Goal: Task Accomplishment & Management: Complete application form

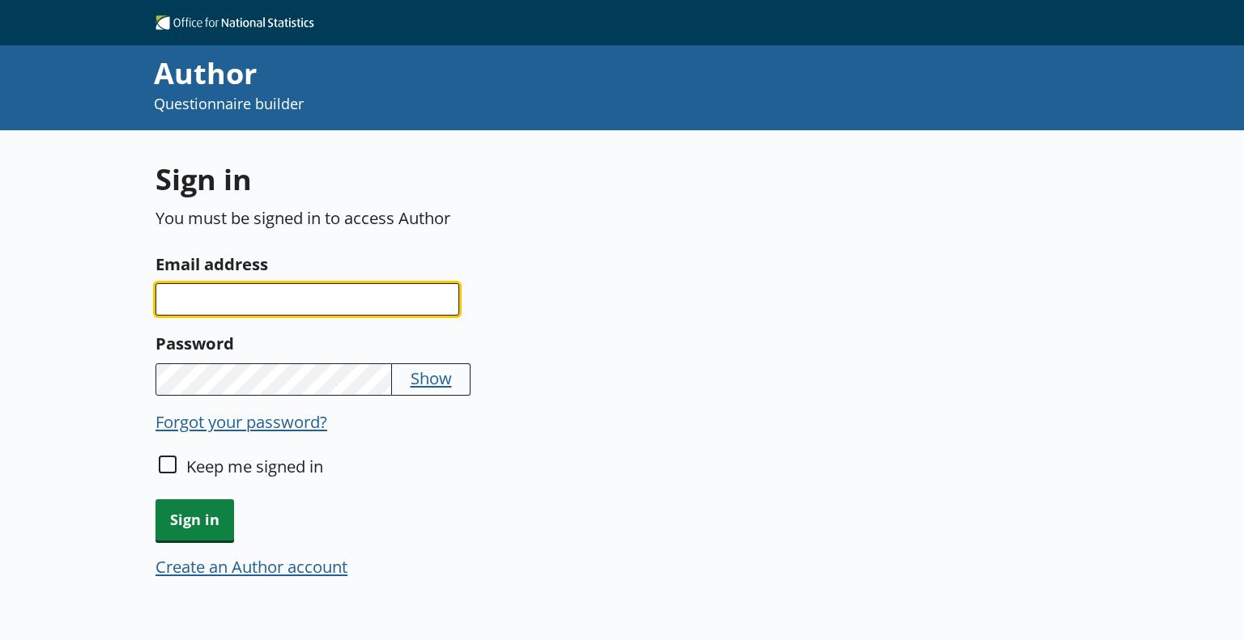
click at [363, 298] on input "Email address" at bounding box center [307, 299] width 304 height 32
type input "[US_STATE][EMAIL_ADDRESS][PERSON_NAME][DOMAIN_NAME]"
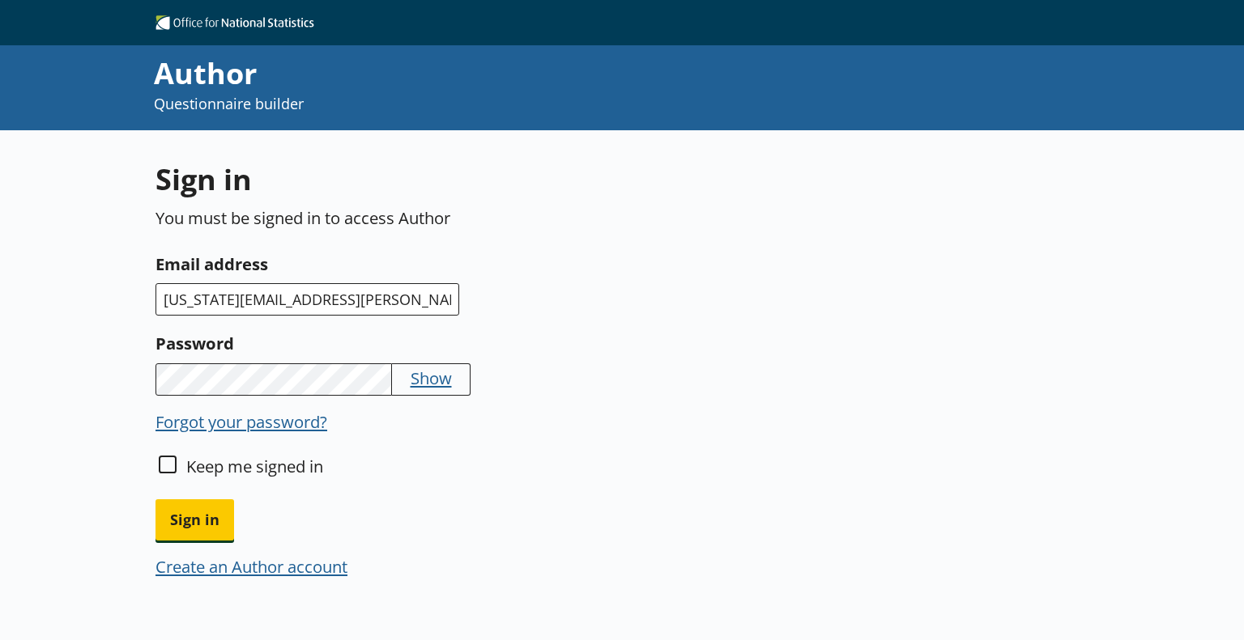
click at [155, 500] on button "Sign in" at bounding box center [194, 520] width 79 height 41
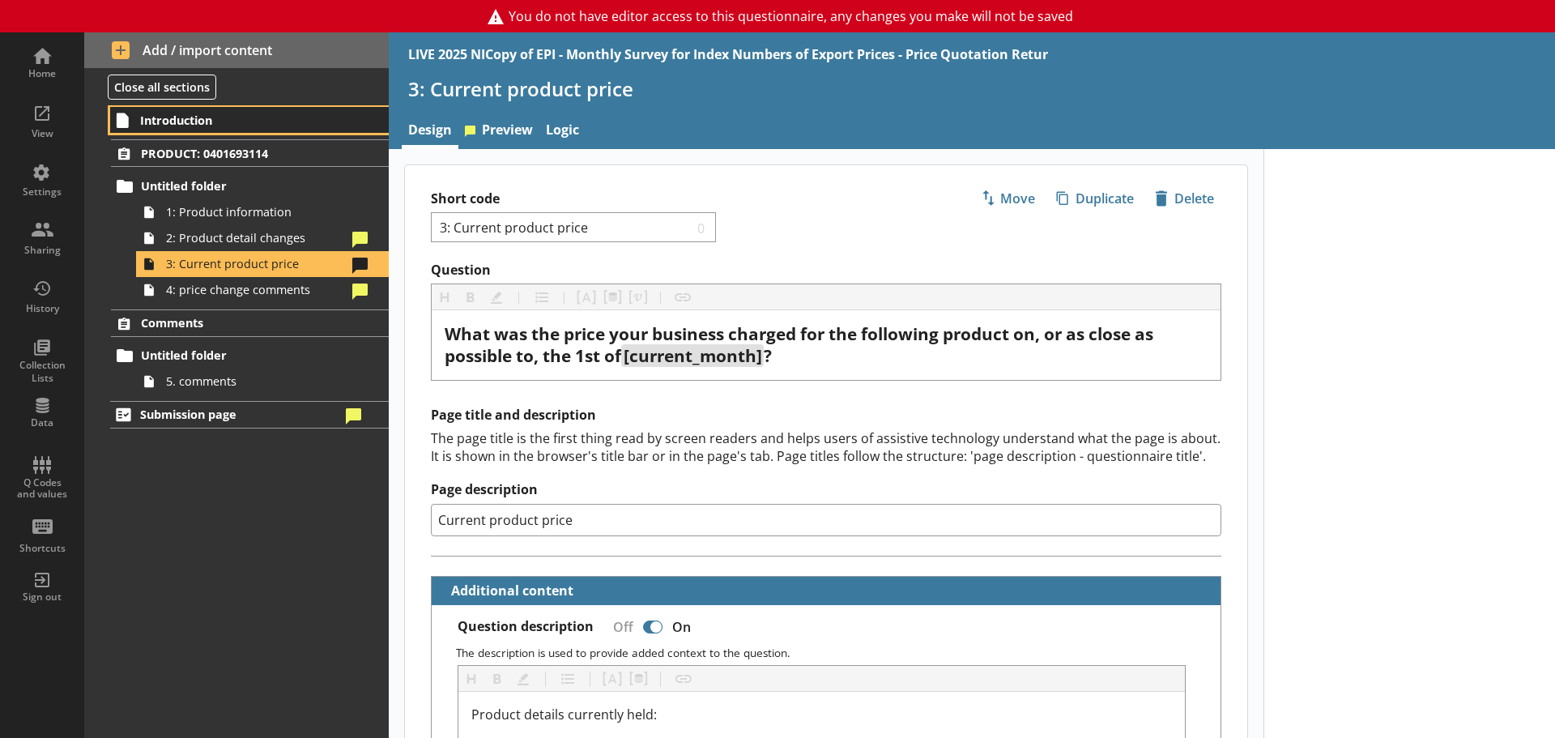
click at [196, 118] on span "Introduction" at bounding box center [240, 120] width 200 height 15
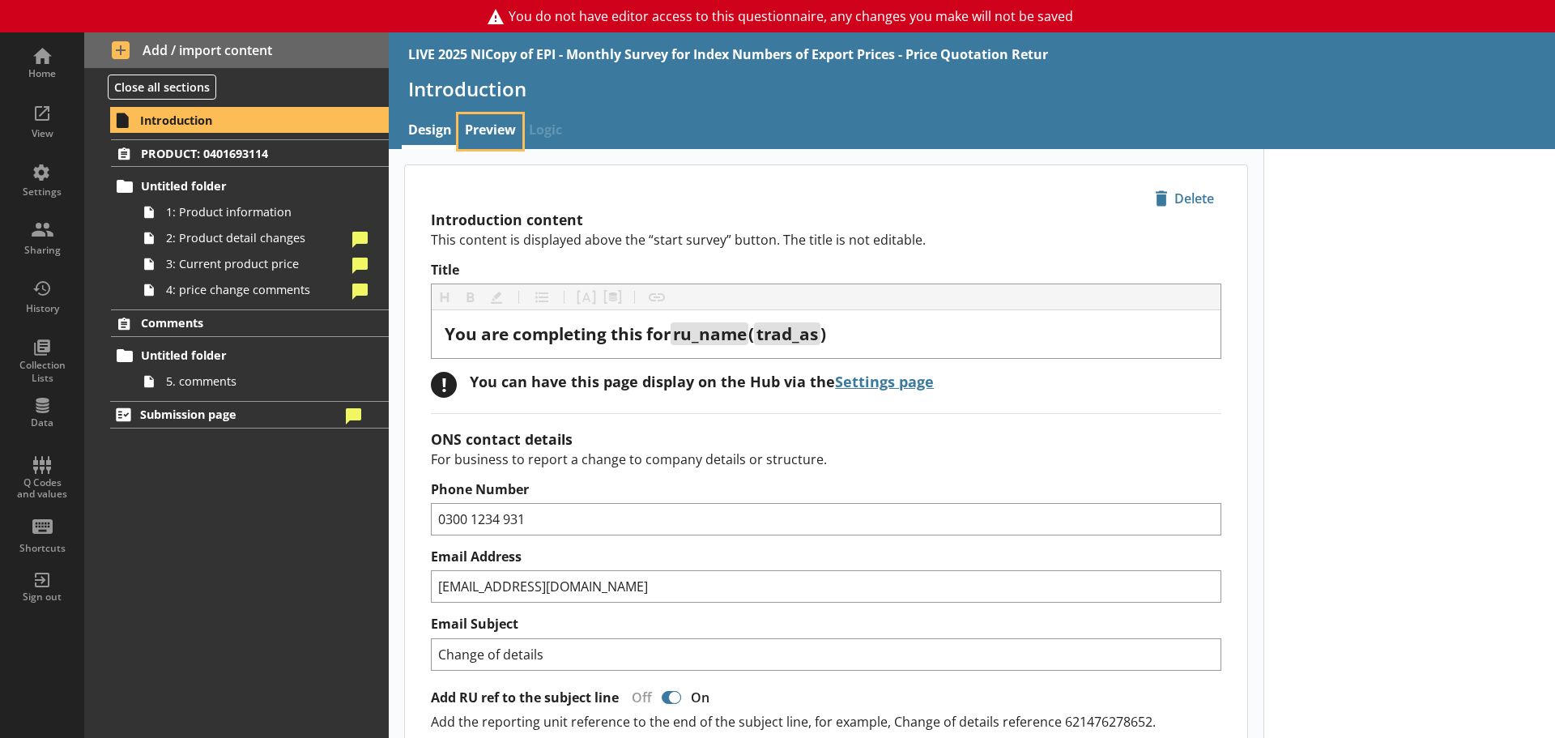
click at [489, 120] on link "Preview" at bounding box center [490, 131] width 64 height 35
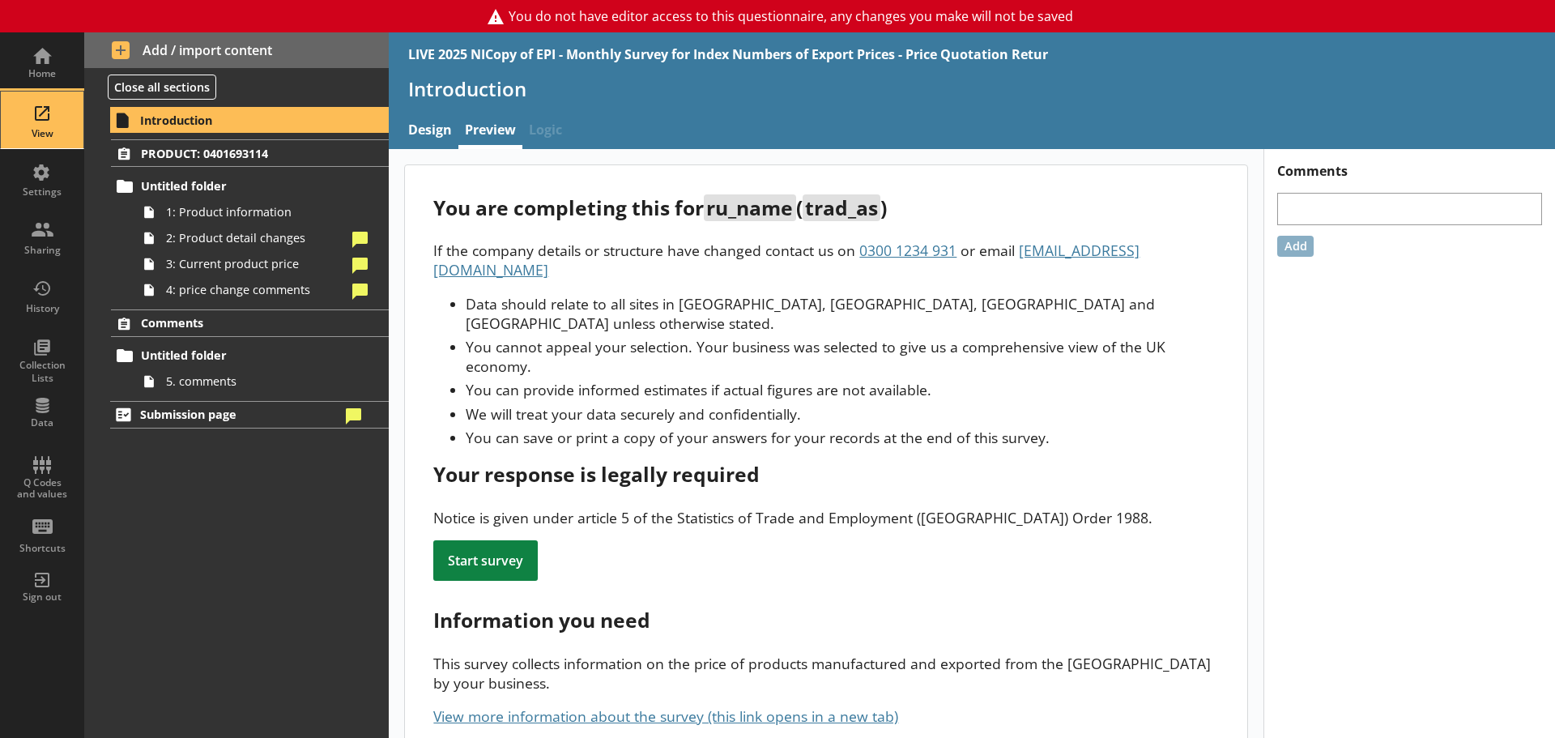
click at [40, 135] on div "View" at bounding box center [42, 133] width 57 height 13
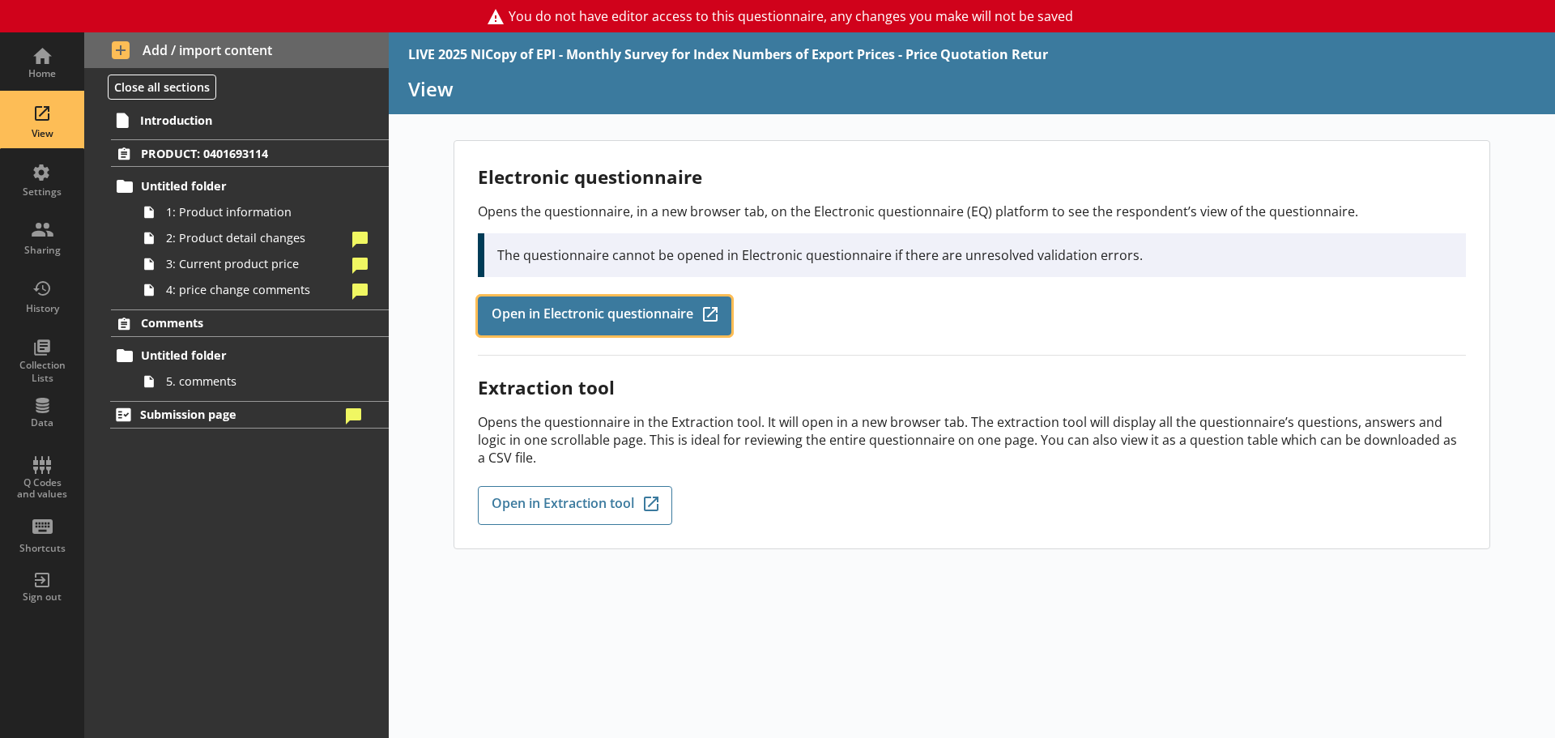
click at [540, 313] on span "Open in Electronic questionnaire" at bounding box center [592, 316] width 202 height 18
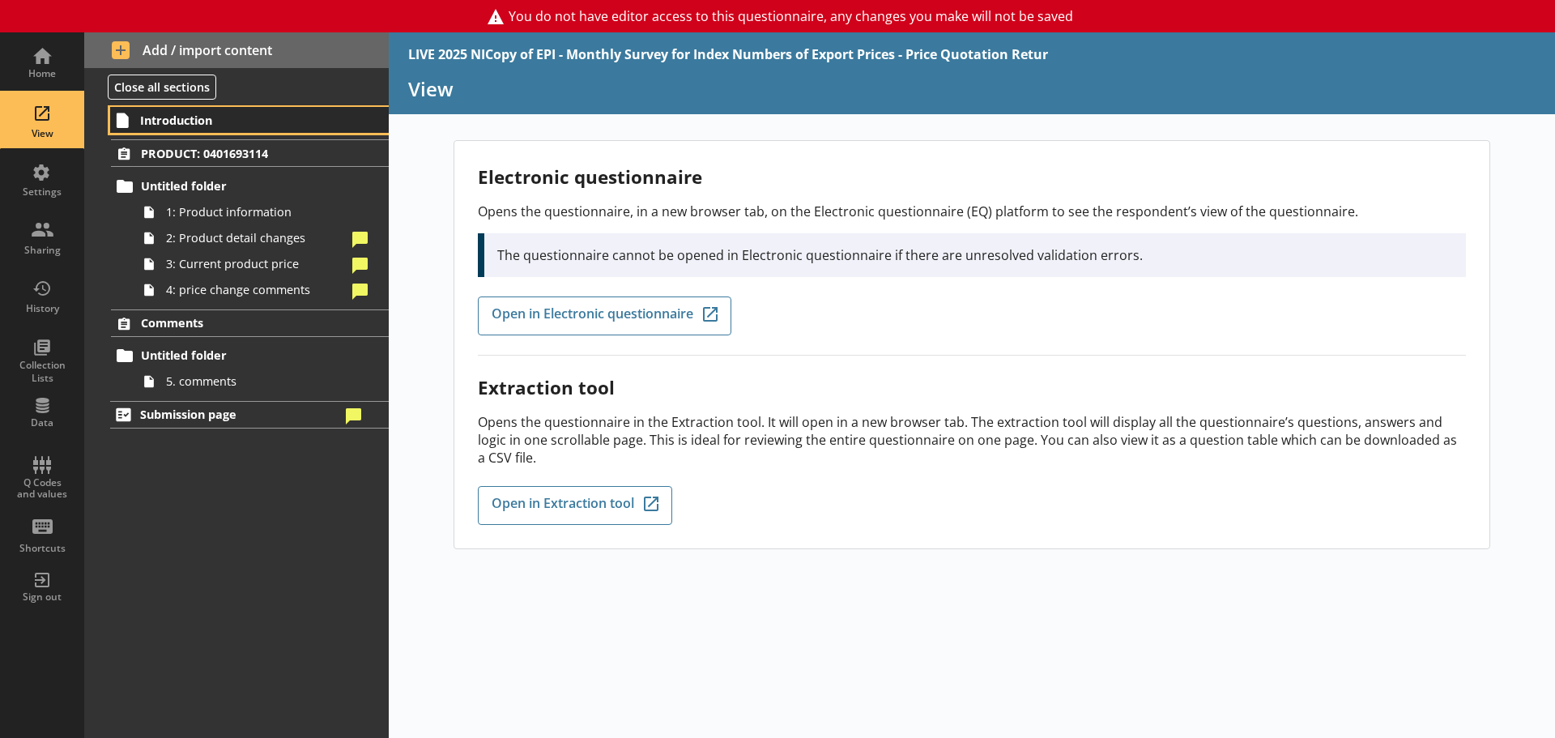
click at [277, 128] on link "Introduction" at bounding box center [249, 120] width 279 height 26
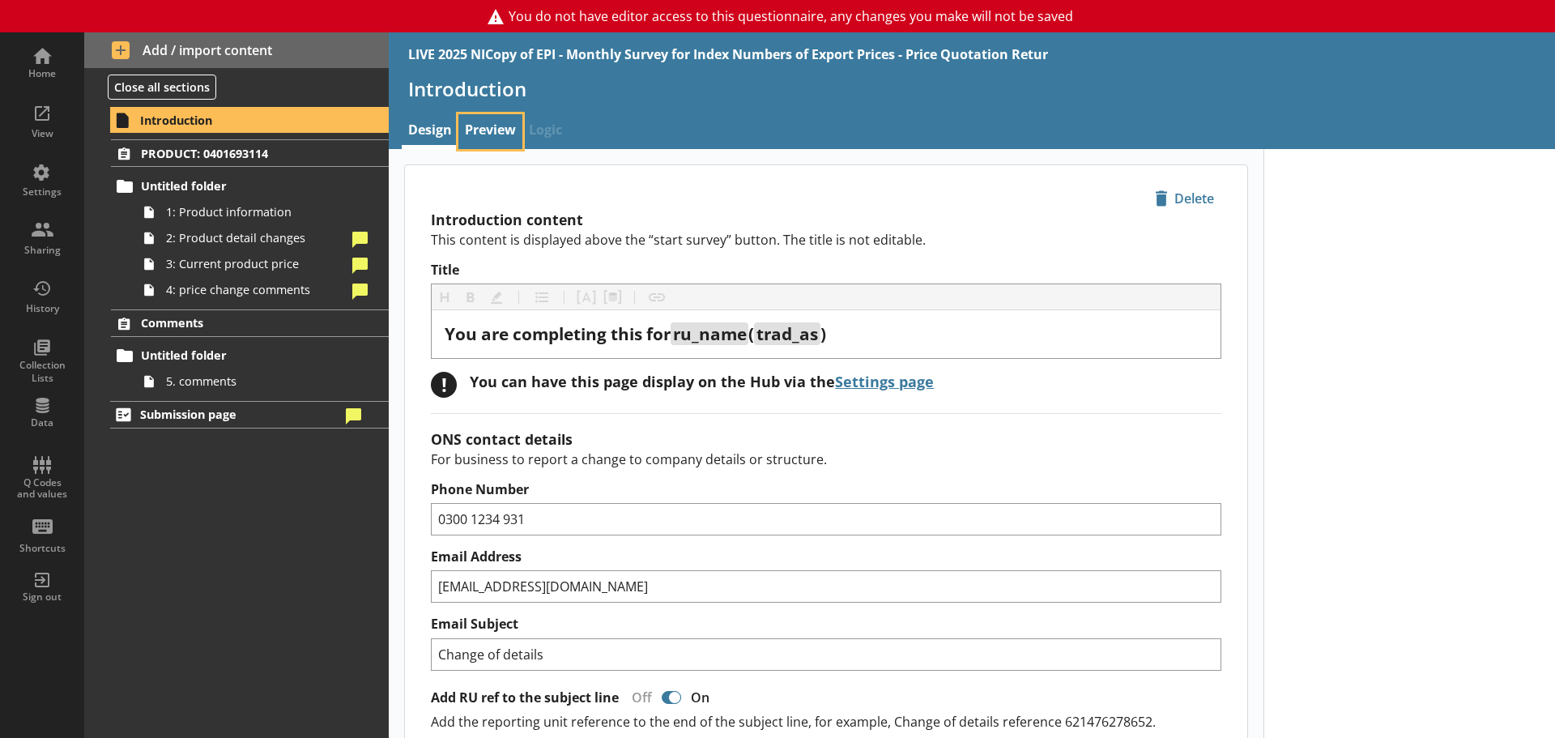
click at [484, 129] on link "Preview" at bounding box center [490, 131] width 64 height 35
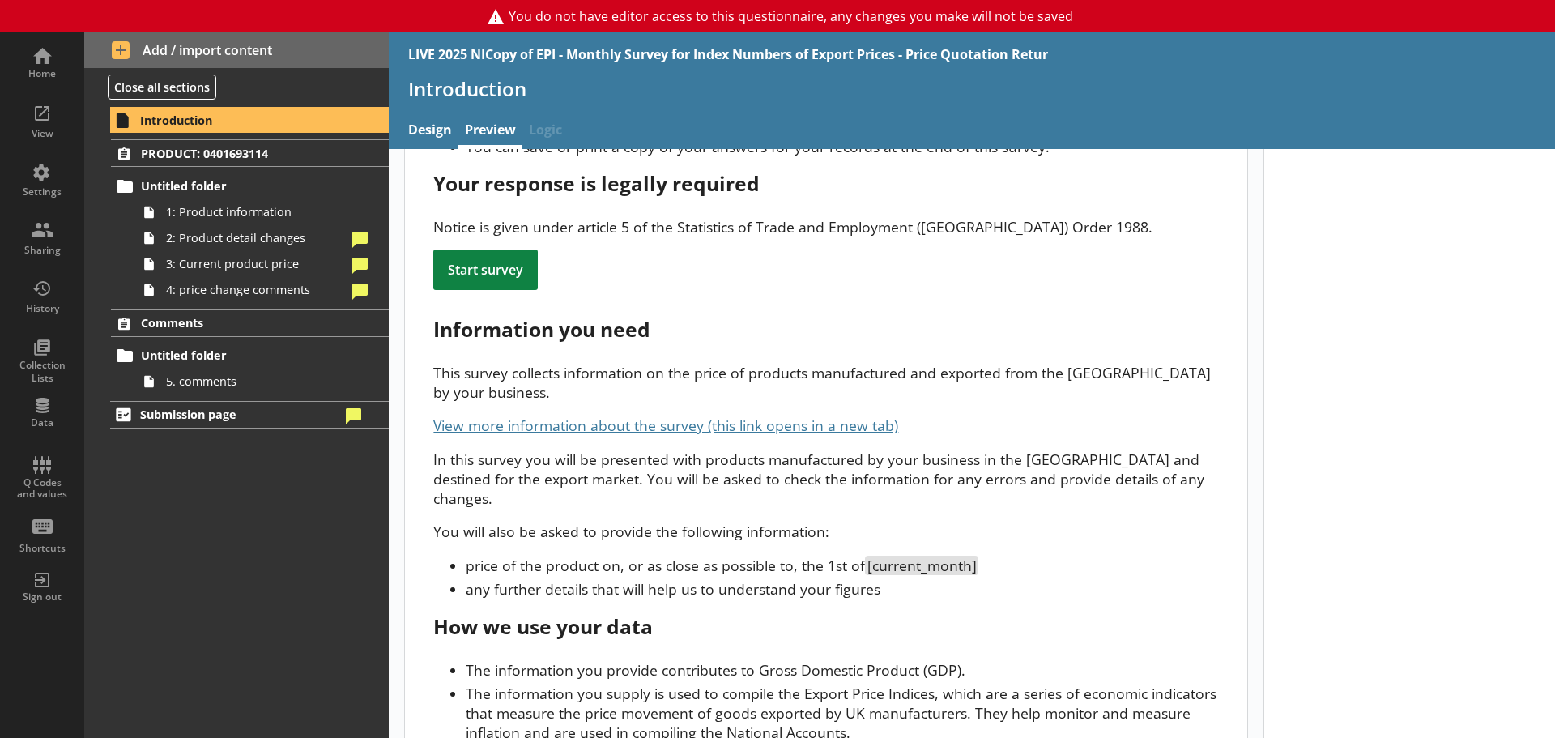
scroll to position [312, 0]
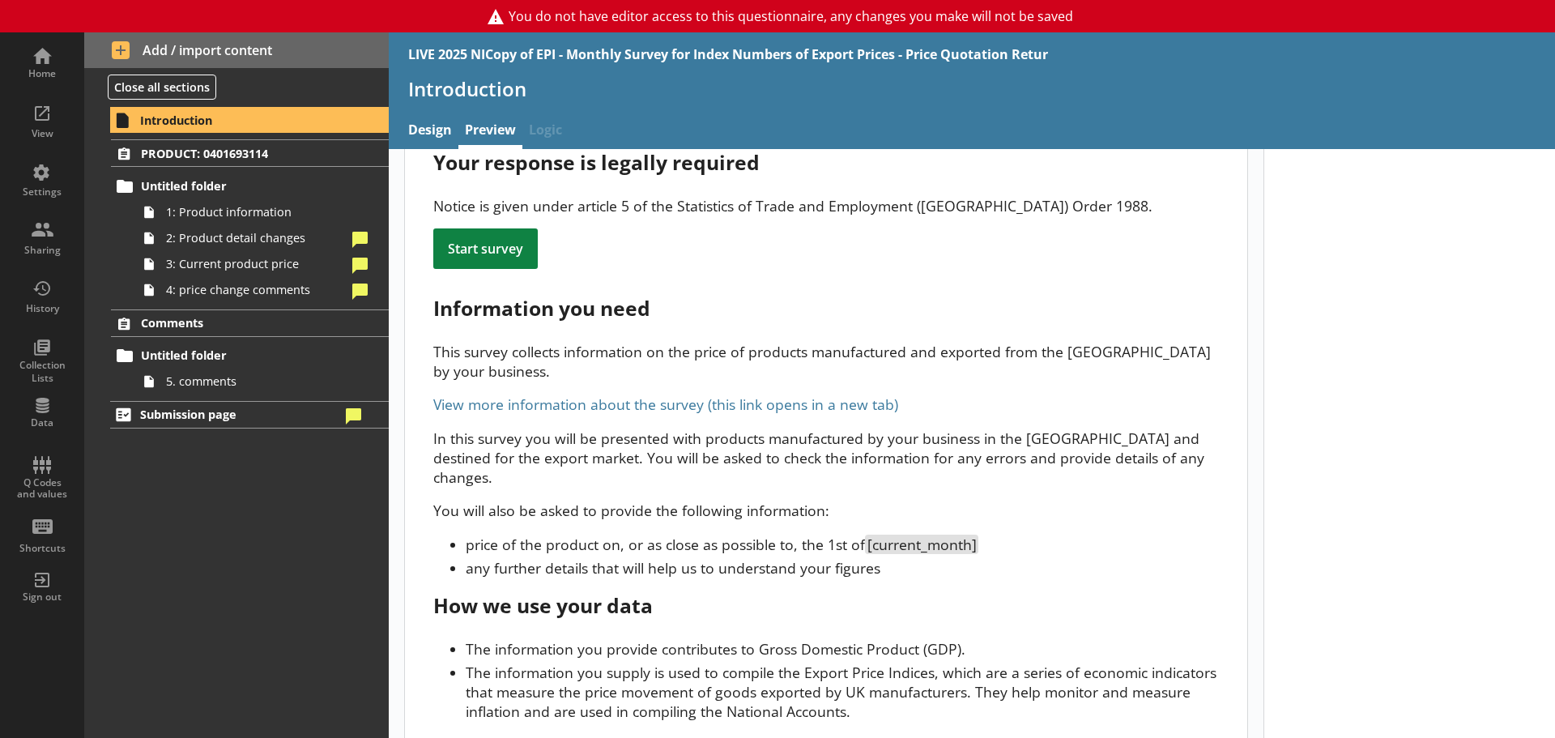
click at [860, 394] on link "View more information about the survey (this link opens in a new tab)" at bounding box center [665, 403] width 465 height 19
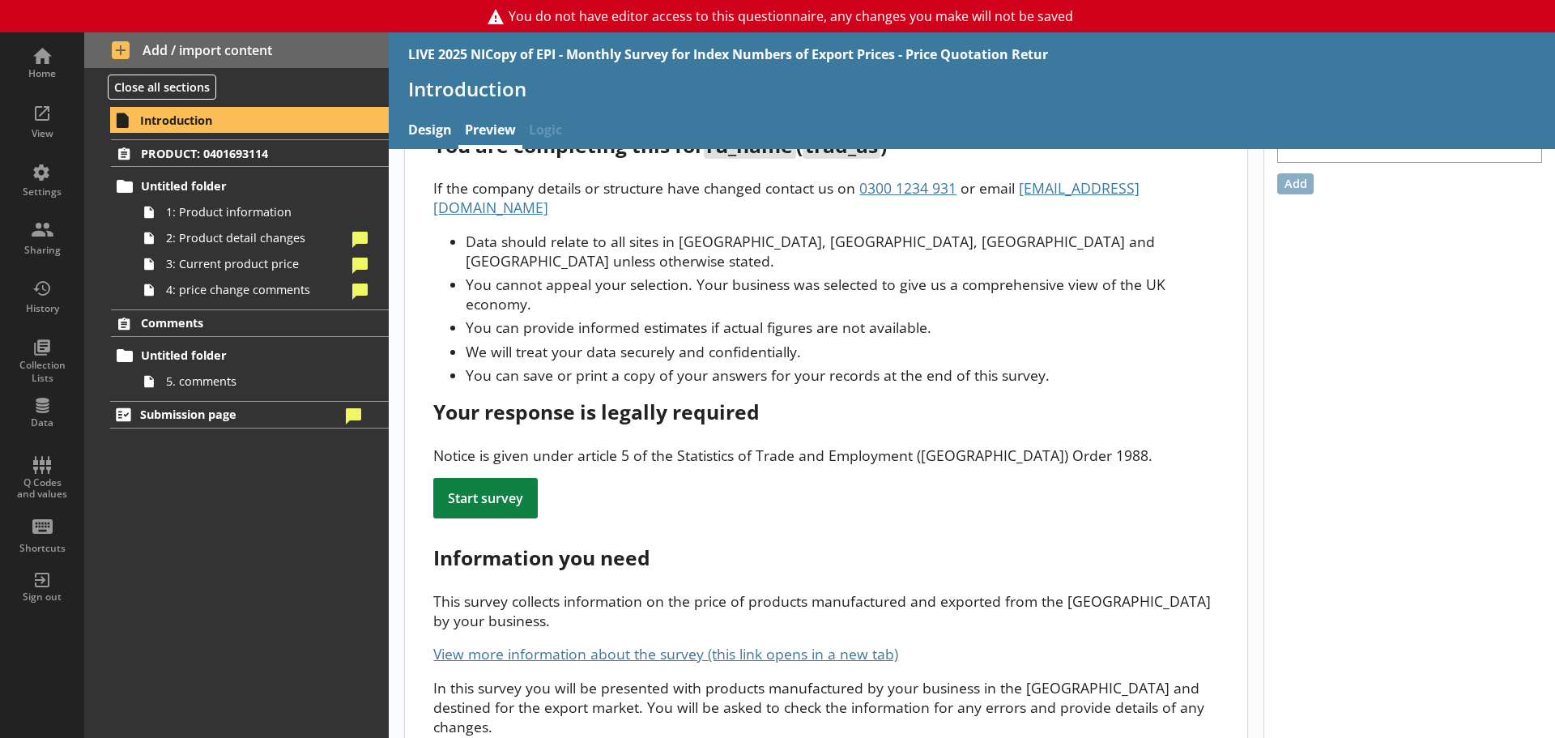
scroll to position [0, 0]
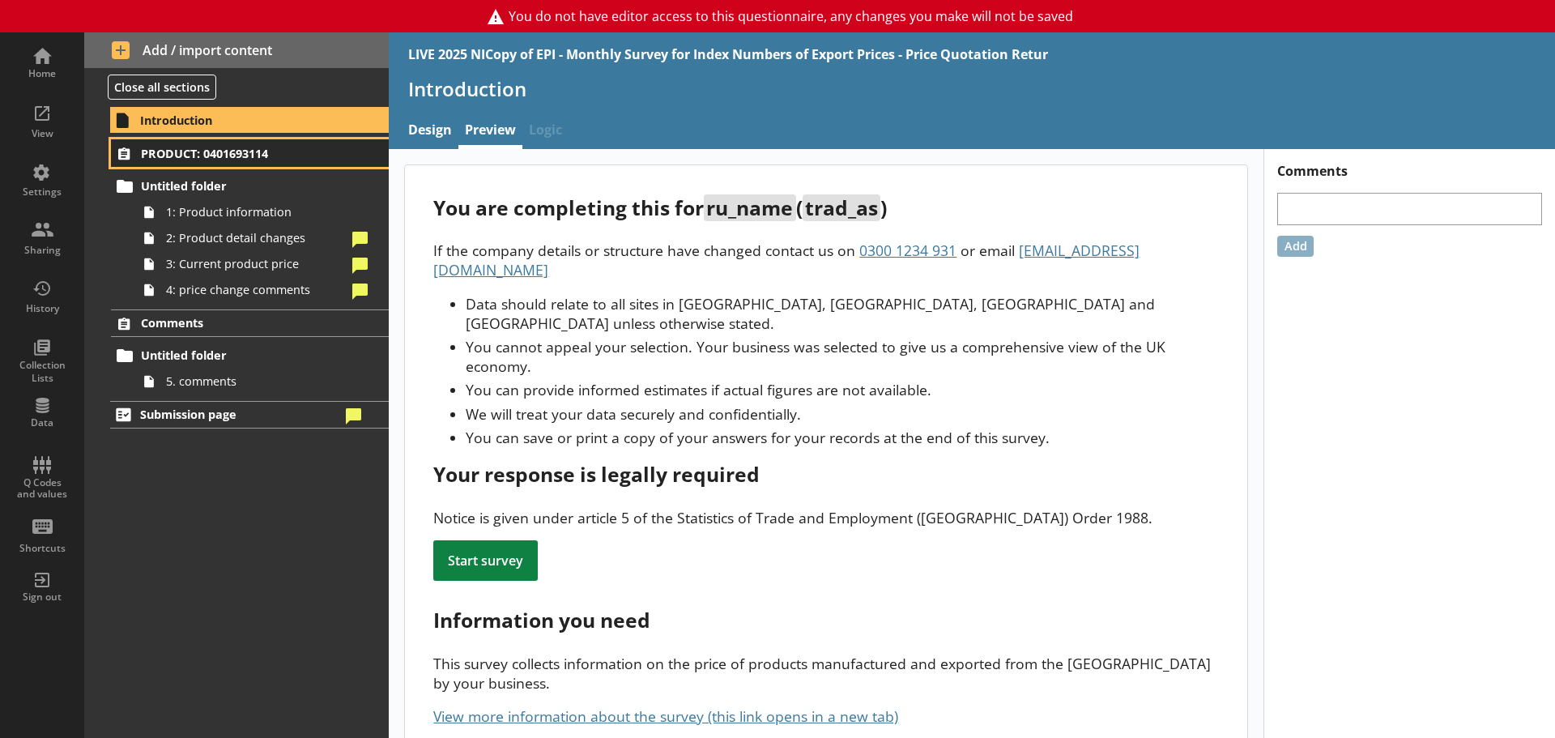
click at [267, 153] on span "PRODUCT: 0401693114" at bounding box center [240, 153] width 199 height 15
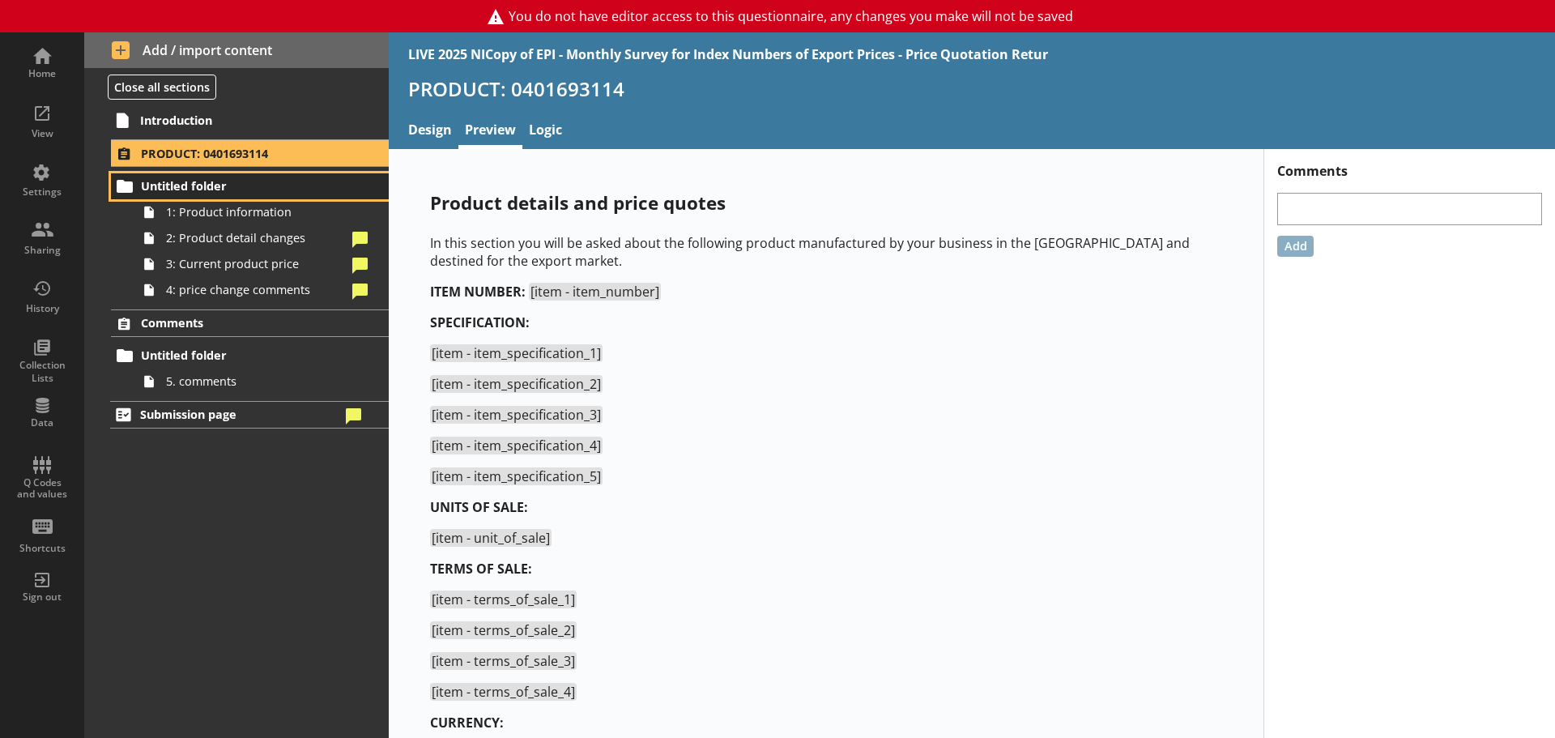
click at [204, 189] on span "Untitled folder" at bounding box center [240, 185] width 199 height 15
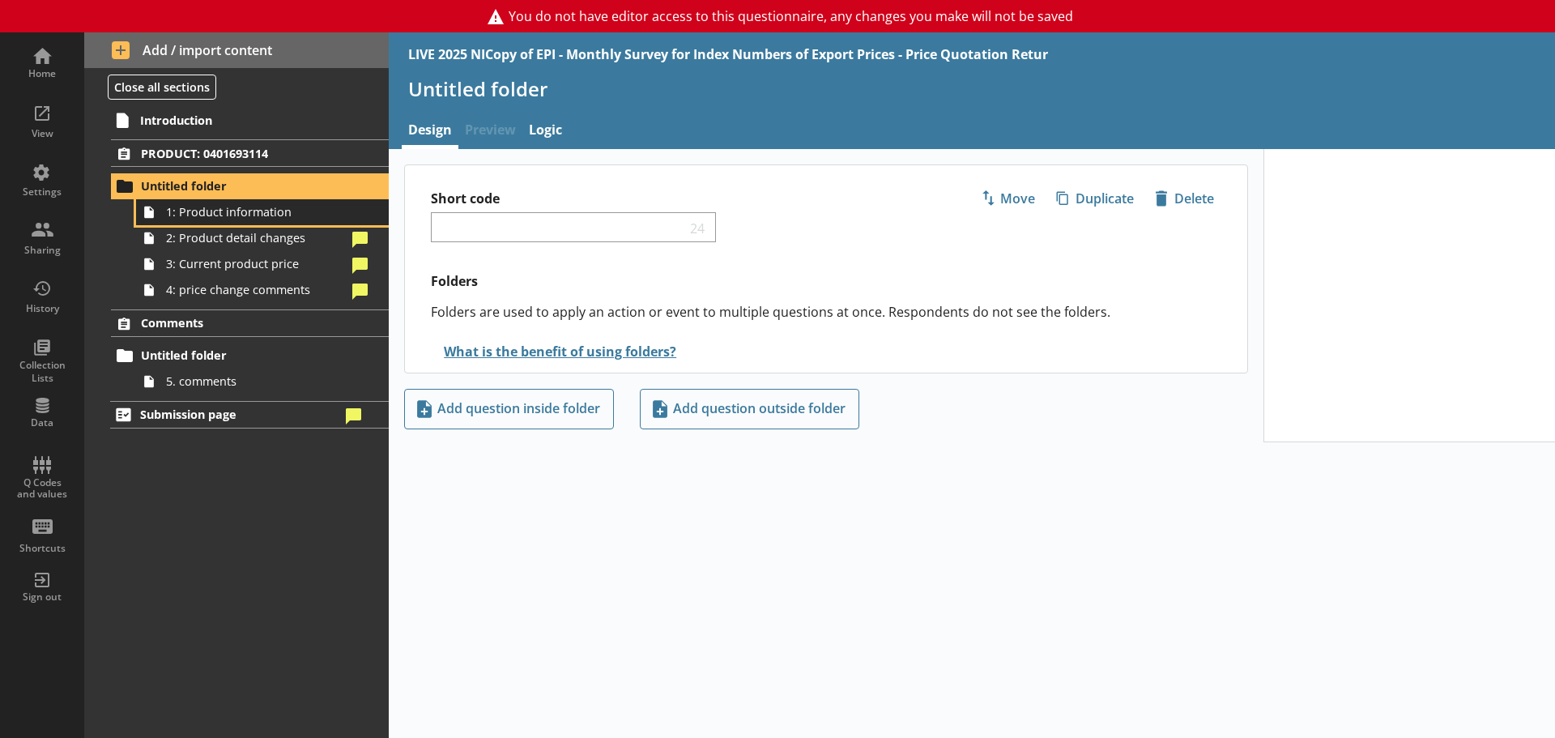
click at [217, 213] on span "1: Product information" at bounding box center [256, 211] width 181 height 15
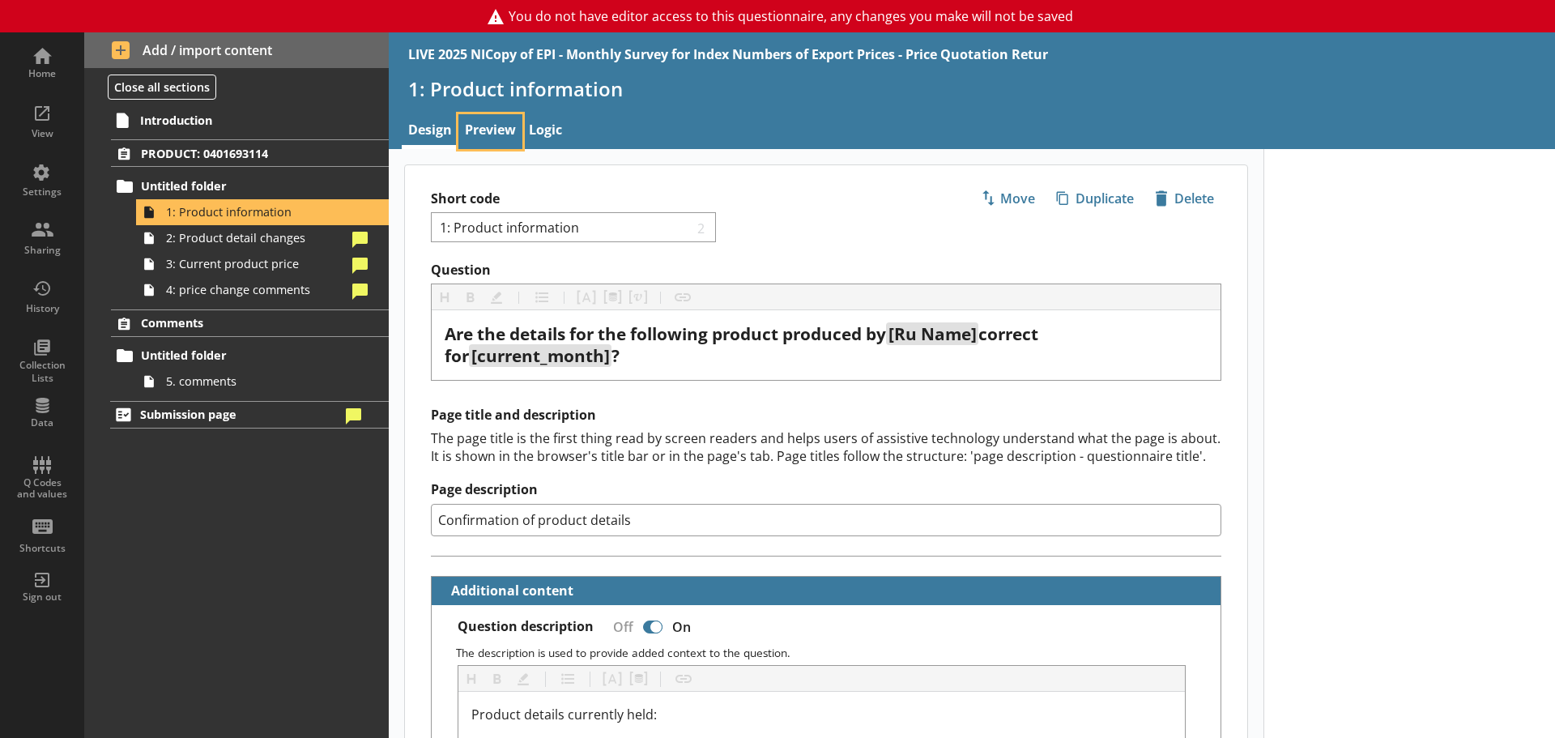
click at [491, 125] on link "Preview" at bounding box center [490, 131] width 64 height 35
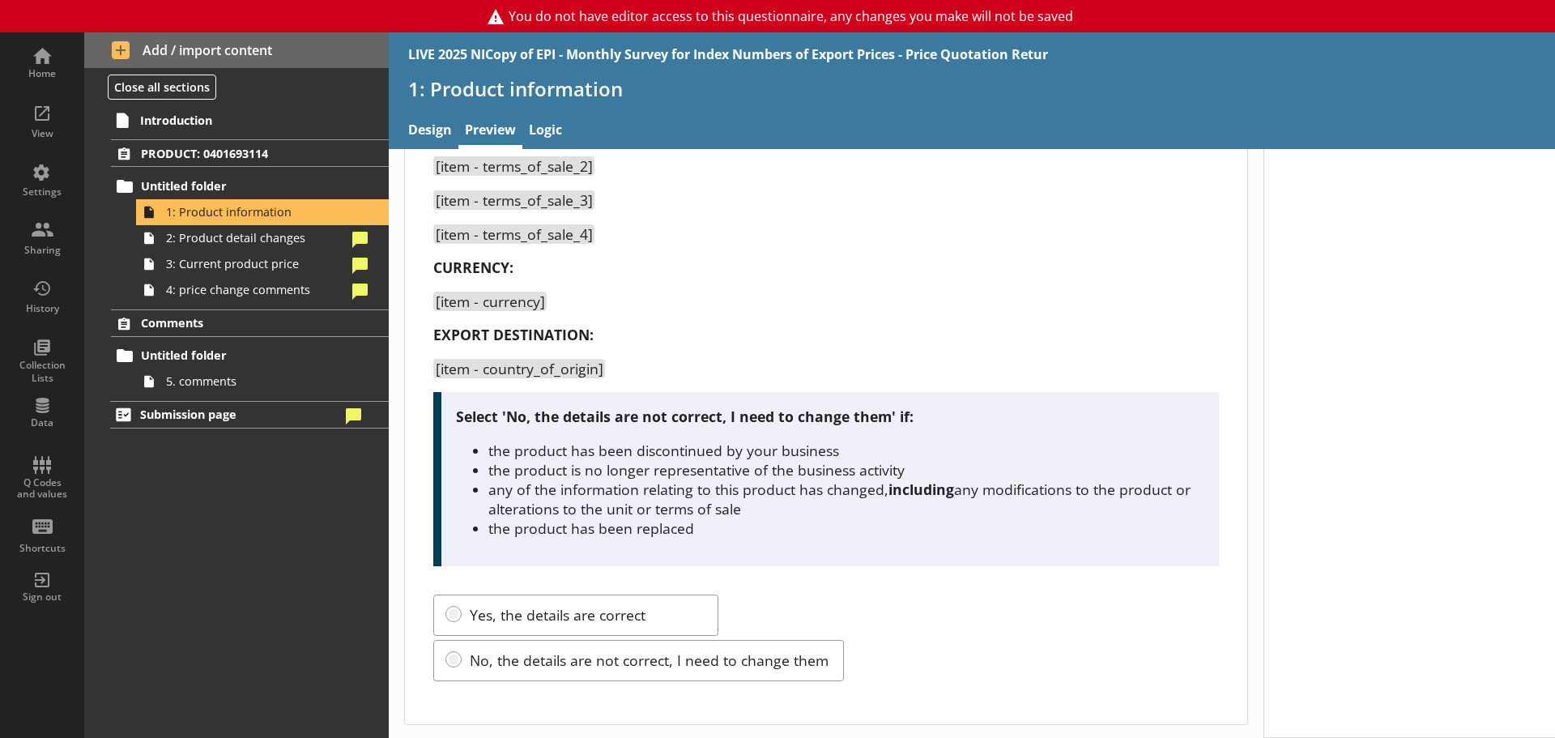
scroll to position [110, 0]
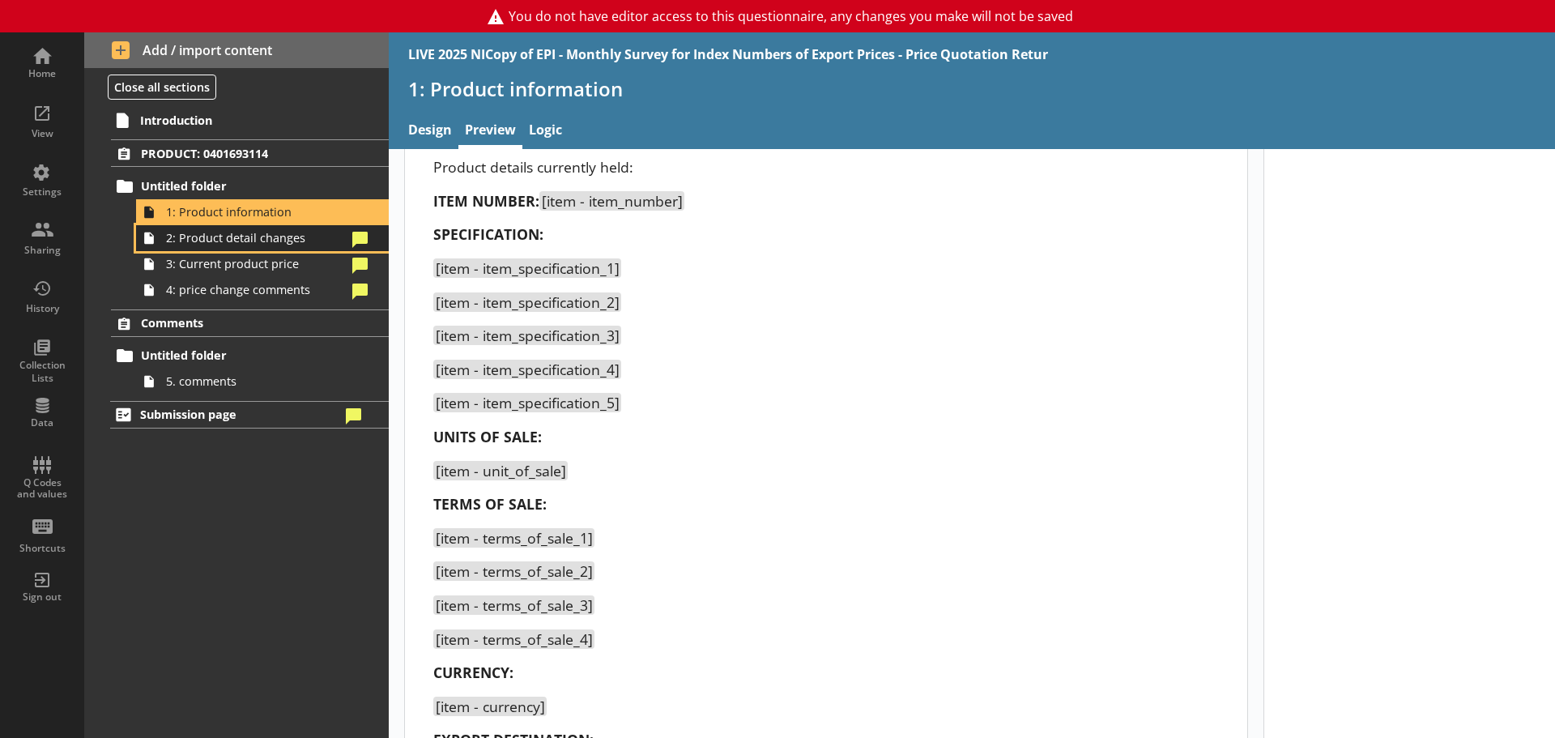
click at [219, 237] on span "2: Product detail changes" at bounding box center [256, 237] width 181 height 15
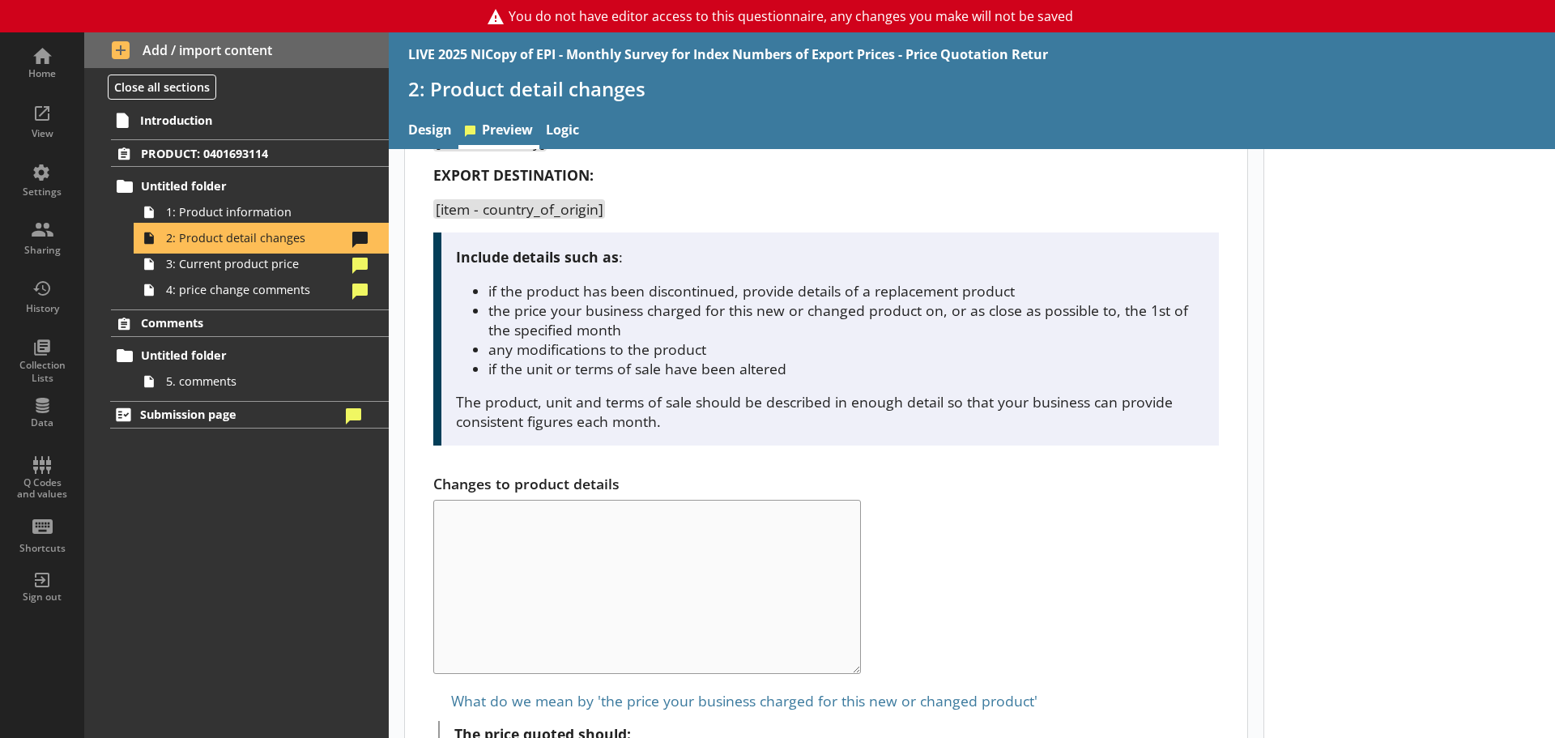
scroll to position [930, 0]
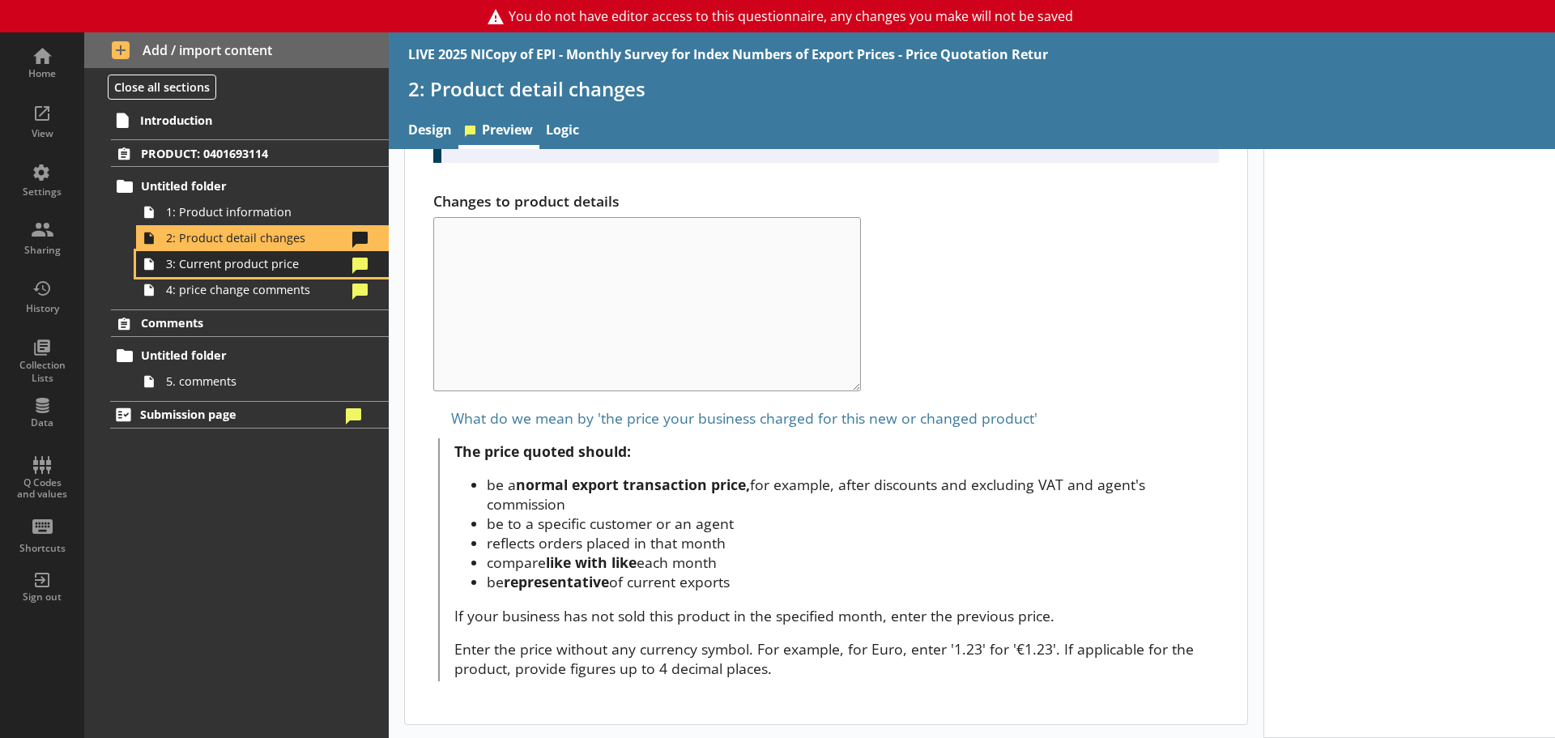
click at [259, 270] on span "3: Current product price" at bounding box center [256, 263] width 181 height 15
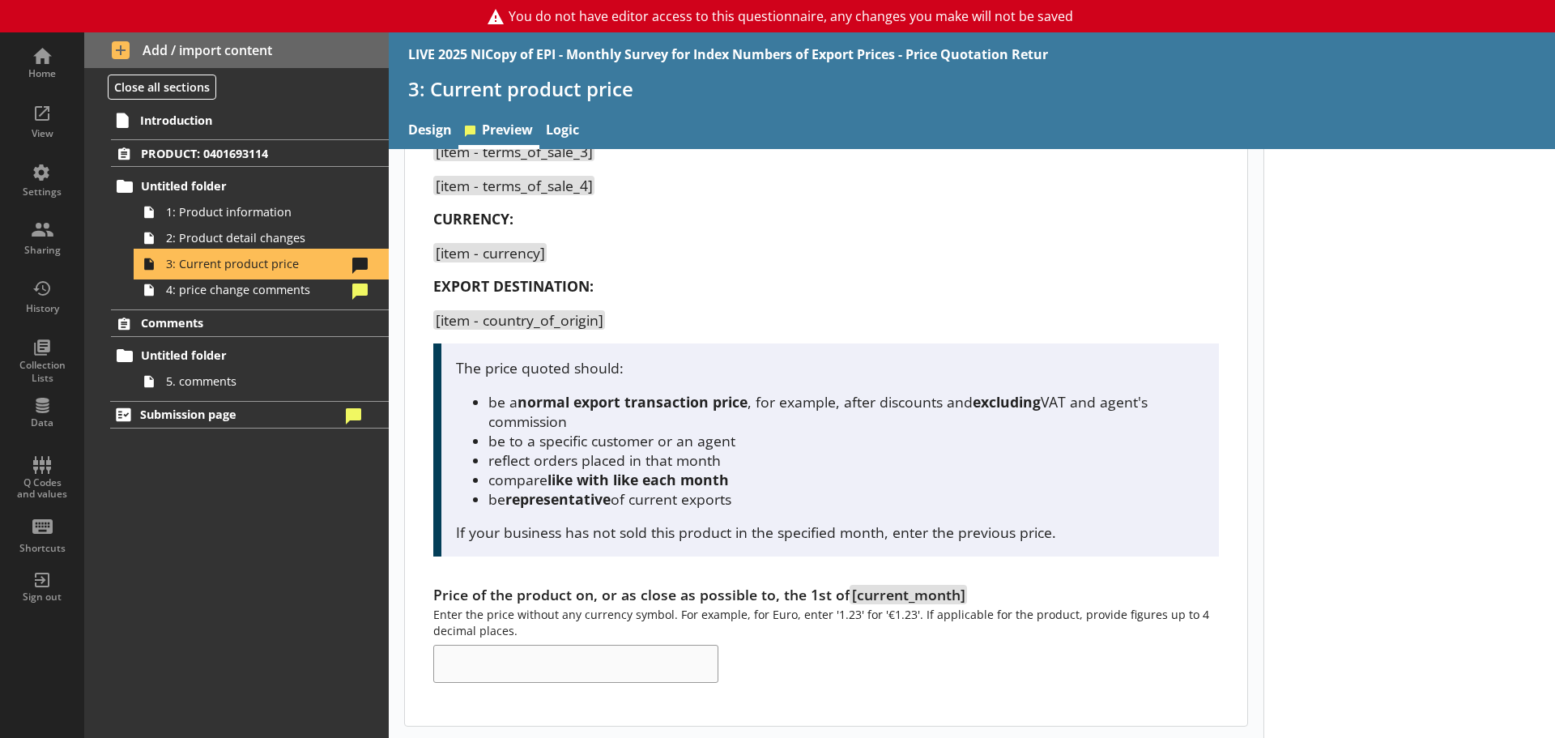
scroll to position [565, 0]
click at [226, 236] on span "2: Product detail changes" at bounding box center [256, 237] width 181 height 15
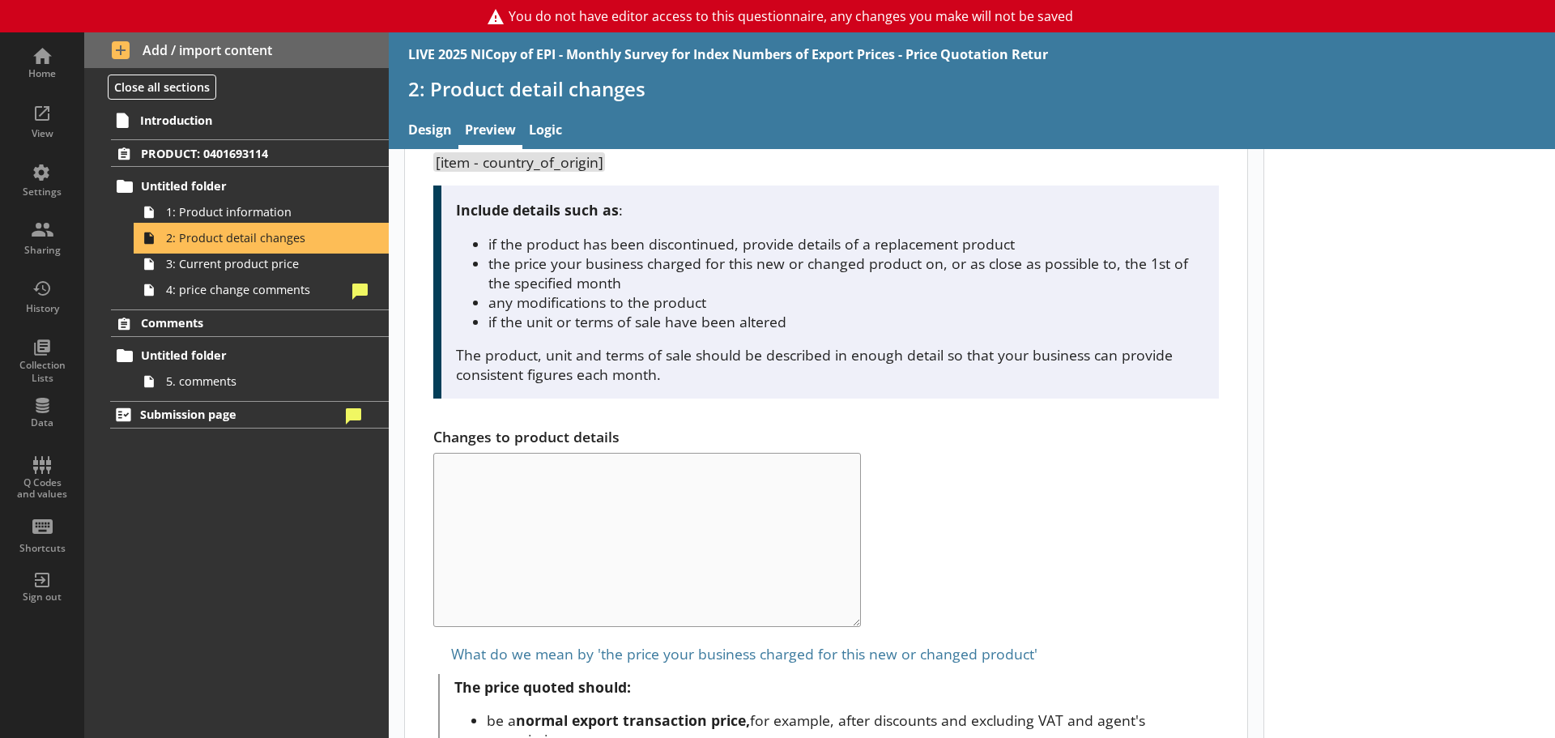
scroll to position [930, 0]
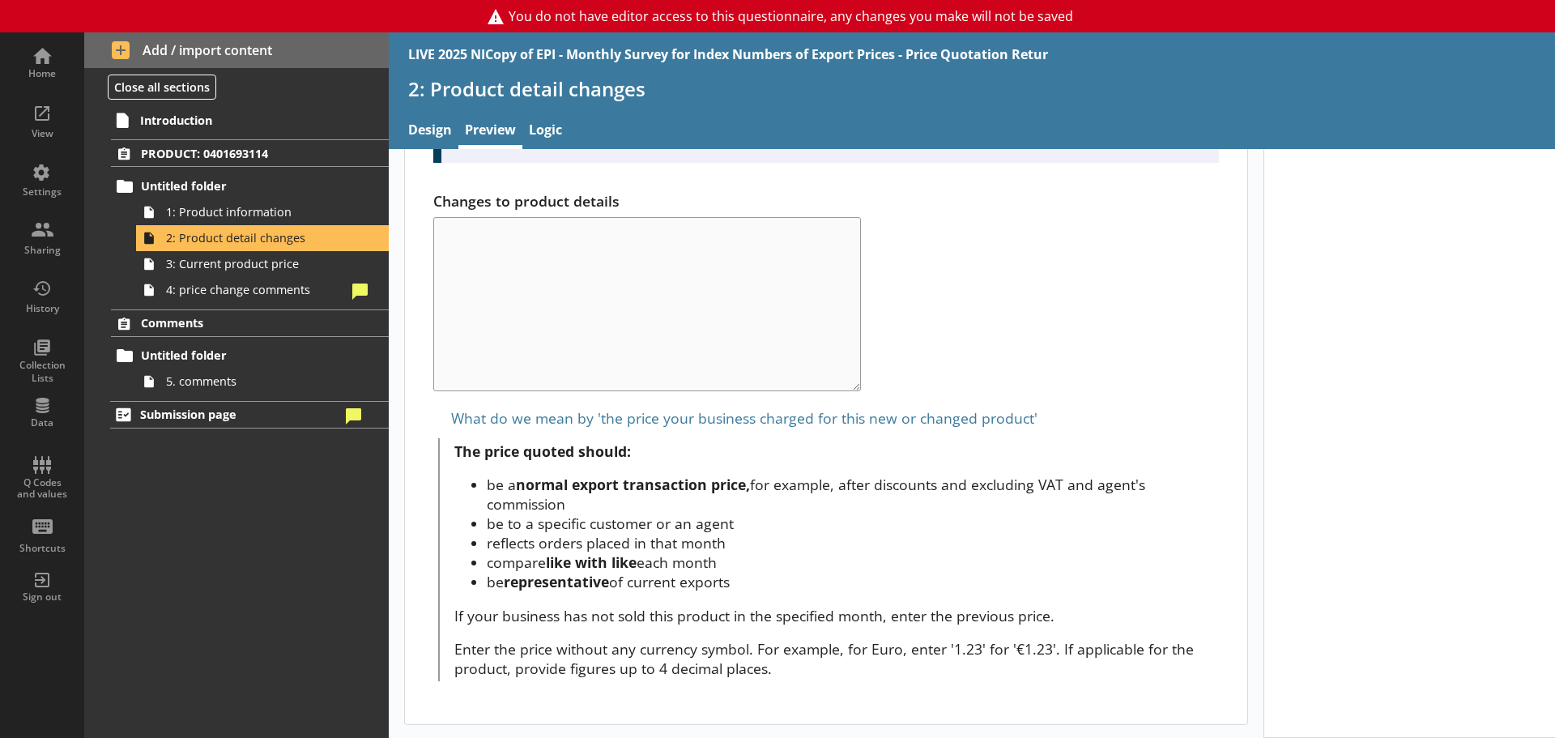
click at [253, 304] on ol "PRODUCT: 0401693114 Untitled folder 1: Product information 2: Product detail ch…" at bounding box center [236, 266] width 304 height 254
click at [254, 299] on link "4: price change comments" at bounding box center [262, 290] width 253 height 26
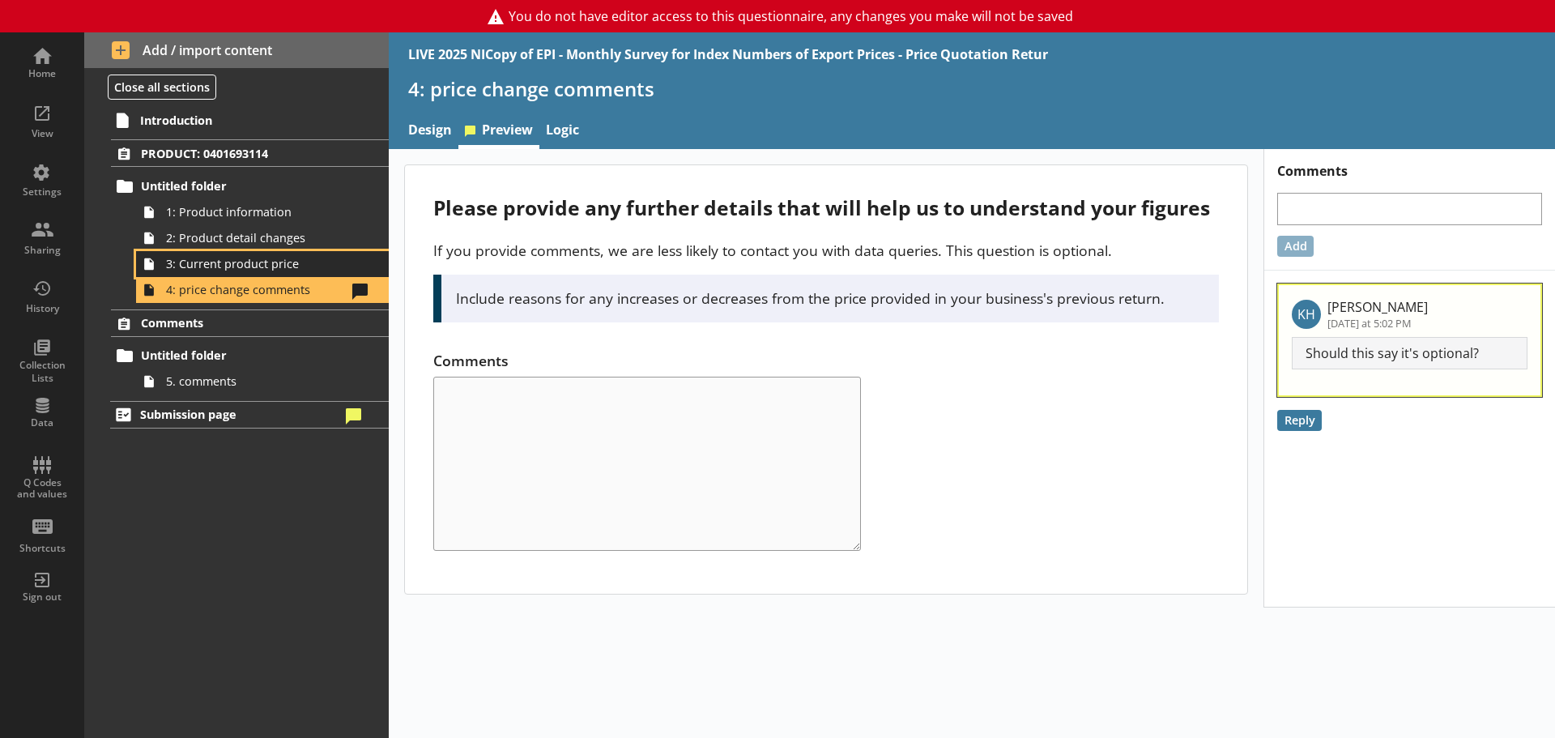
click at [222, 262] on span "3: Current product price" at bounding box center [256, 263] width 181 height 15
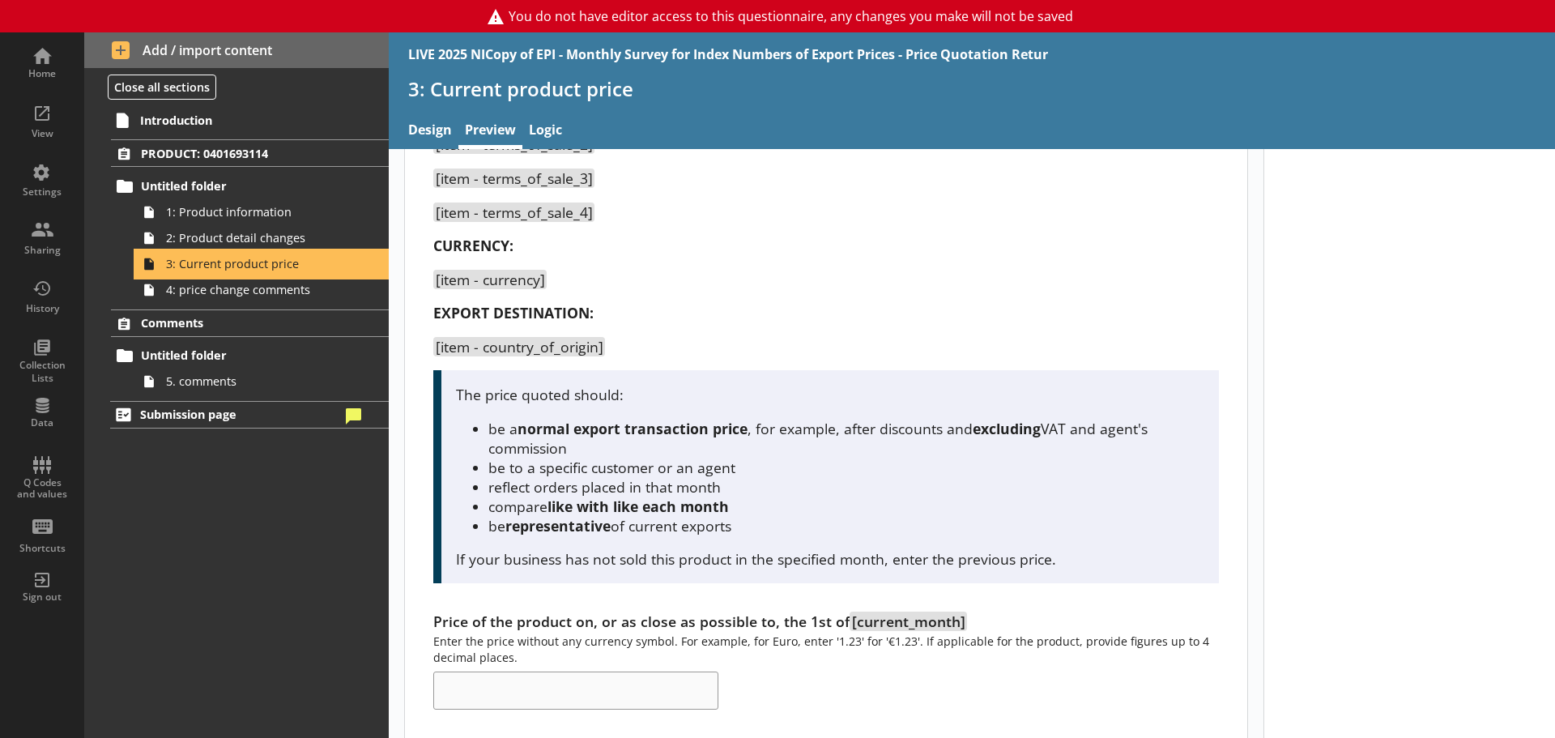
scroll to position [565, 0]
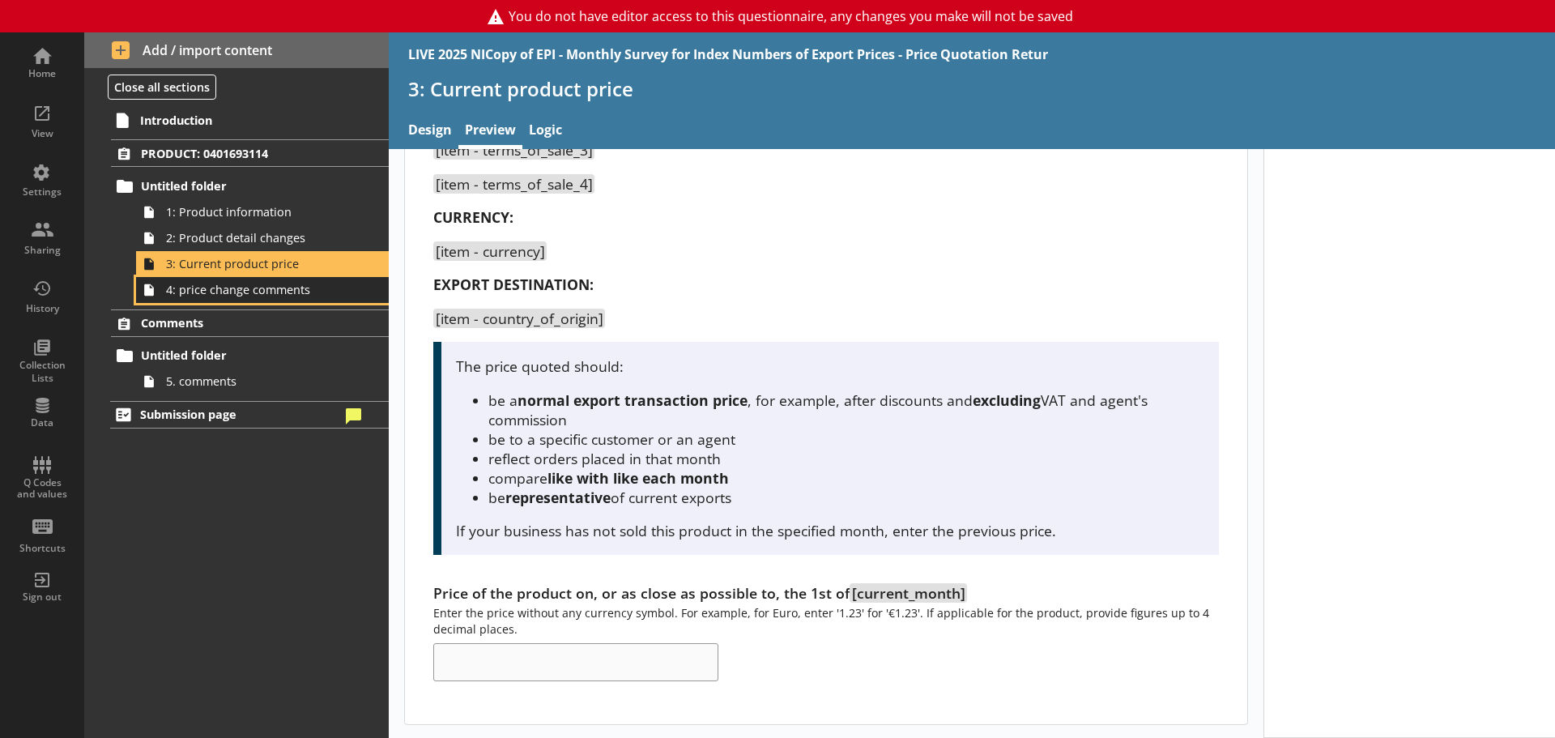
click at [325, 289] on span "4: price change comments" at bounding box center [256, 289] width 181 height 15
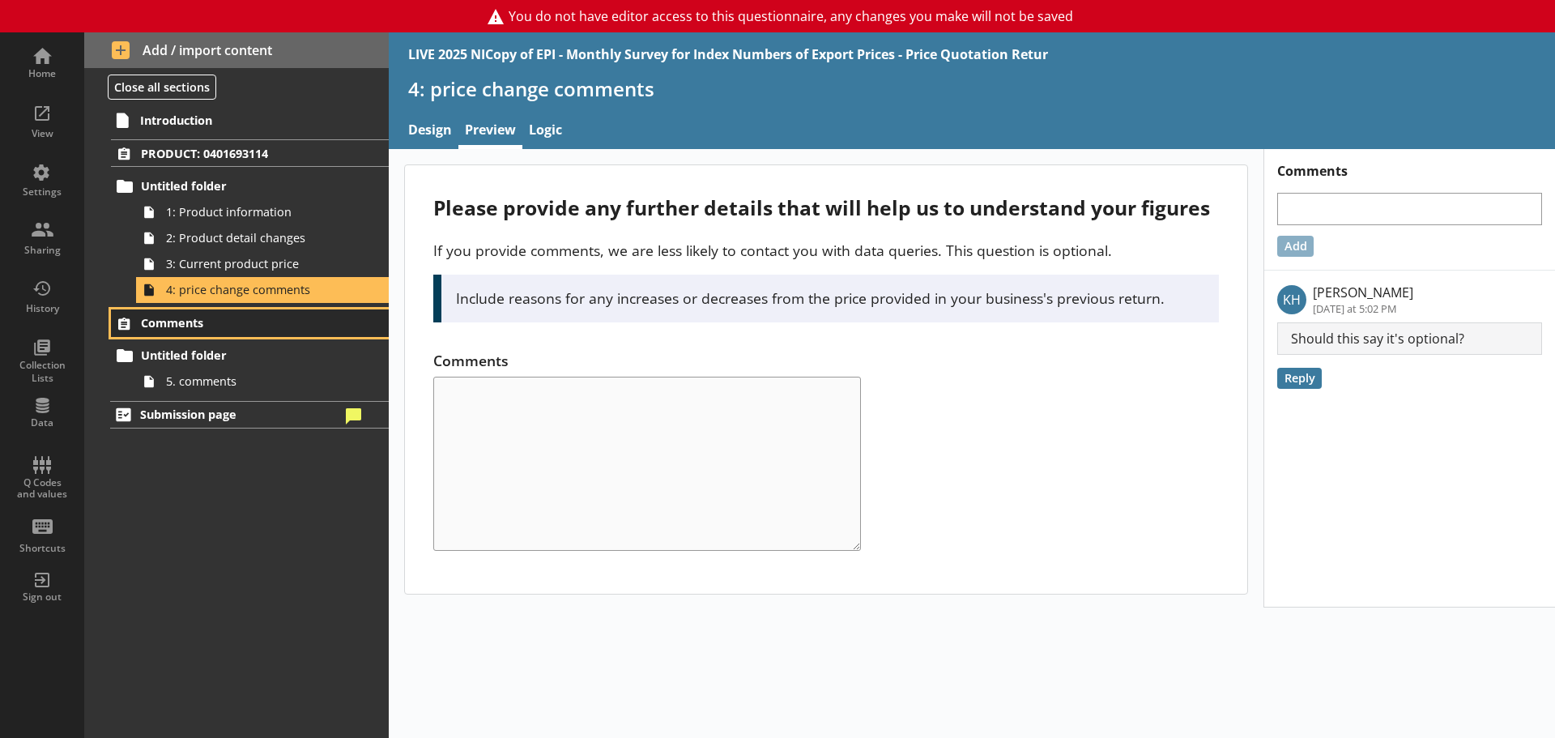
click at [239, 325] on span "Comments" at bounding box center [240, 322] width 199 height 15
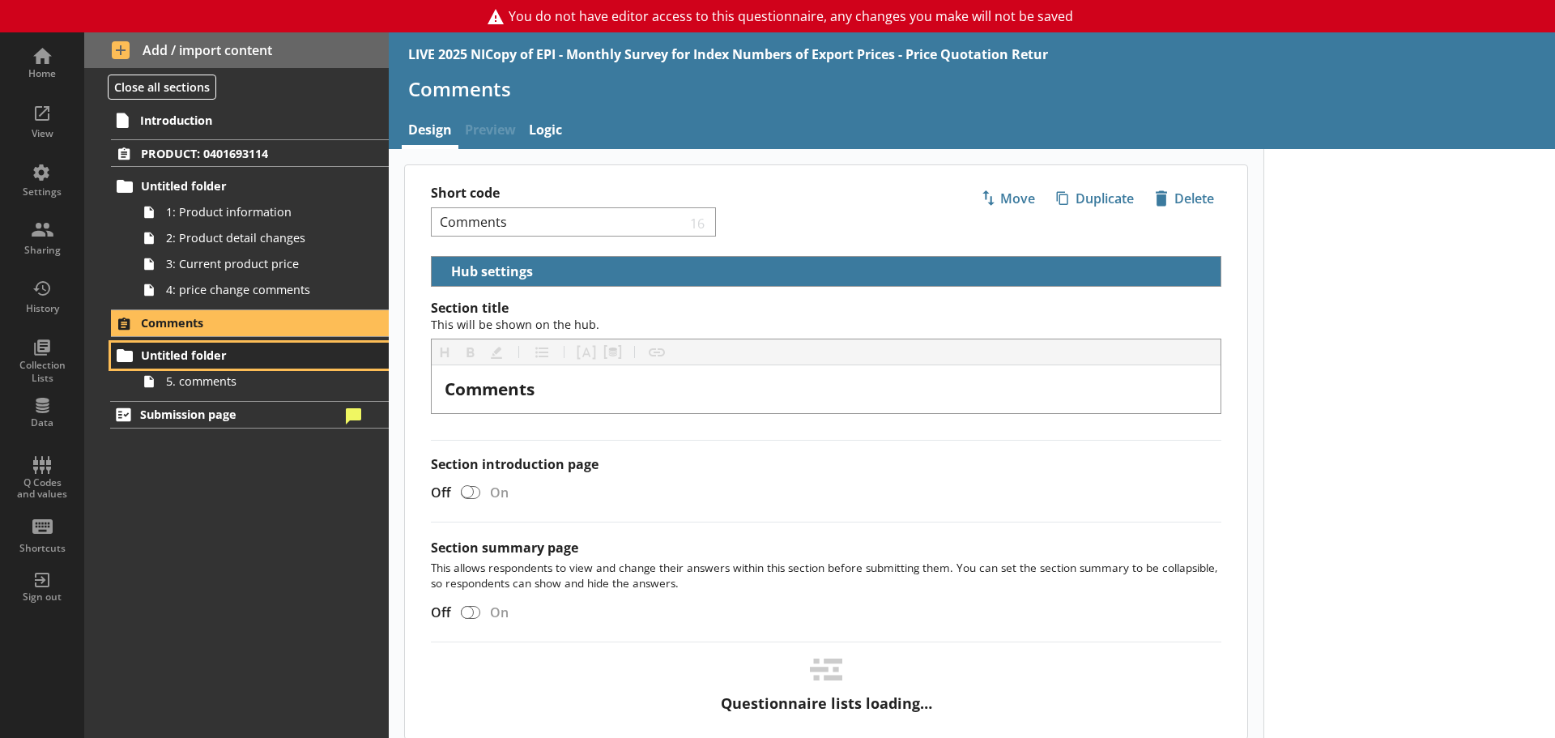
click at [223, 360] on span "Untitled folder" at bounding box center [240, 354] width 199 height 15
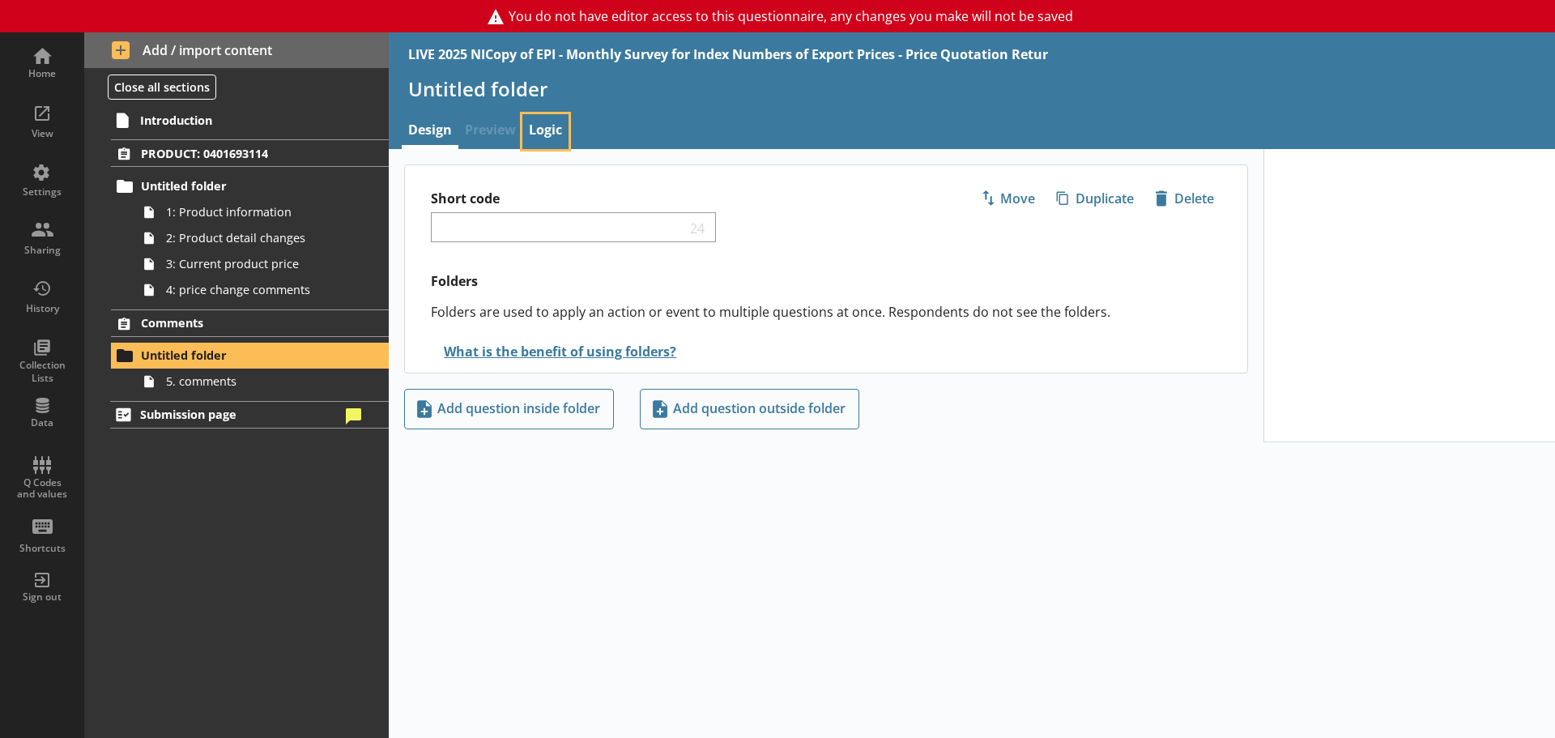
click at [540, 122] on link "Logic" at bounding box center [545, 131] width 46 height 35
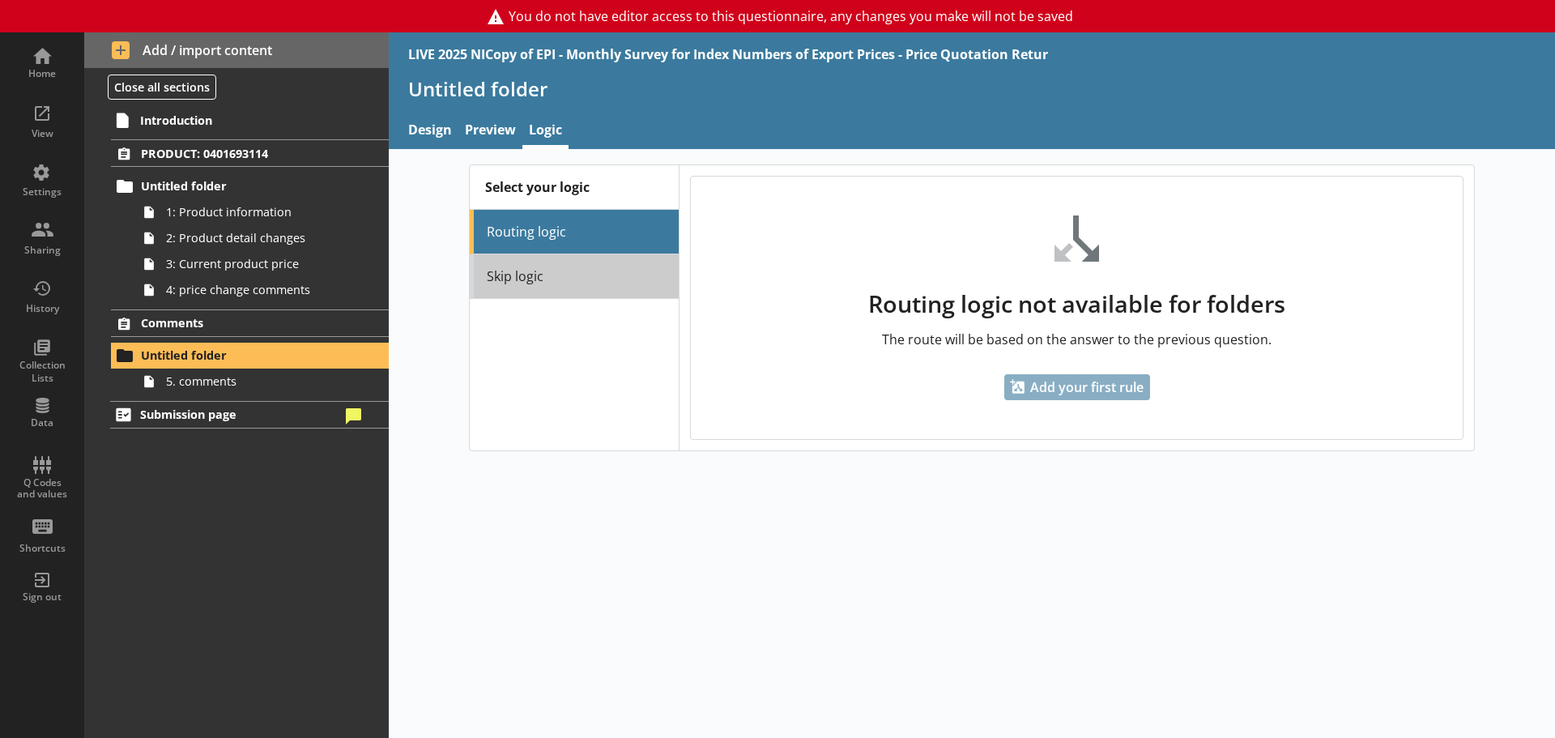
click at [580, 266] on link "Skip logic" at bounding box center [574, 276] width 209 height 45
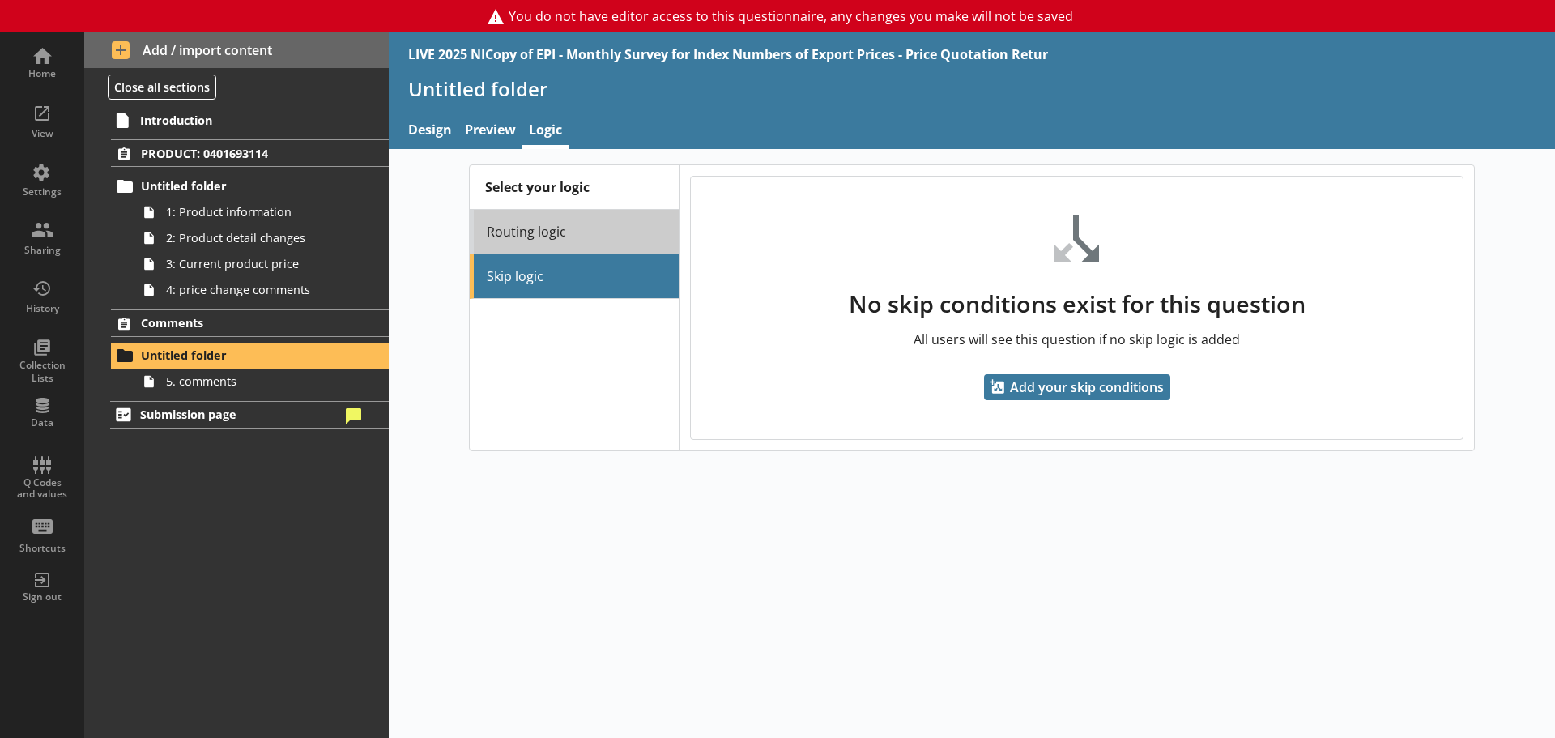
click at [511, 244] on link "Routing logic" at bounding box center [574, 232] width 209 height 45
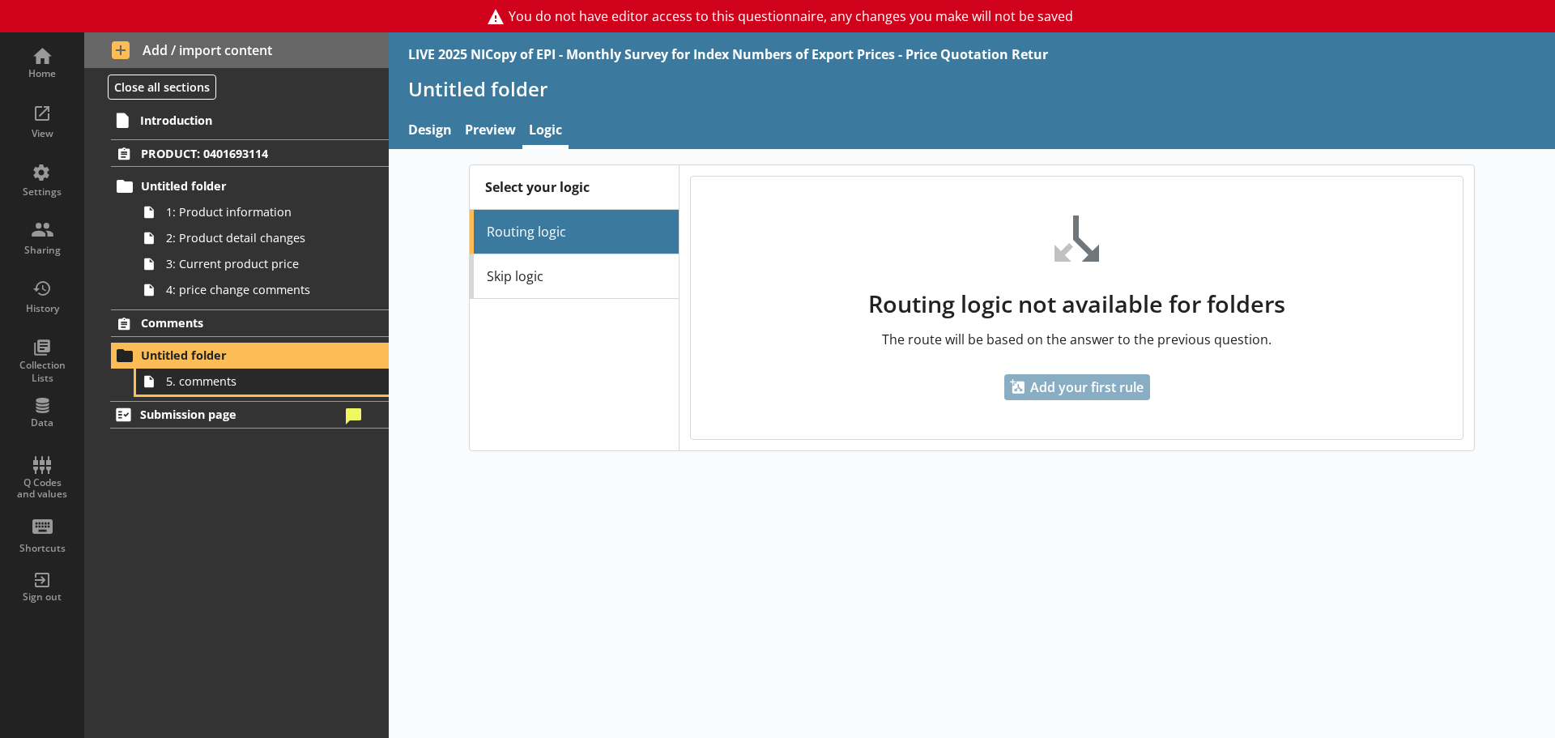
click at [192, 381] on span "5. comments" at bounding box center [256, 380] width 181 height 15
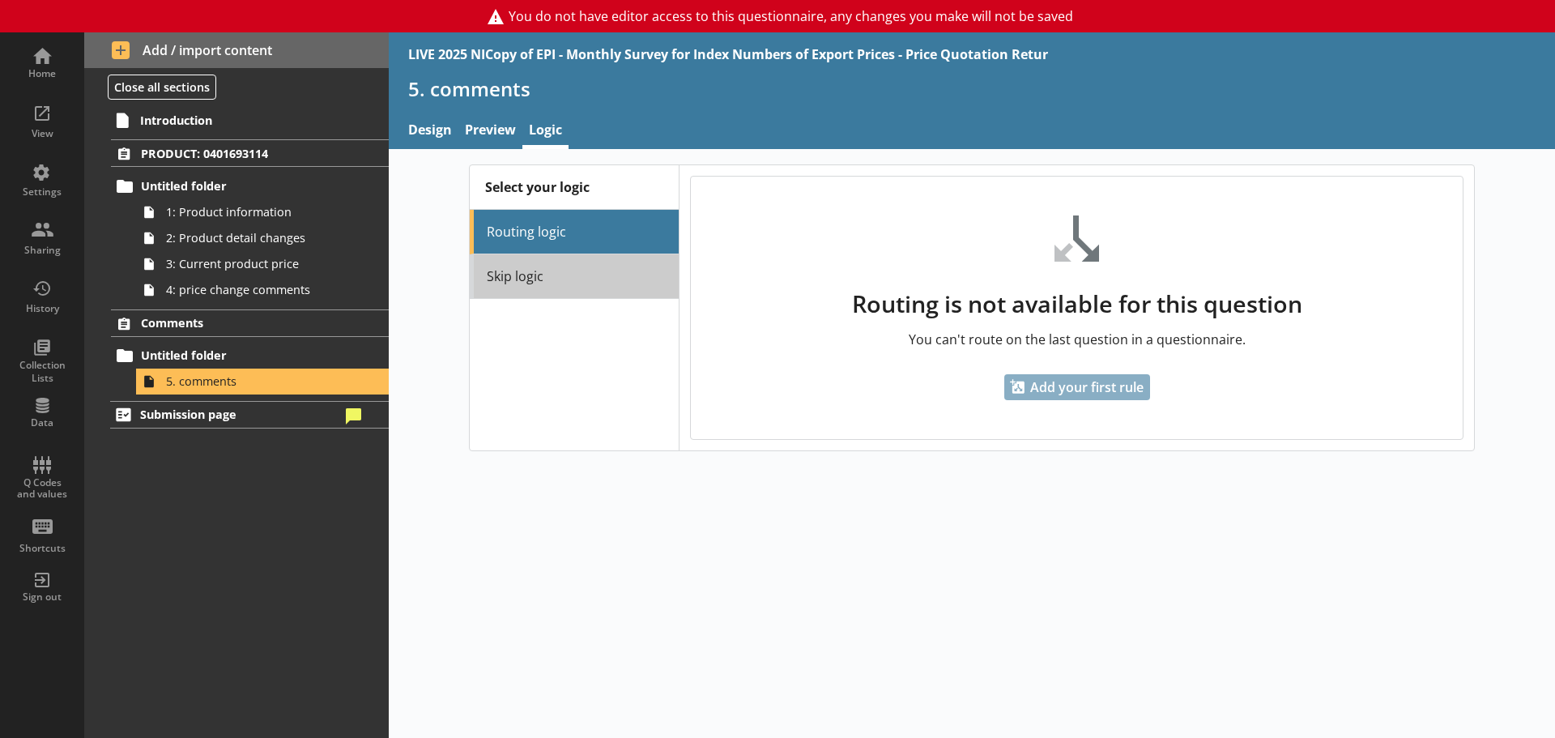
click at [552, 268] on link "Skip logic" at bounding box center [574, 276] width 209 height 45
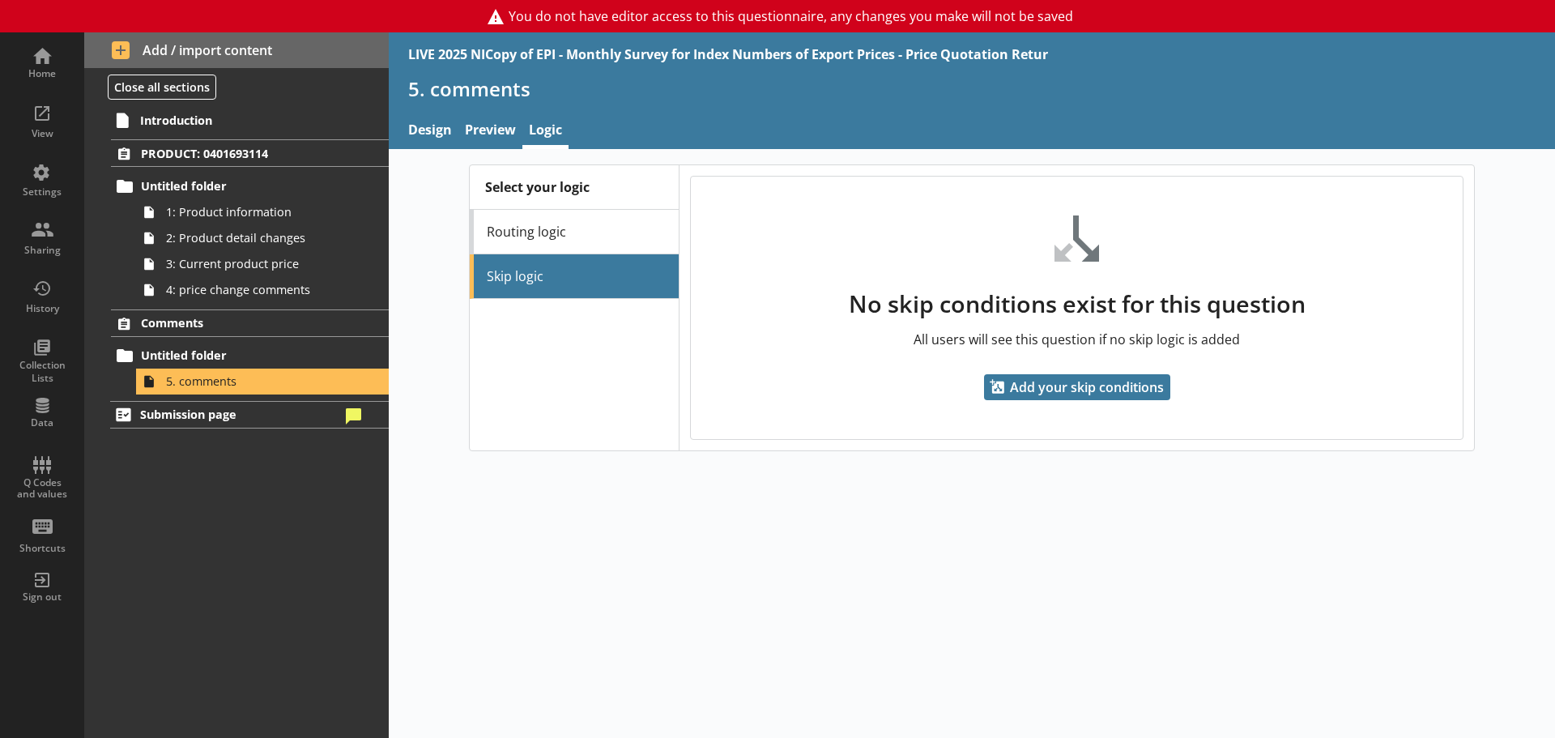
click at [542, 230] on link "Routing logic" at bounding box center [574, 232] width 209 height 45
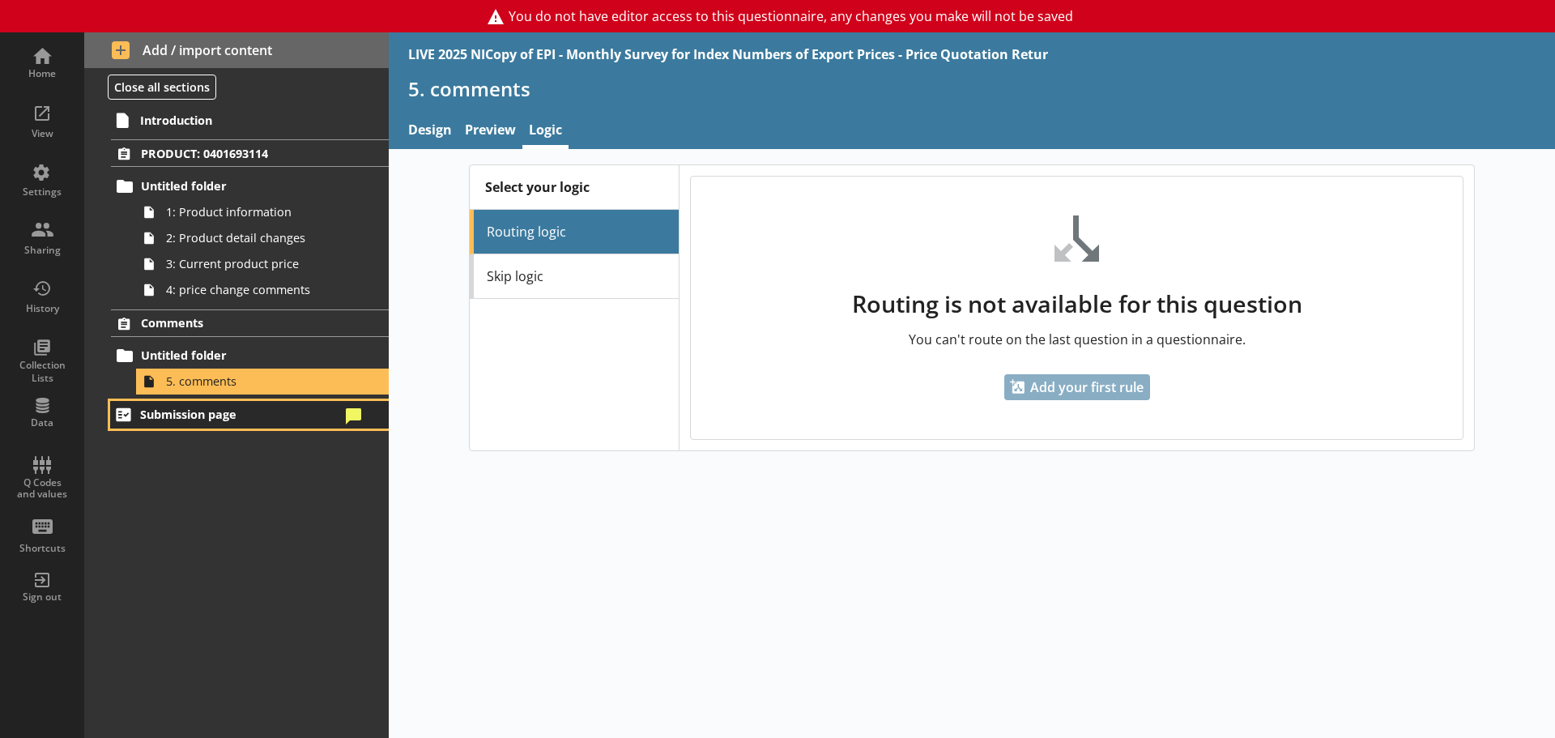
click at [224, 411] on span "Submission page" at bounding box center [240, 413] width 200 height 15
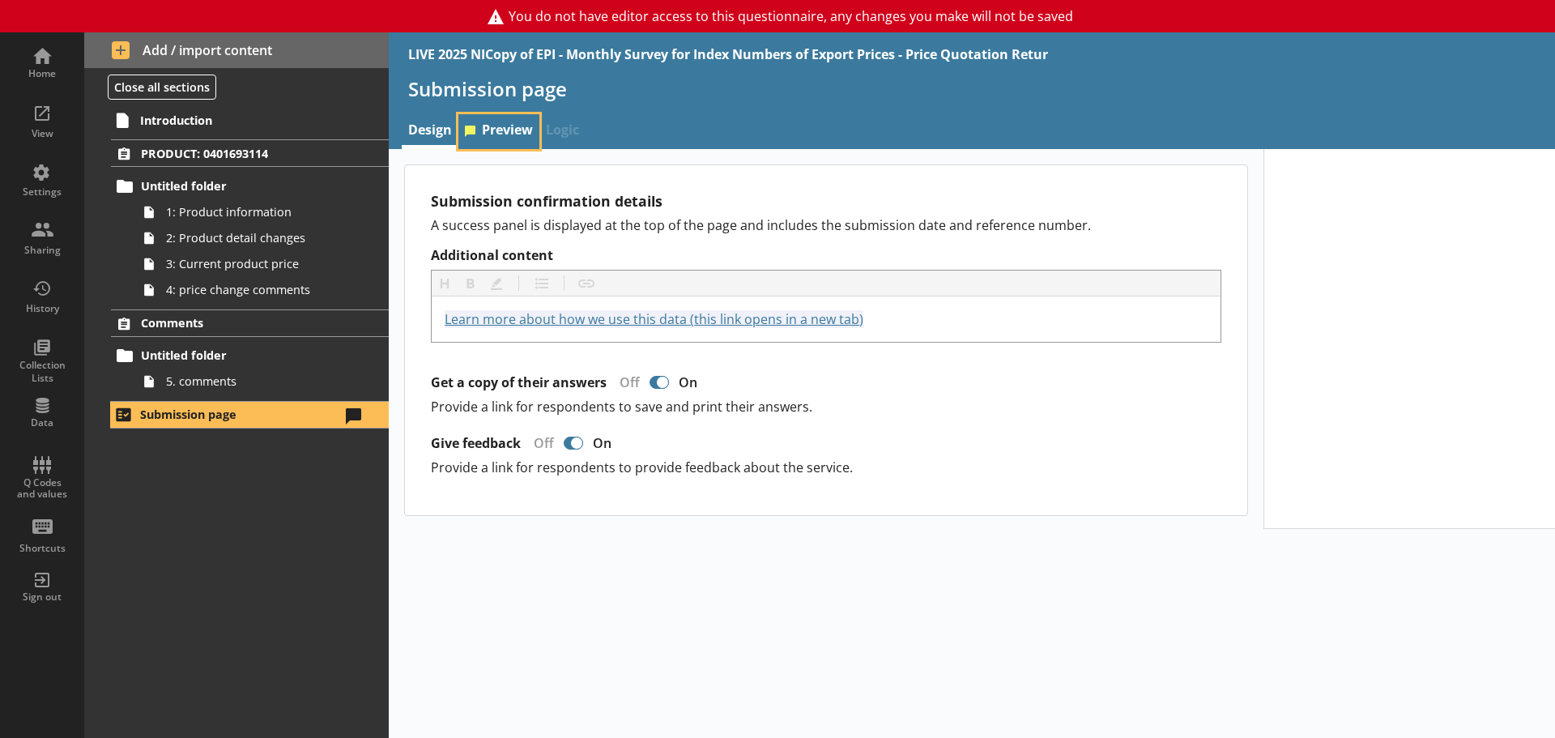
click at [498, 134] on link "Preview" at bounding box center [498, 131] width 81 height 35
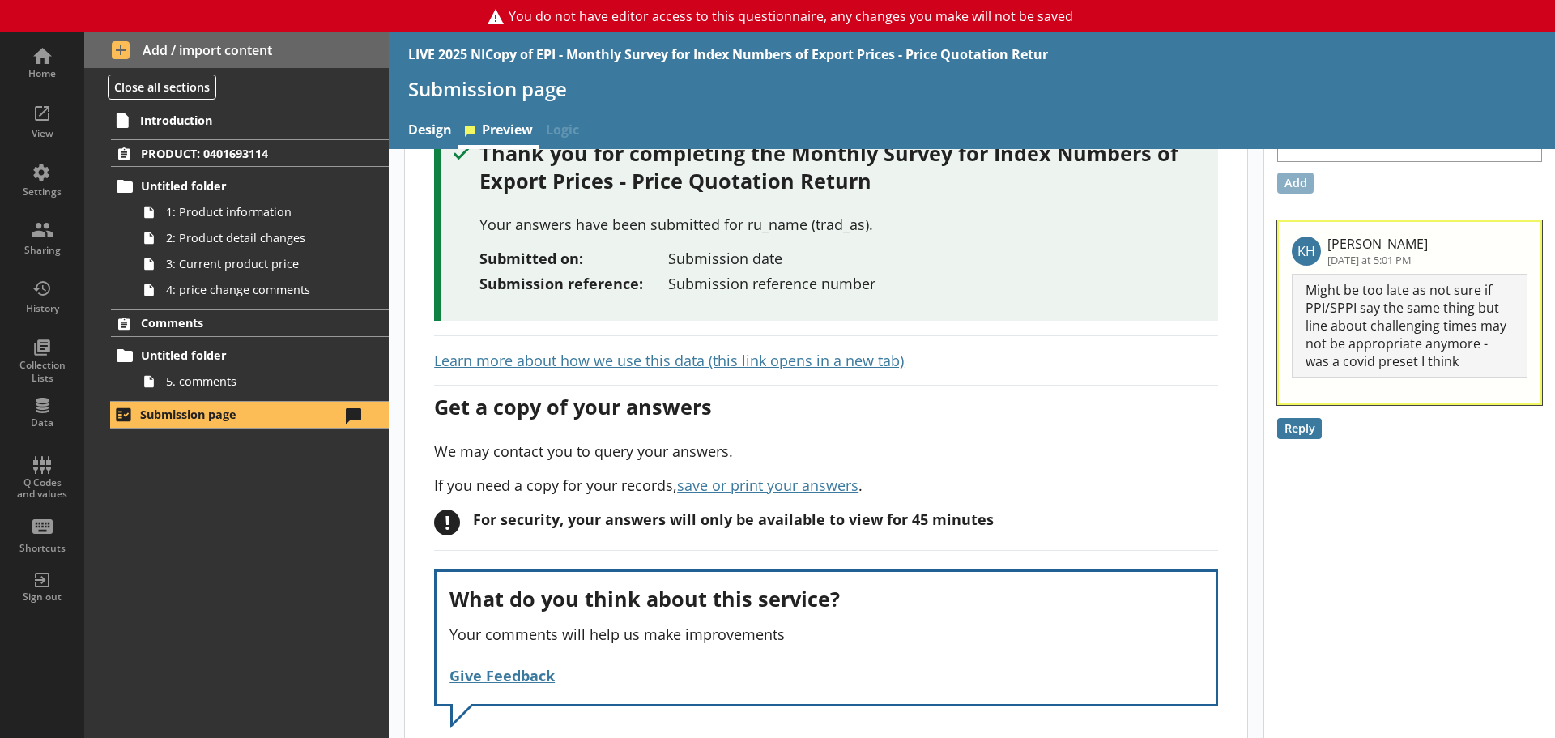
scroll to position [81, 0]
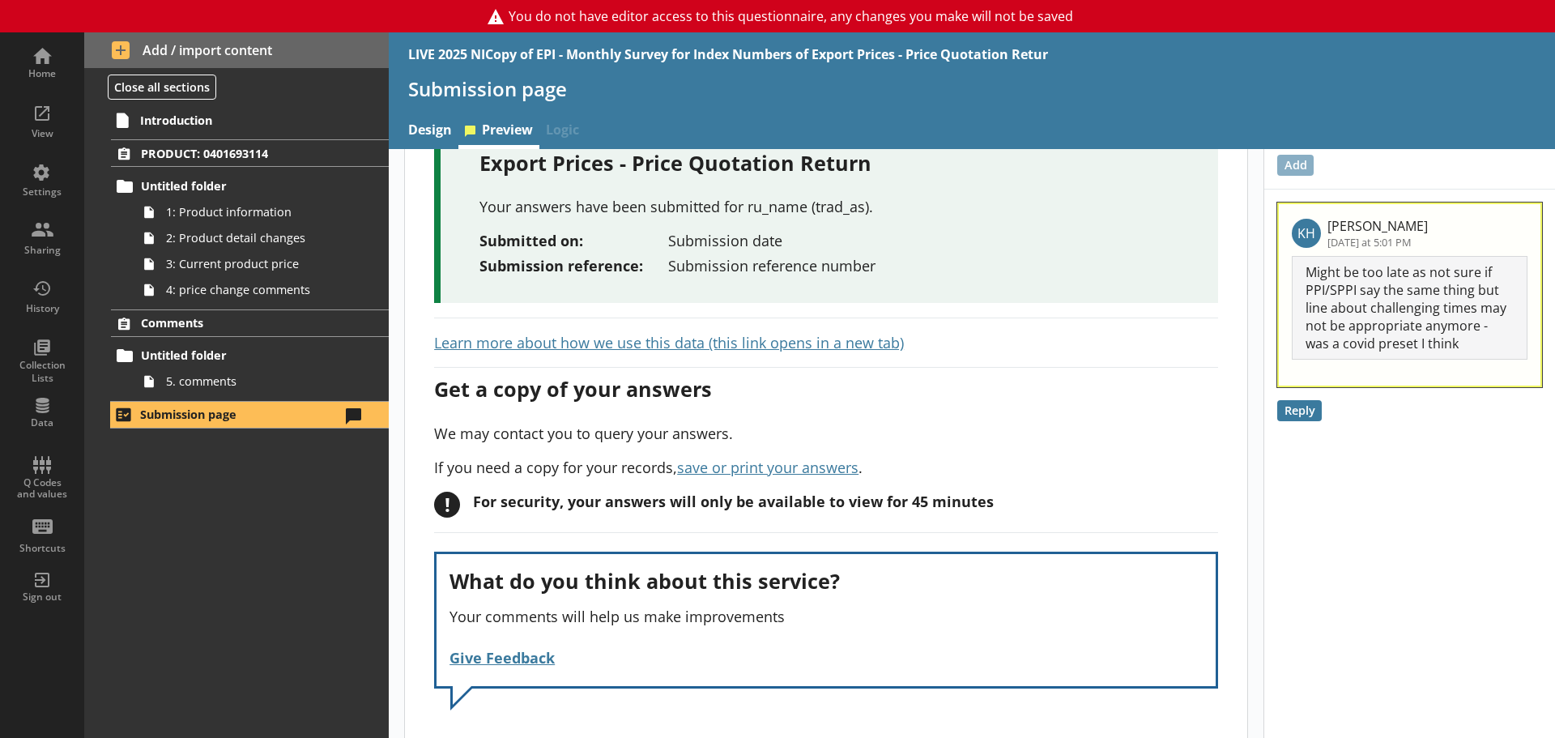
click at [840, 353] on div "Thank you for completing the Monthly Survey for Index Numbers of Export Prices …" at bounding box center [826, 413] width 842 height 659
click at [836, 343] on link "Learn more about how we use this data (this link opens in a new tab)" at bounding box center [669, 342] width 470 height 19
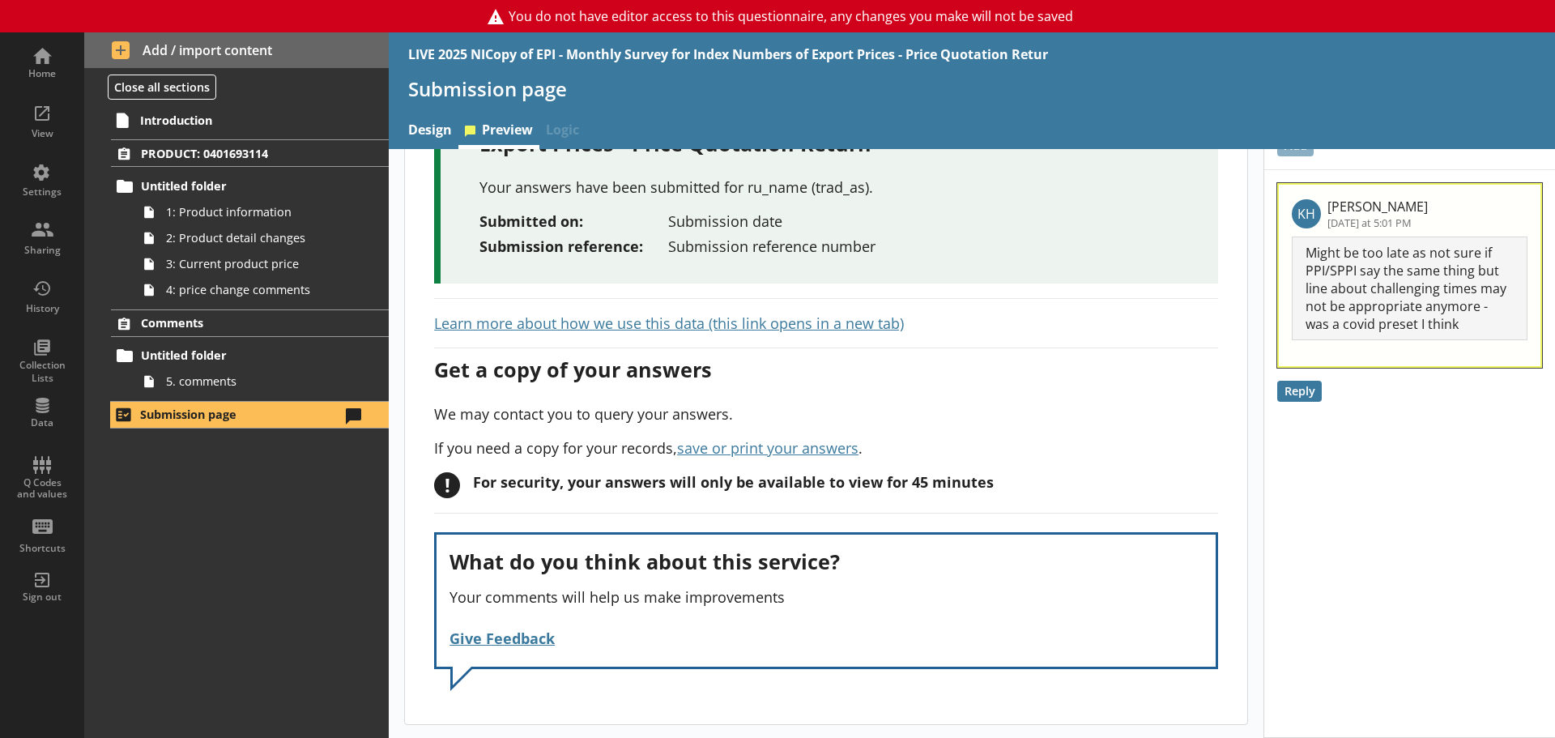
scroll to position [0, 0]
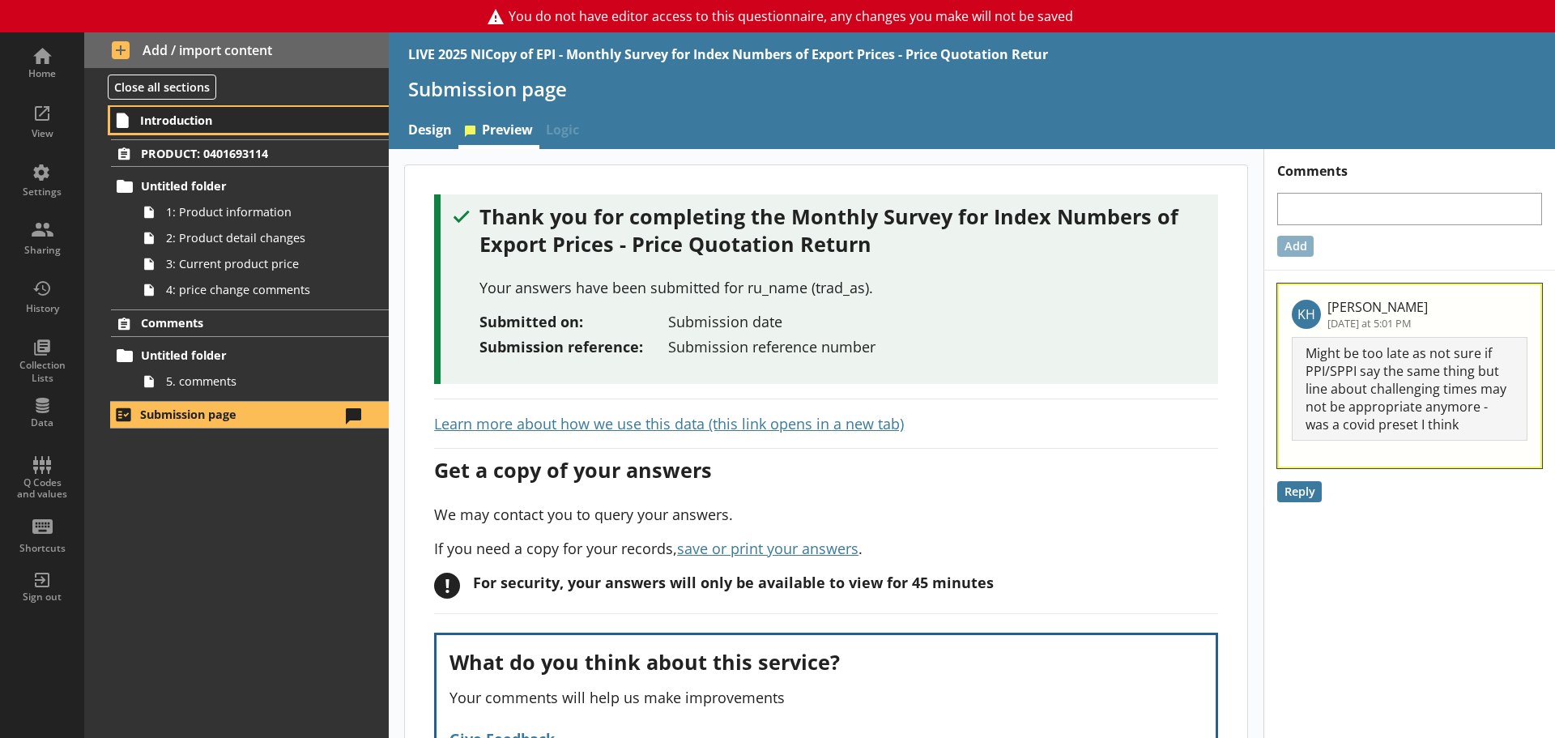
click at [175, 115] on span "Introduction" at bounding box center [240, 120] width 200 height 15
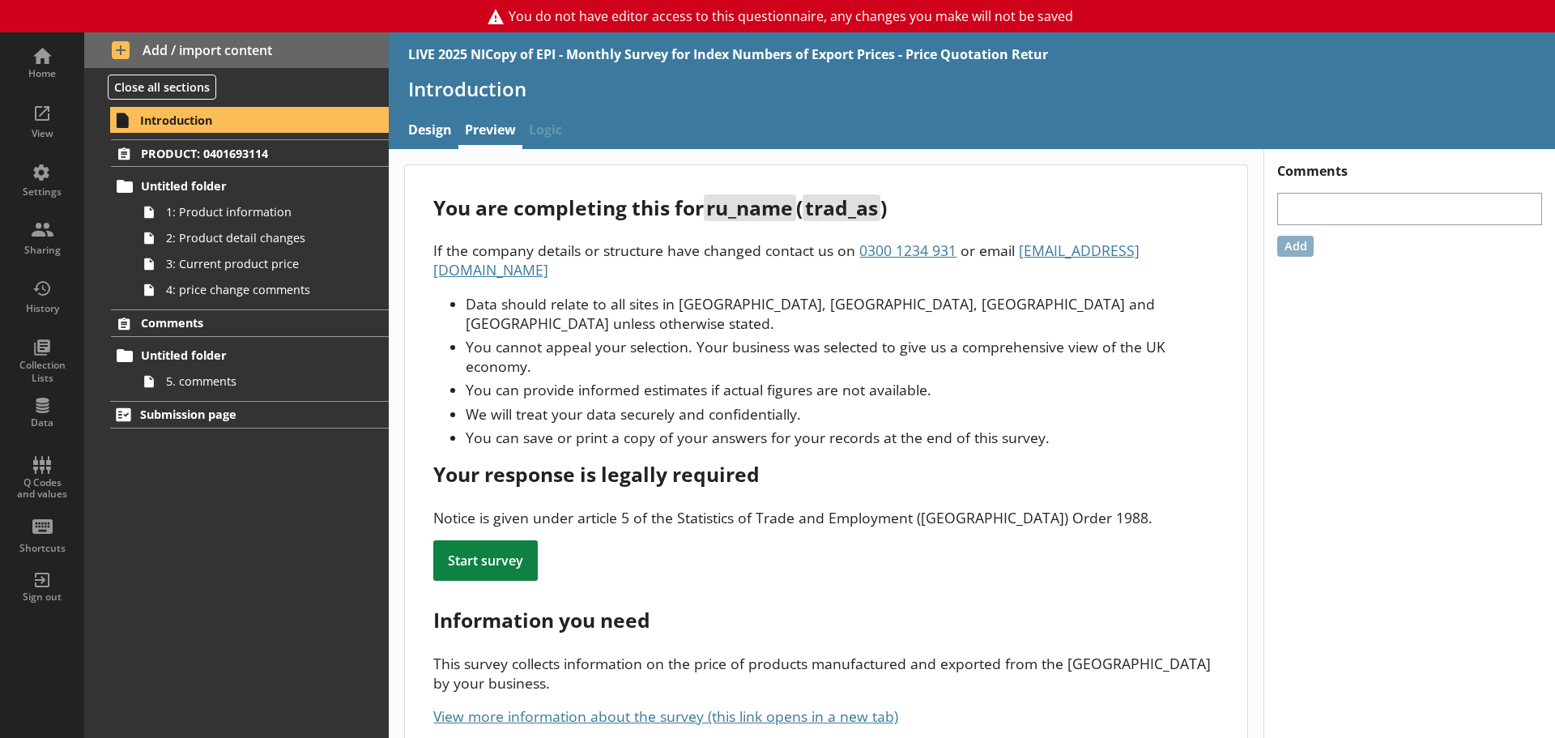
click at [815, 380] on li "You can provide informed estimates if actual figures are not available." at bounding box center [842, 389] width 752 height 19
click at [206, 193] on span "Untitled folder" at bounding box center [240, 185] width 199 height 15
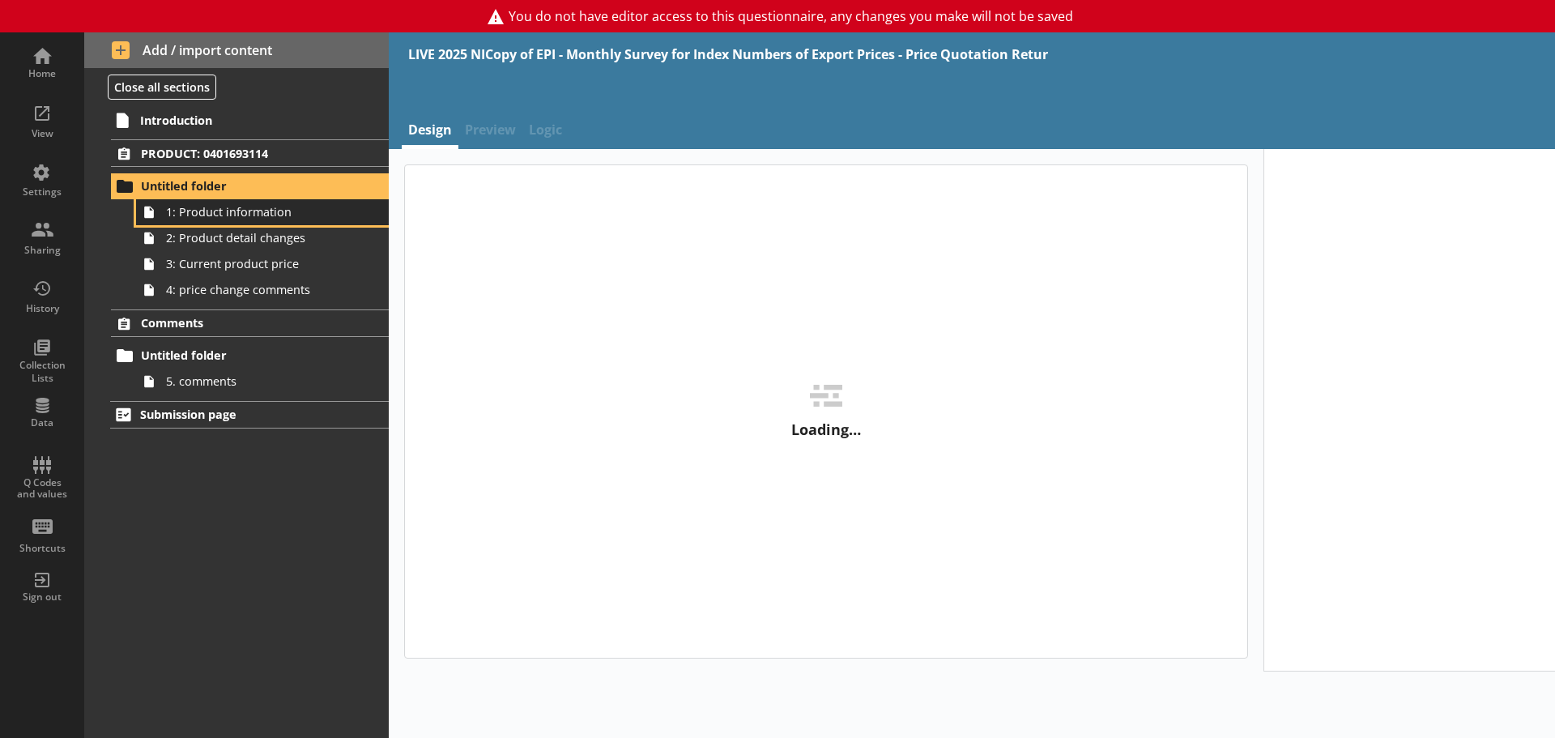
click at [220, 221] on link "1: Product information" at bounding box center [262, 212] width 253 height 26
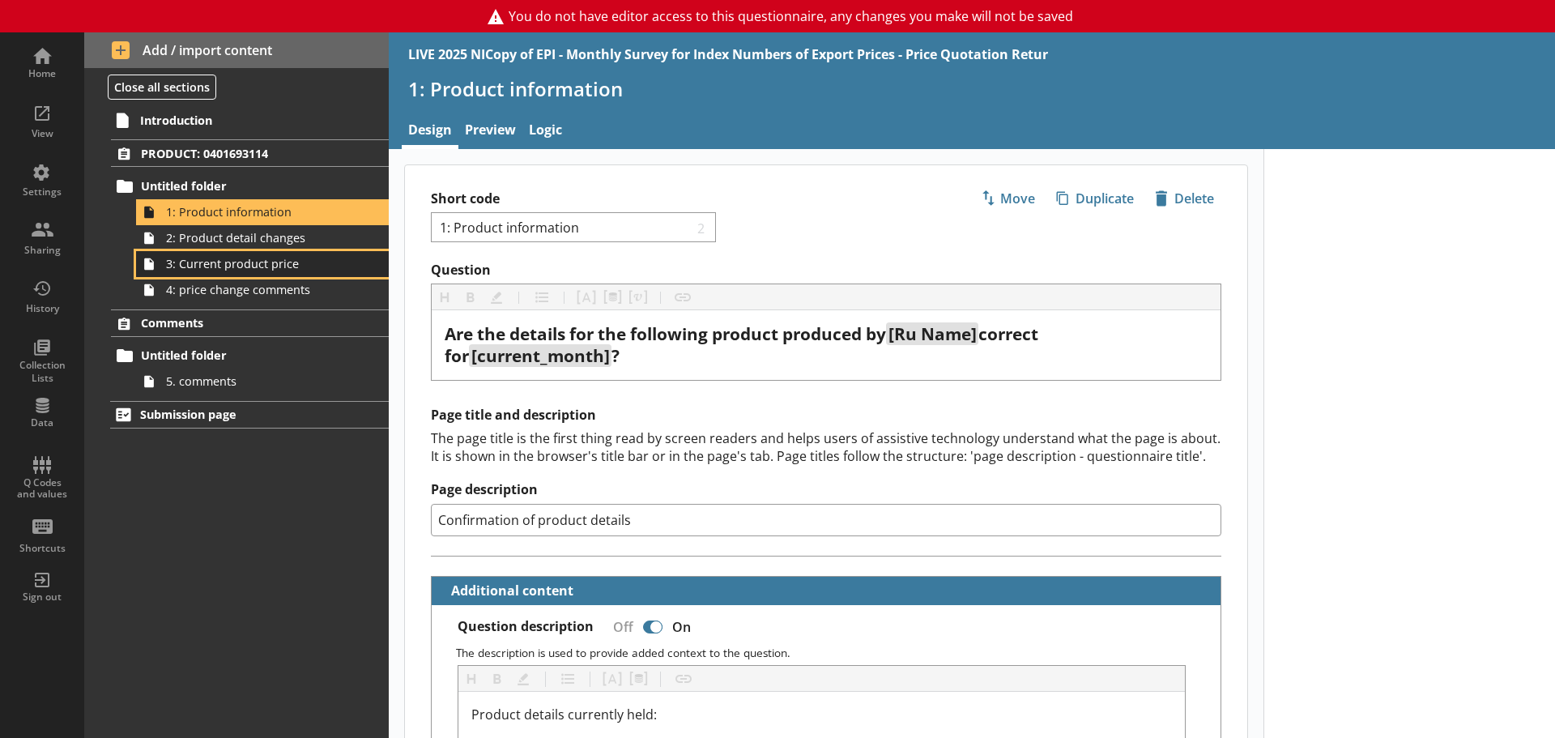
click at [232, 251] on link "3: Current product price" at bounding box center [262, 264] width 253 height 26
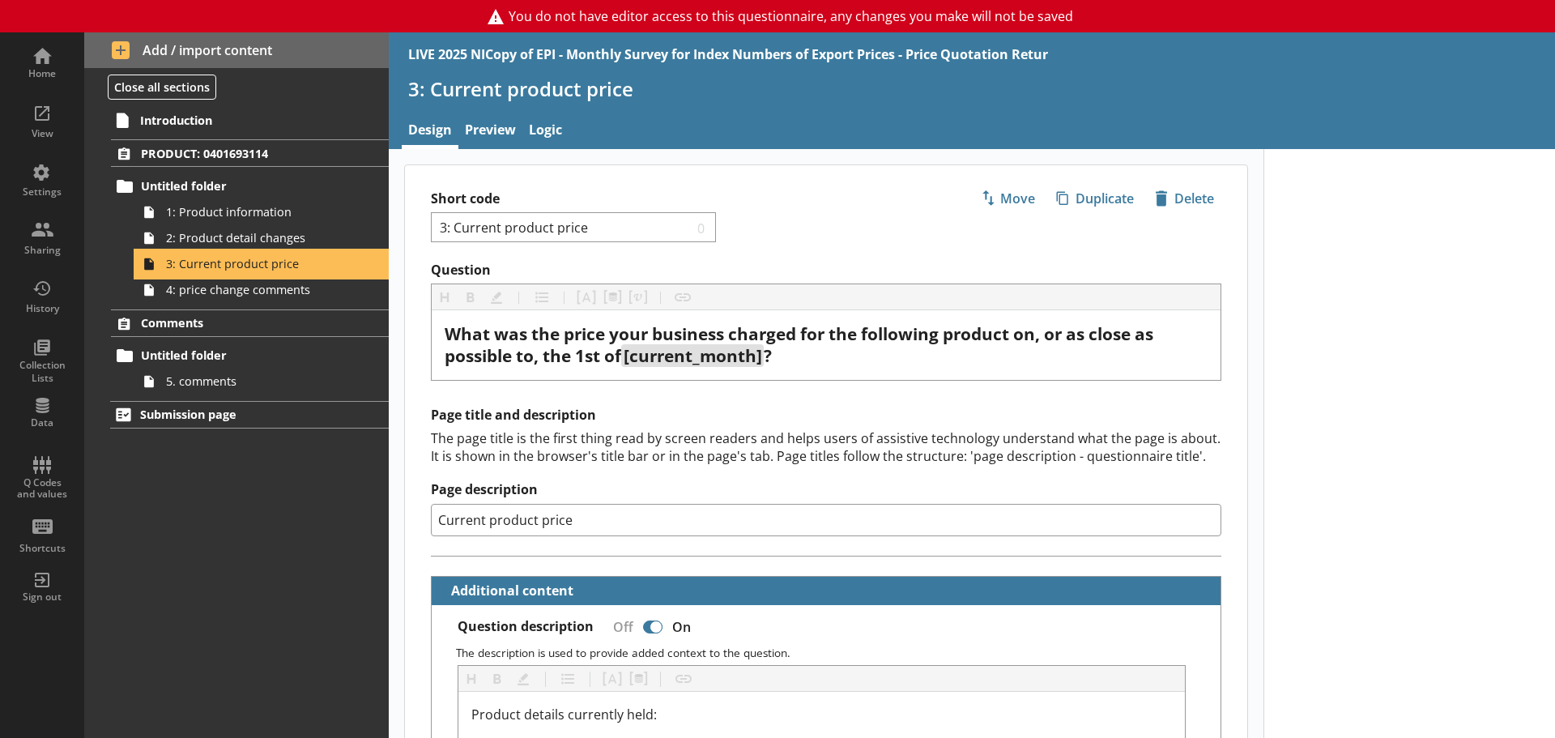
type textarea "x"
click at [243, 304] on ol "PRODUCT: 0401693114 Untitled folder 1: Product information 2: Product detail ch…" at bounding box center [236, 266] width 304 height 254
click at [237, 300] on link "4: price change comments" at bounding box center [262, 290] width 253 height 26
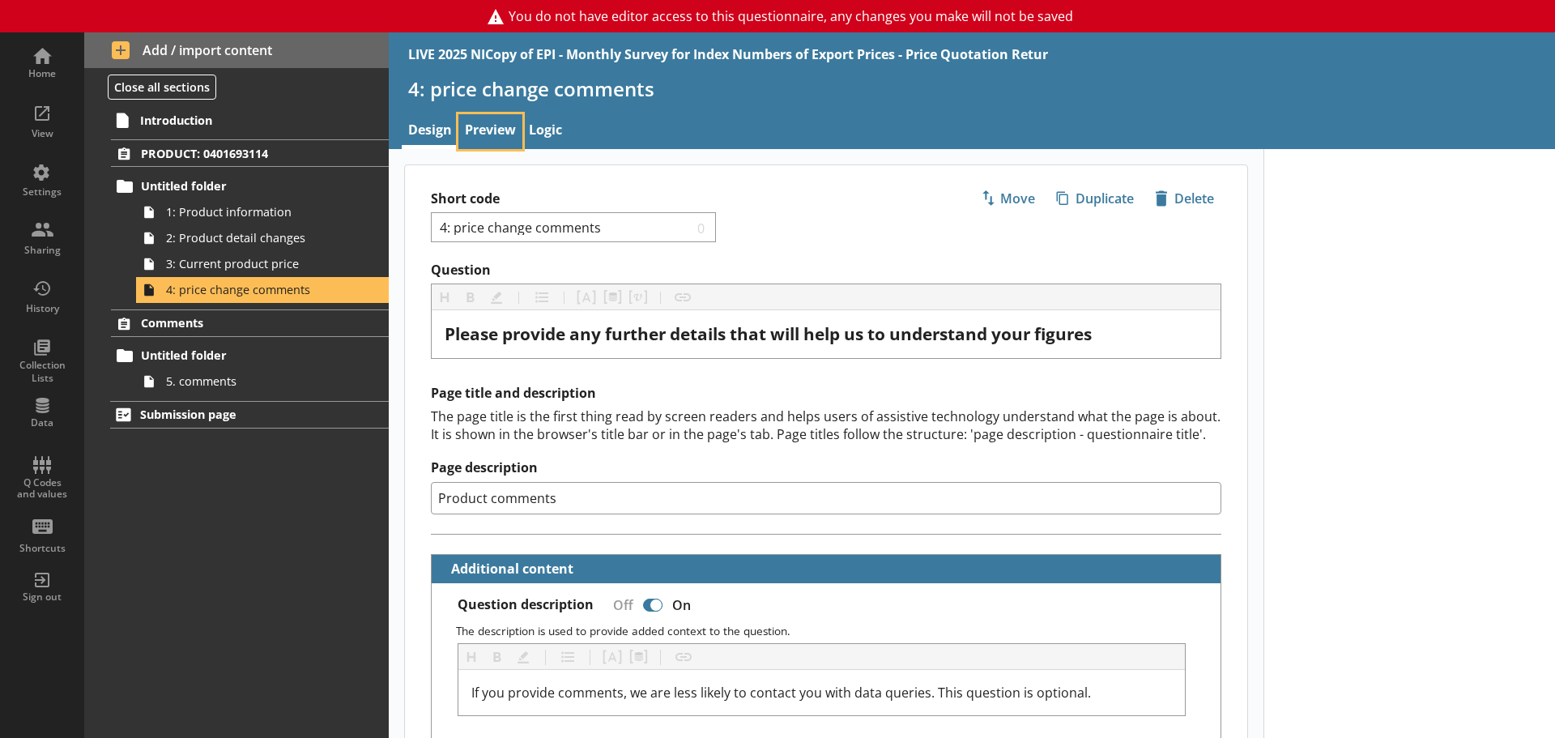
click at [490, 126] on link "Preview" at bounding box center [490, 131] width 64 height 35
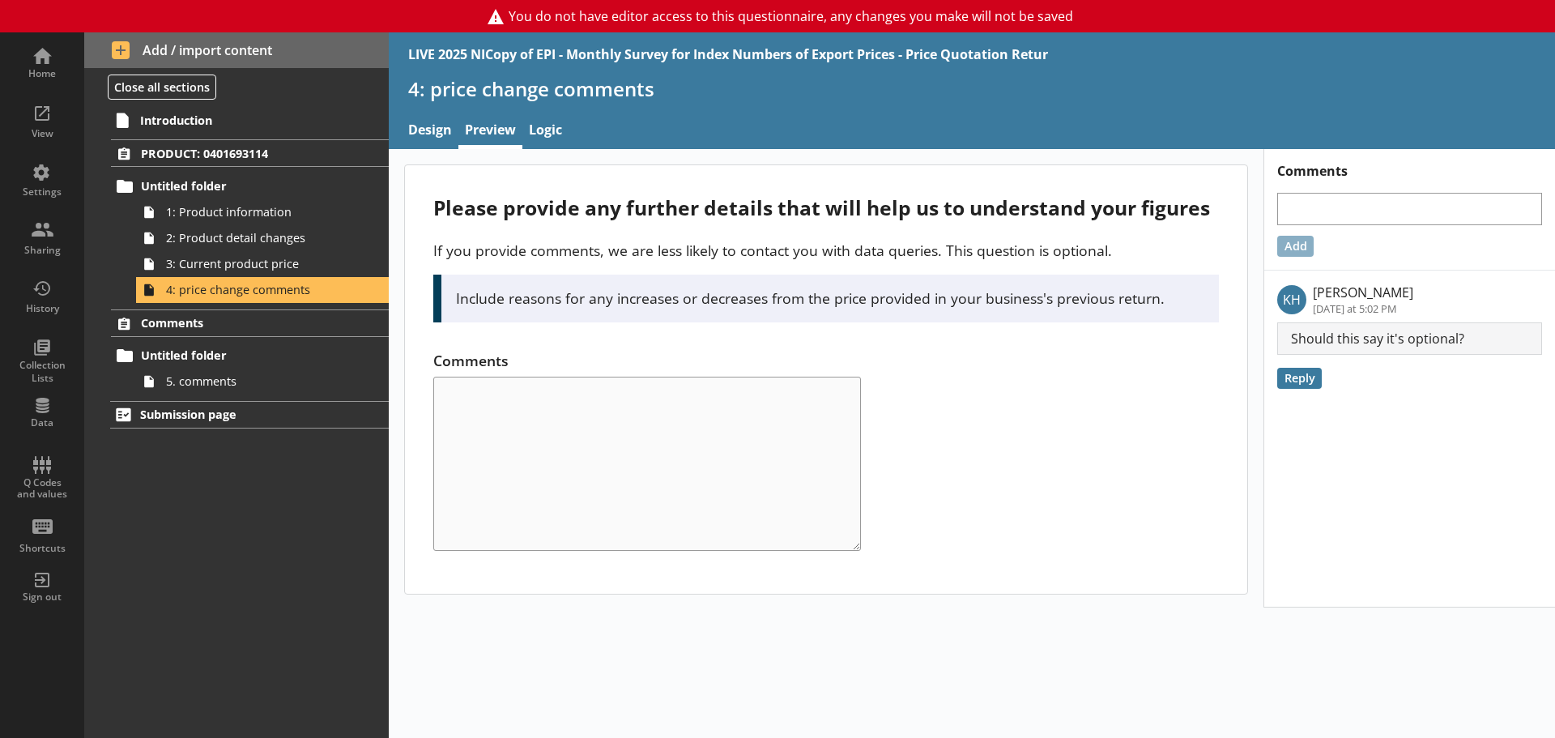
click at [1087, 406] on div "Comments" at bounding box center [825, 451] width 785 height 200
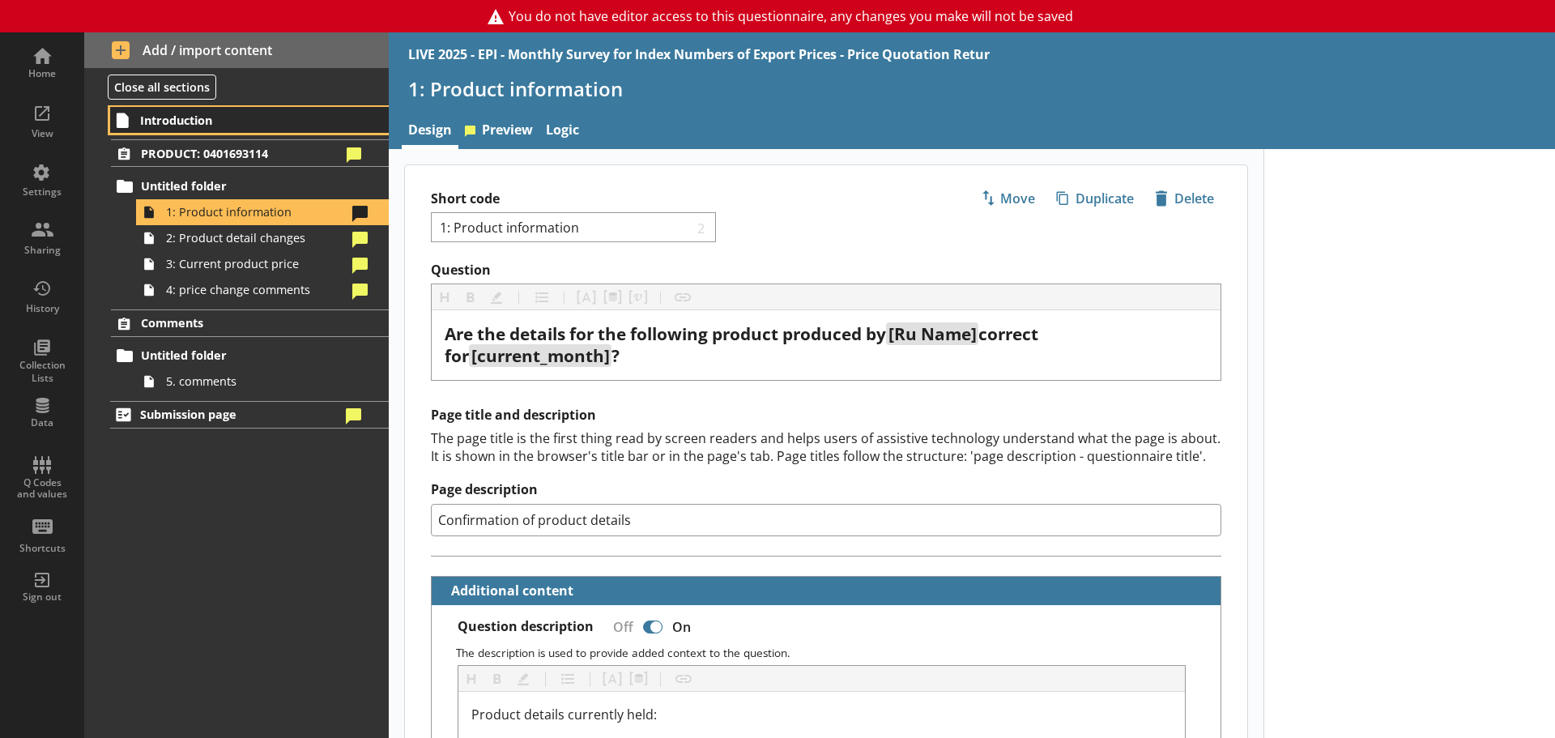
click at [245, 119] on span "Introduction" at bounding box center [240, 120] width 200 height 15
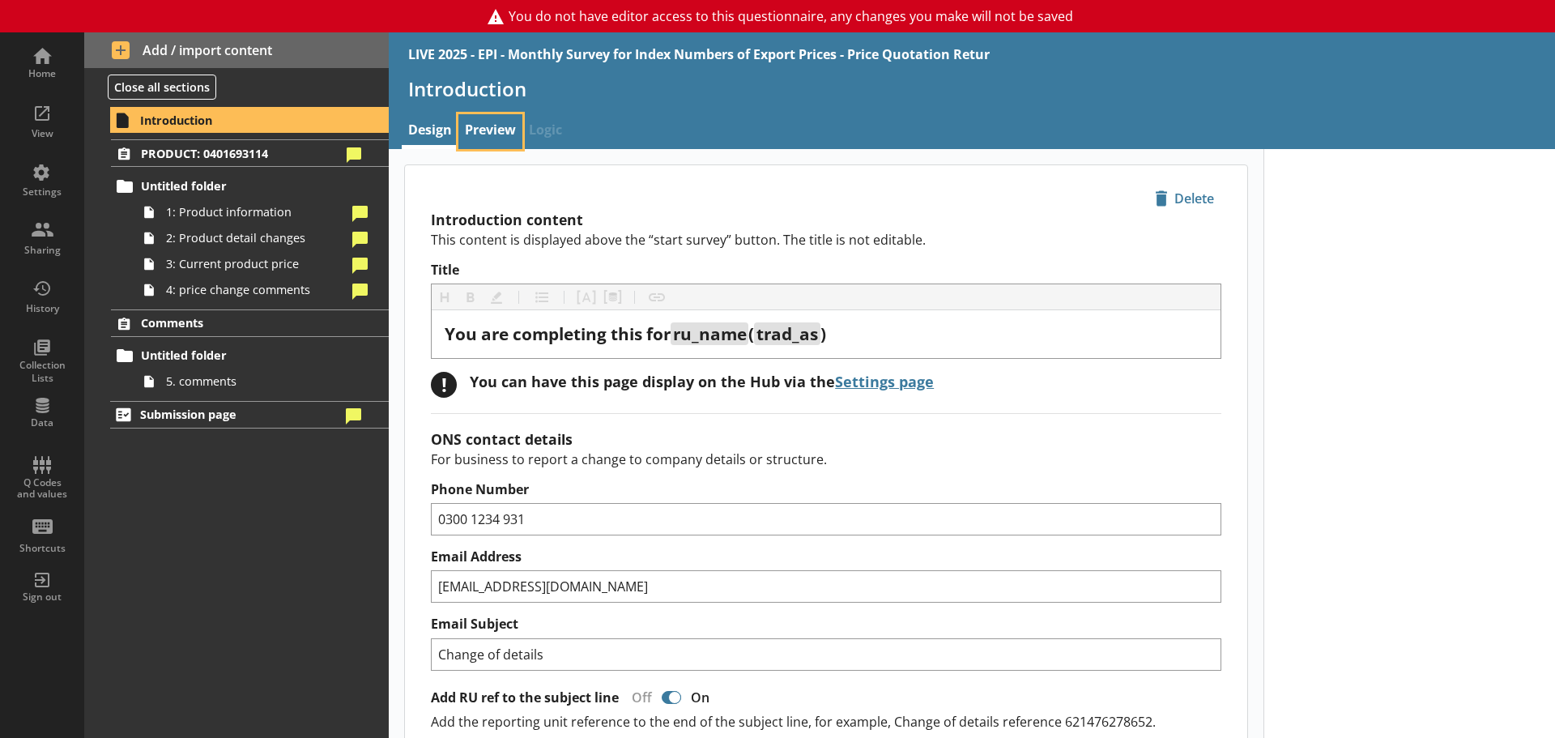
click at [473, 116] on link "Preview" at bounding box center [490, 131] width 64 height 35
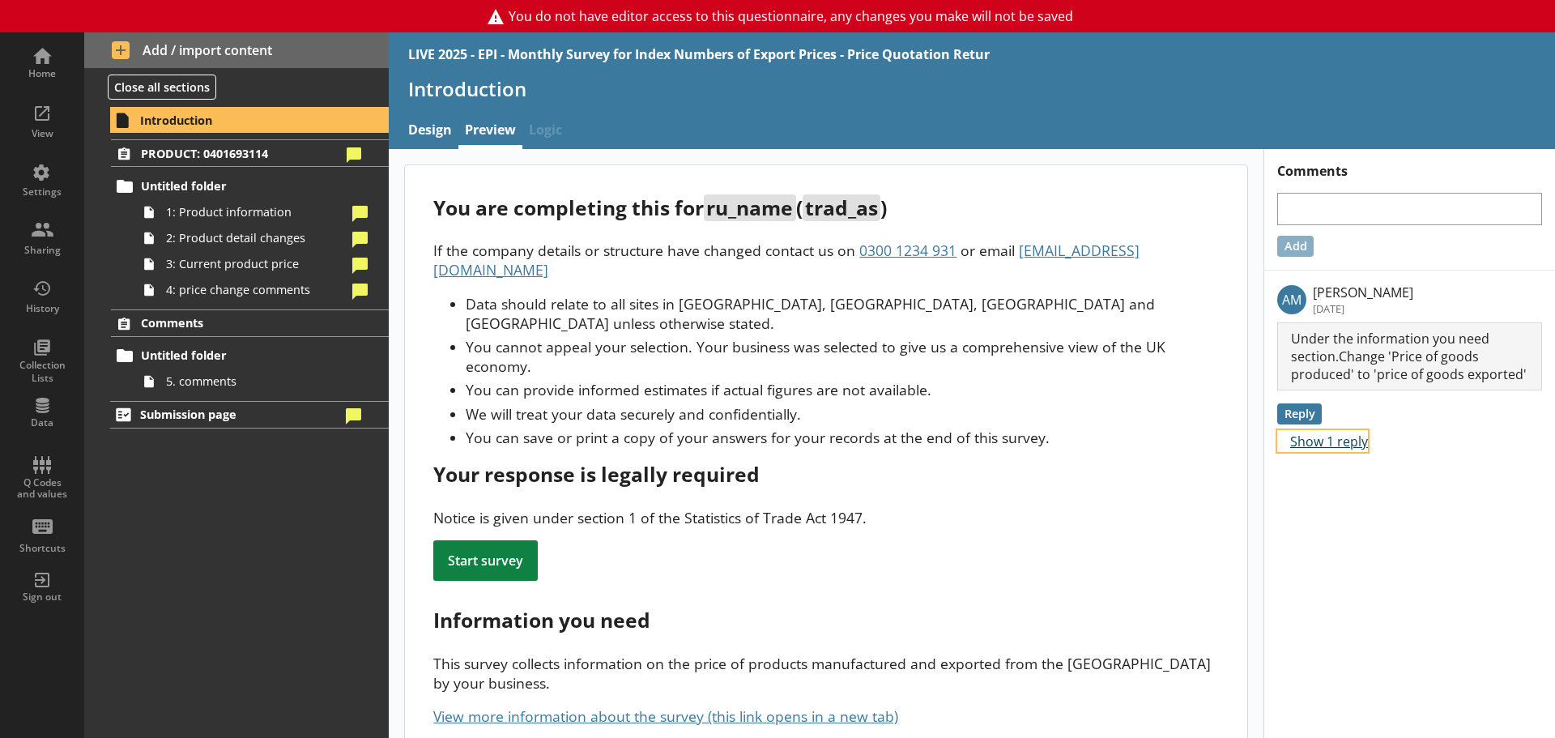
click at [1243, 445] on button "Show 1 reply" at bounding box center [1322, 441] width 91 height 22
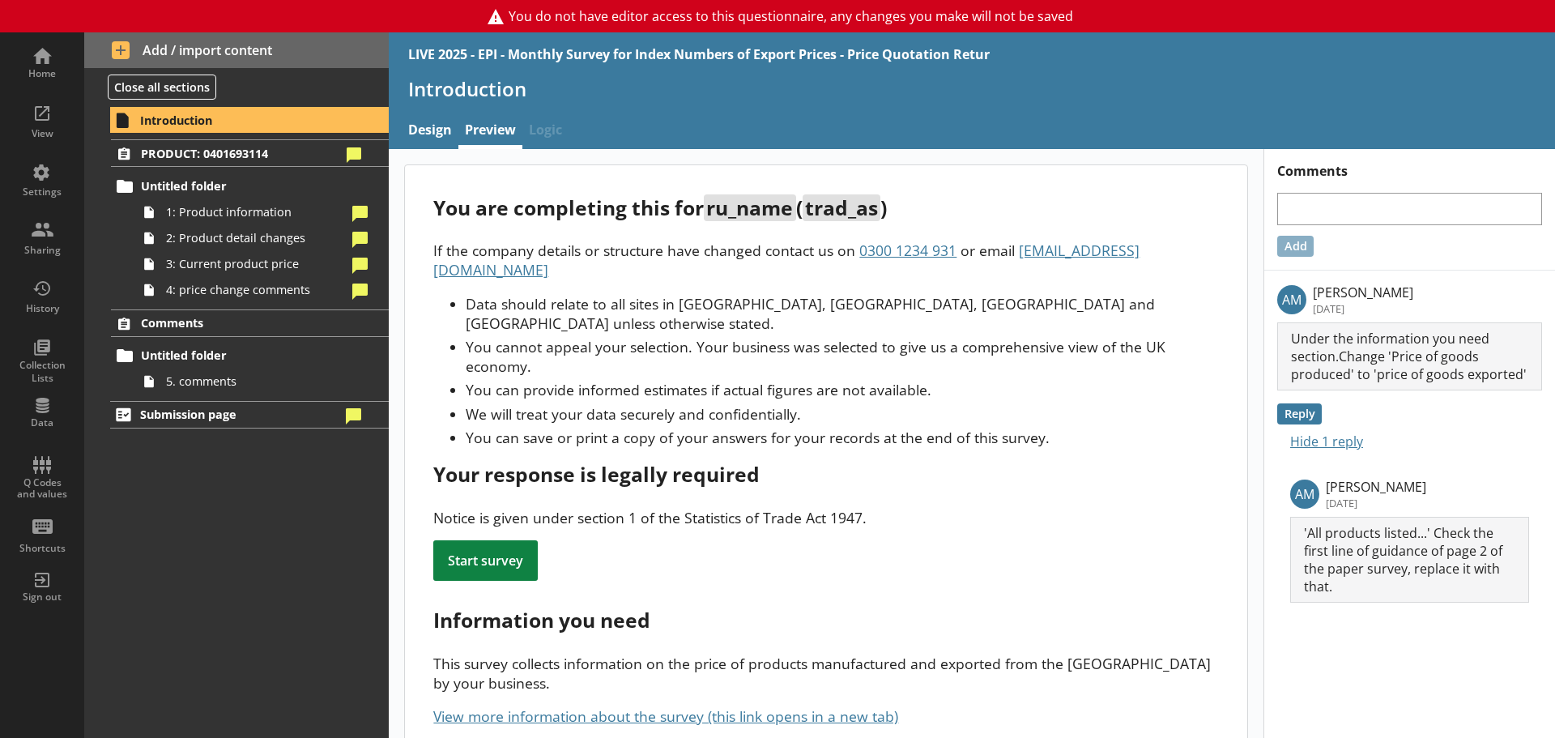
click at [914, 531] on div "You are completing this for ru_name ( trad_as ) If the company details or struc…" at bounding box center [826, 619] width 842 height 909
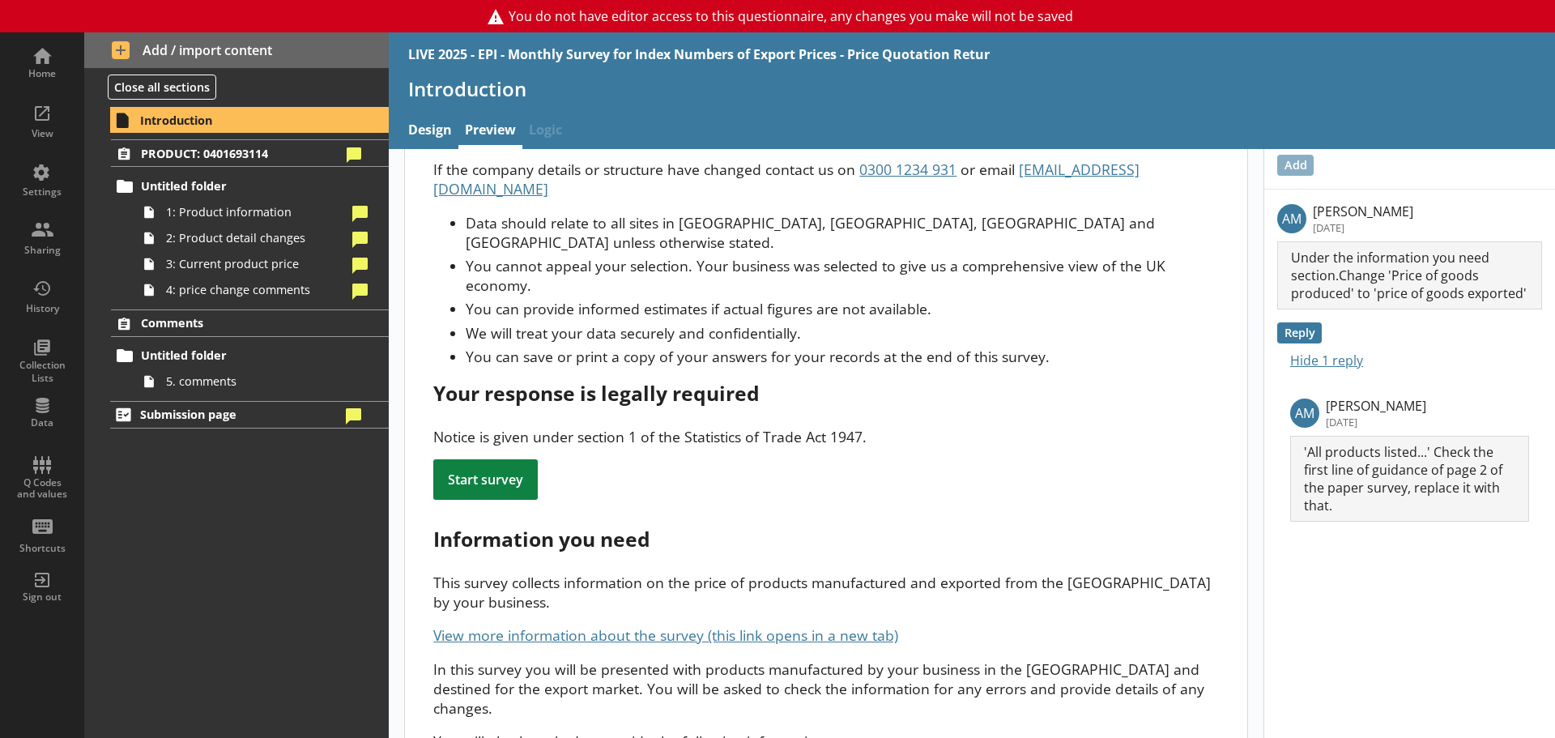
click at [849, 572] on p "This survey collects information on the price of products manufactured and expo…" at bounding box center [825, 591] width 785 height 39
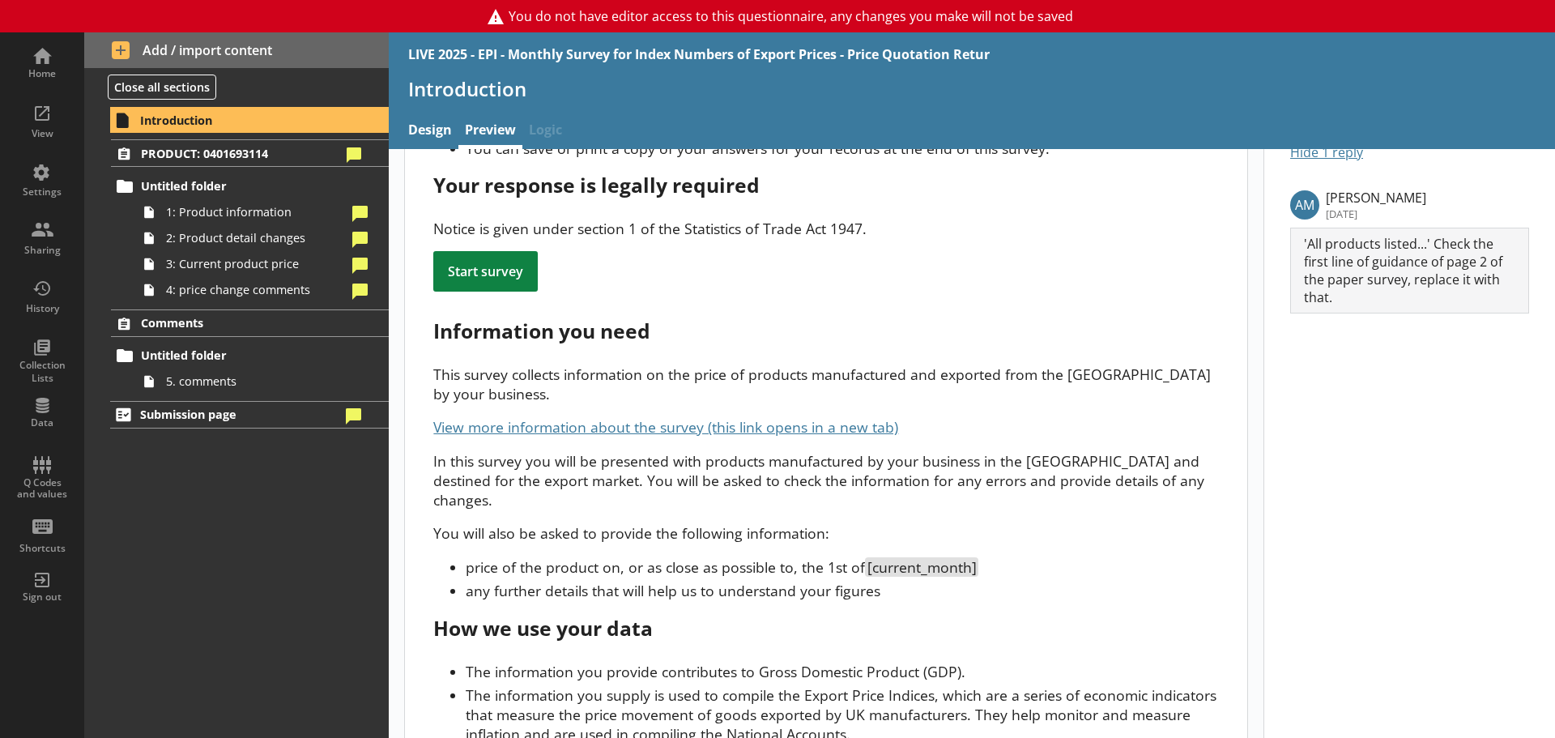
scroll to position [312, 0]
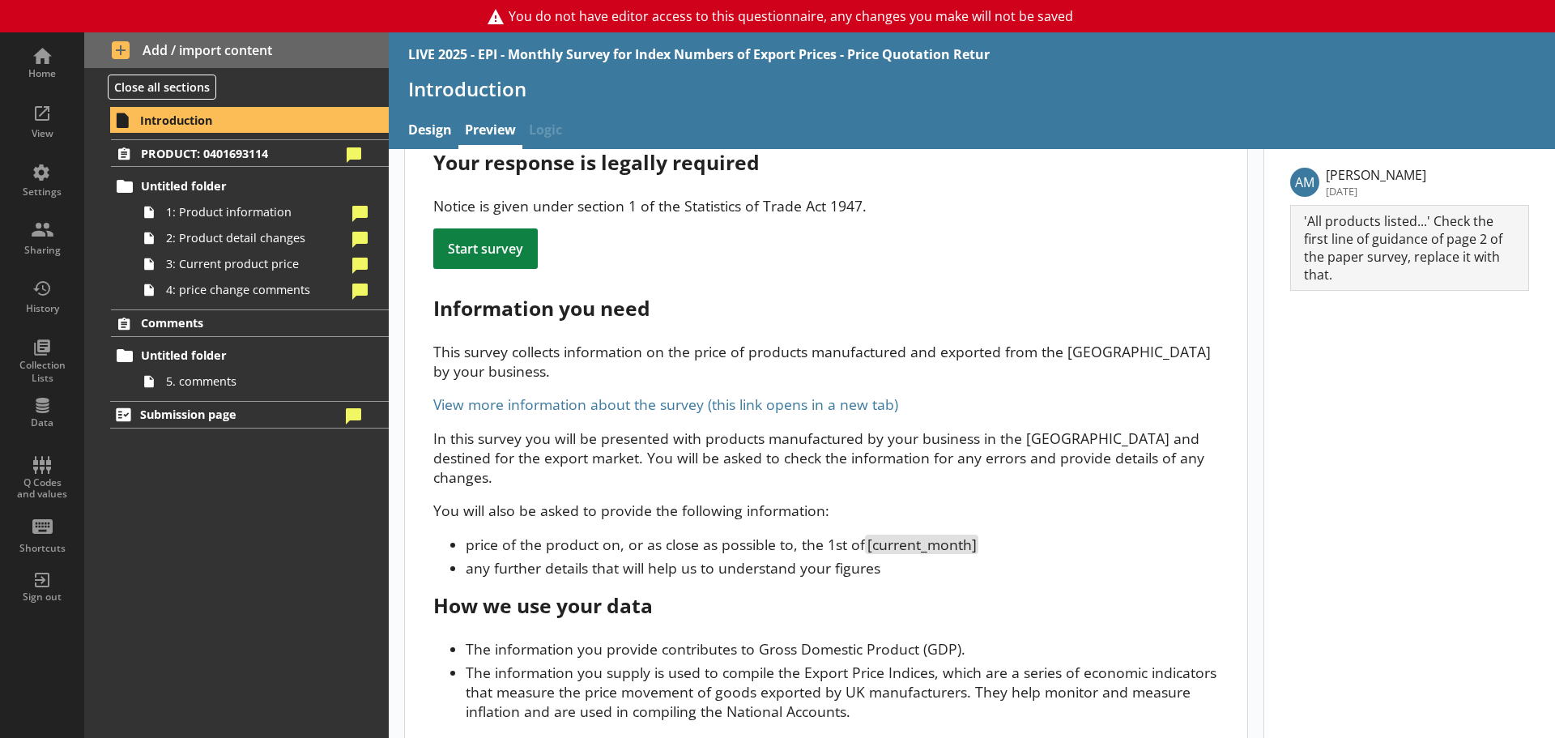
click at [711, 394] on link "View more information about the survey (this link opens in a new tab)" at bounding box center [665, 403] width 465 height 19
click at [261, 156] on span "PRODUCT: 0401693114" at bounding box center [240, 153] width 199 height 15
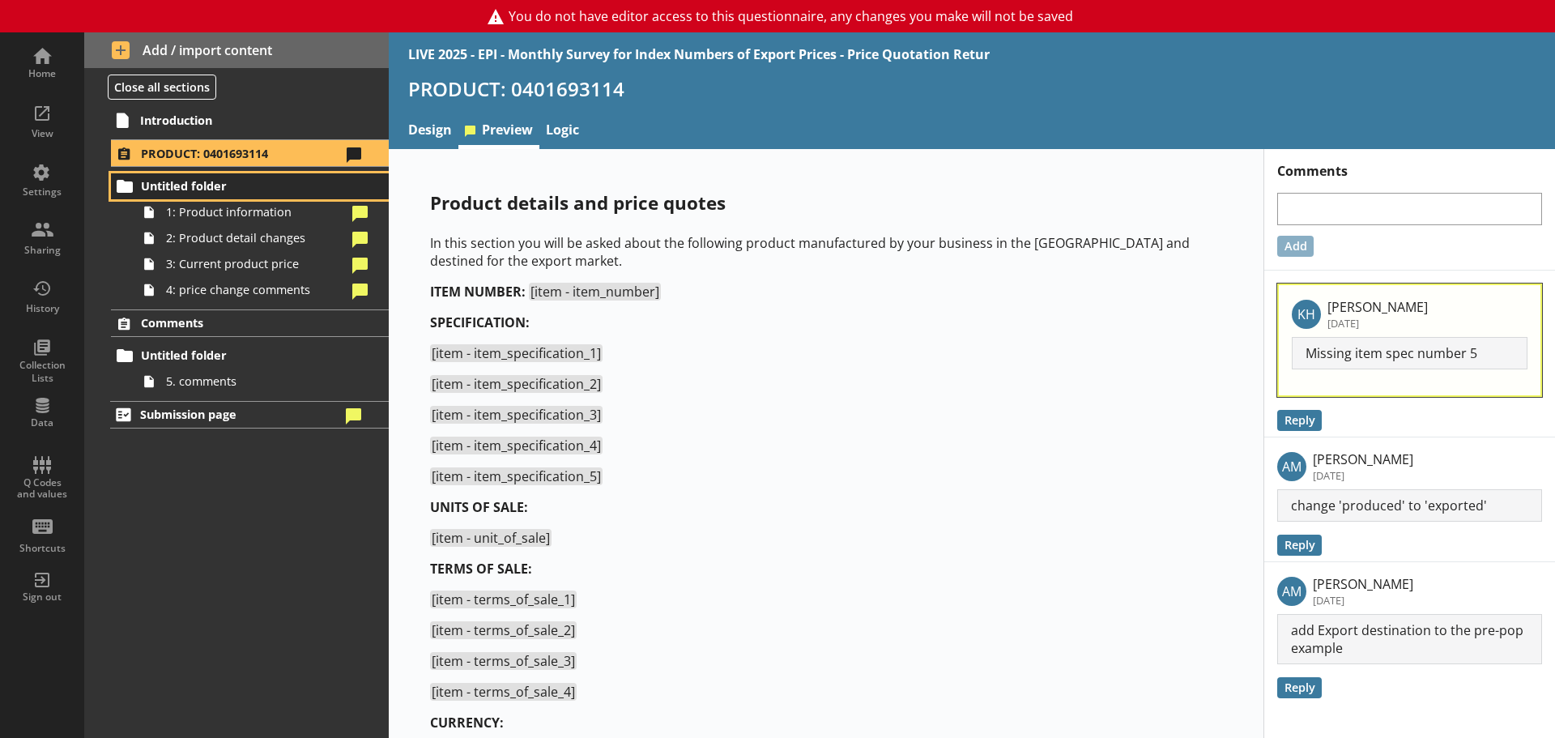
click at [214, 185] on span "Untitled folder" at bounding box center [240, 185] width 199 height 15
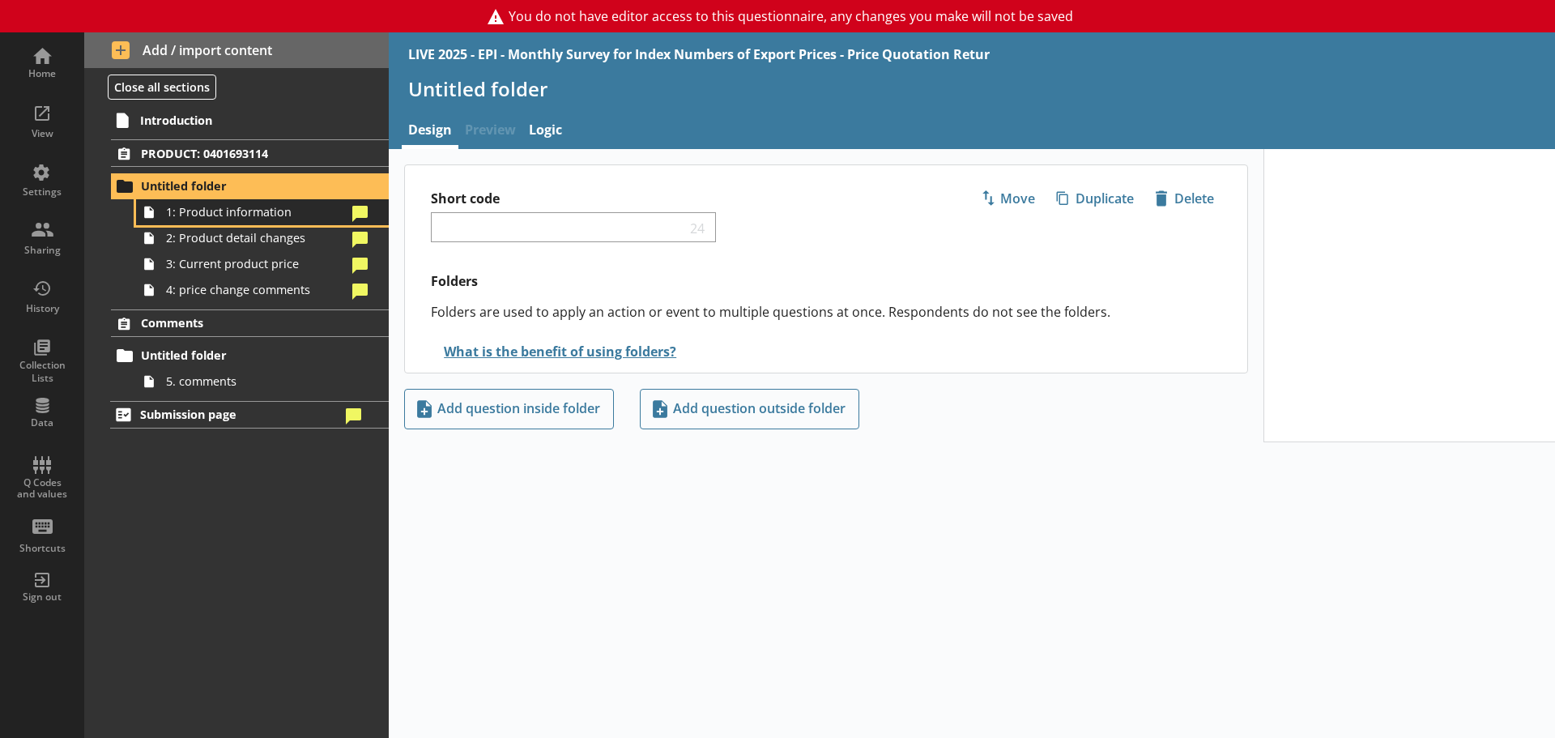
click at [223, 215] on span "1: Product information" at bounding box center [256, 211] width 181 height 15
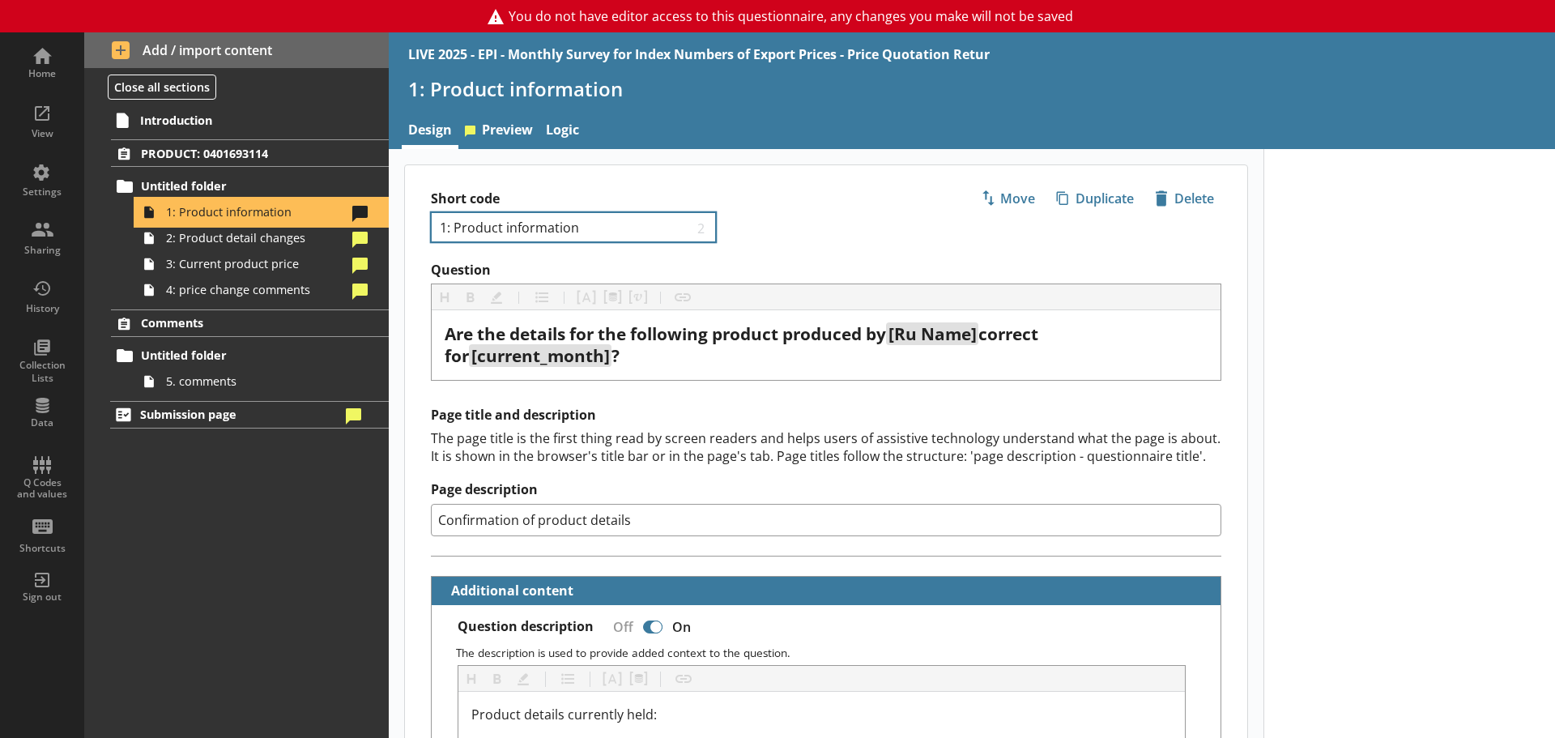
type textarea "x"
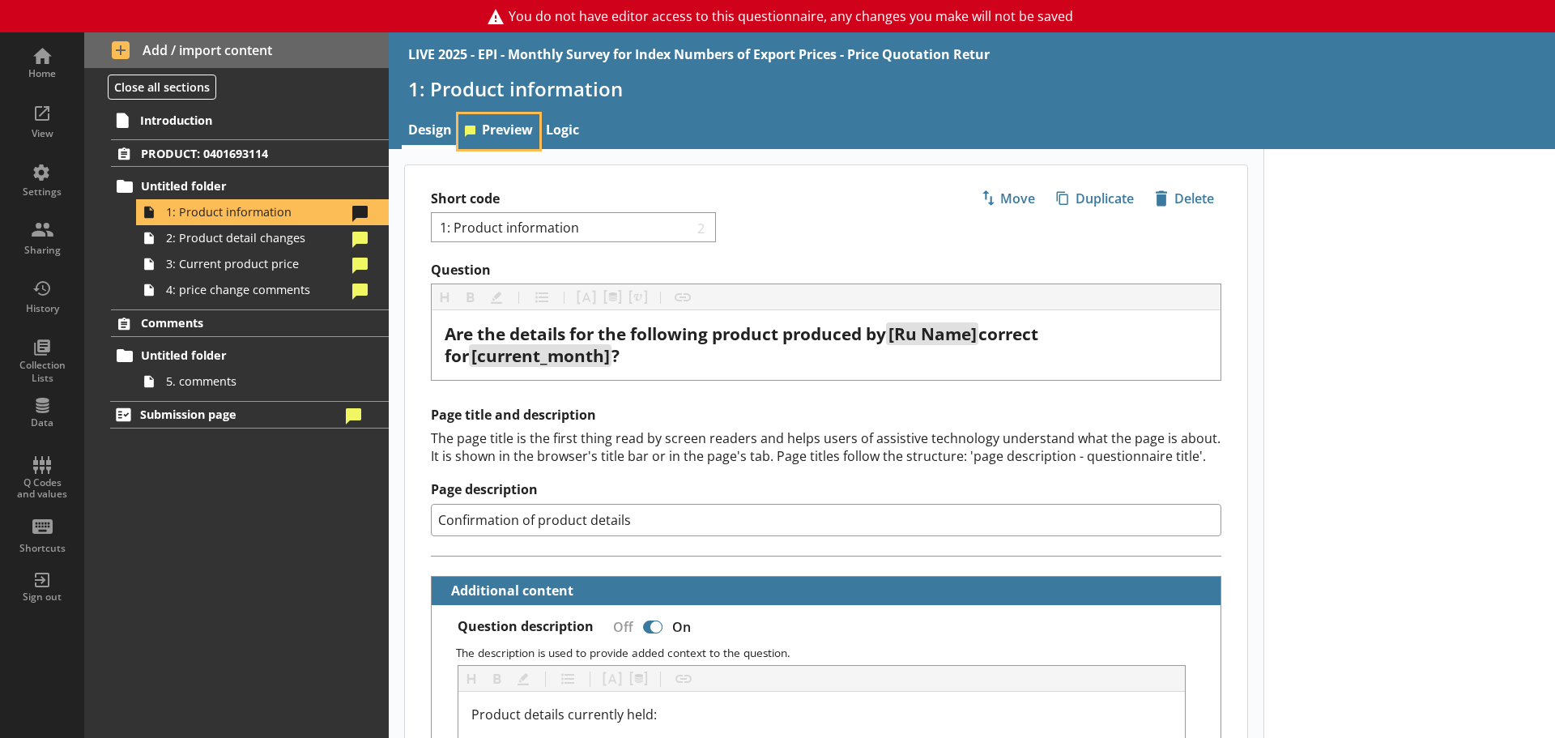
click at [487, 125] on link "Preview" at bounding box center [498, 131] width 81 height 35
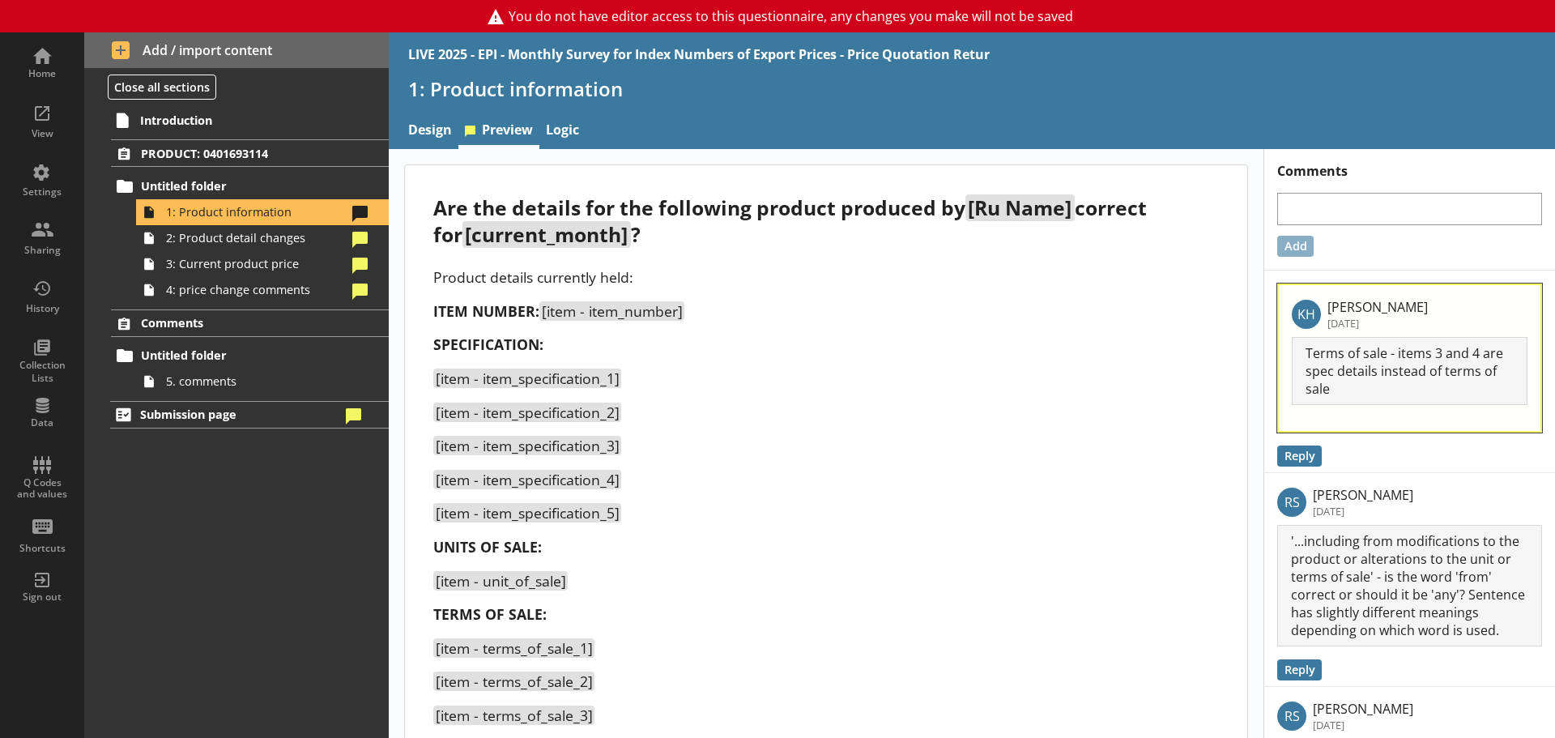
click at [1097, 345] on p "SPECIFICATION:" at bounding box center [825, 343] width 785 height 19
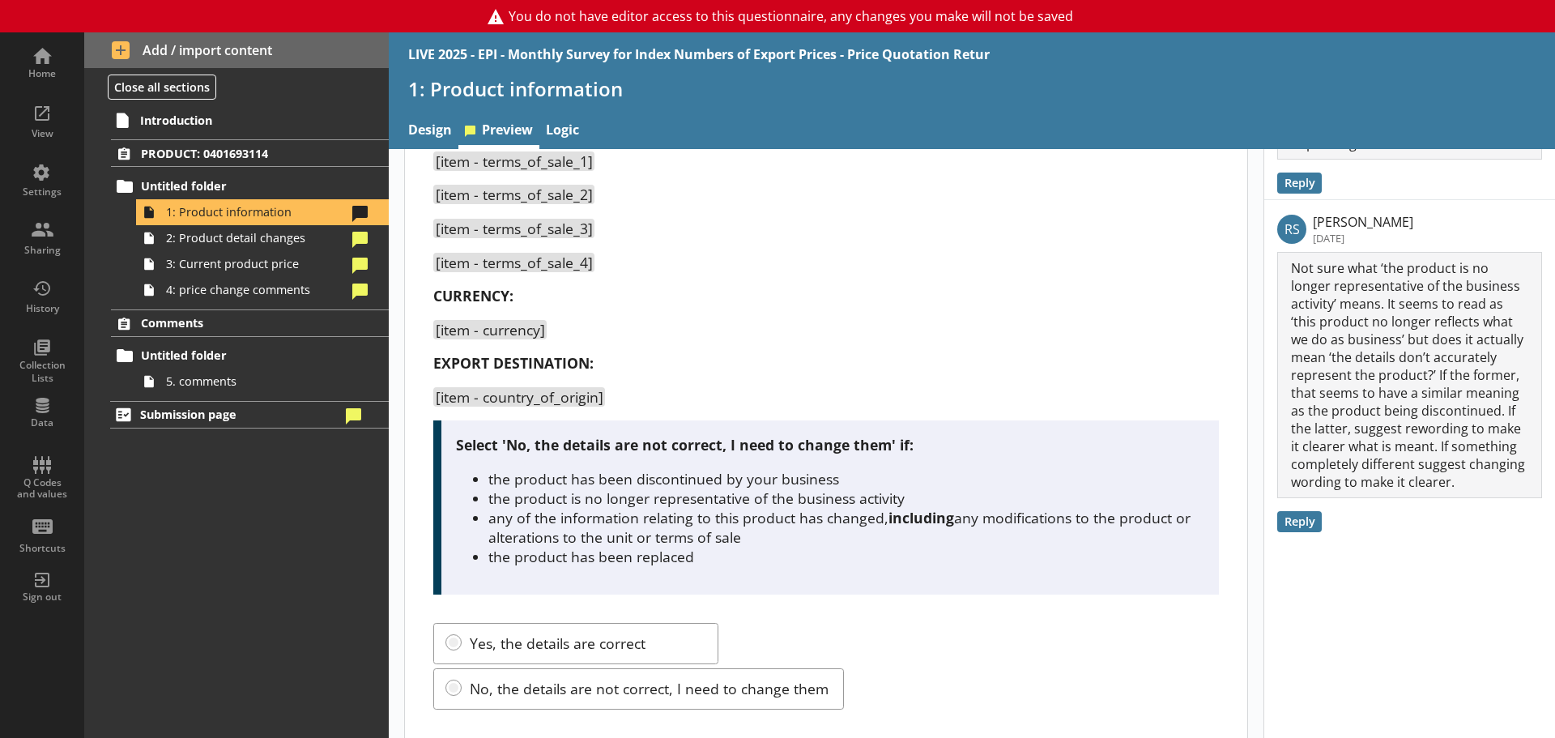
scroll to position [515, 0]
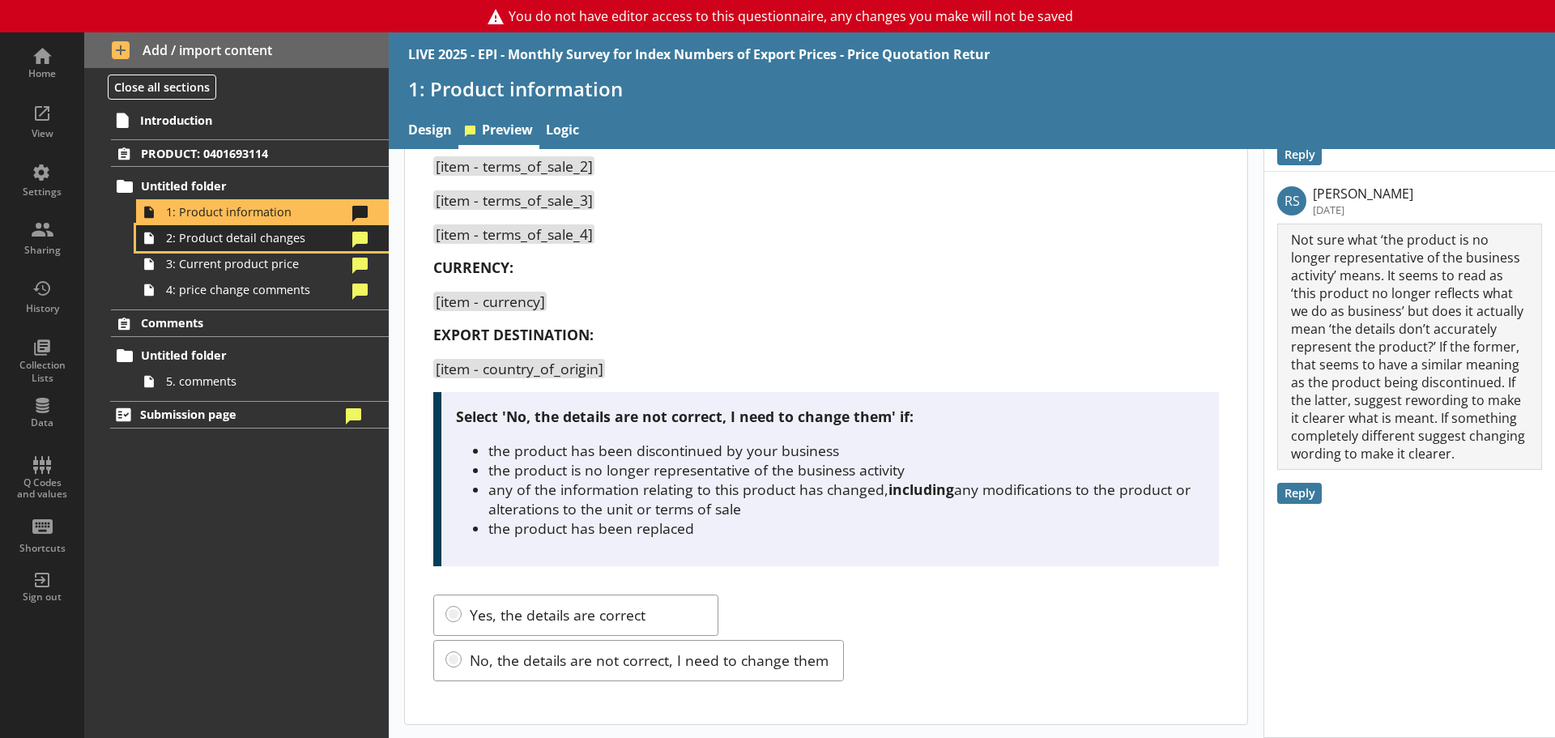
click at [287, 233] on span "2: Product detail changes" at bounding box center [256, 237] width 181 height 15
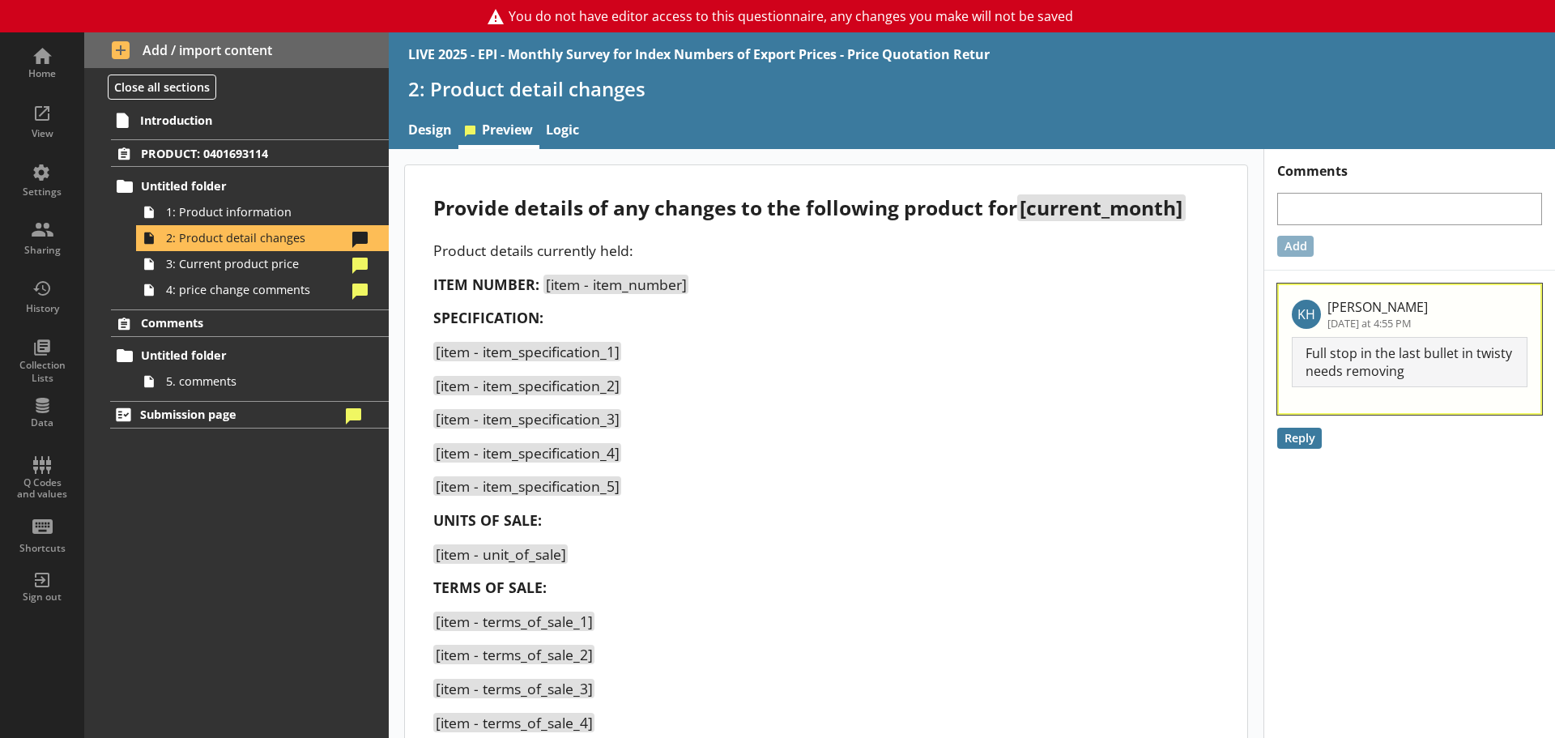
click at [1114, 415] on p "[item - item_specification_3]" at bounding box center [825, 418] width 785 height 19
click at [220, 270] on span "3: Current product price" at bounding box center [256, 263] width 181 height 15
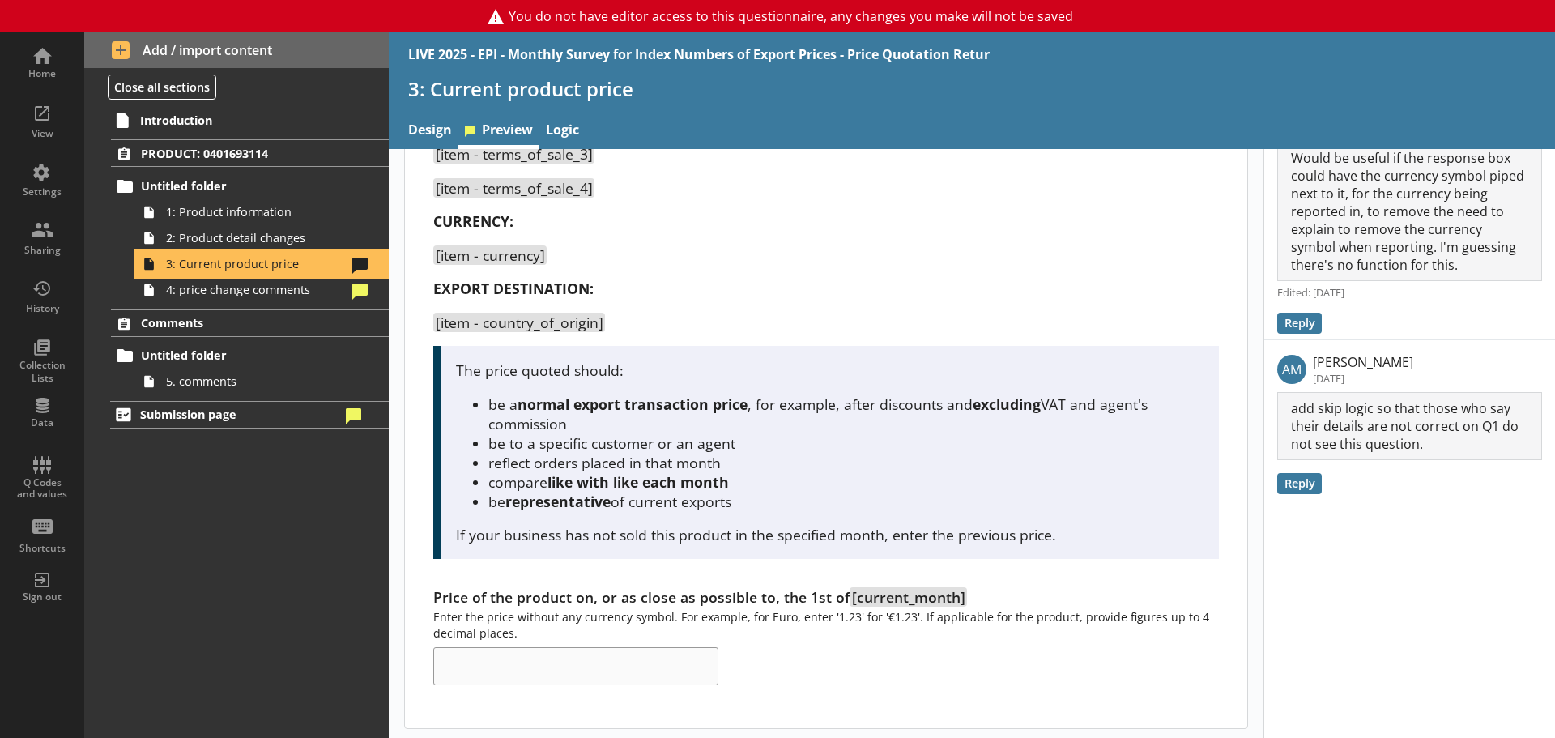
scroll to position [565, 0]
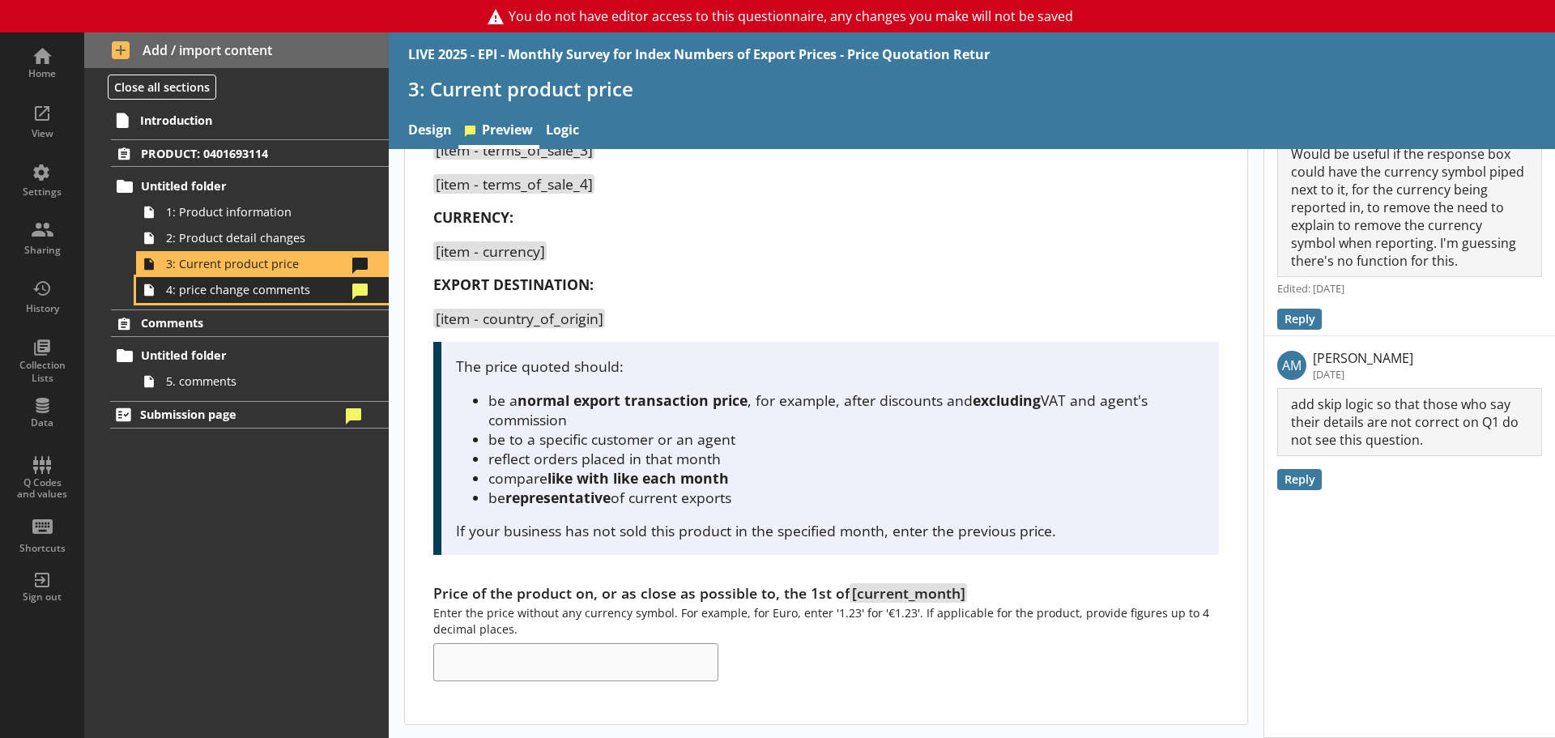
click at [219, 286] on span "4: price change comments" at bounding box center [256, 289] width 181 height 15
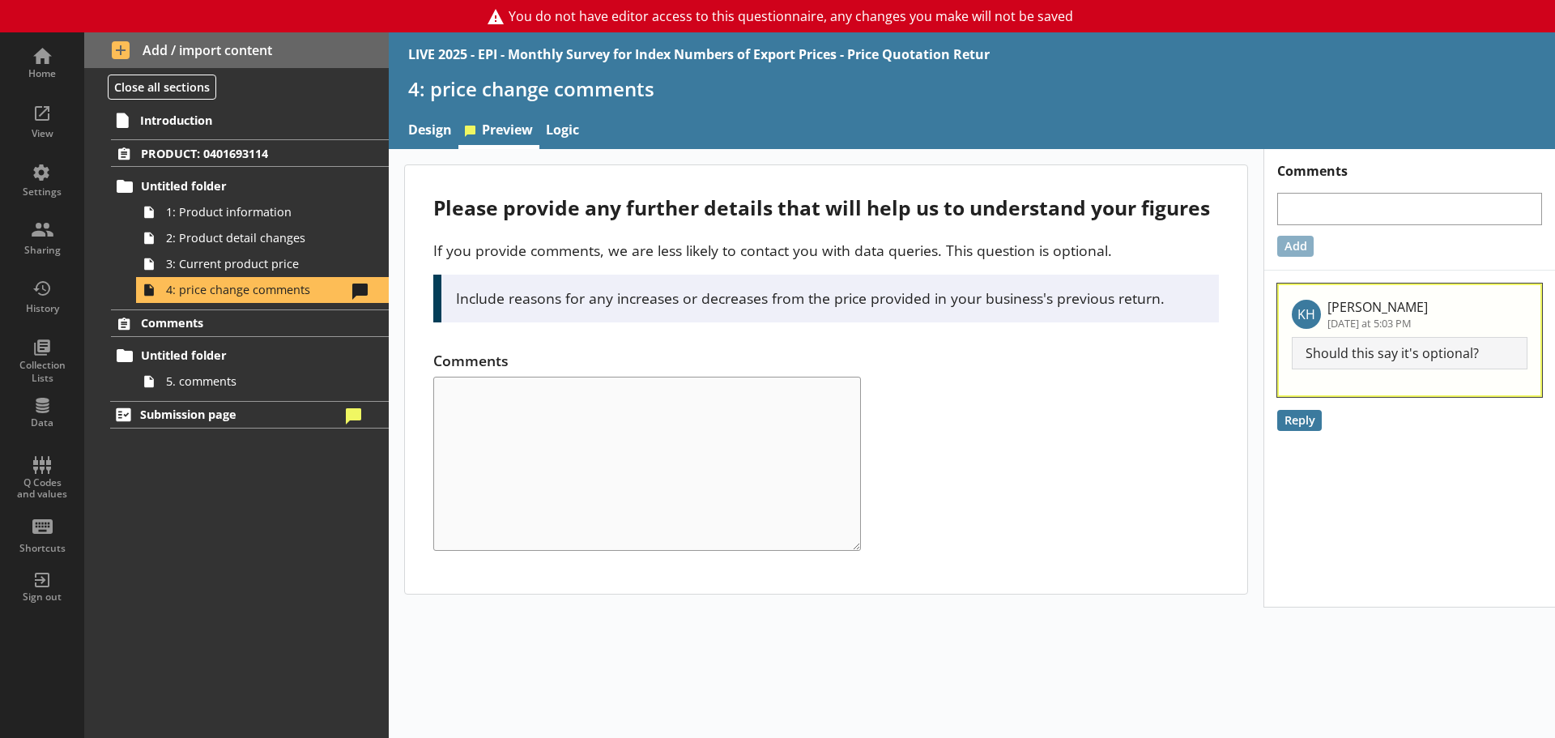
click at [1108, 402] on div "Comments" at bounding box center [825, 451] width 785 height 200
click at [203, 314] on link "Comments" at bounding box center [250, 323] width 278 height 28
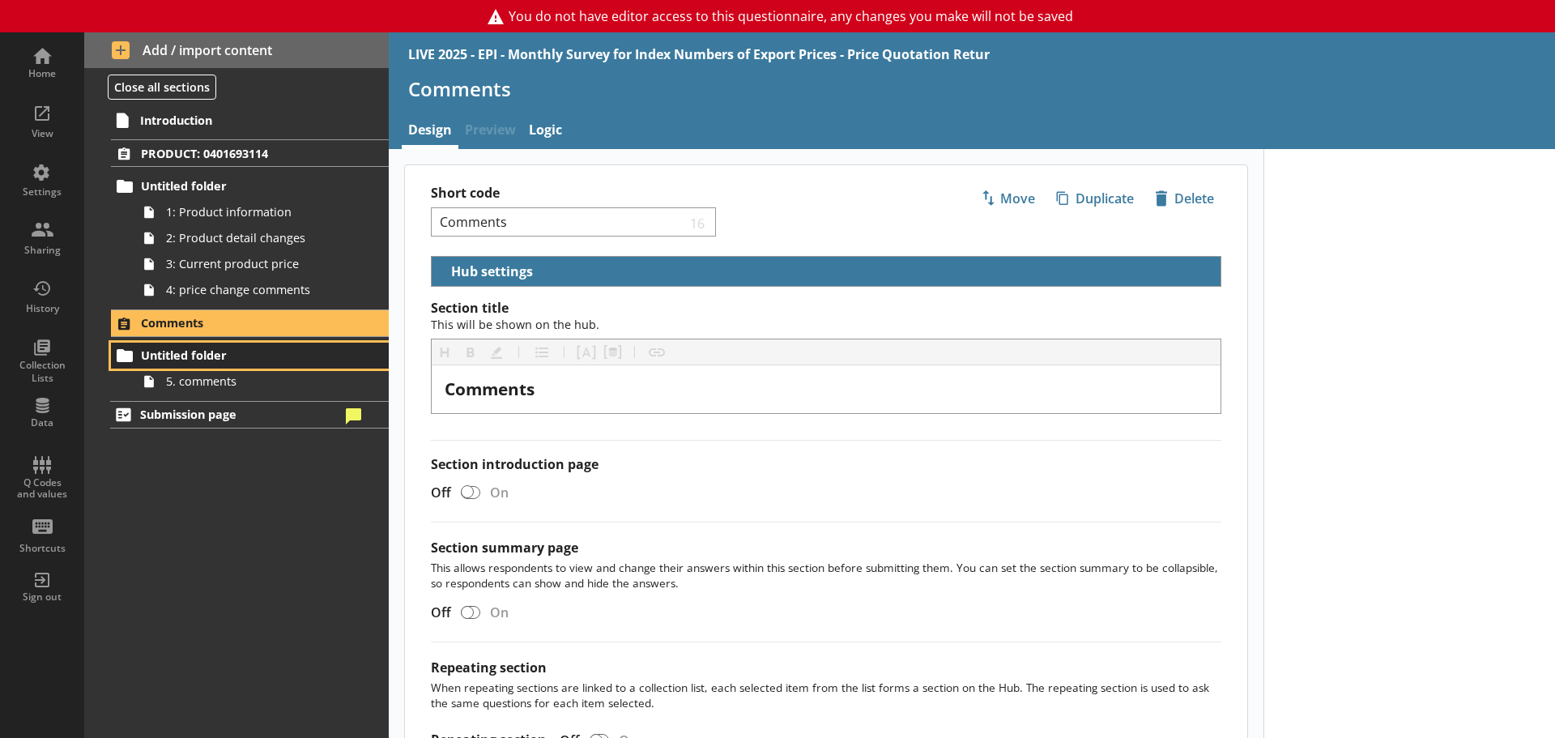
click at [204, 355] on span "Untitled folder" at bounding box center [240, 354] width 199 height 15
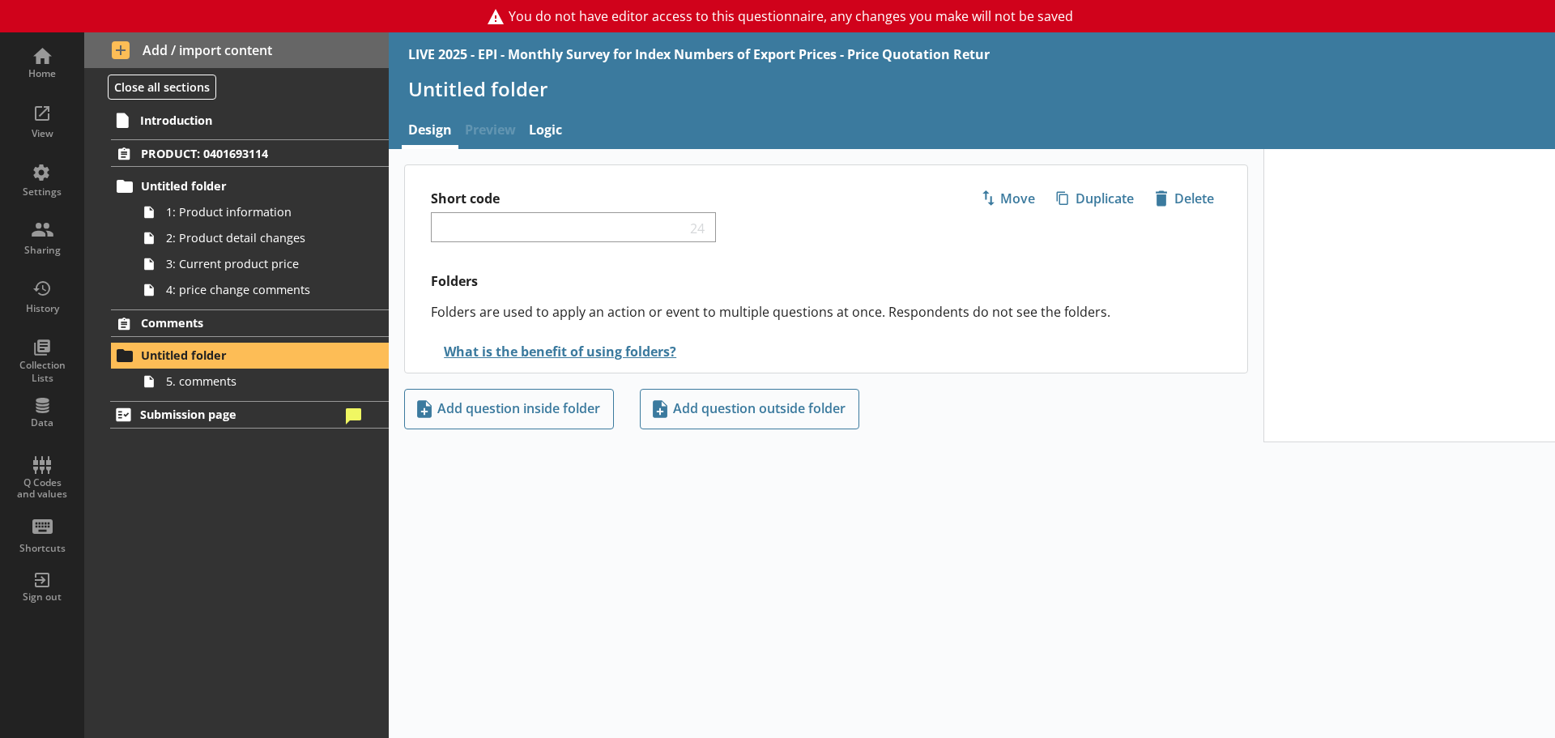
click at [211, 397] on div "Introduction PRODUCT: 0401693114 Untitled folder 1: Product information 2: Prod…" at bounding box center [236, 421] width 304 height 632
click at [205, 325] on span "Comments" at bounding box center [240, 322] width 199 height 15
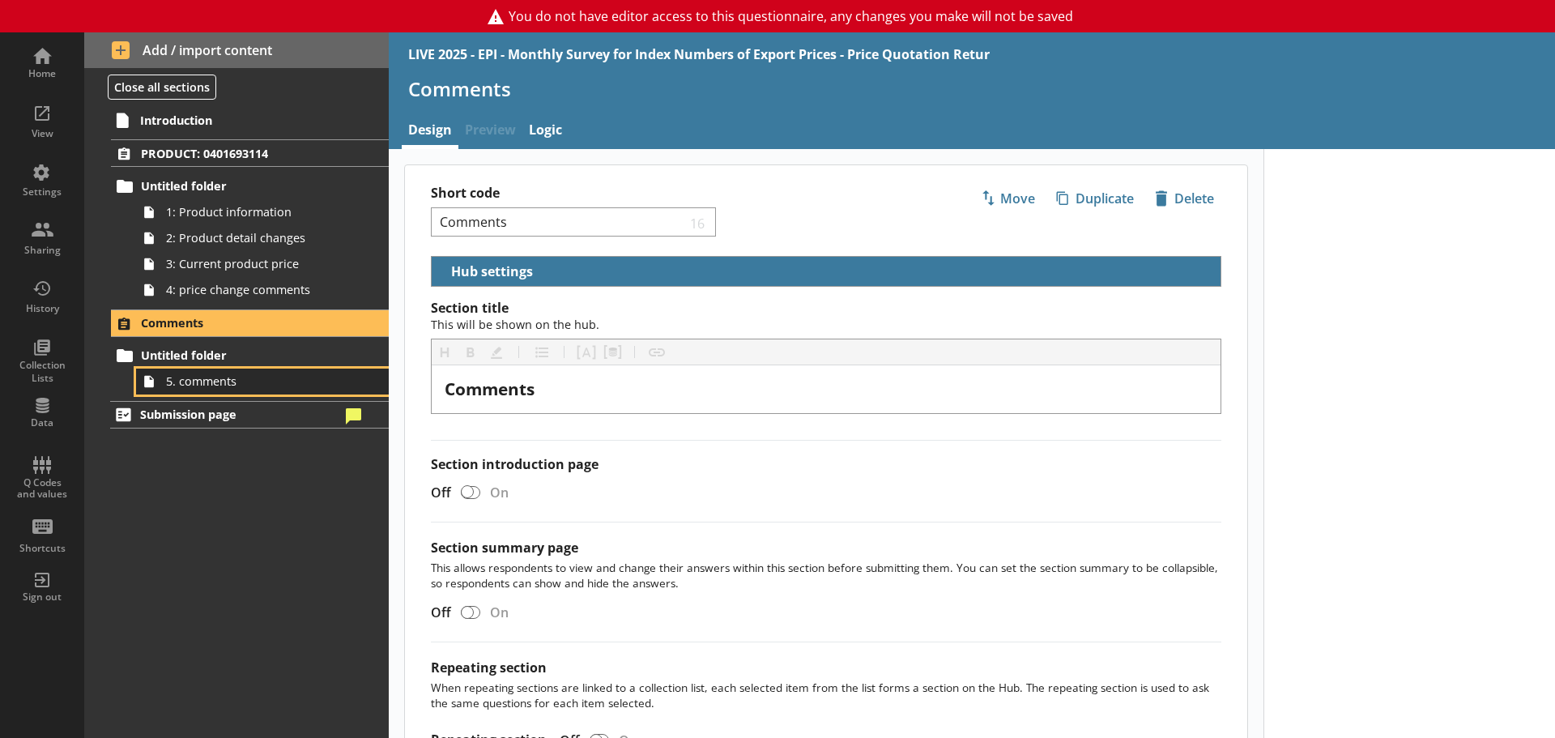
click at [213, 385] on span "5. comments" at bounding box center [256, 380] width 181 height 15
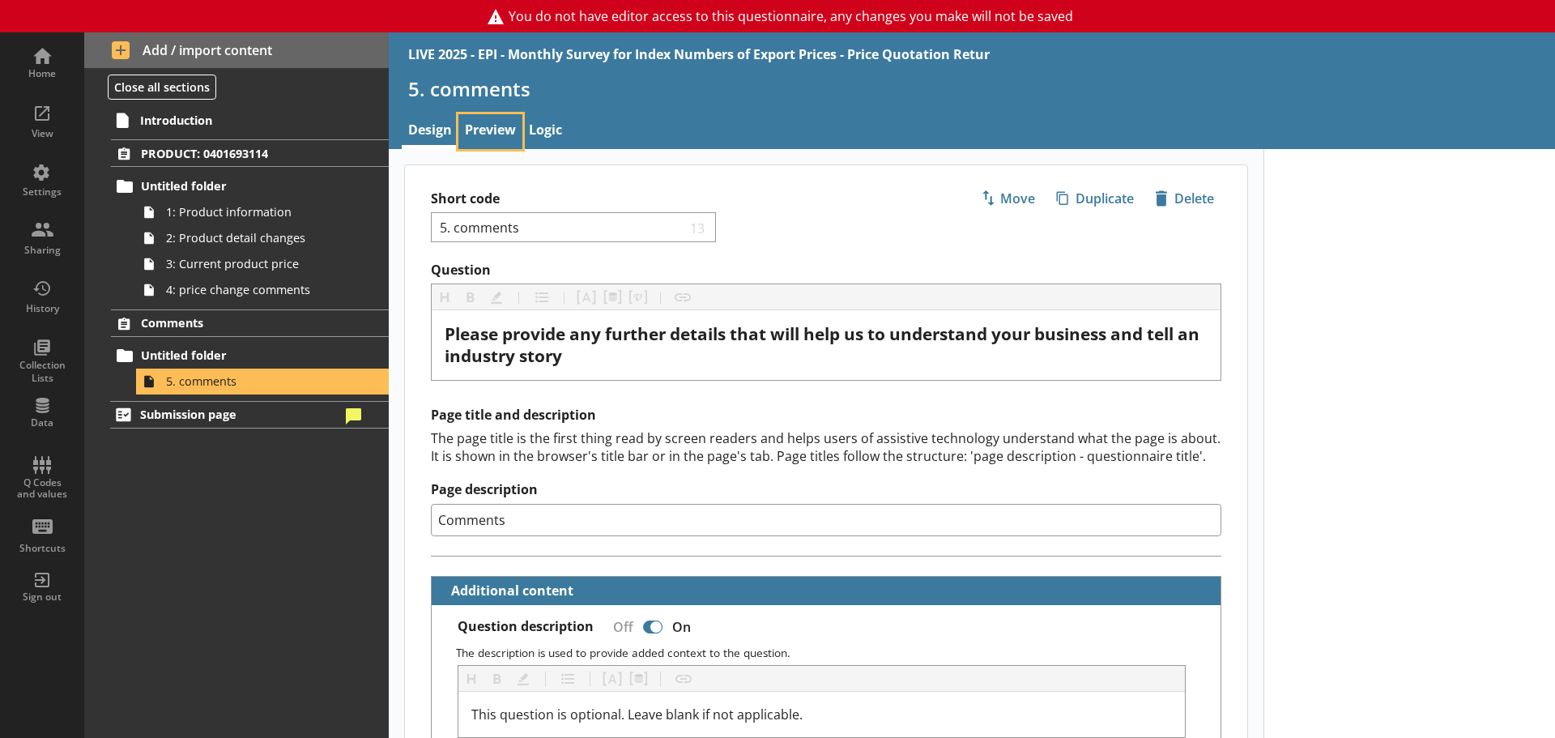
click at [504, 126] on link "Preview" at bounding box center [490, 131] width 64 height 35
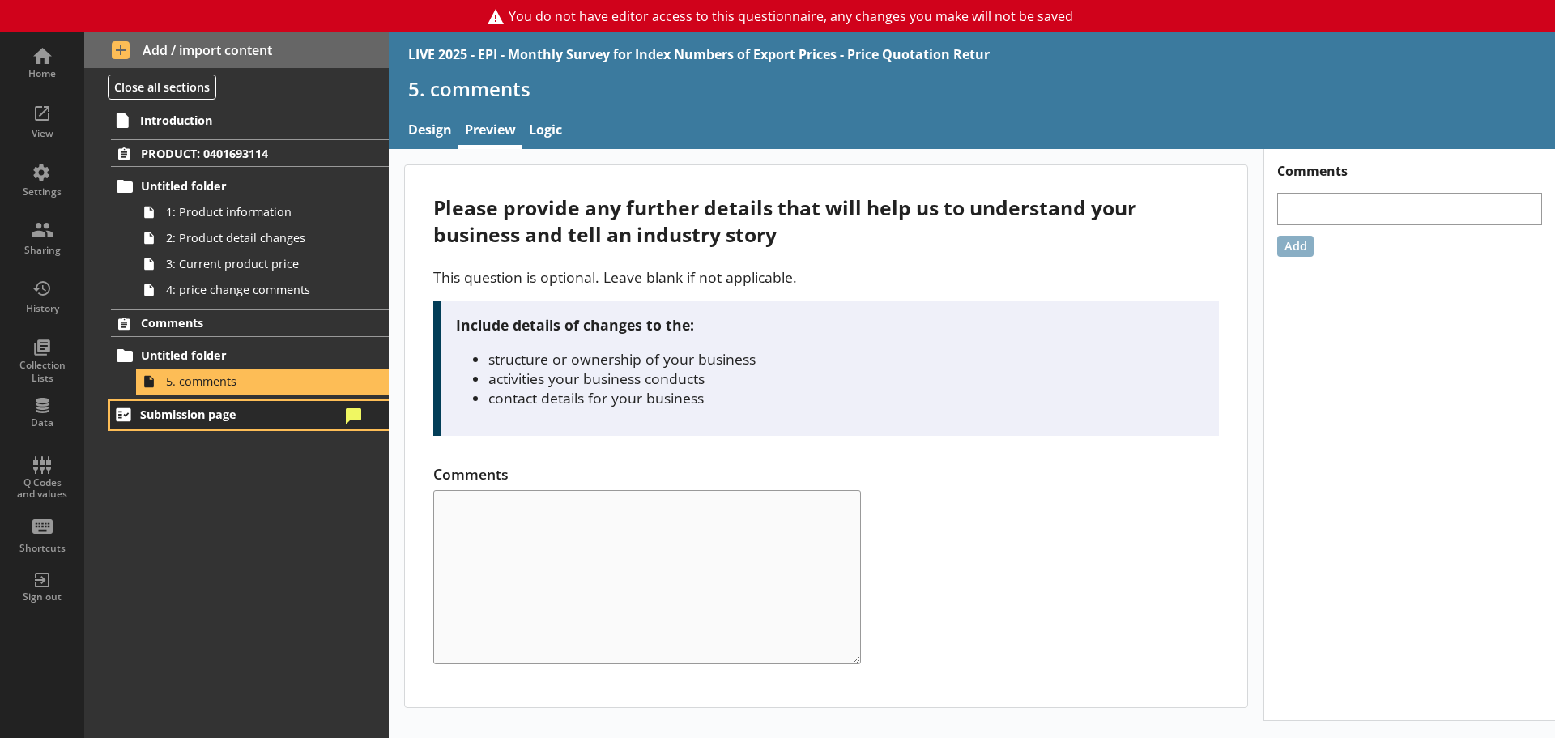
click at [268, 408] on span "Submission page" at bounding box center [240, 413] width 200 height 15
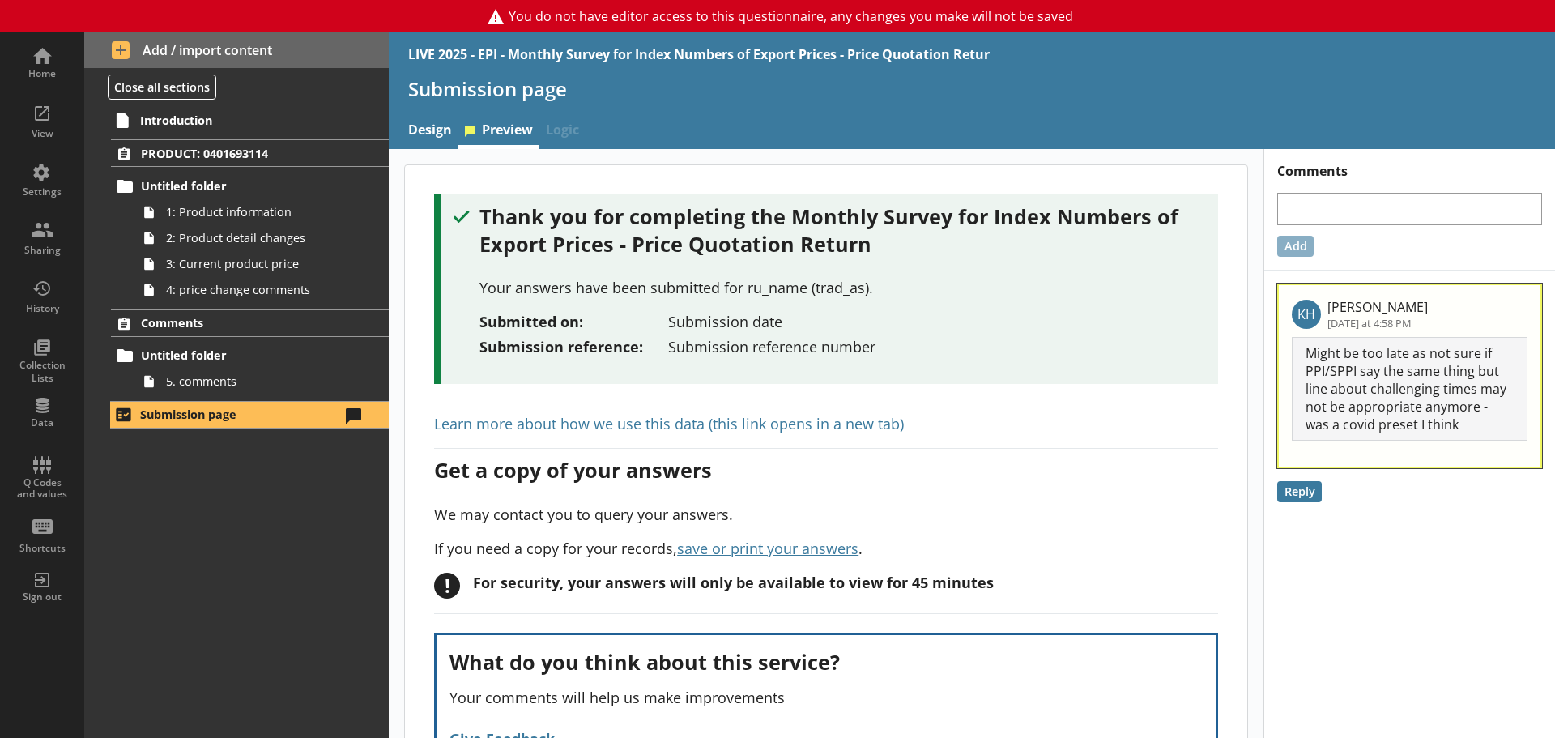
click at [866, 420] on link "Learn more about how we use this data (this link opens in a new tab)" at bounding box center [669, 423] width 470 height 19
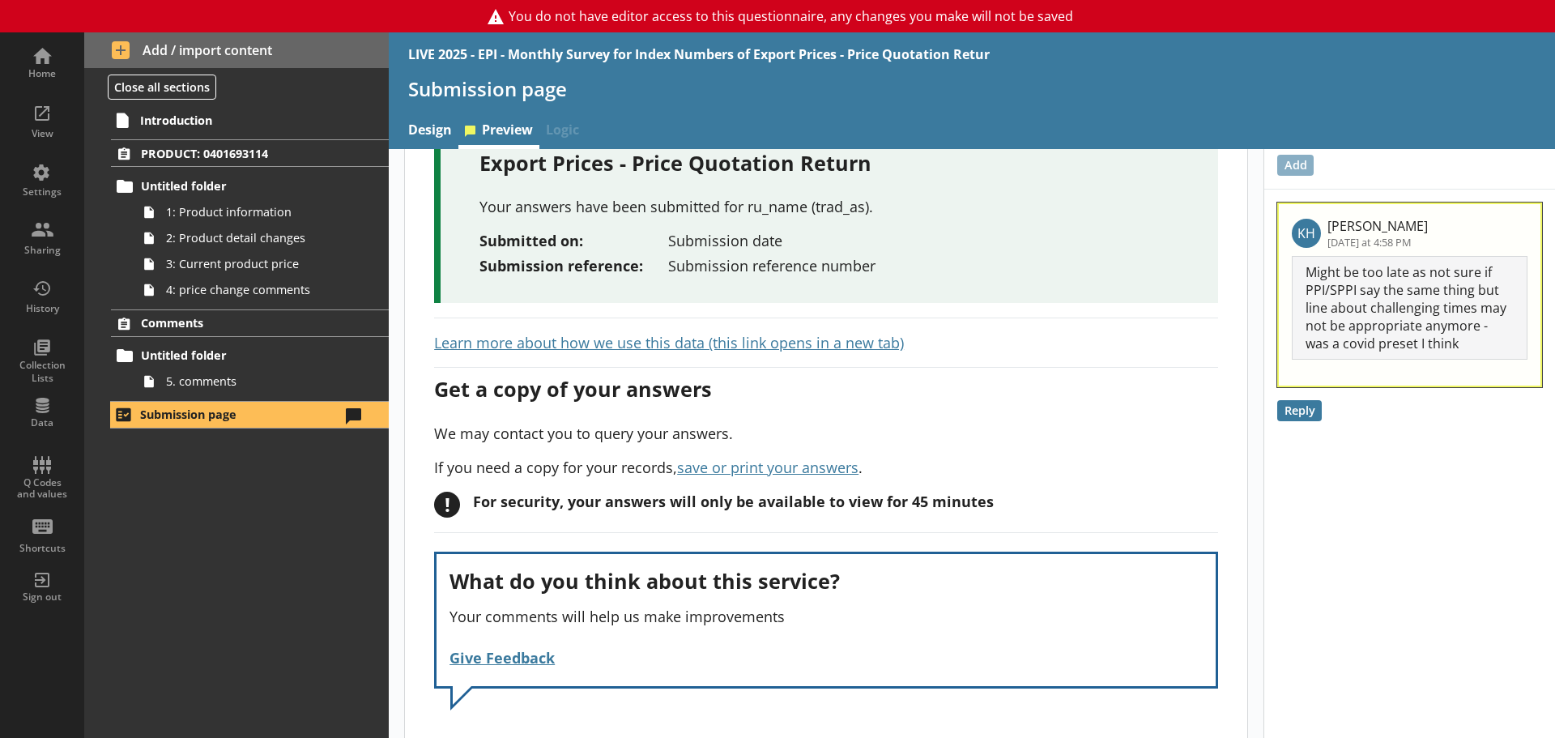
scroll to position [100, 0]
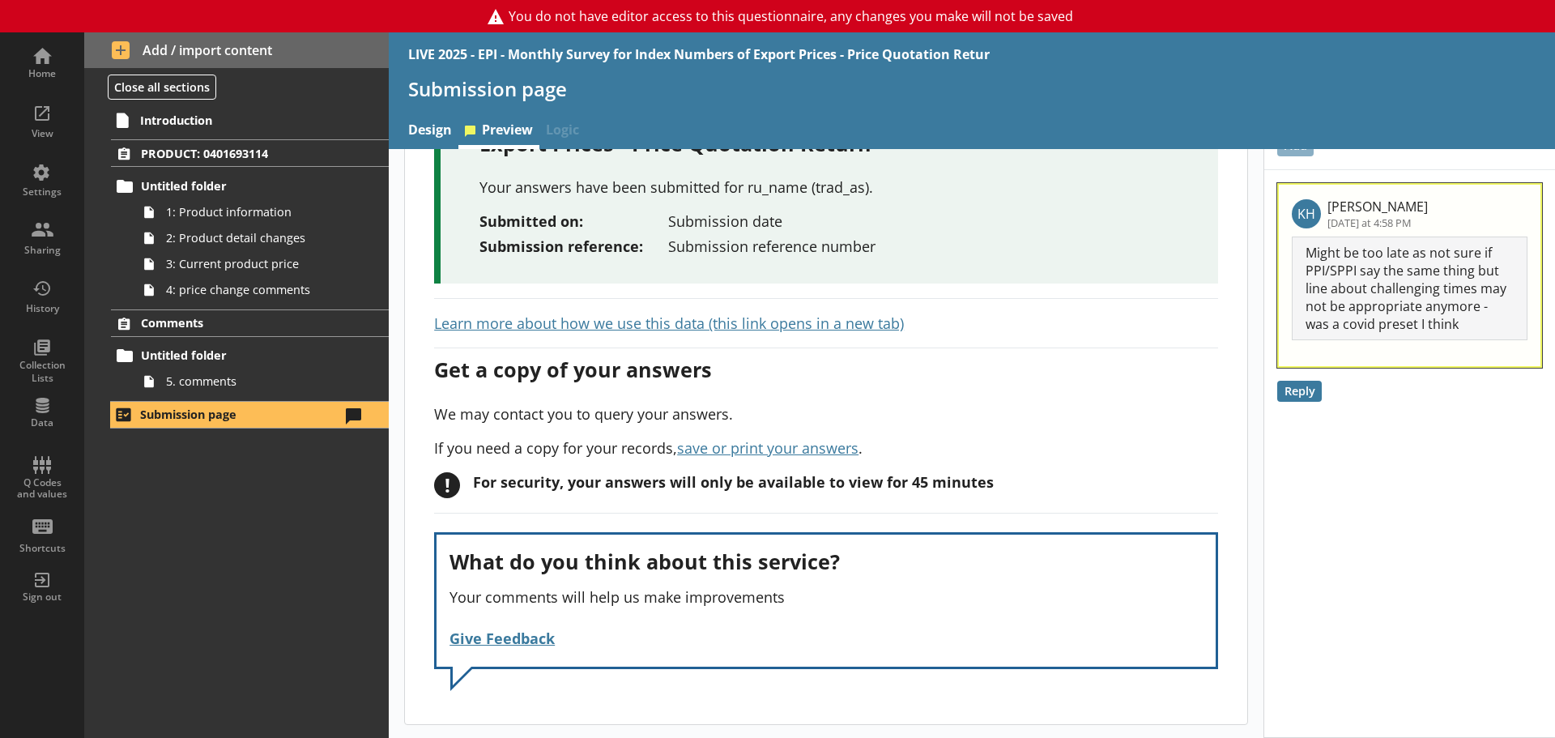
click at [514, 638] on span "Give Feedback" at bounding box center [501, 637] width 105 height 19
click at [446, 634] on div "What do you think about this service? Your comments will help us make improveme…" at bounding box center [826, 600] width 784 height 137
click at [485, 640] on span "Give Feedback" at bounding box center [501, 637] width 105 height 19
click at [796, 502] on div "! For security, your answers will only be available to view for 45 minutes" at bounding box center [826, 492] width 784 height 41
click at [165, 113] on span "Introduction" at bounding box center [240, 120] width 200 height 15
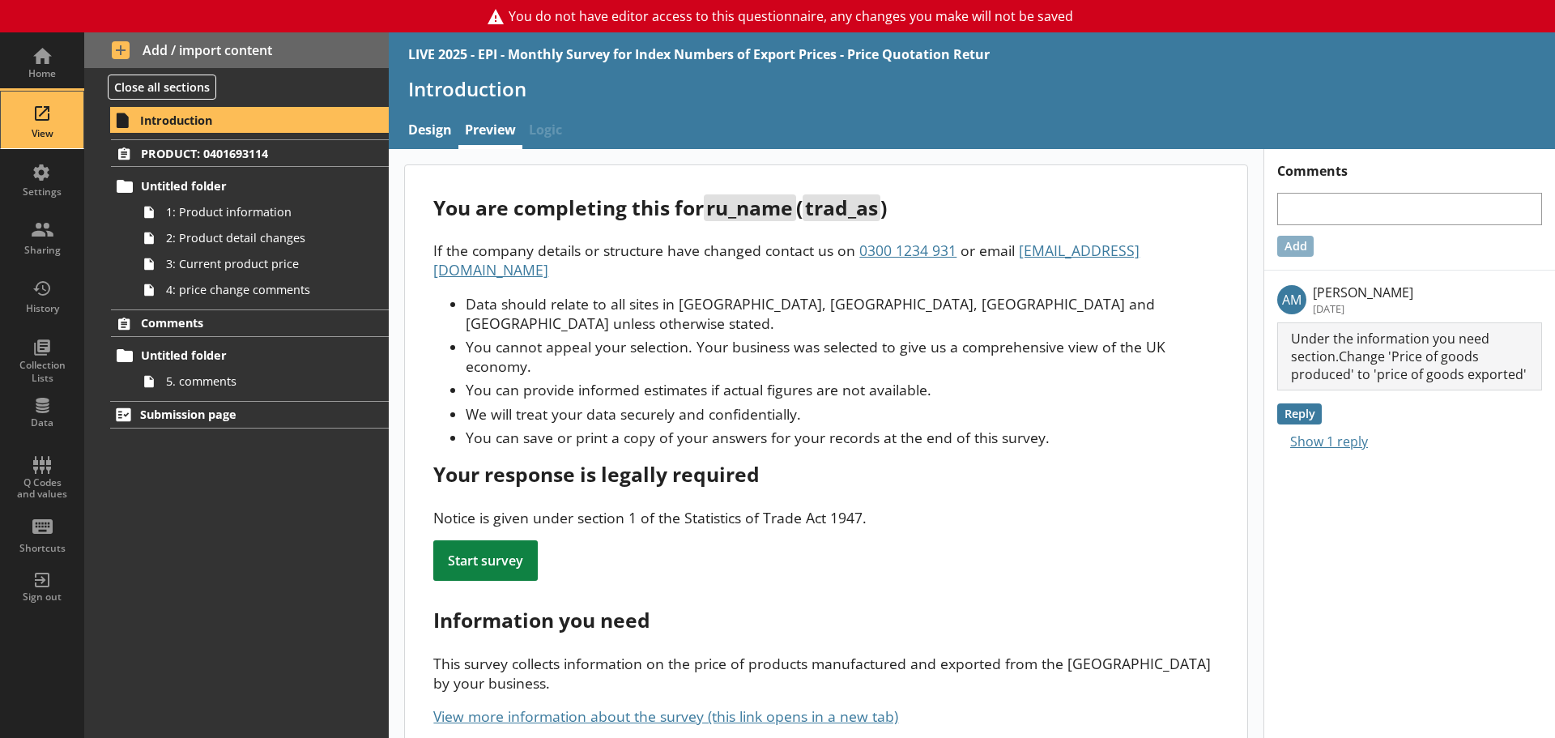
click at [45, 119] on div "View" at bounding box center [42, 119] width 57 height 57
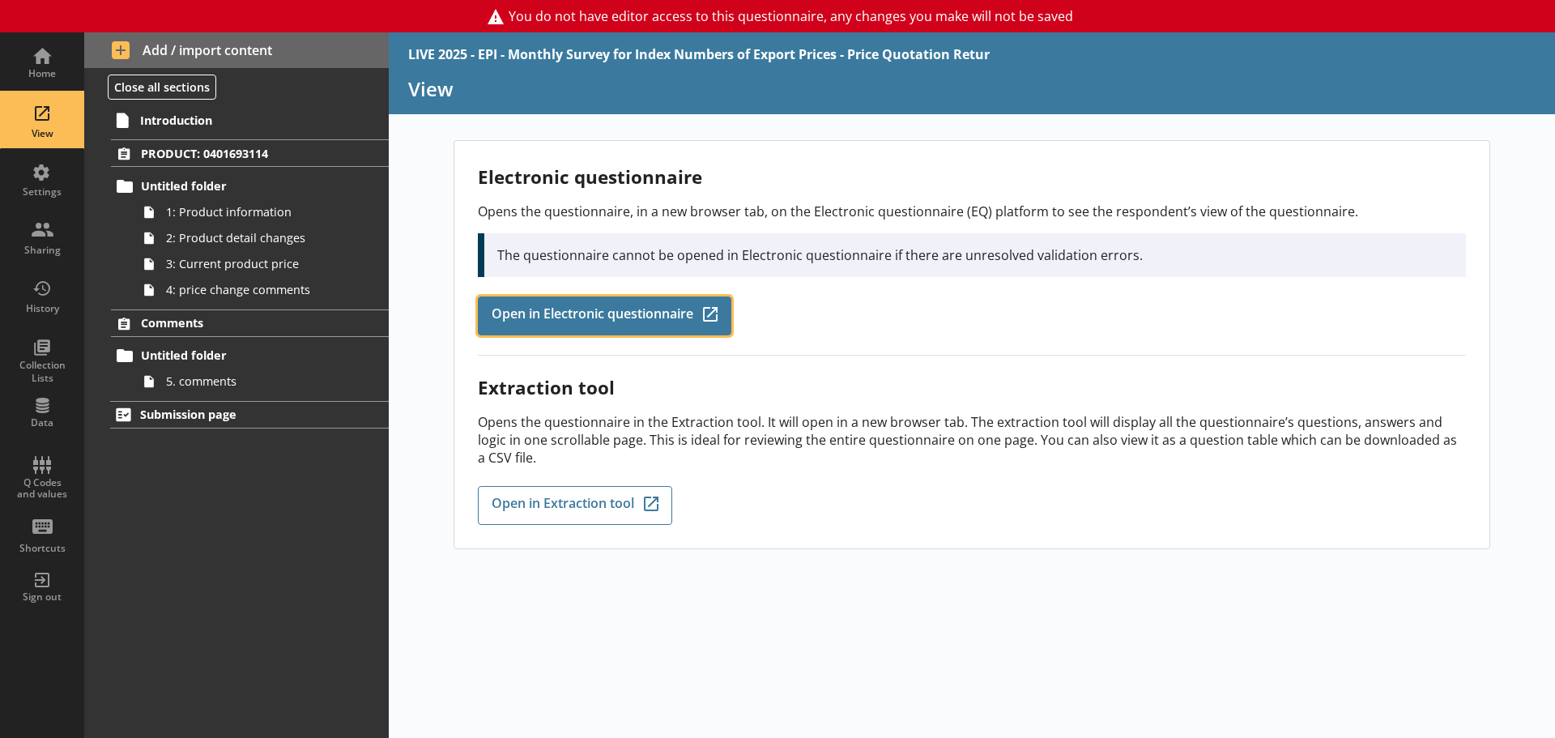
click at [641, 302] on link "Open in Electronic questionnaire Q-Codes_Icon Created with Sketch." at bounding box center [604, 315] width 253 height 39
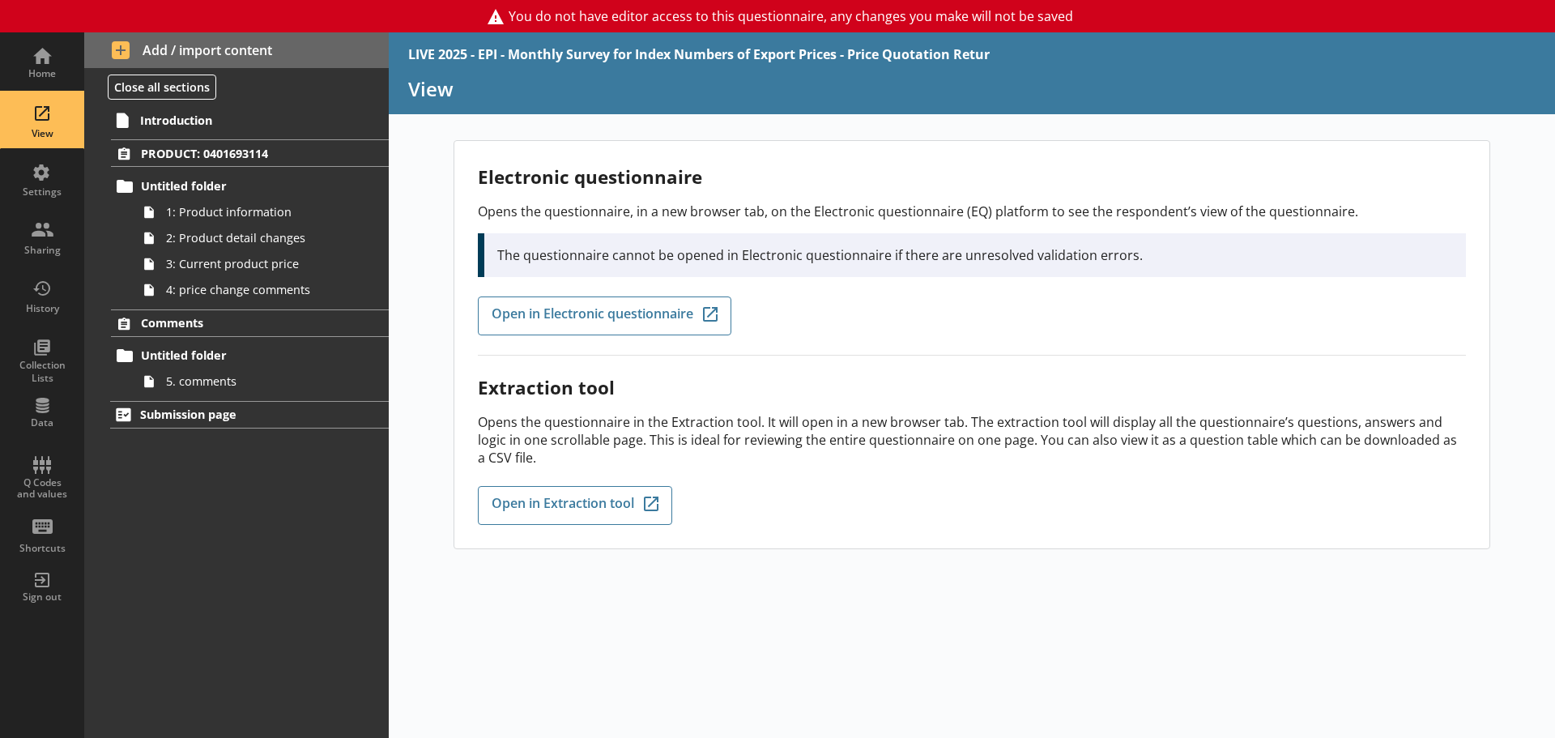
click at [423, 342] on div "Electronic questionnaire Opens the questionnaire, in a new browser tab, on the …" at bounding box center [972, 439] width 1166 height 598
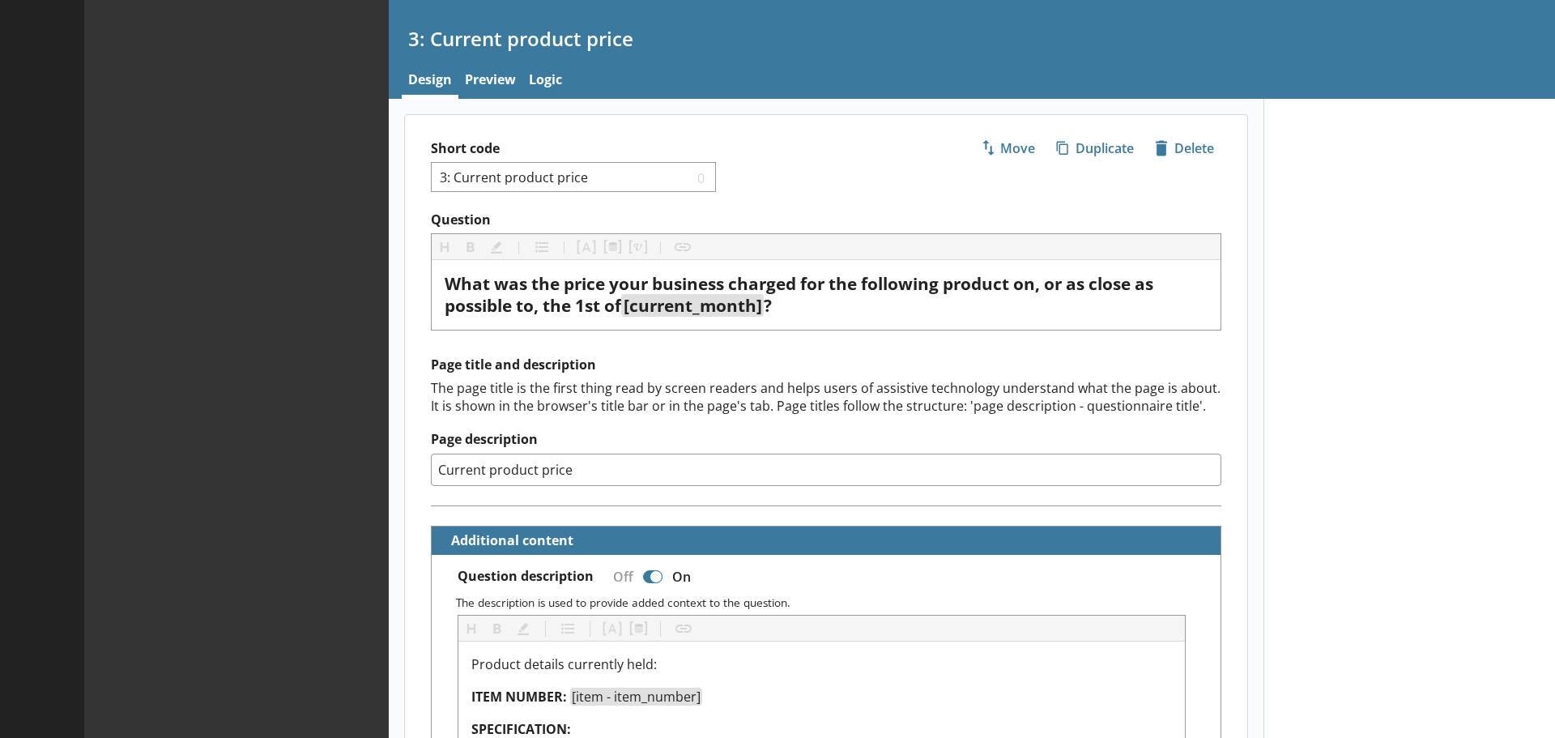
type textarea "x"
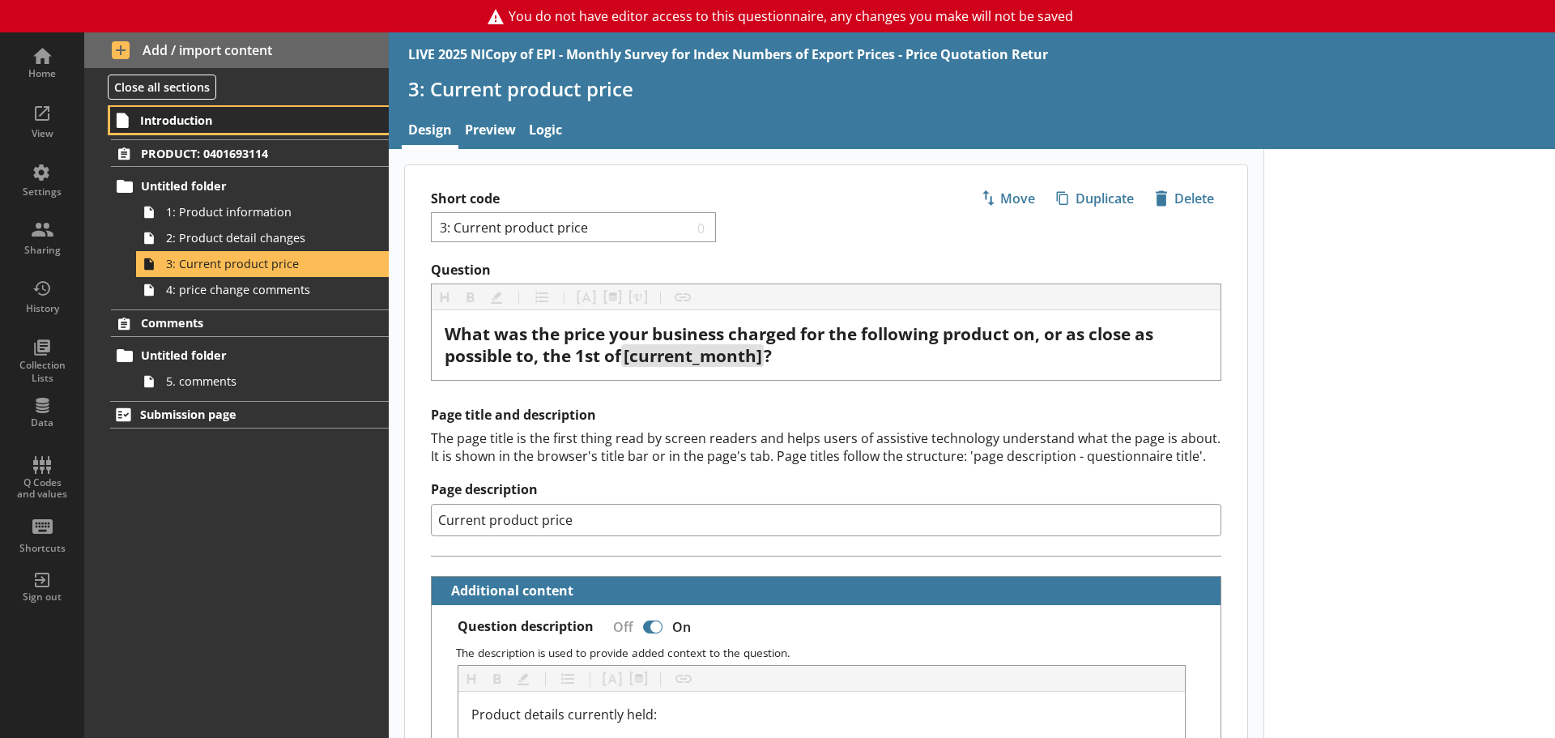
click at [229, 114] on span "Introduction" at bounding box center [240, 120] width 200 height 15
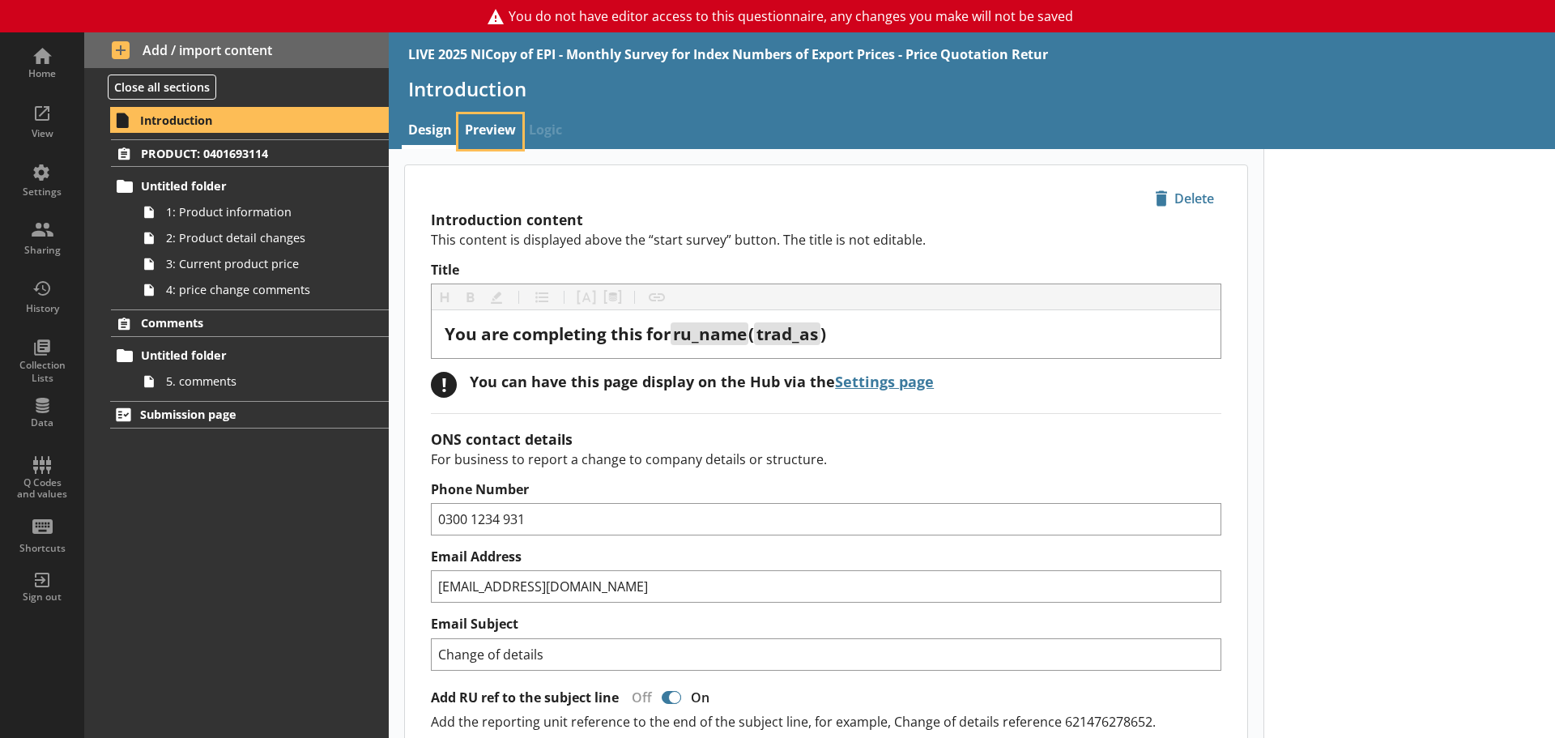
click at [492, 127] on link "Preview" at bounding box center [490, 131] width 64 height 35
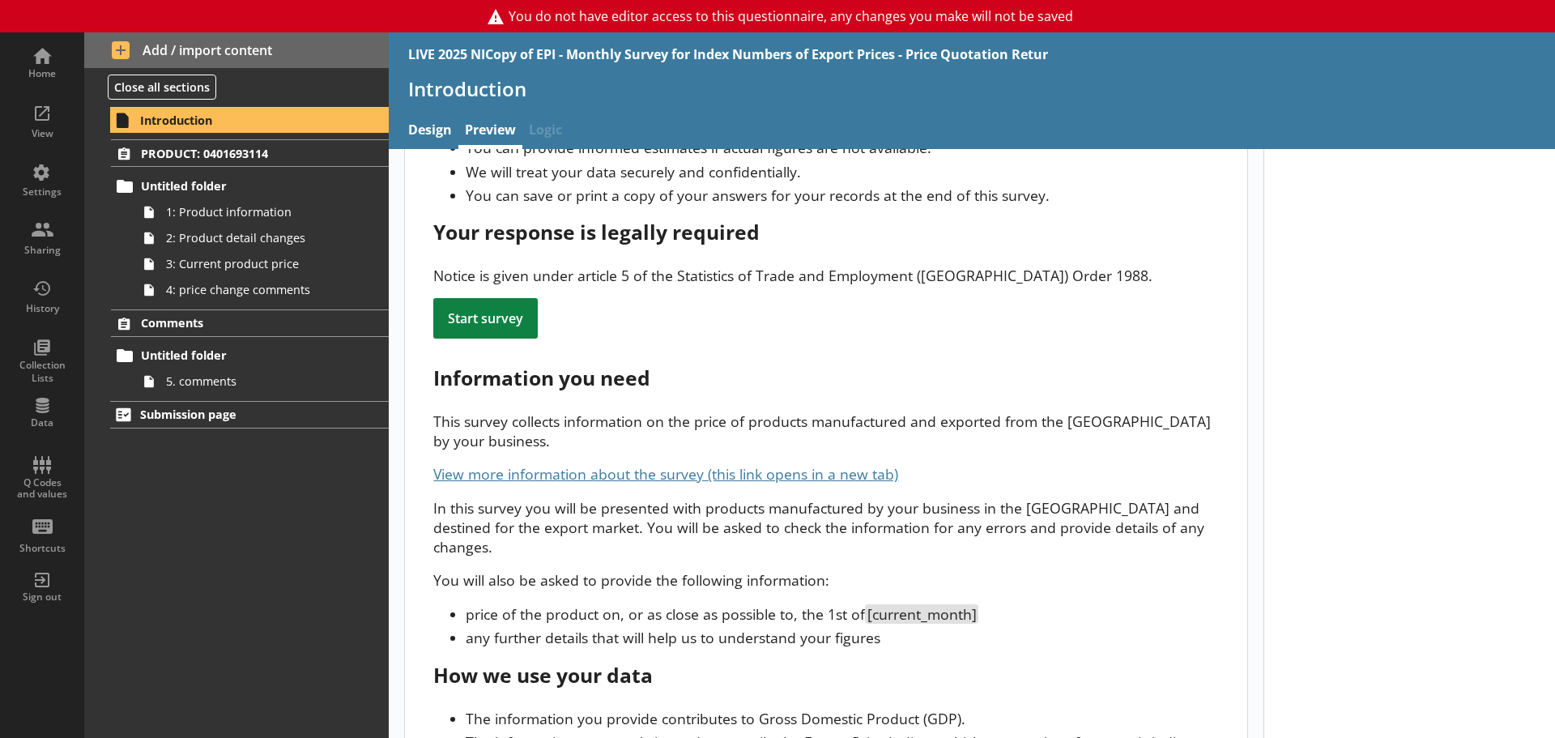
scroll to position [243, 0]
click at [597, 463] on link "View more information about the survey (this link opens in a new tab)" at bounding box center [665, 472] width 465 height 19
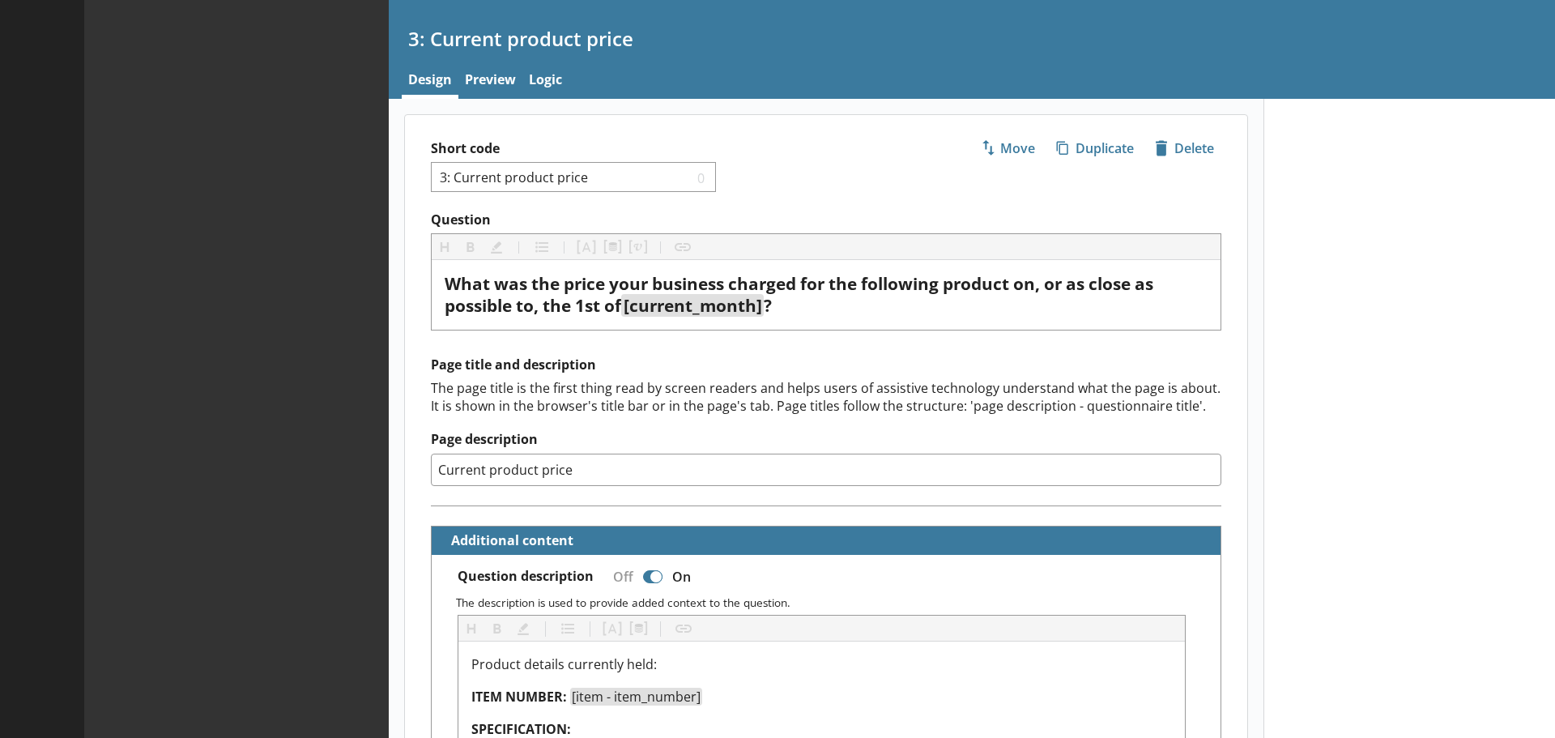
type textarea "x"
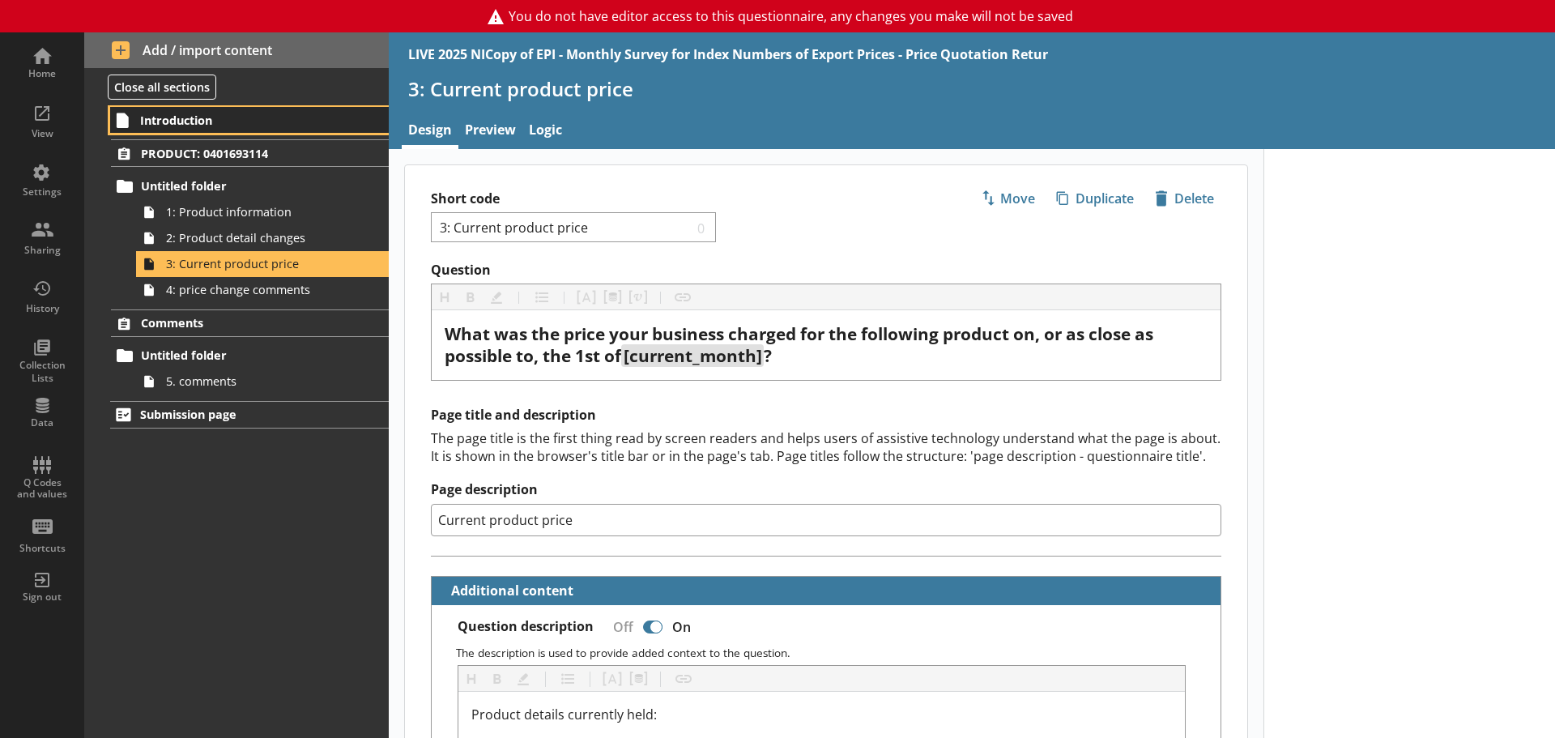
click at [211, 118] on span "Introduction" at bounding box center [240, 120] width 200 height 15
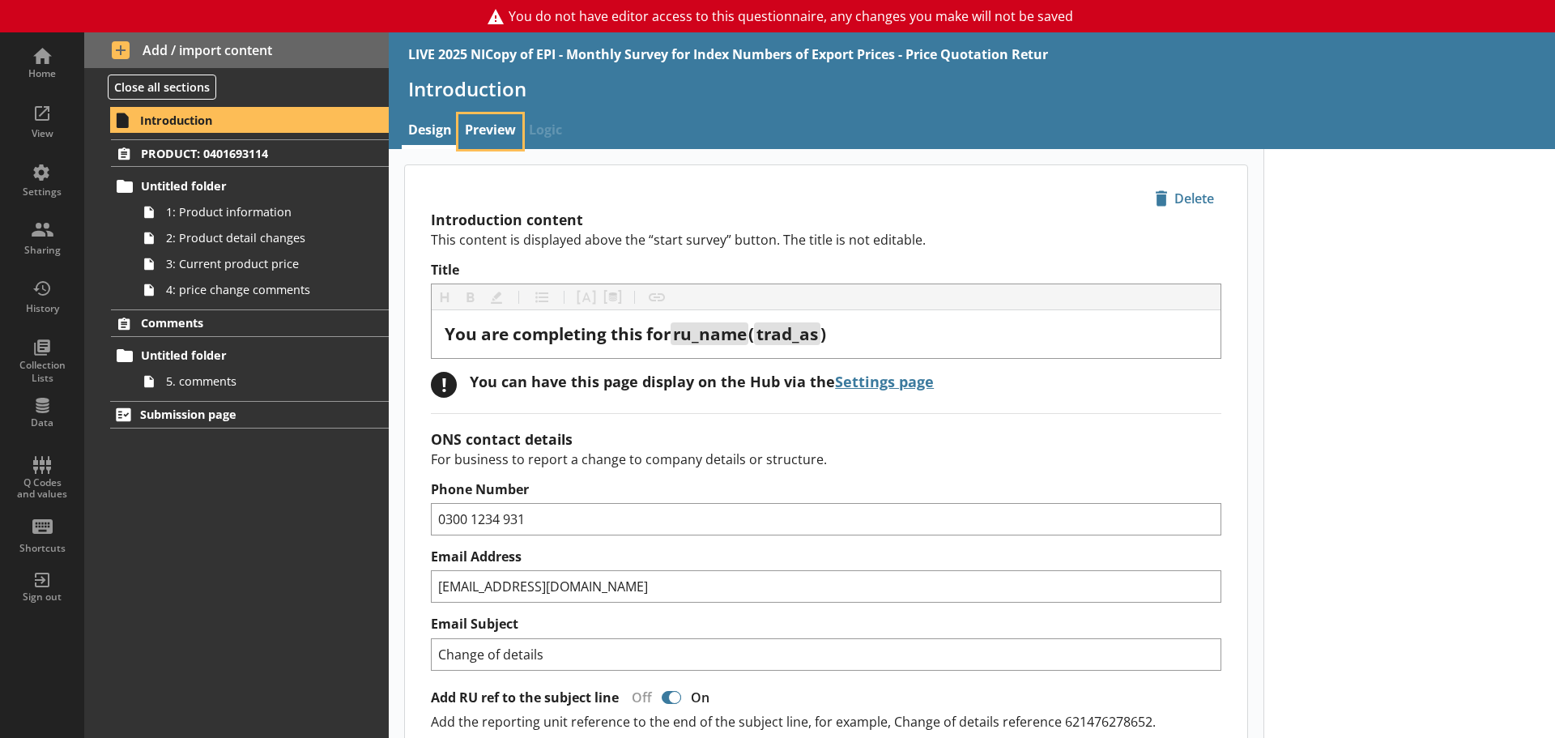
click at [487, 128] on link "Preview" at bounding box center [490, 131] width 64 height 35
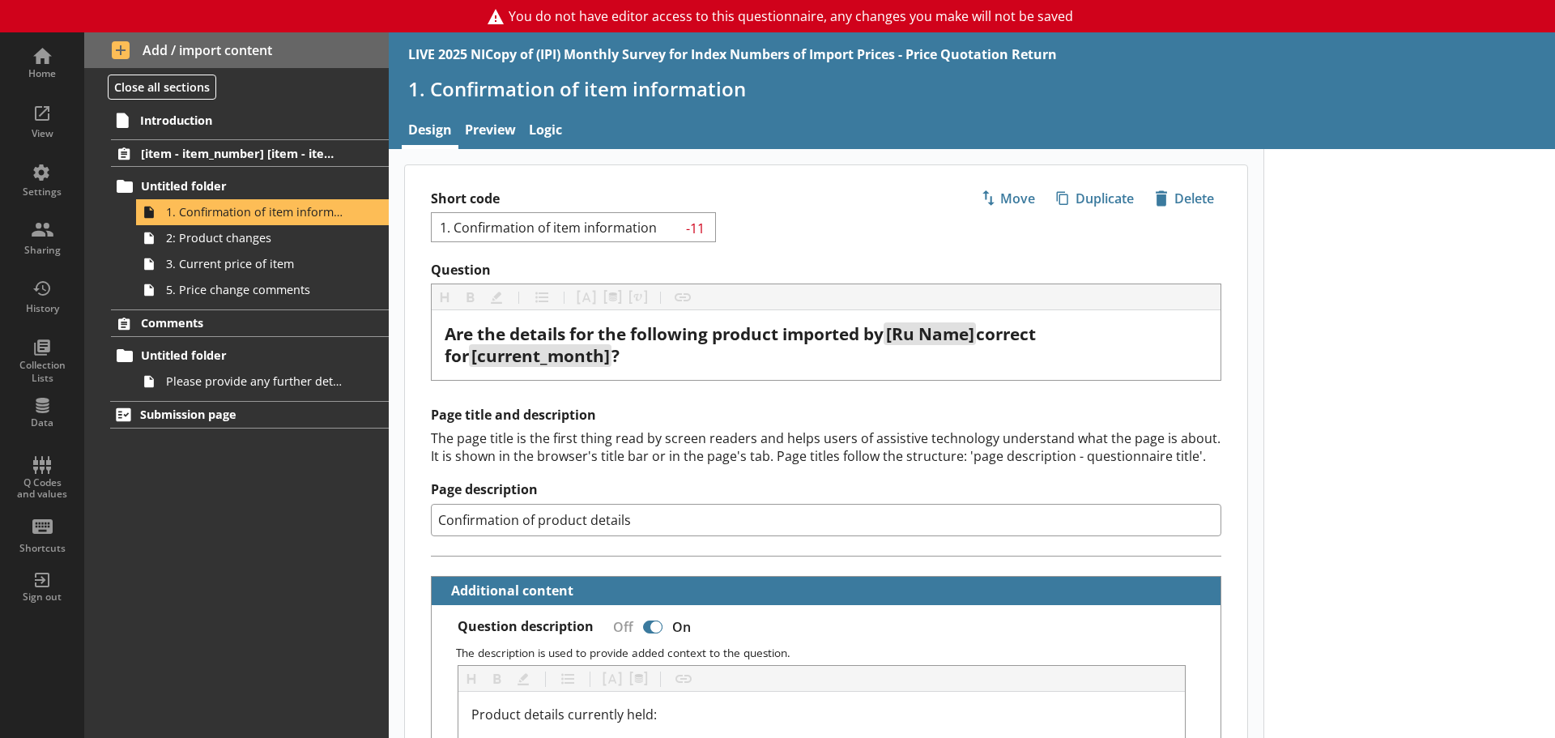
click at [809, 250] on div "Short code 1. Confirmation of item information -11 Move icon-copy Duplicate ico…" at bounding box center [826, 213] width 842 height 96
click at [705, 226] on span "-11" at bounding box center [696, 226] width 27 height 15
click at [650, 221] on input "1. Confirmation of item information" at bounding box center [560, 226] width 244 height 15
click at [779, 212] on div "Short code 1. Confirmation of item information -11 Move icon-copy Duplicate ico…" at bounding box center [826, 213] width 842 height 96
click at [208, 115] on span "Introduction" at bounding box center [240, 120] width 200 height 15
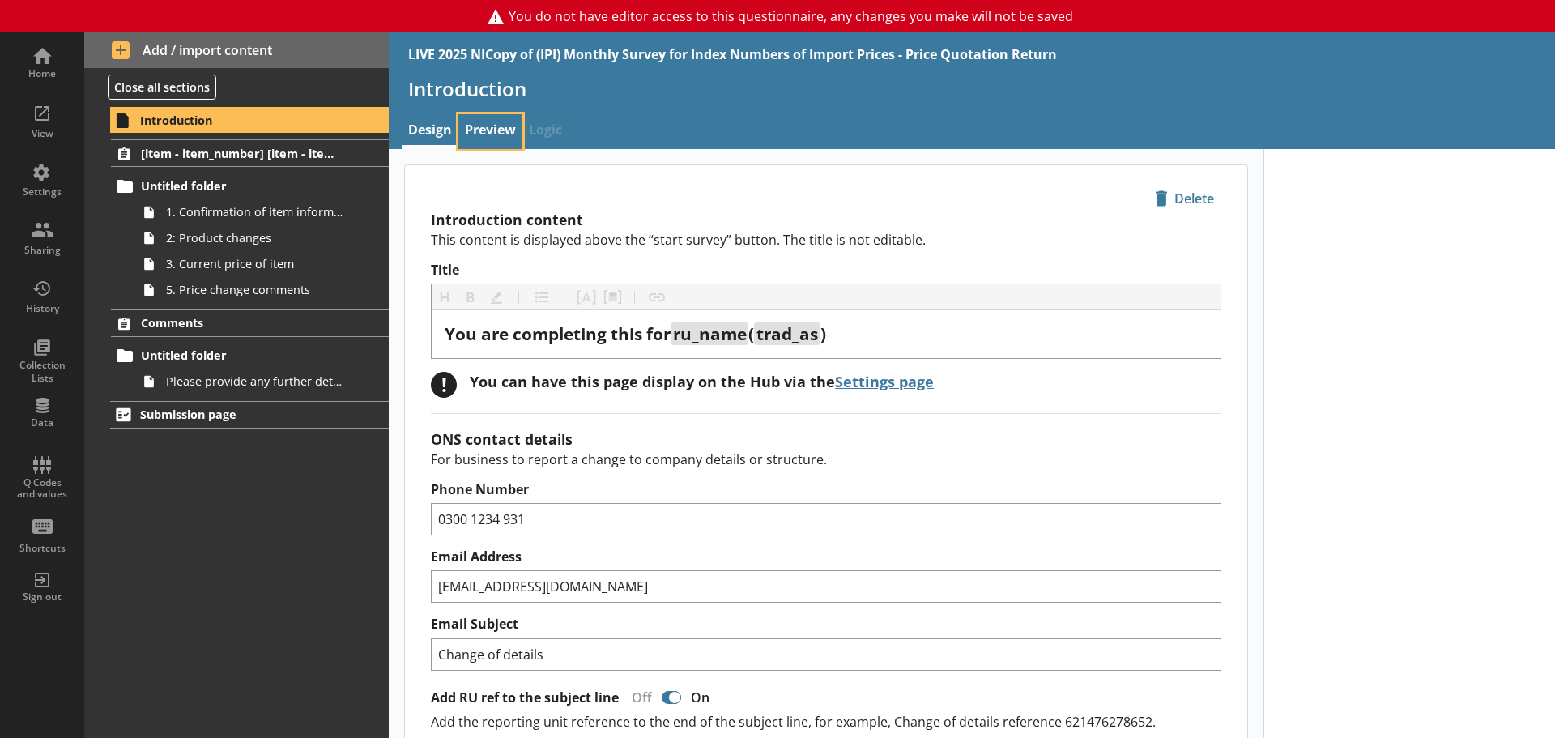
click at [502, 123] on link "Preview" at bounding box center [490, 131] width 64 height 35
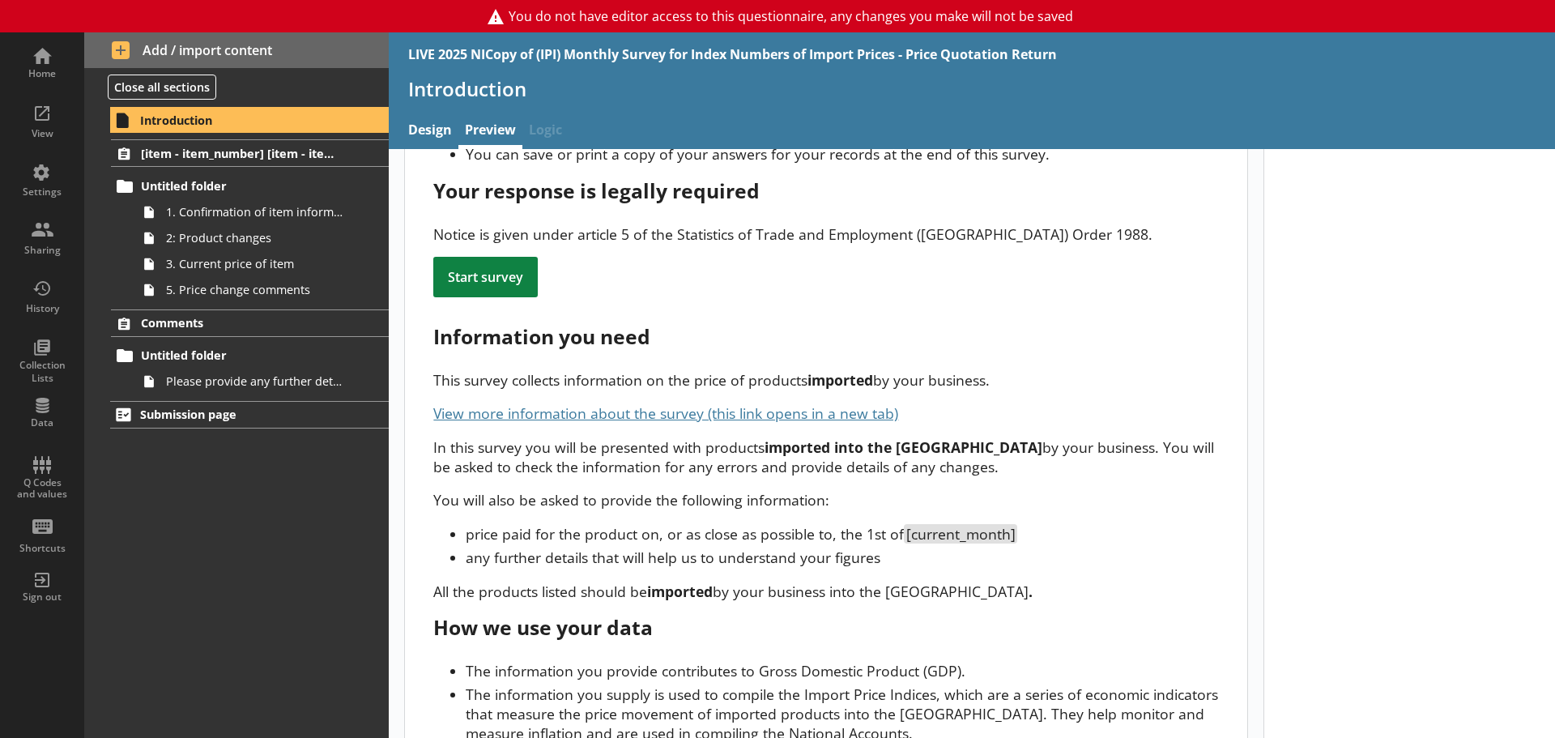
scroll to position [305, 0]
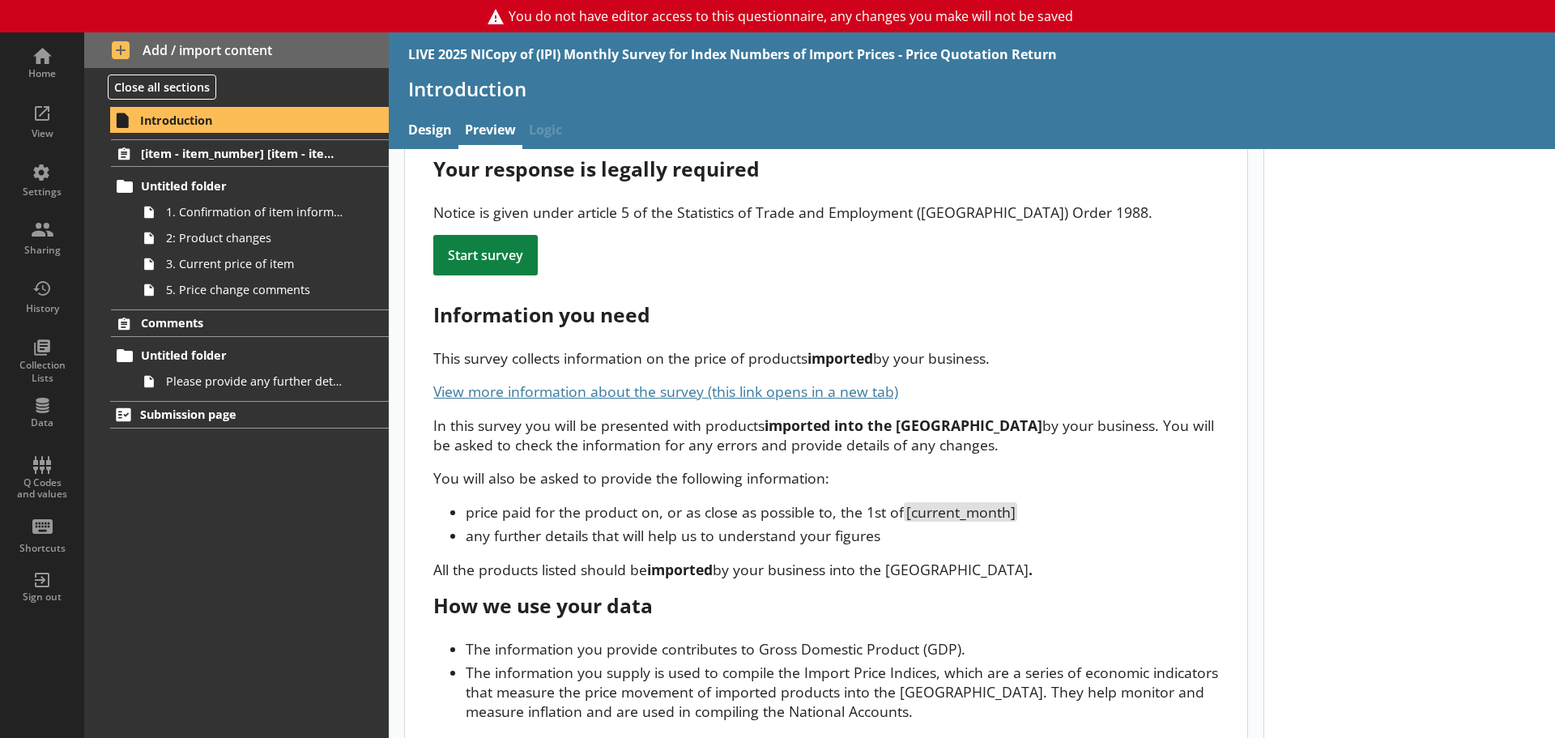
click at [627, 542] on div "You are completing this for ru_name ( trad_as ) If the company details or struc…" at bounding box center [826, 311] width 842 height 903
click at [800, 301] on div "Information you need" at bounding box center [825, 314] width 785 height 27
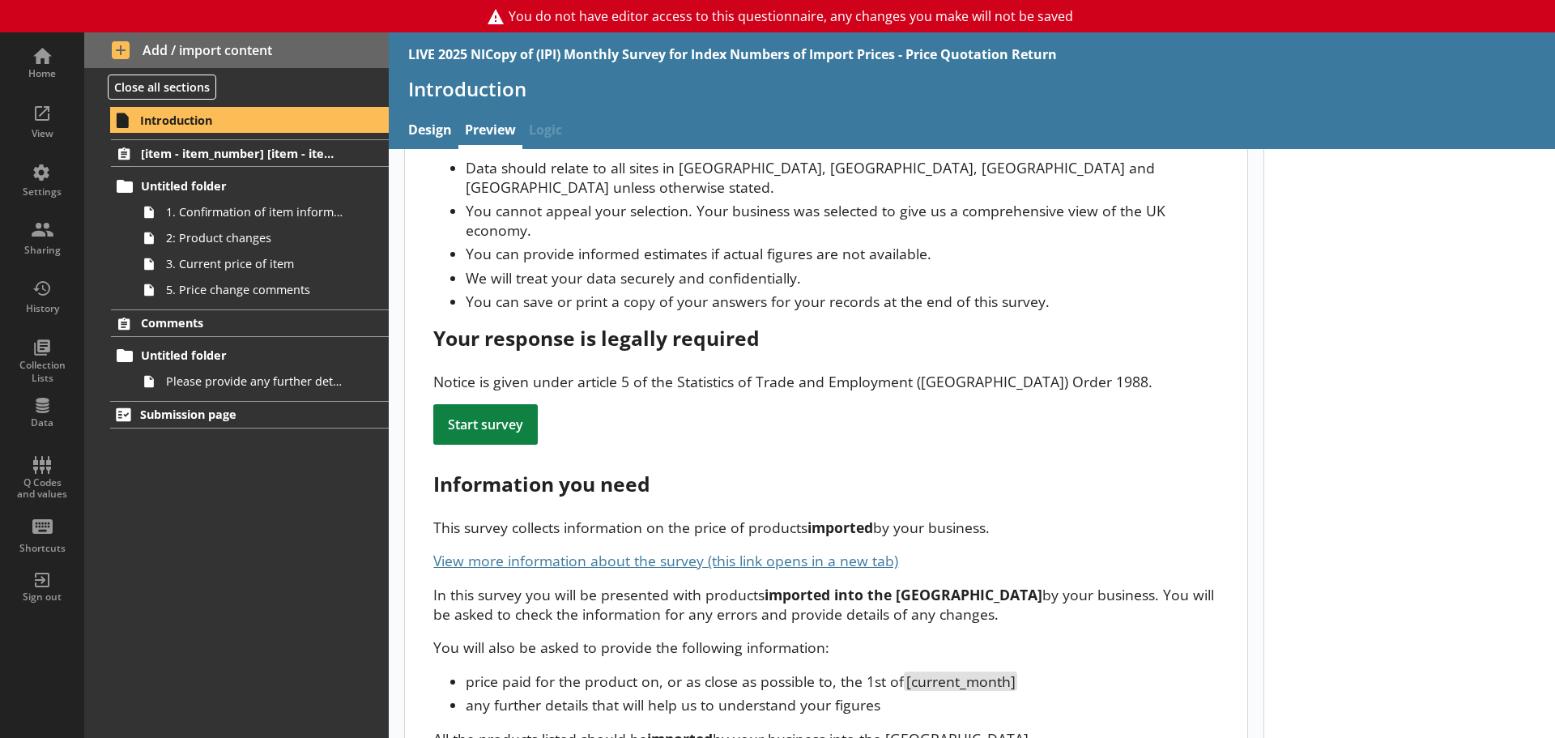
scroll to position [0, 0]
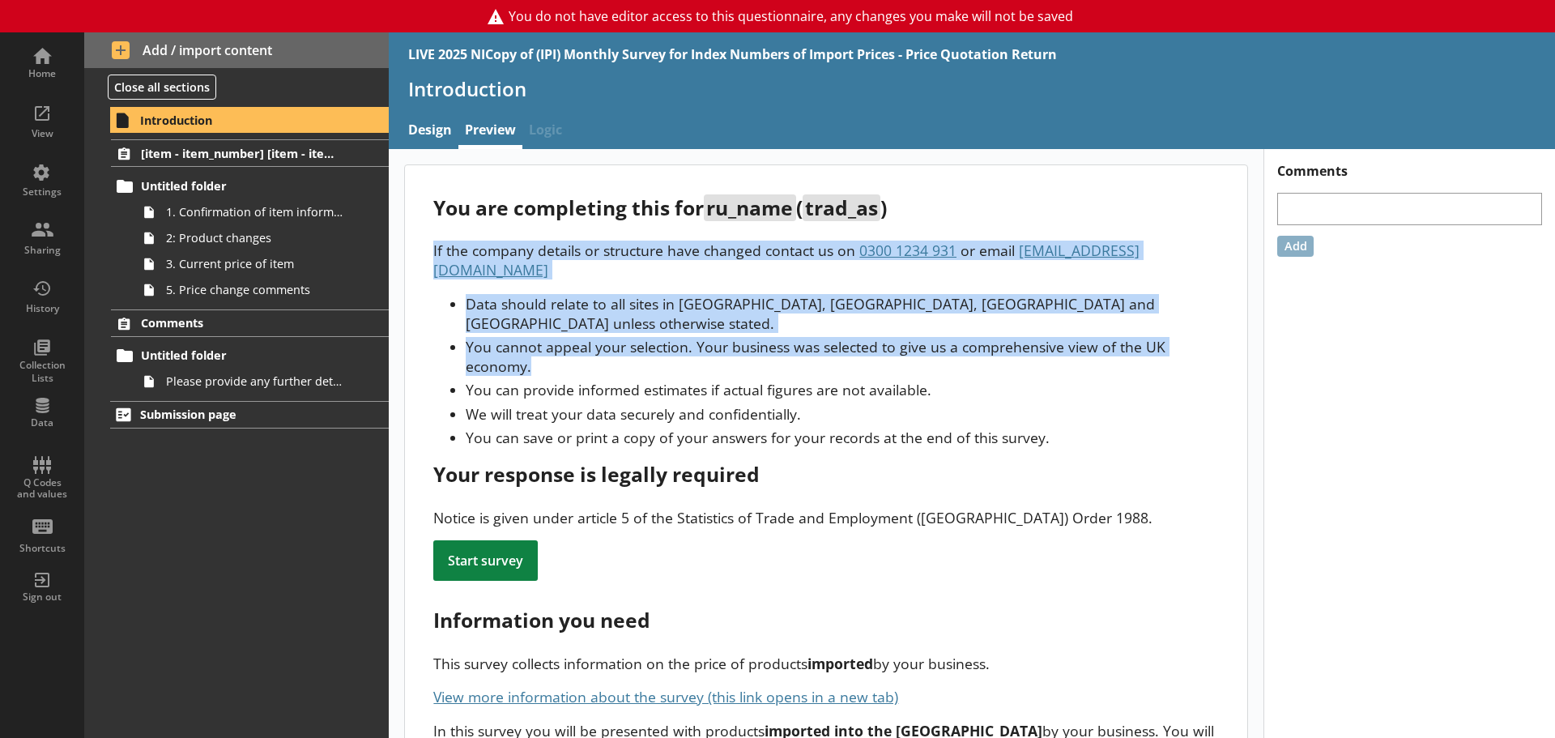
drag, startPoint x: 428, startPoint y: 250, endPoint x: 734, endPoint y: 327, distance: 315.6
click at [734, 327] on div "You are completing this for ru_name ( trad_as ) If the company details or struc…" at bounding box center [826, 616] width 842 height 903
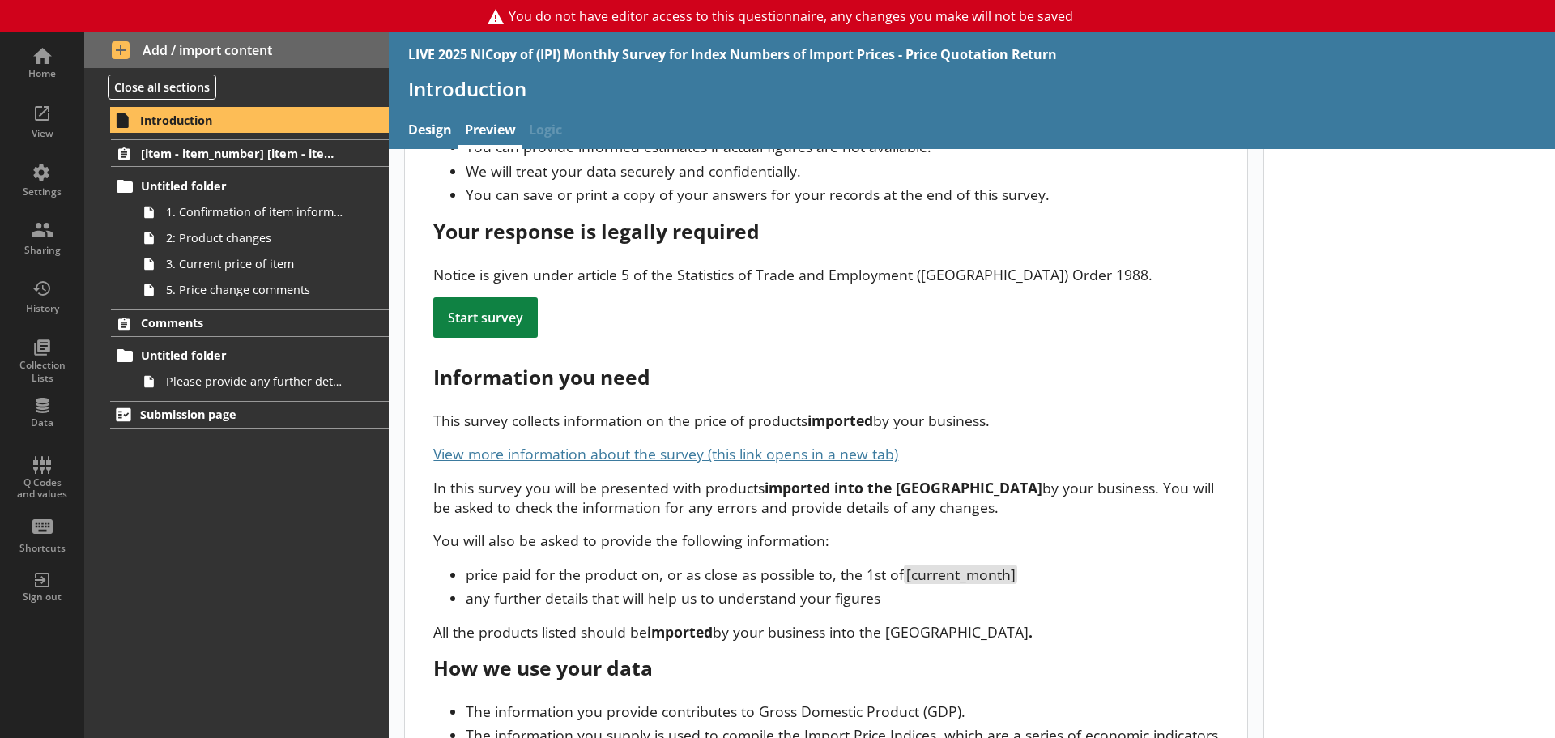
scroll to position [305, 0]
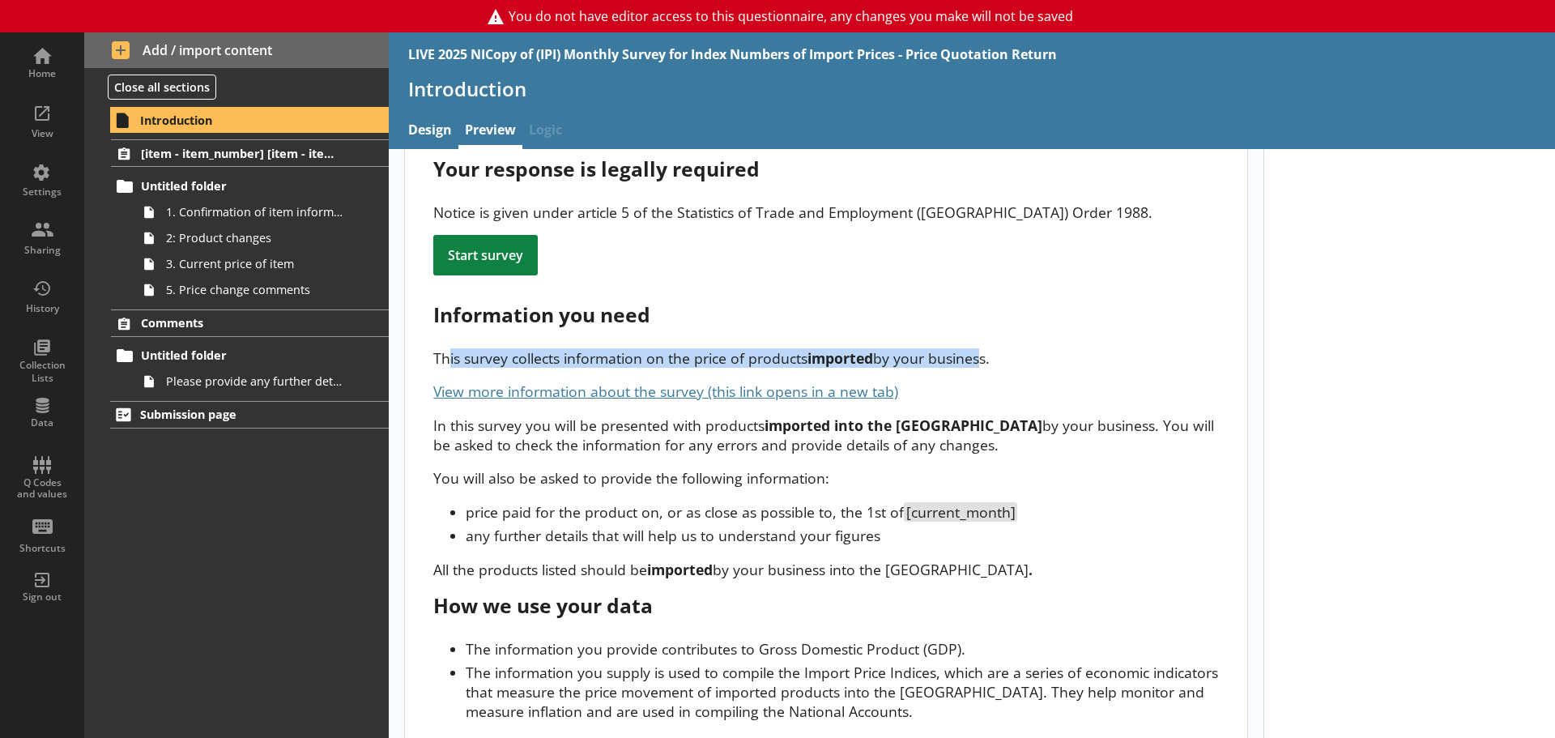
drag, startPoint x: 449, startPoint y: 309, endPoint x: 976, endPoint y: 321, distance: 526.4
click at [976, 348] on p "This survey collects information on the price of products imported by your busi…" at bounding box center [825, 357] width 785 height 19
click at [553, 381] on link "View more information about the survey (this link opens in a new tab)" at bounding box center [665, 390] width 465 height 19
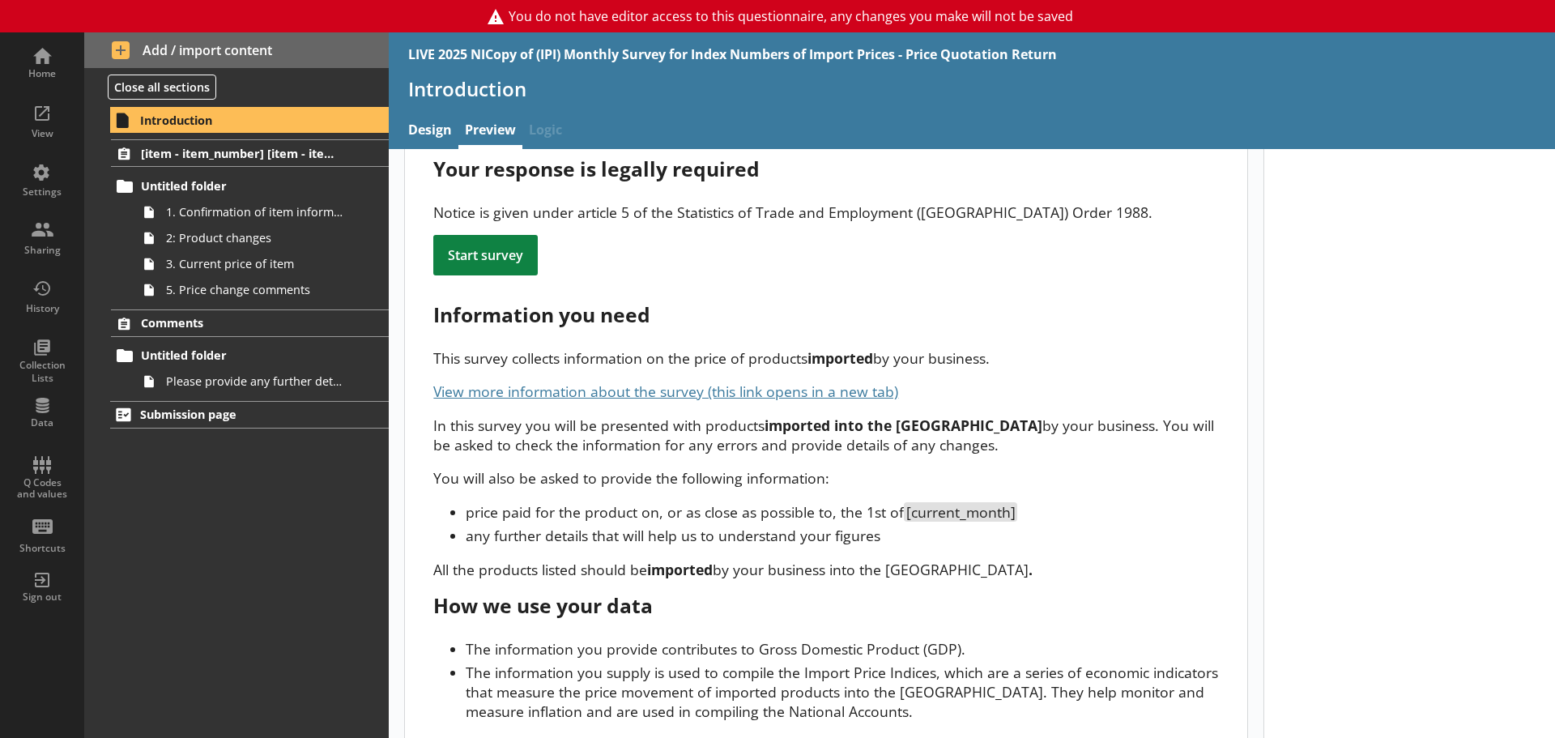
drag, startPoint x: 546, startPoint y: 432, endPoint x: 534, endPoint y: 415, distance: 19.8
click at [546, 468] on p "You will also be asked to provide the following information:" at bounding box center [825, 477] width 785 height 19
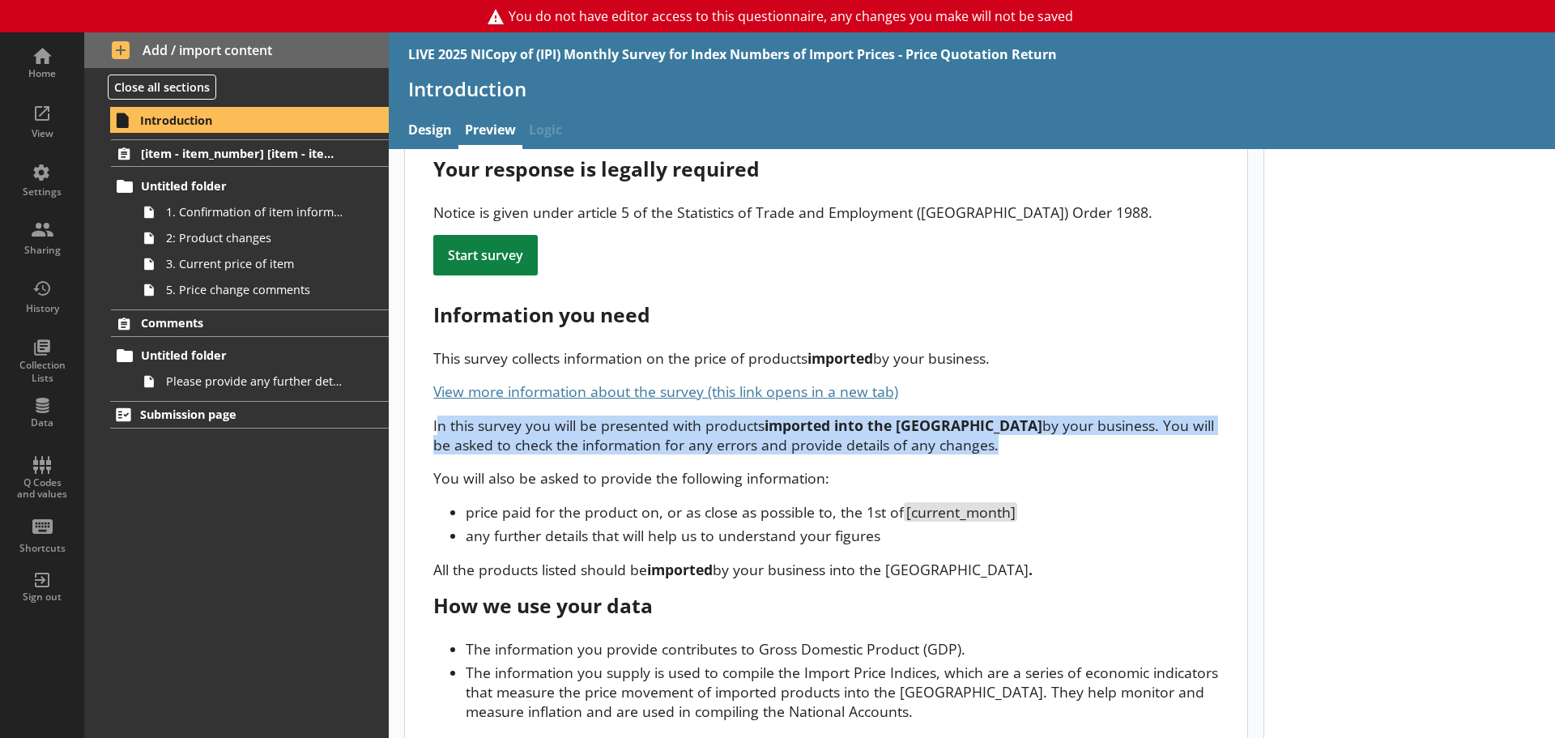
drag, startPoint x: 436, startPoint y: 390, endPoint x: 1010, endPoint y: 411, distance: 574.4
click at [1010, 415] on p "In this survey you will be presented with products imported into the [GEOGRAPHI…" at bounding box center [825, 434] width 785 height 39
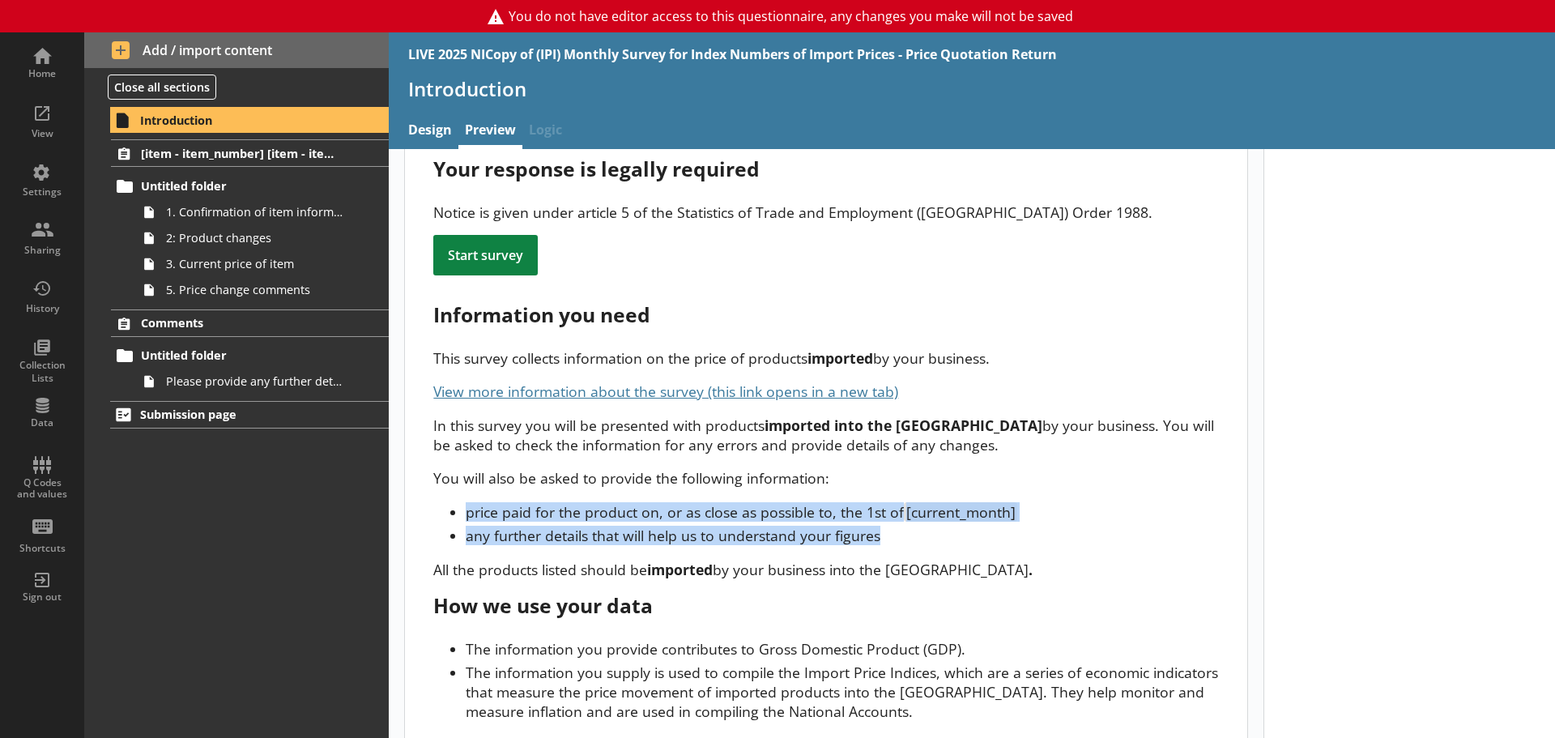
drag, startPoint x: 445, startPoint y: 466, endPoint x: 898, endPoint y: 497, distance: 453.7
click at [898, 502] on ul "price paid for the product on, or as close as possible to, the 1st of [current_…" at bounding box center [825, 523] width 785 height 43
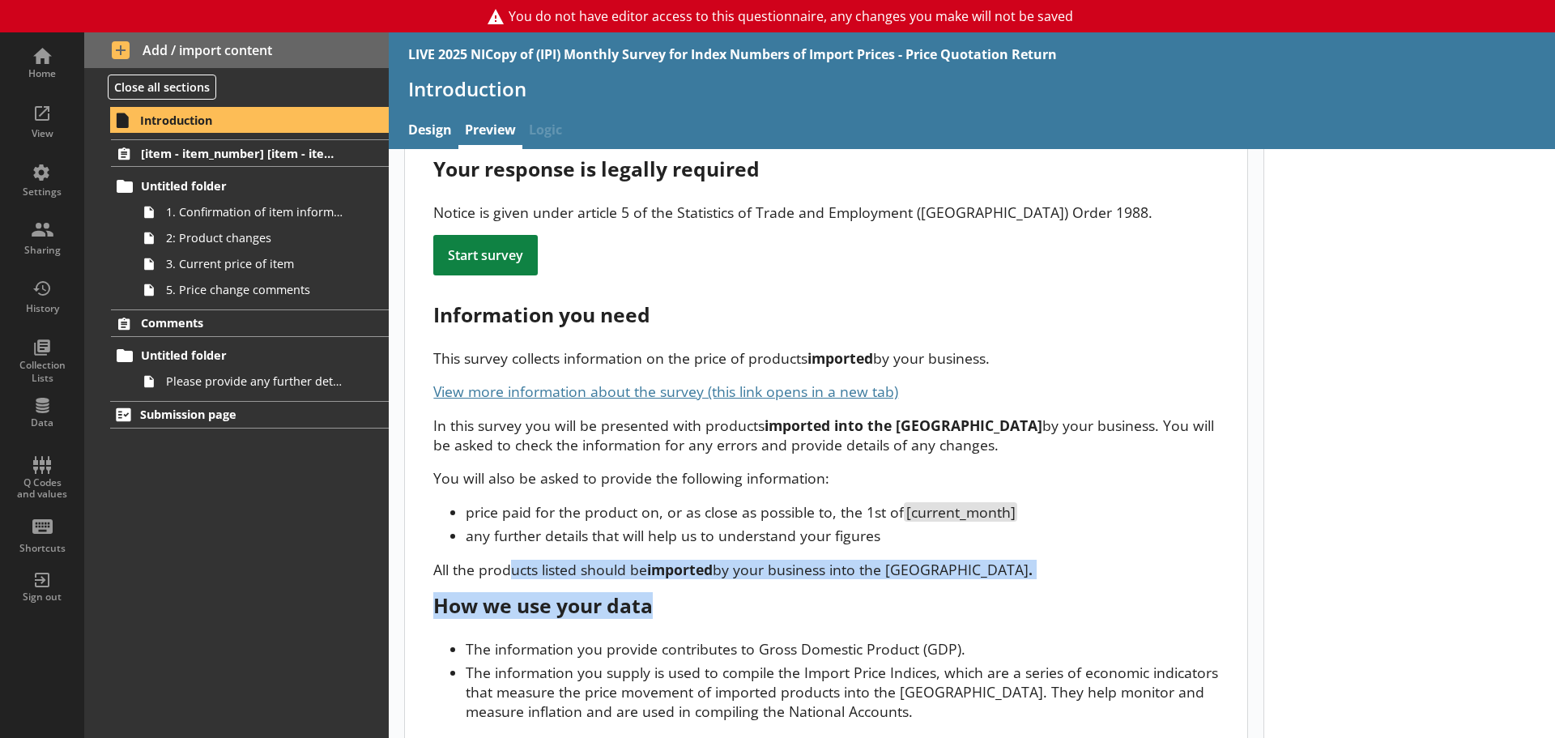
drag, startPoint x: 513, startPoint y: 532, endPoint x: 959, endPoint y: 555, distance: 447.6
click at [959, 555] on div "You are completing this for ru_name ( trad_as ) If the company details or struc…" at bounding box center [826, 311] width 842 height 903
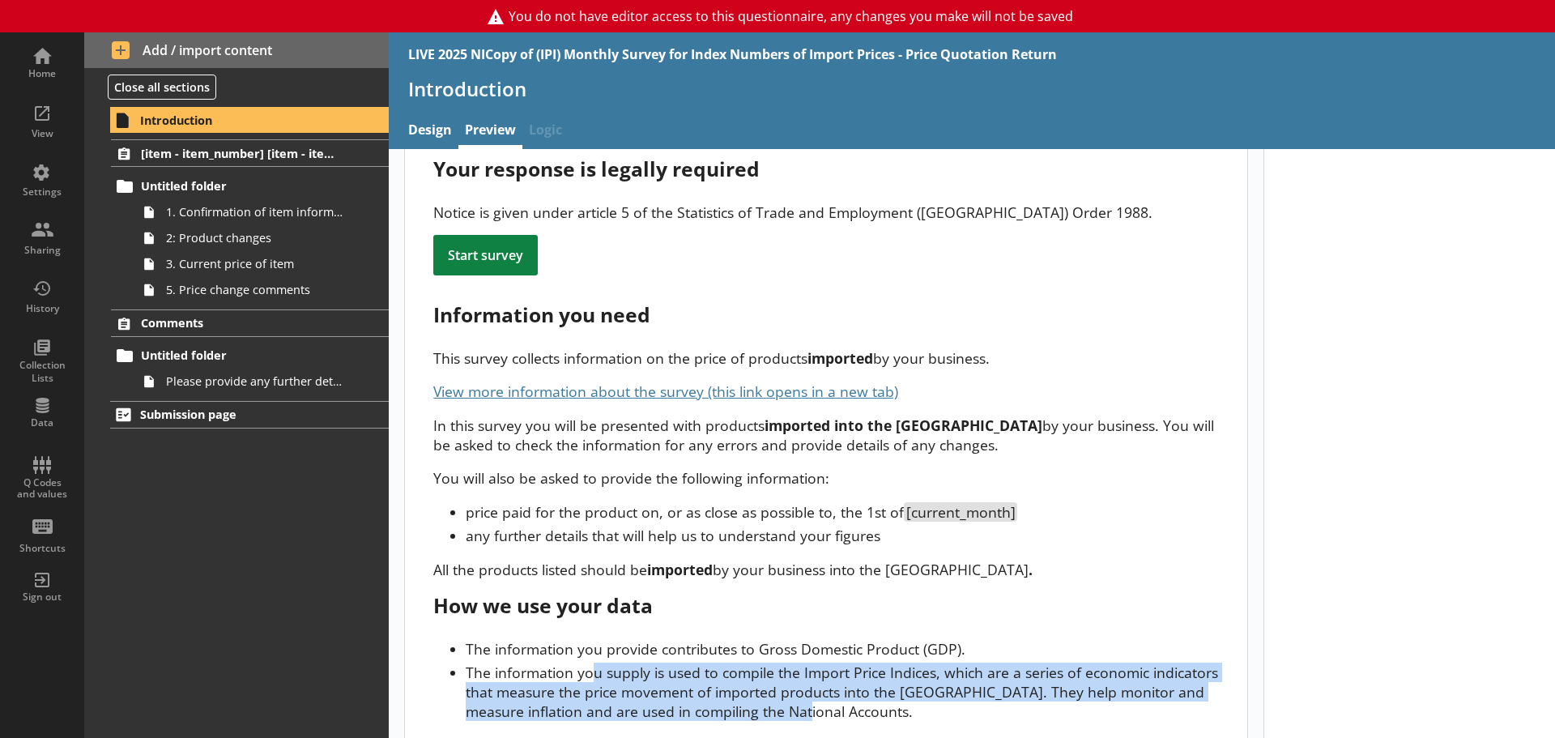
drag, startPoint x: 628, startPoint y: 638, endPoint x: 923, endPoint y: 695, distance: 300.1
click at [923, 640] on div "You are completing this for ru_name ( trad_as ) If the company details or struc…" at bounding box center [826, 311] width 842 height 903
click at [191, 154] on span "[item - item_number] [item - item_specification_1]" at bounding box center [240, 153] width 199 height 15
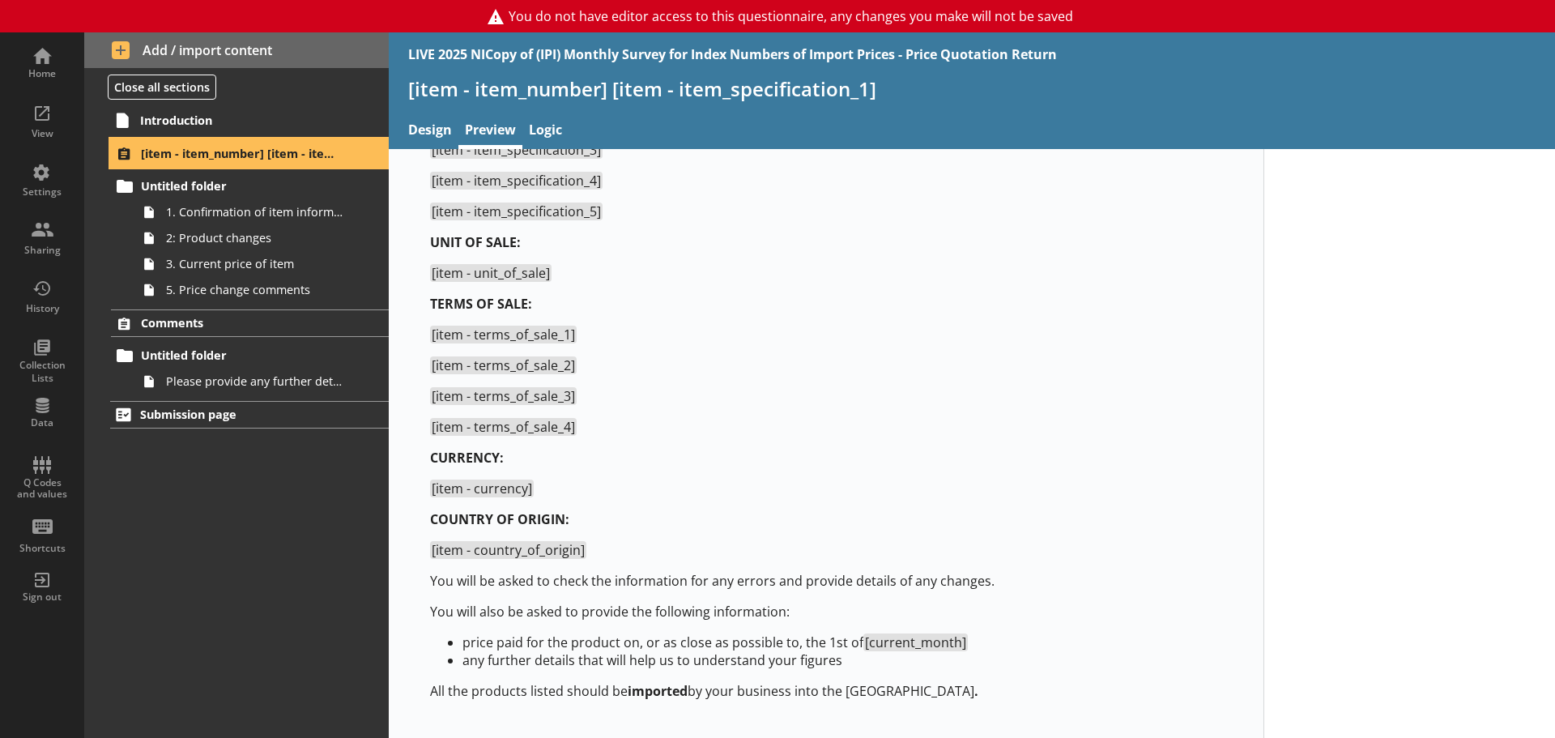
scroll to position [248, 0]
click at [259, 188] on span "Untitled folder" at bounding box center [240, 185] width 199 height 15
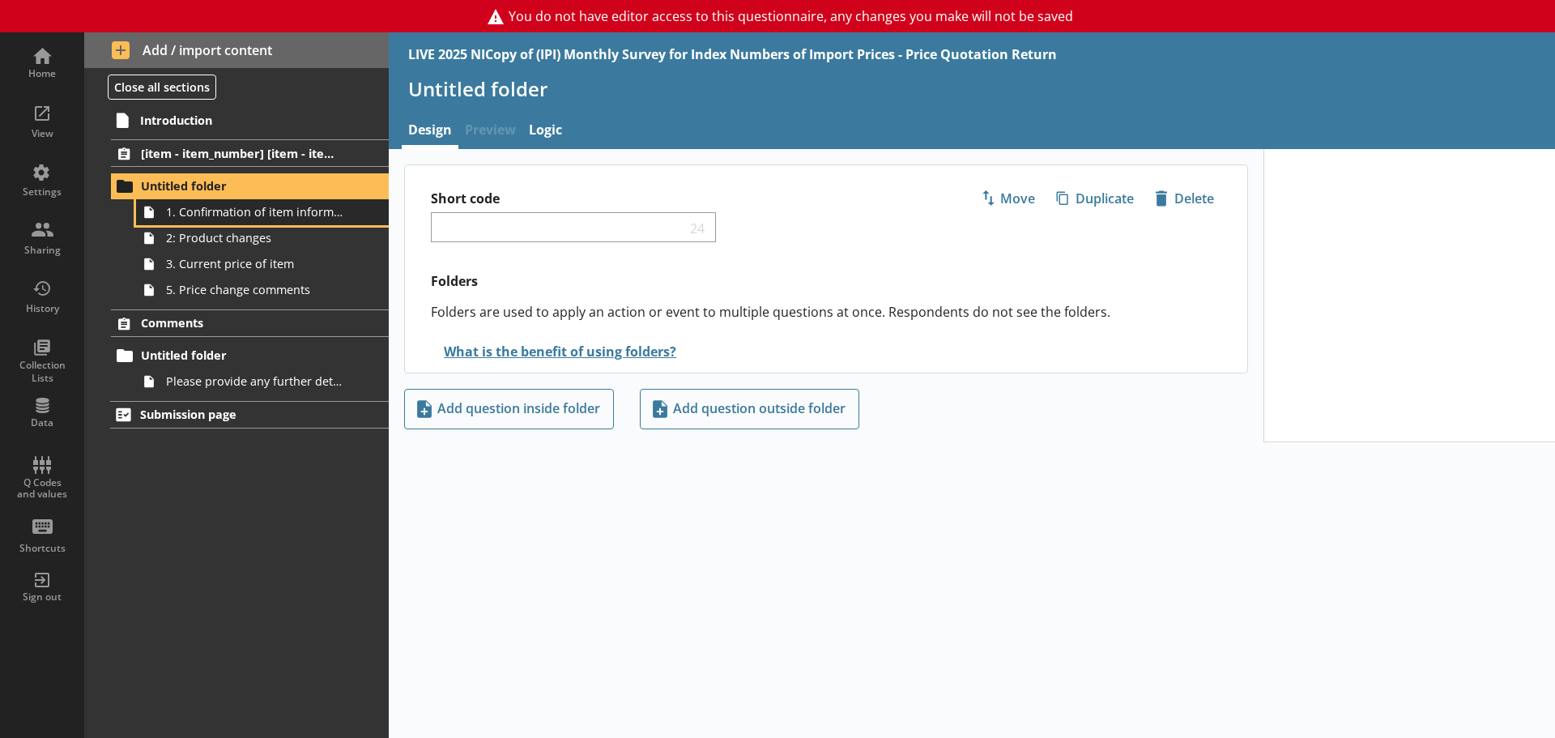
click at [247, 218] on span "1. Confirmation of item information" at bounding box center [256, 211] width 181 height 15
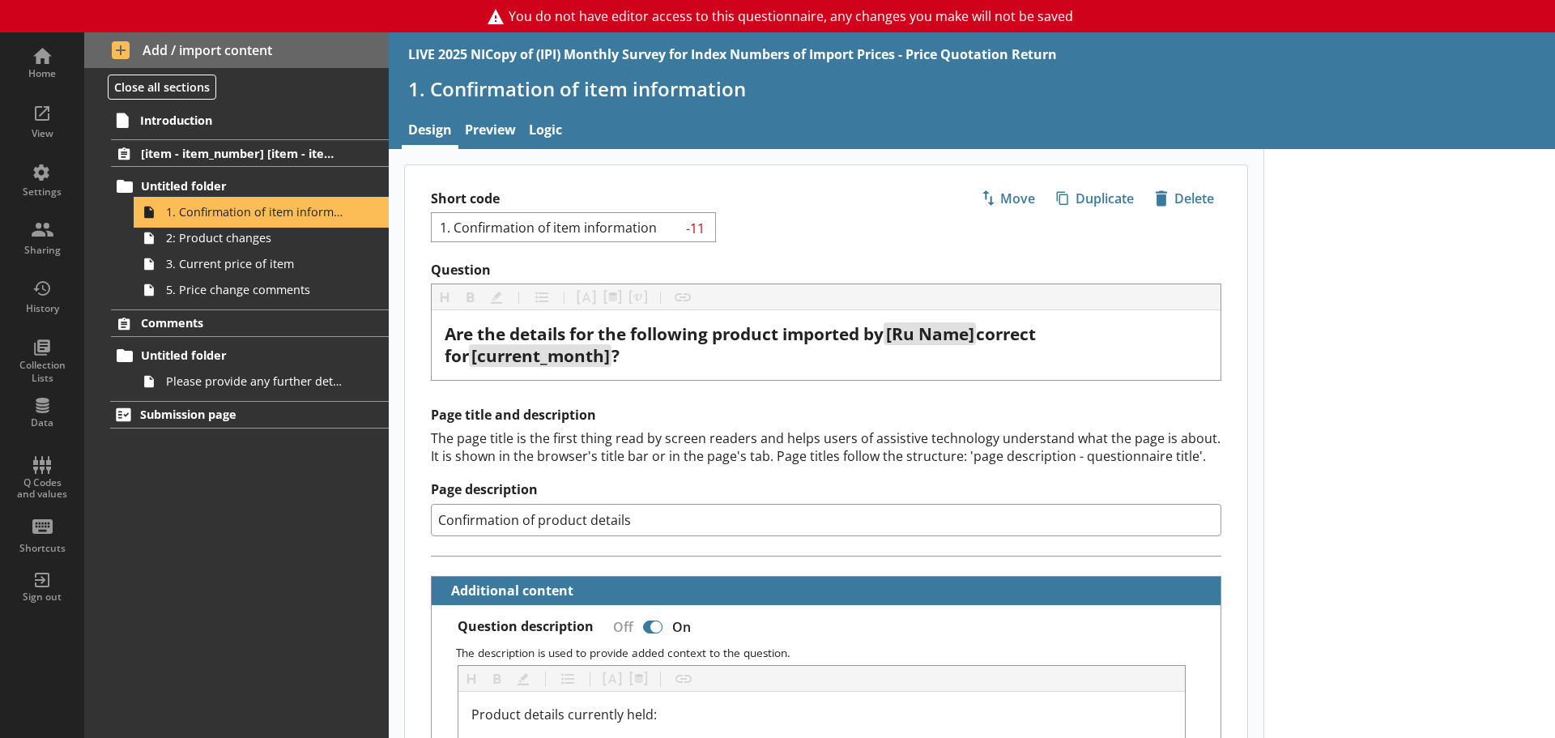
type textarea "x"
click at [500, 121] on link "Preview" at bounding box center [490, 131] width 64 height 35
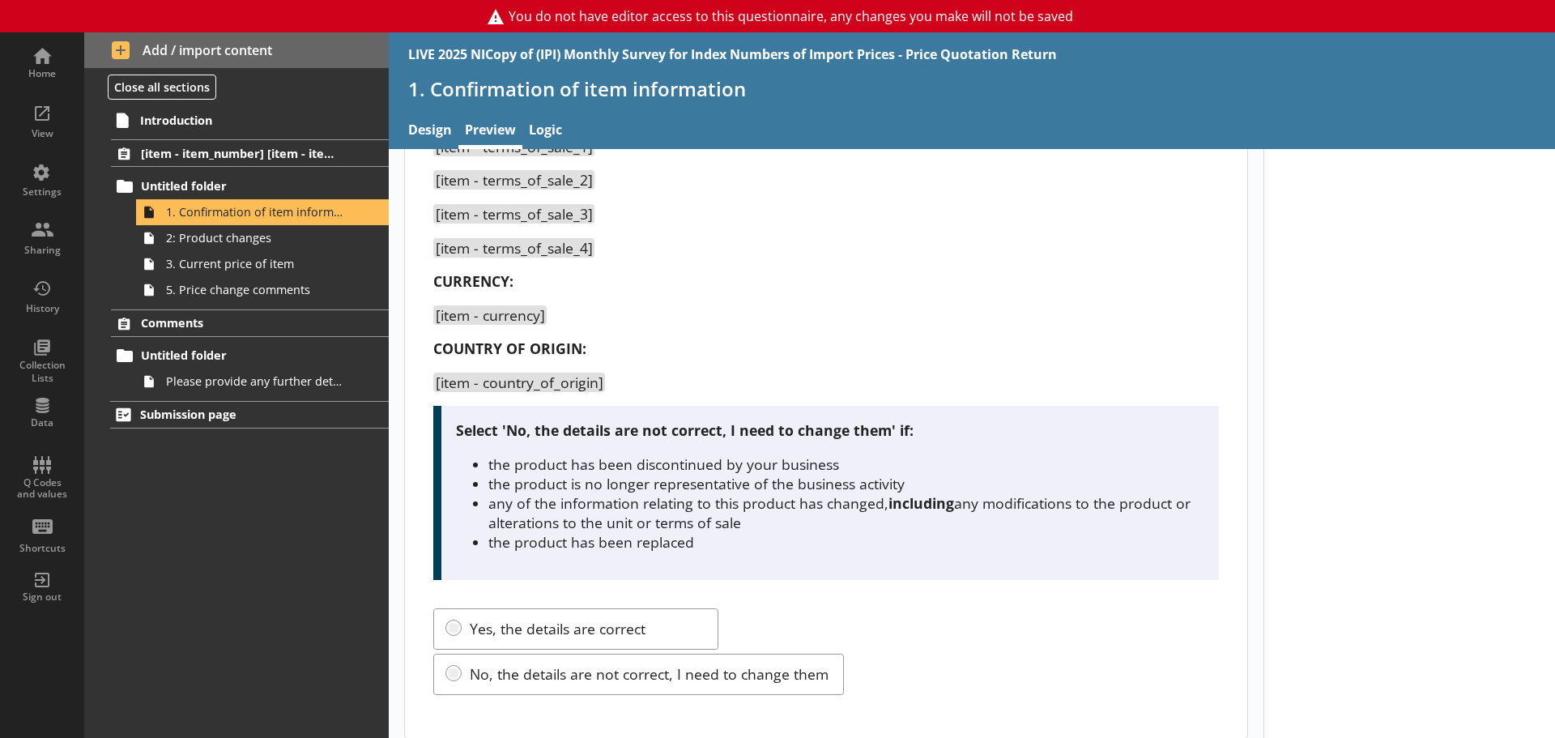
scroll to position [515, 0]
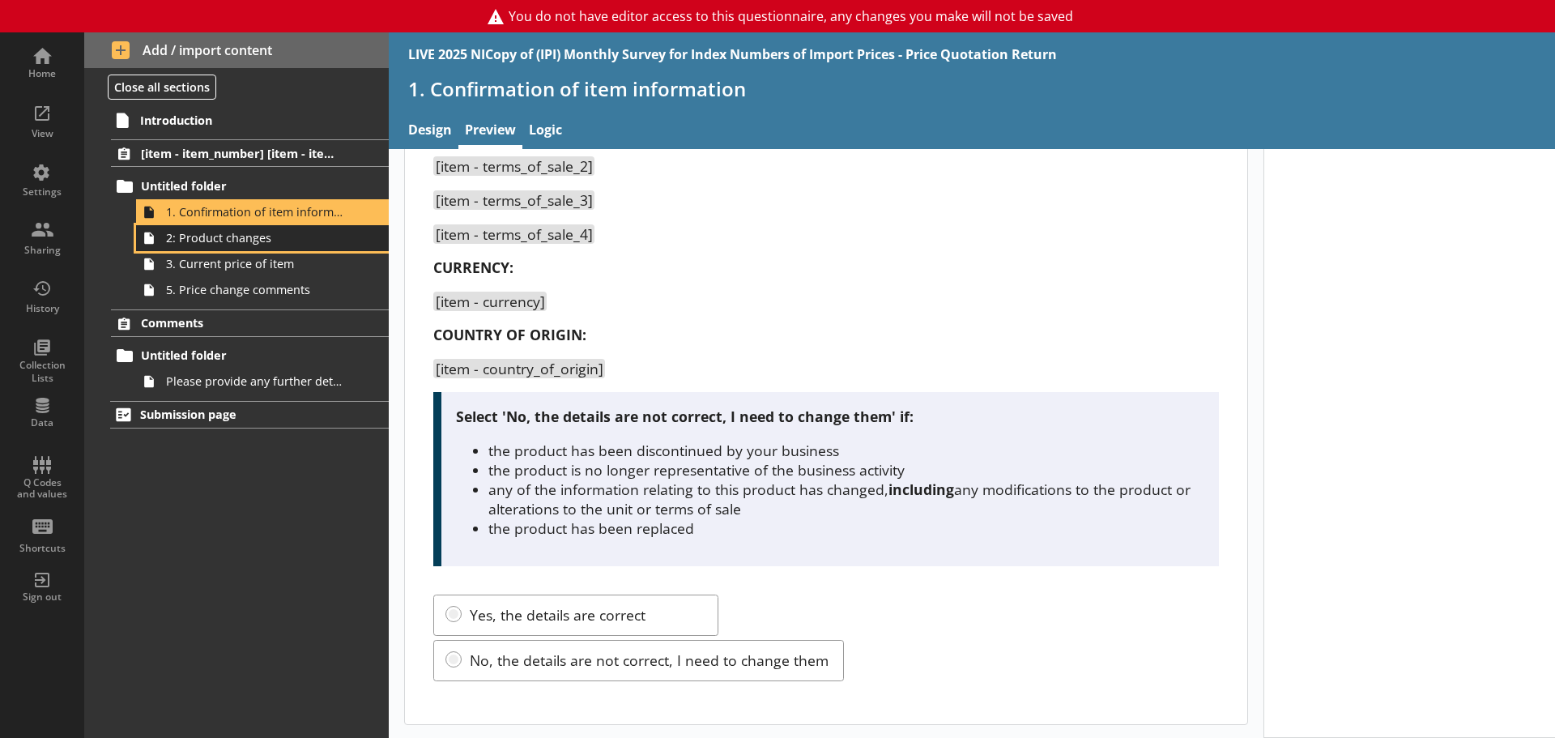
click at [206, 238] on span "2: Product changes" at bounding box center [256, 237] width 181 height 15
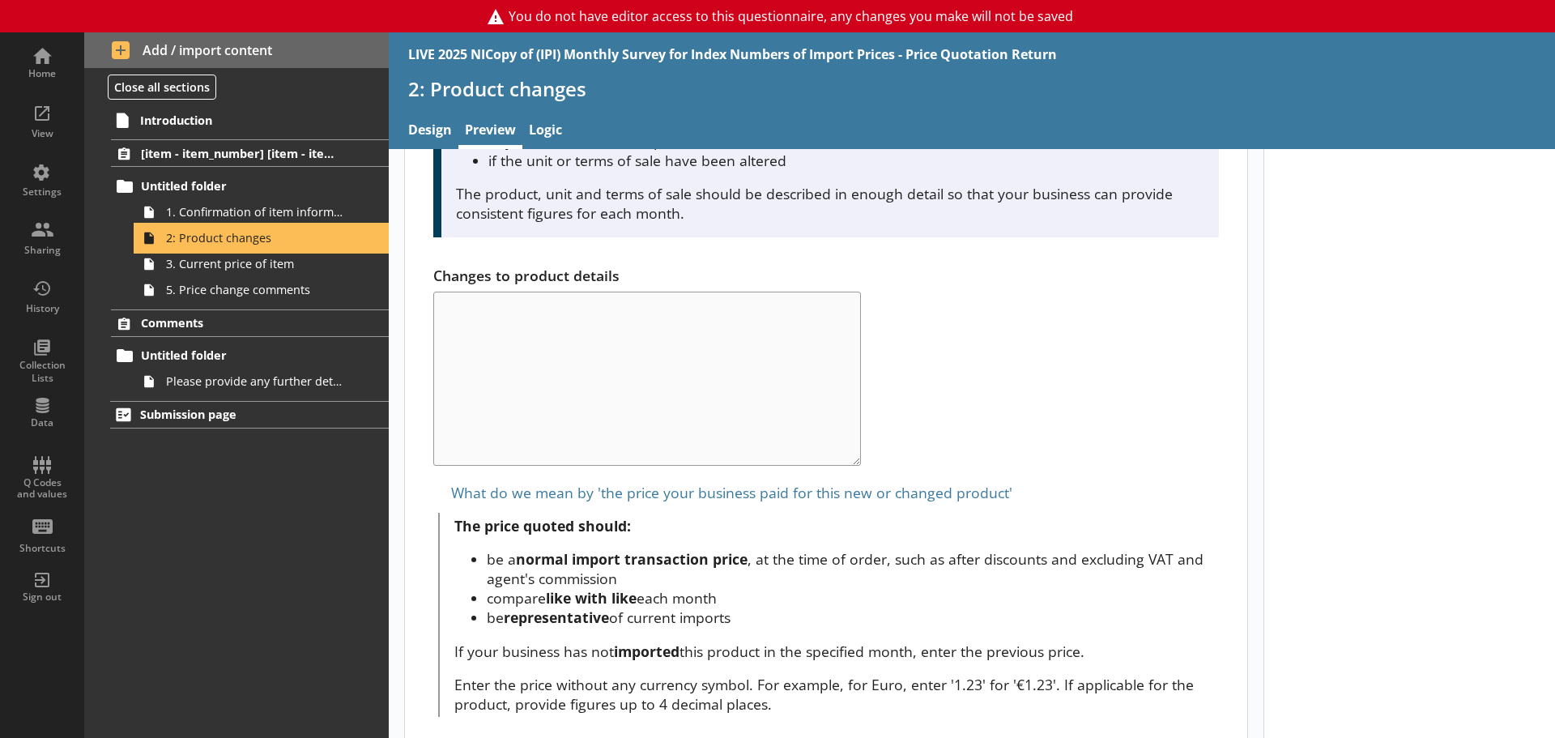
scroll to position [891, 0]
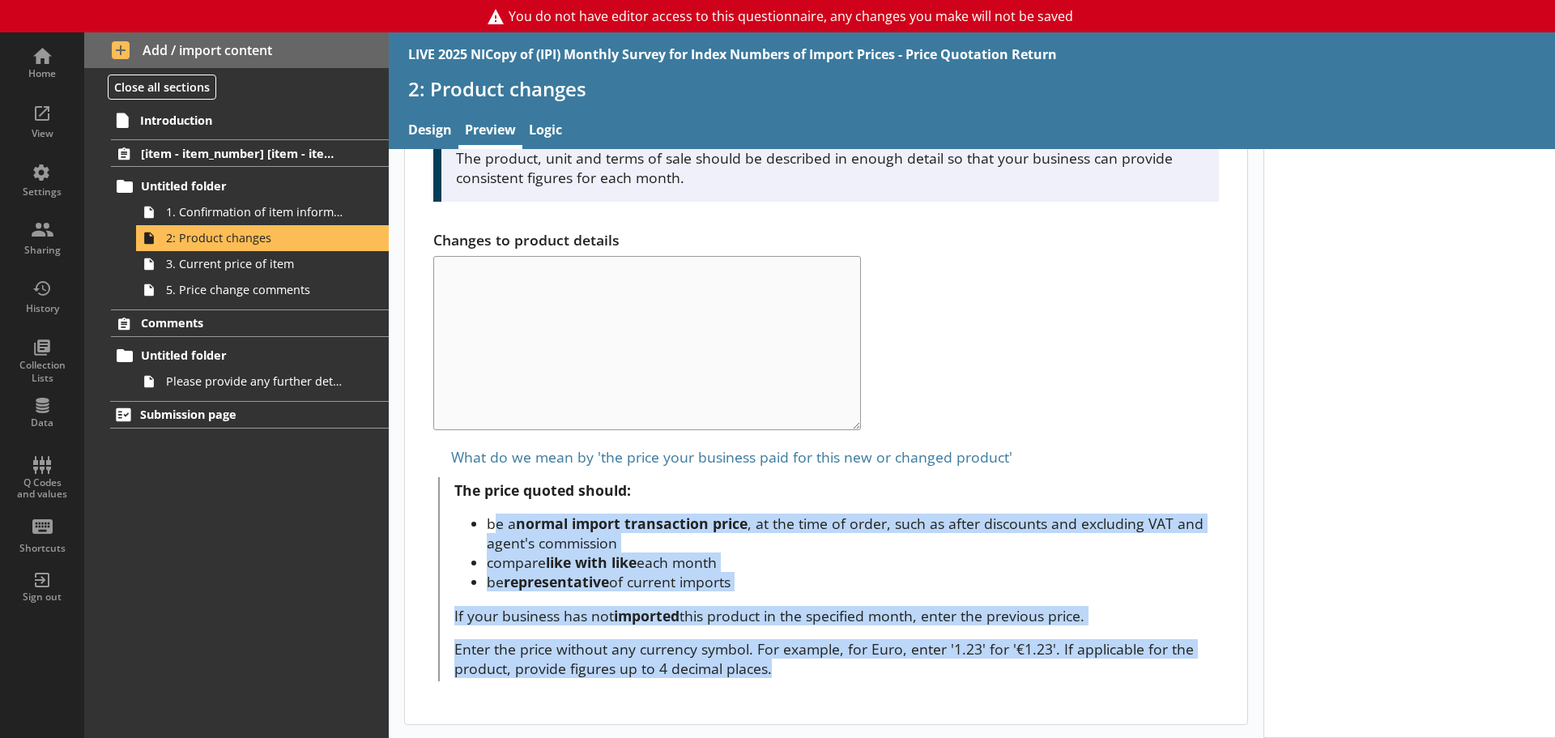
drag, startPoint x: 511, startPoint y: 519, endPoint x: 790, endPoint y: 682, distance: 323.3
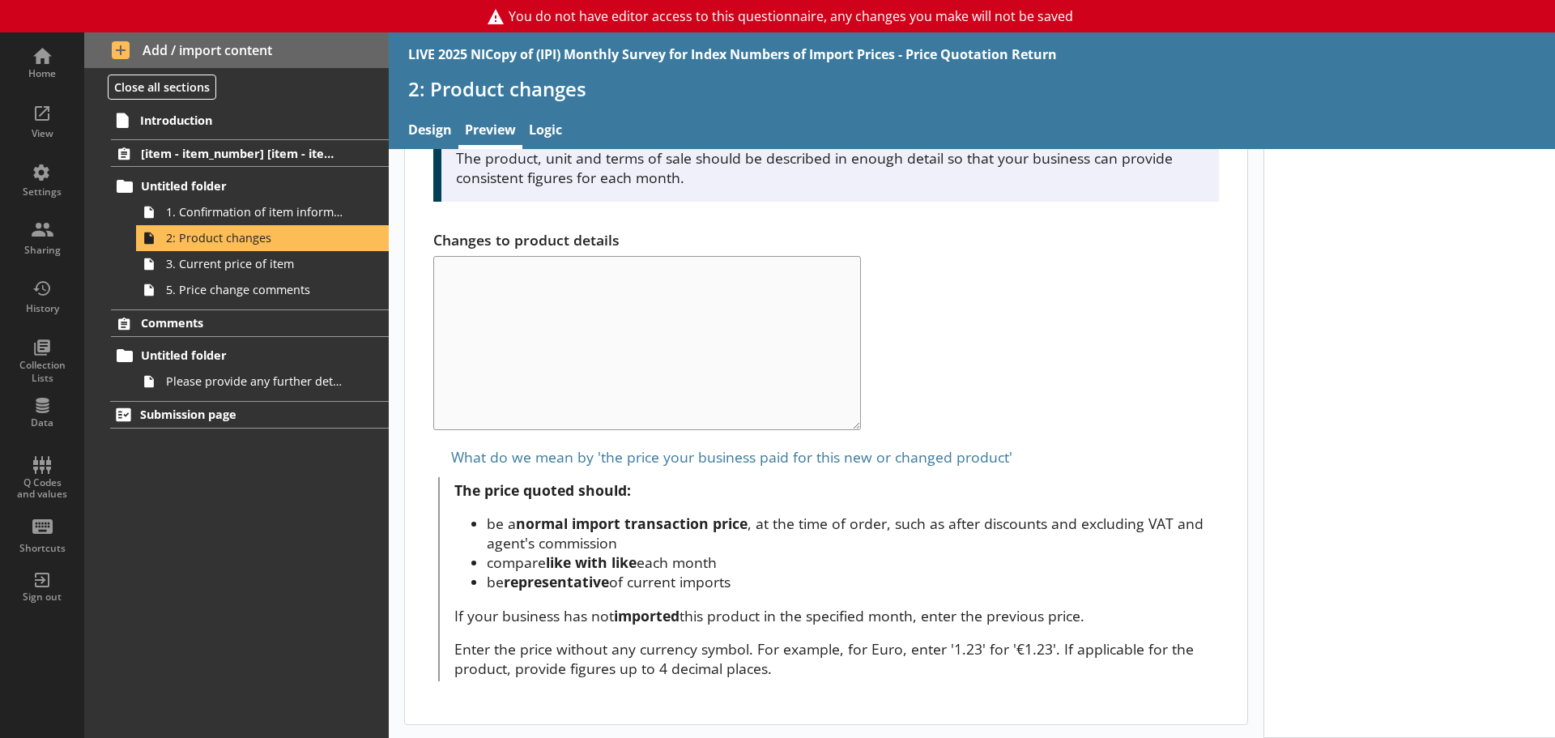
click at [687, 481] on p "The price quoted should:" at bounding box center [836, 489] width 764 height 19
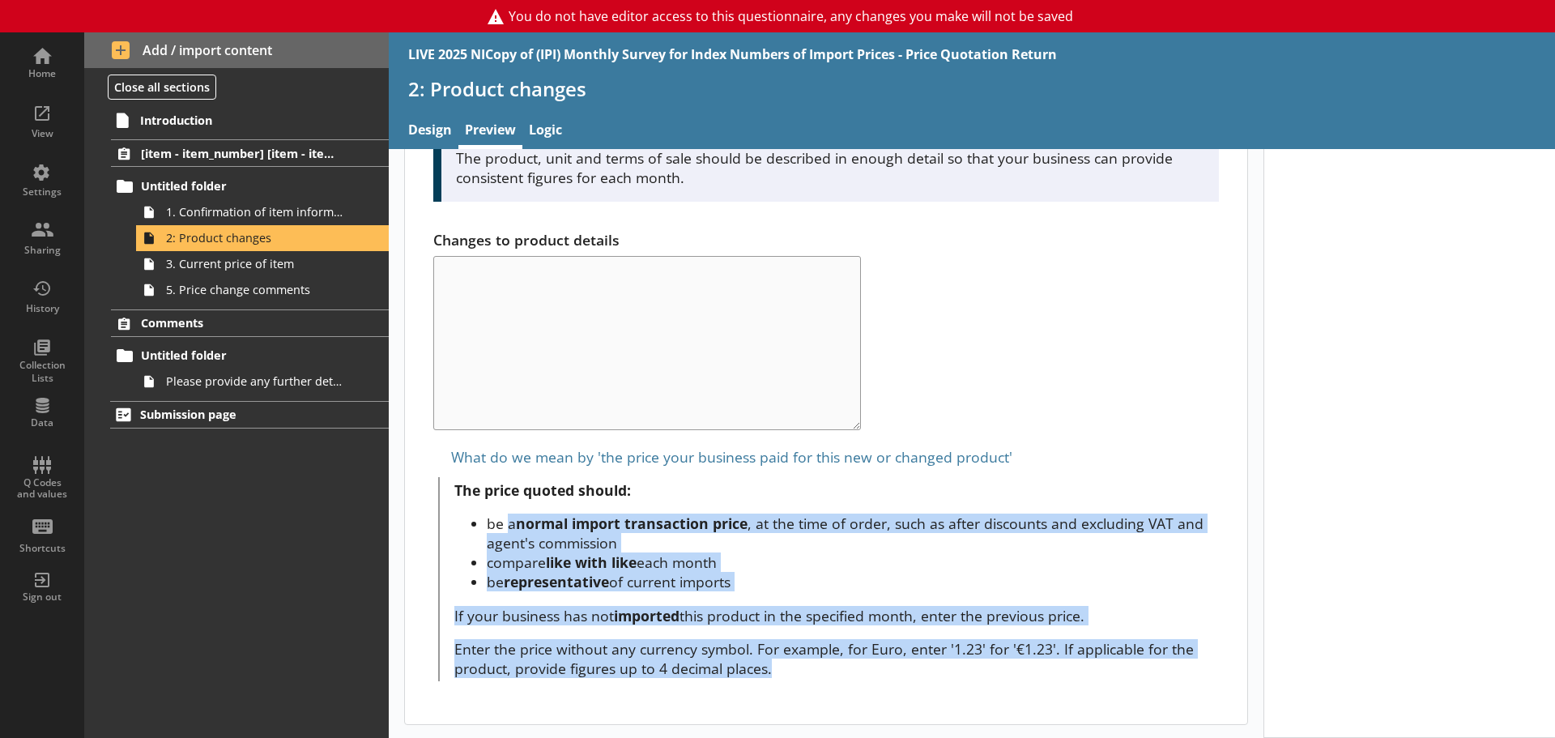
drag, startPoint x: 579, startPoint y: 528, endPoint x: 802, endPoint y: 674, distance: 266.8
click at [802, 640] on span "The price quoted should: be a normal import transaction price , at the time of …" at bounding box center [836, 579] width 764 height 198
click at [802, 640] on p "Enter the price without any currency symbol. For example, for Euro, enter '1.23…" at bounding box center [836, 658] width 764 height 39
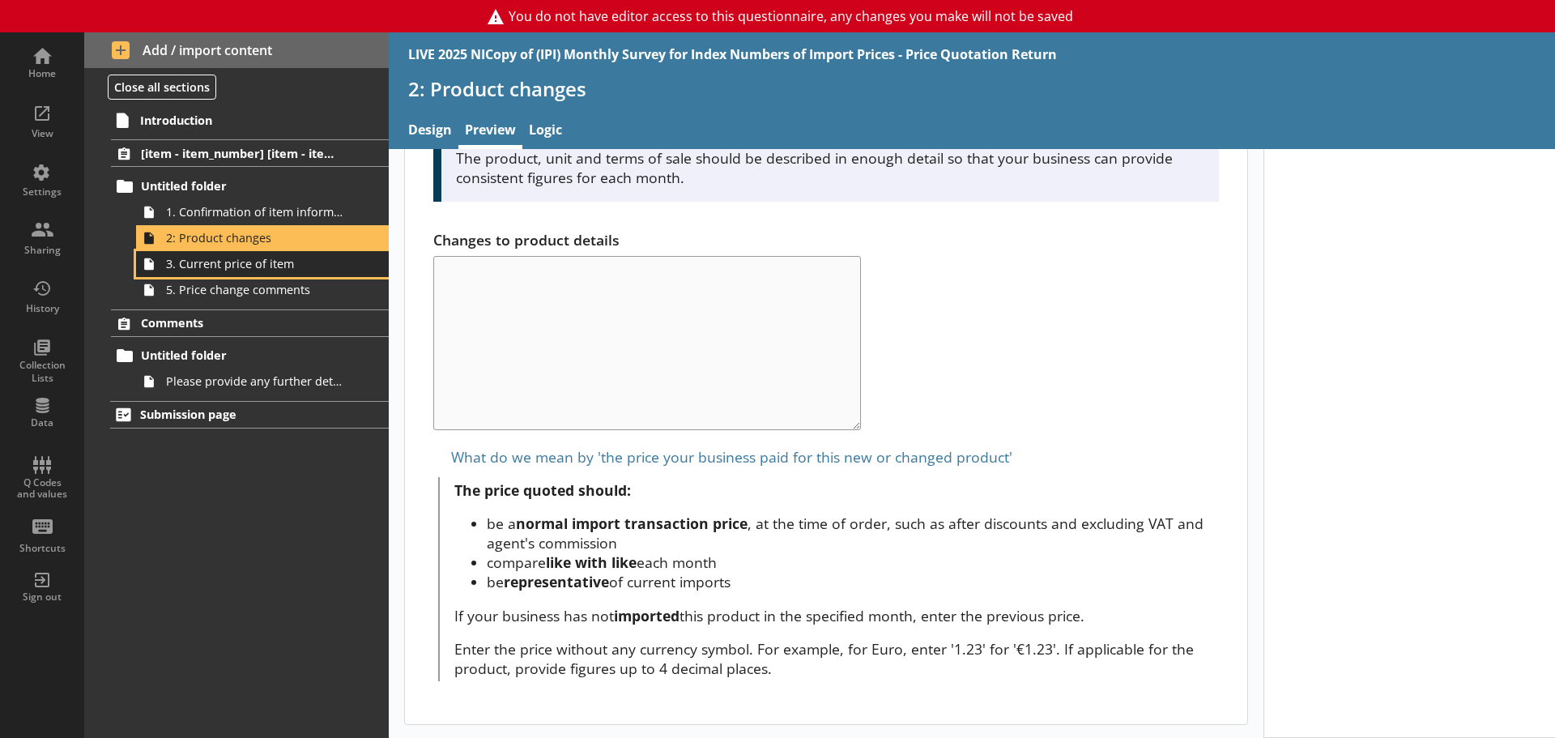
click at [246, 271] on span "3. Current price of item" at bounding box center [256, 263] width 181 height 15
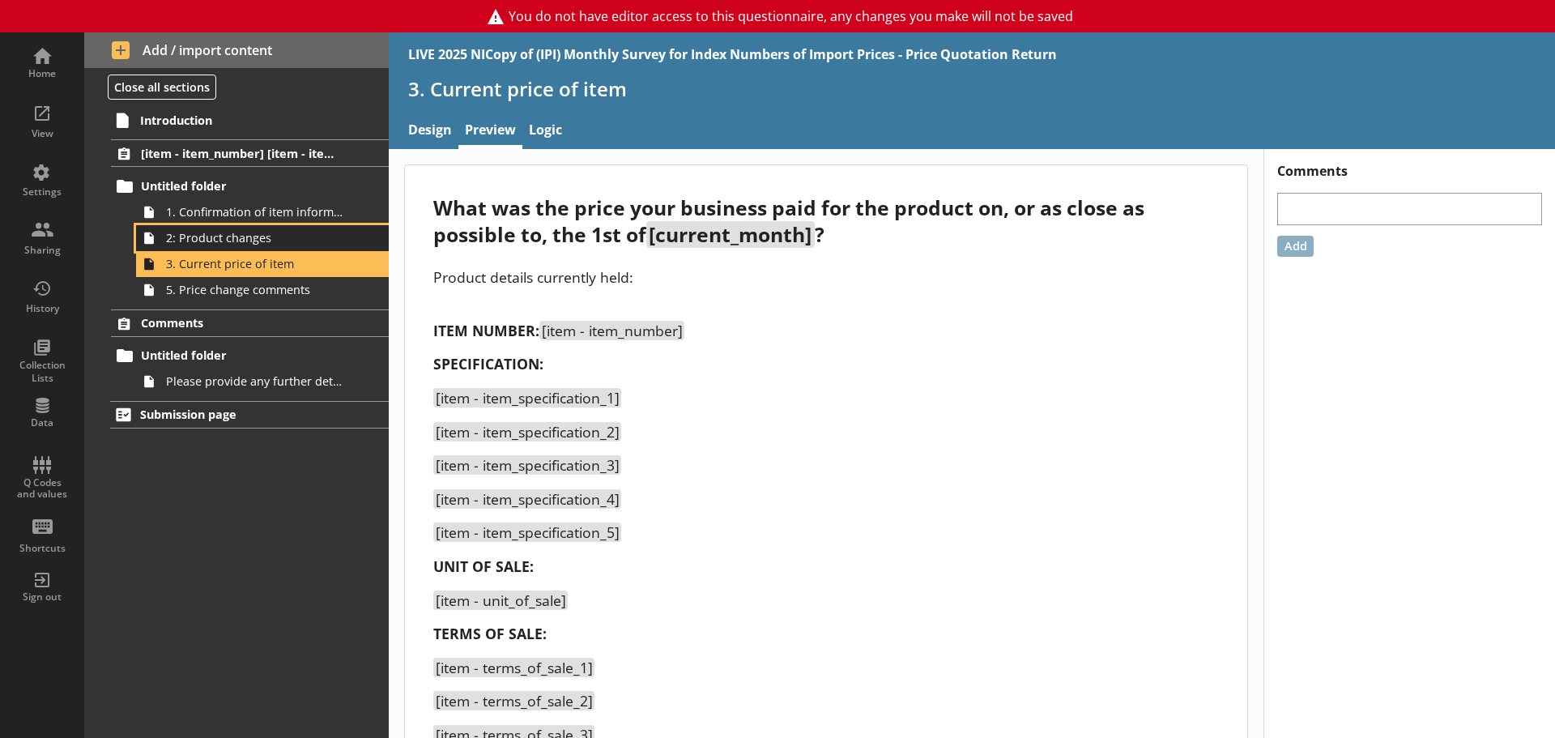
click at [222, 246] on link "2: Product changes" at bounding box center [262, 238] width 253 height 26
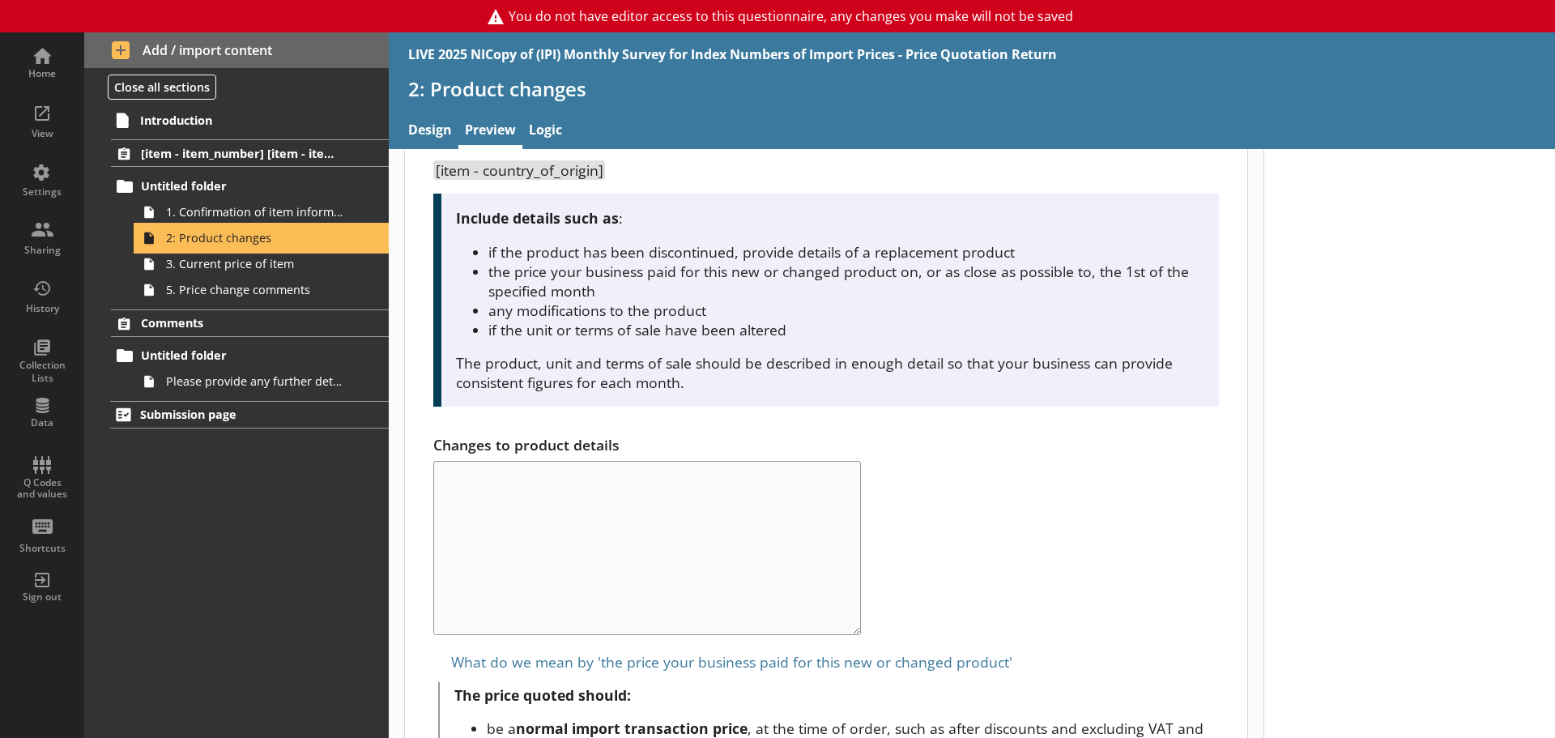
scroll to position [568, 0]
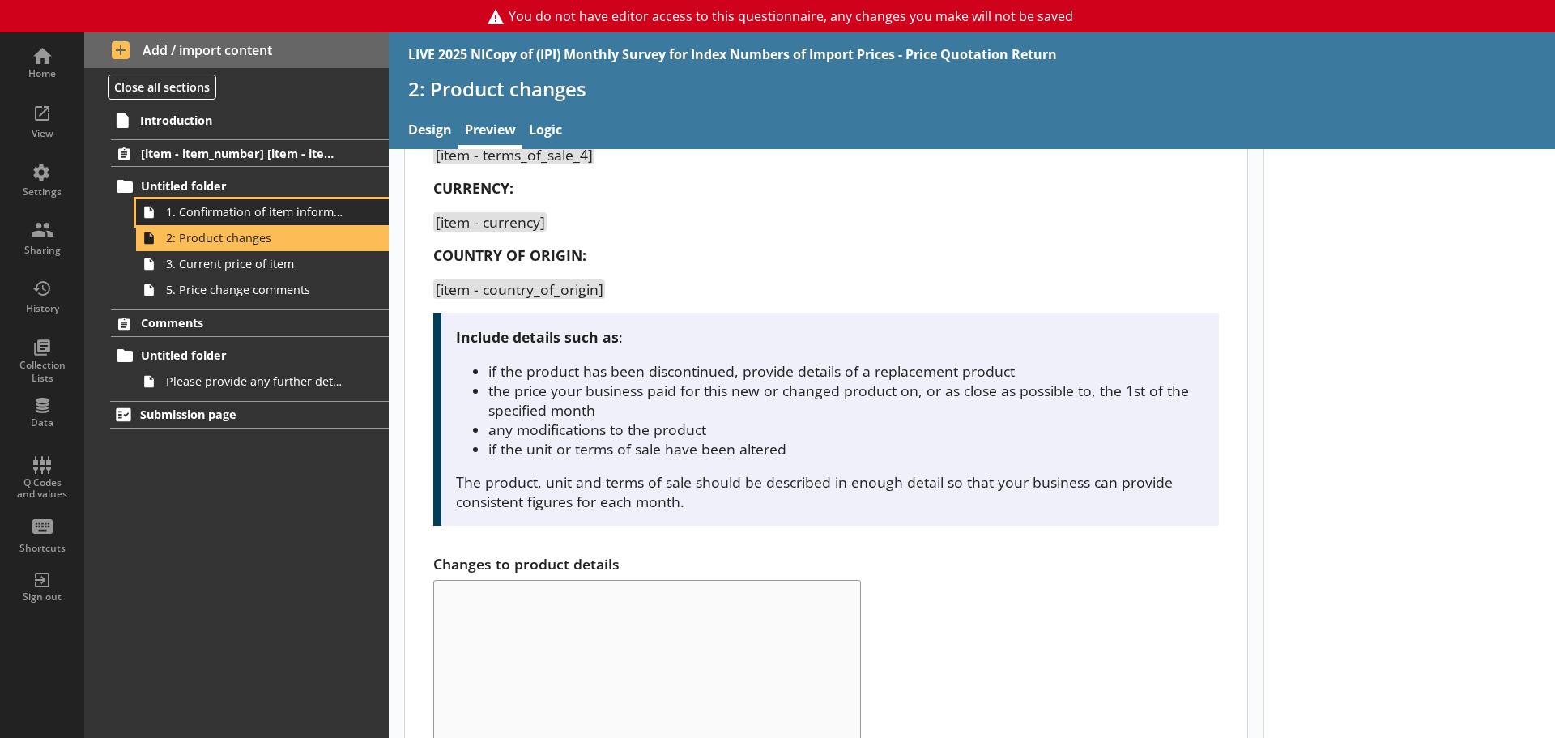
click at [215, 219] on span "1. Confirmation of item information" at bounding box center [256, 211] width 181 height 15
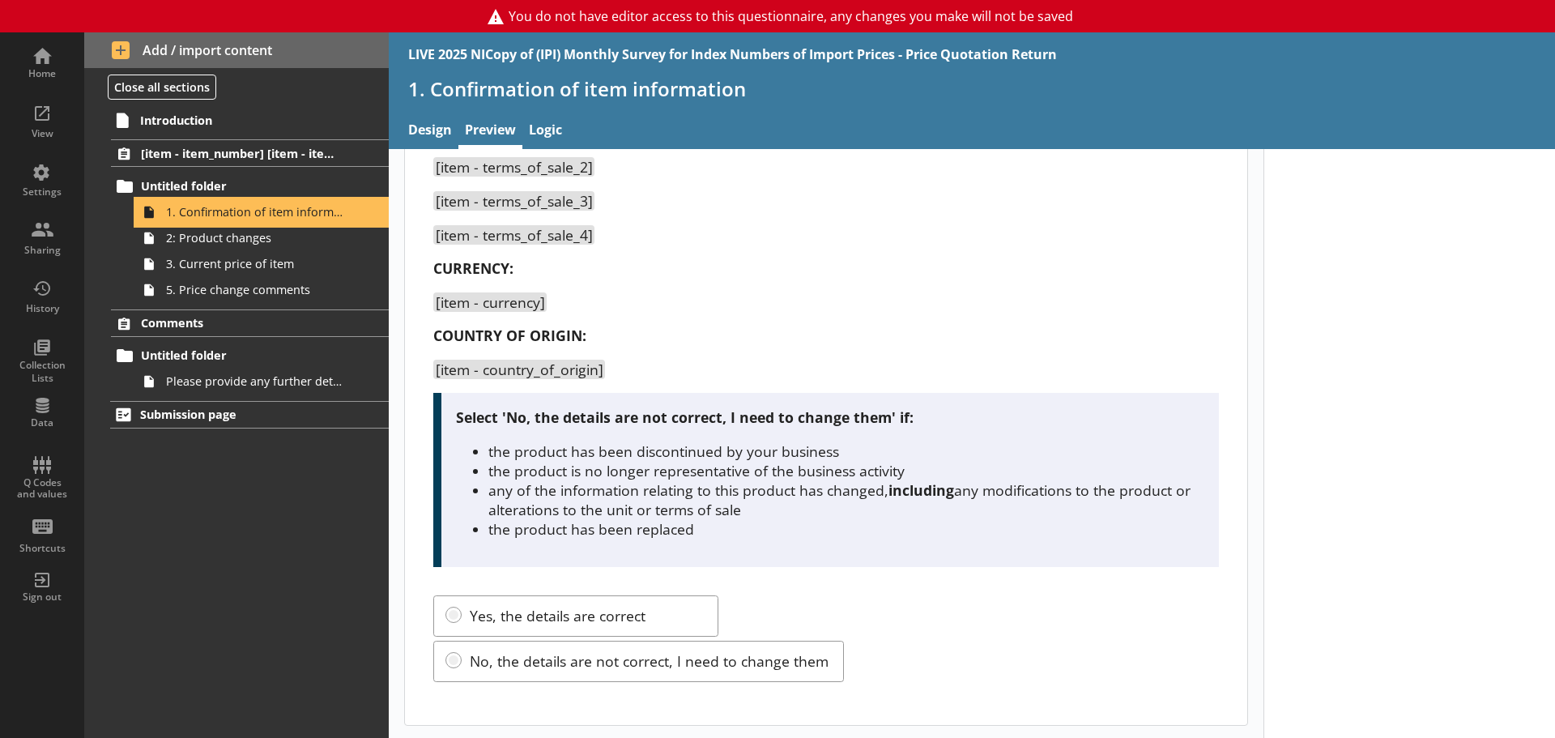
scroll to position [515, 0]
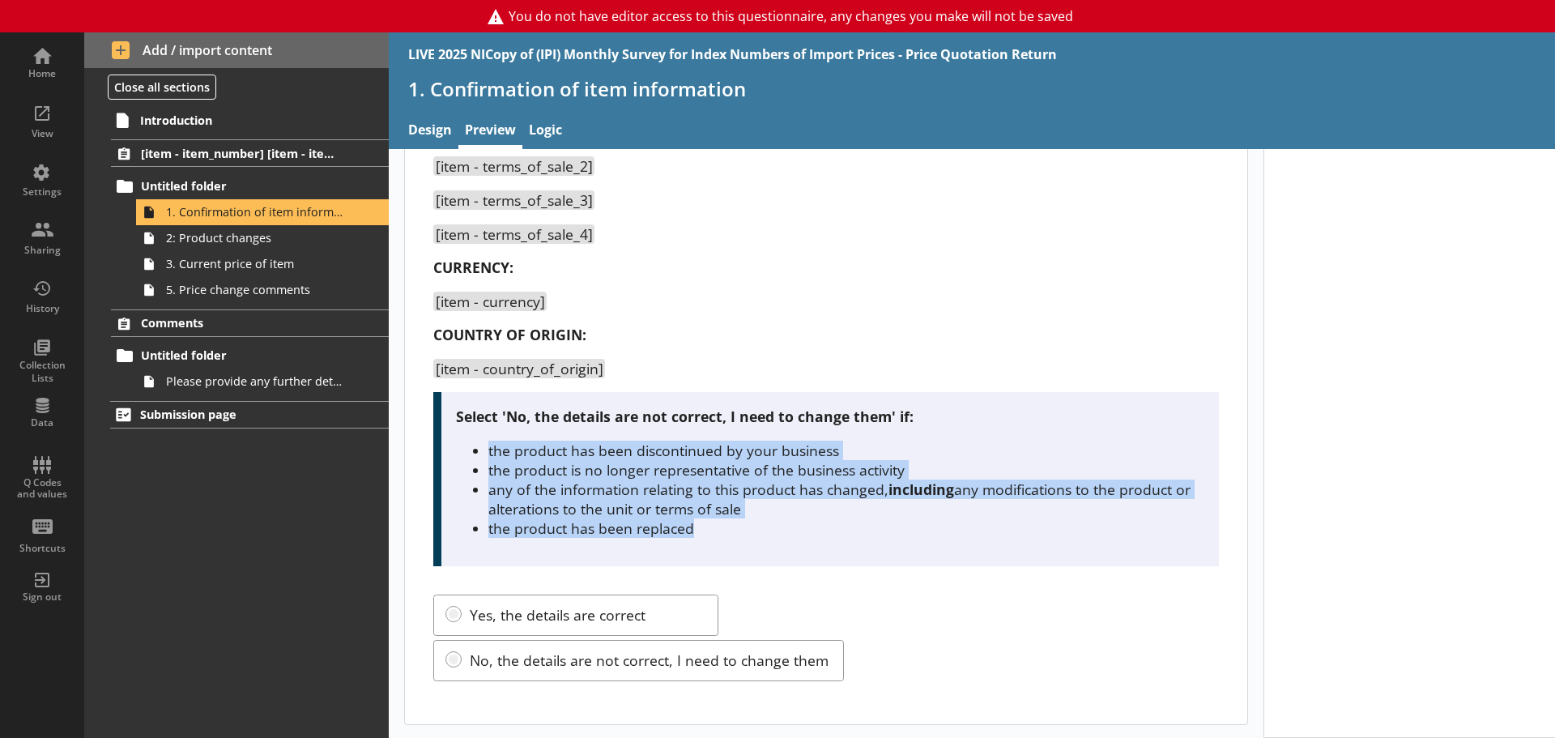
drag, startPoint x: 483, startPoint y: 447, endPoint x: 780, endPoint y: 540, distance: 310.6
click at [780, 540] on div "Select 'No, the details are not correct, I need to change them' if: the product…" at bounding box center [825, 478] width 785 height 173
click at [279, 244] on span "2: Product changes" at bounding box center [256, 237] width 181 height 15
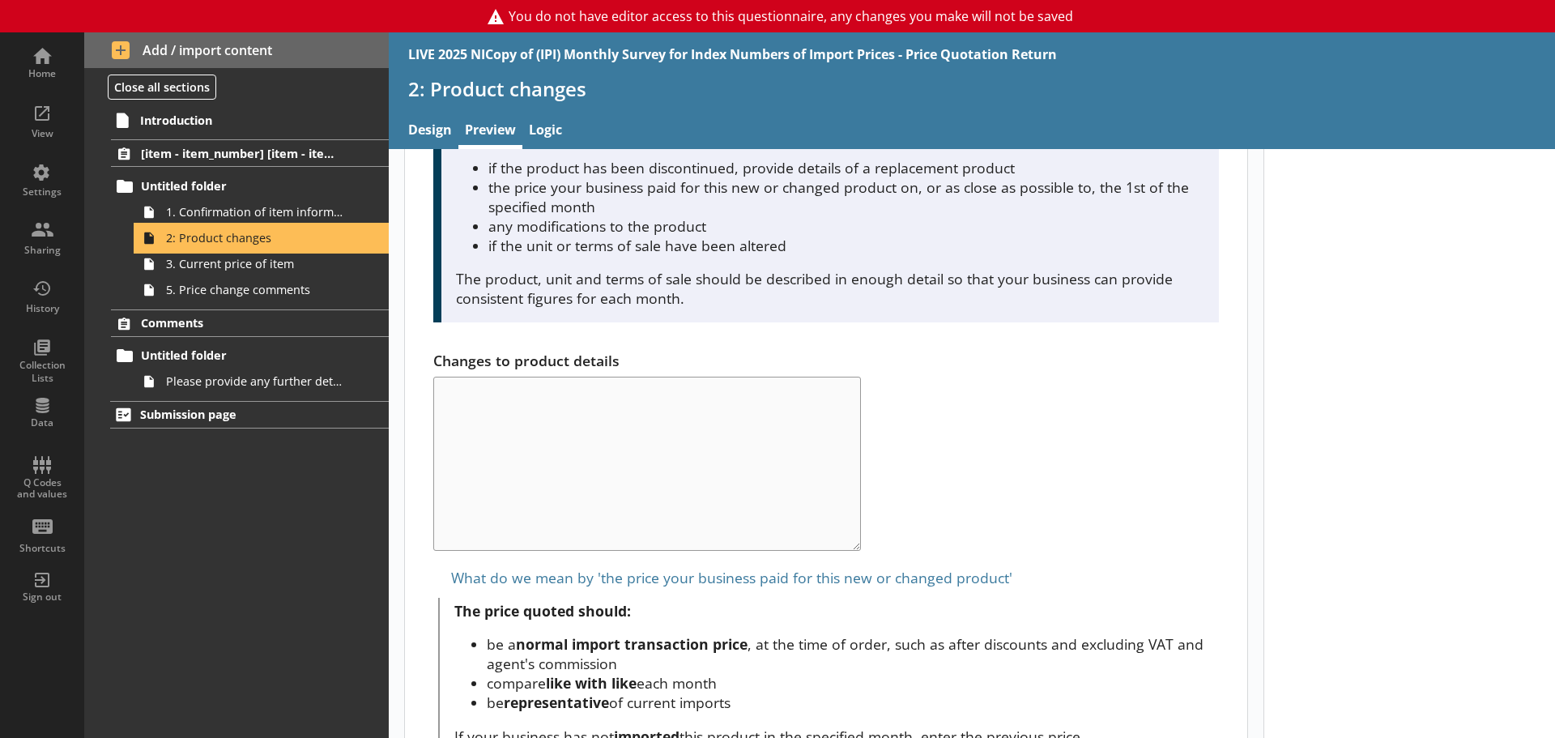
scroll to position [891, 0]
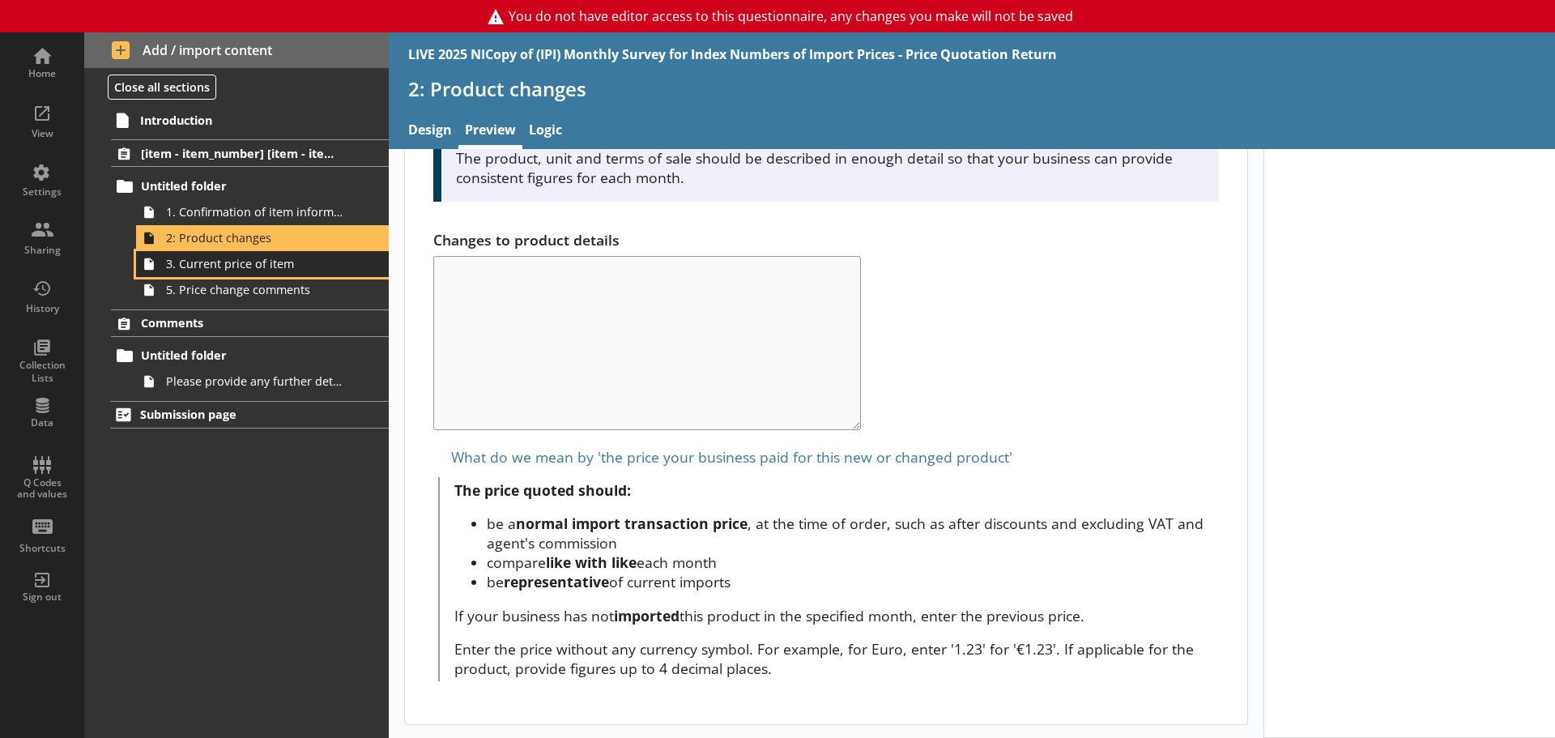
click at [245, 266] on span "3. Current price of item" at bounding box center [256, 263] width 181 height 15
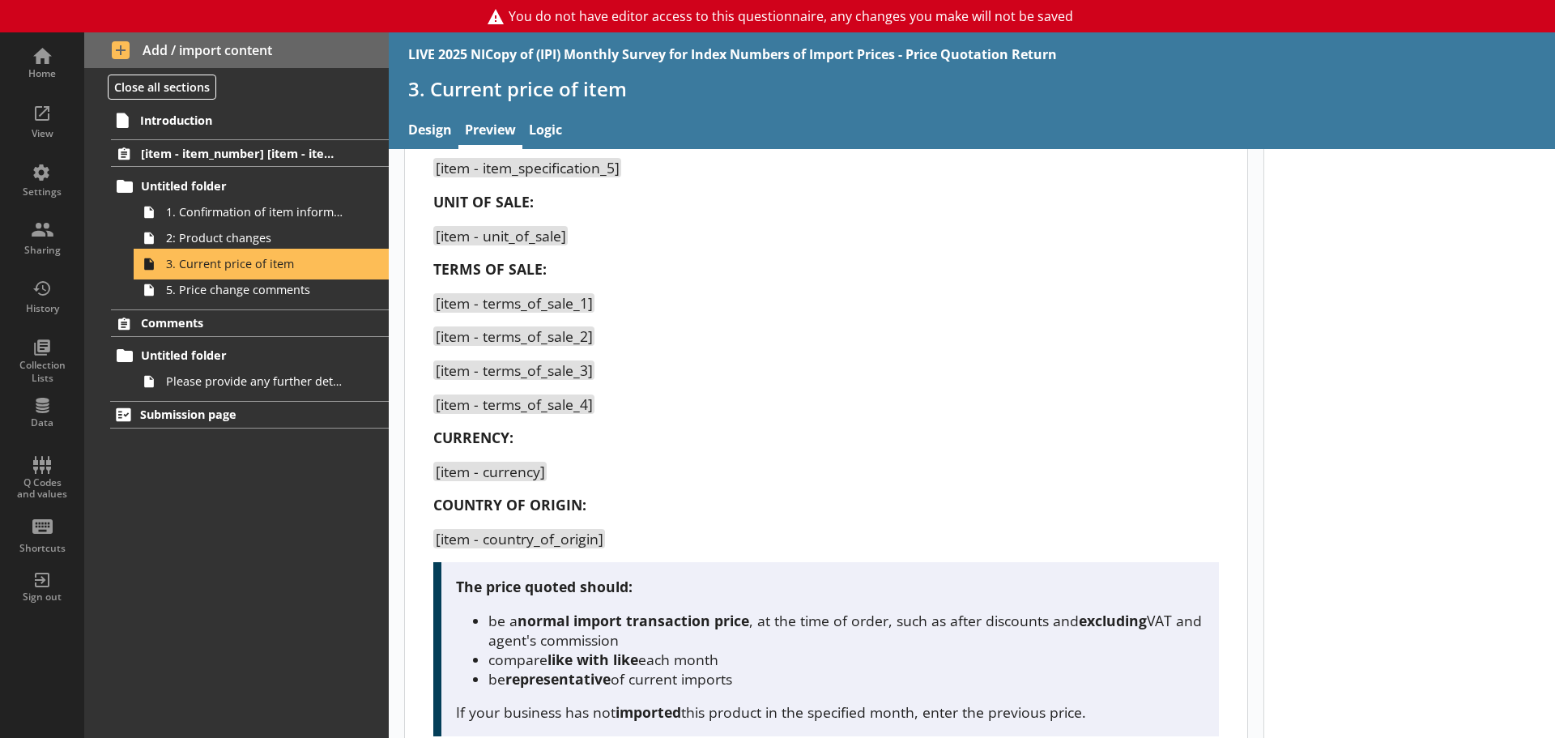
scroll to position [546, 0]
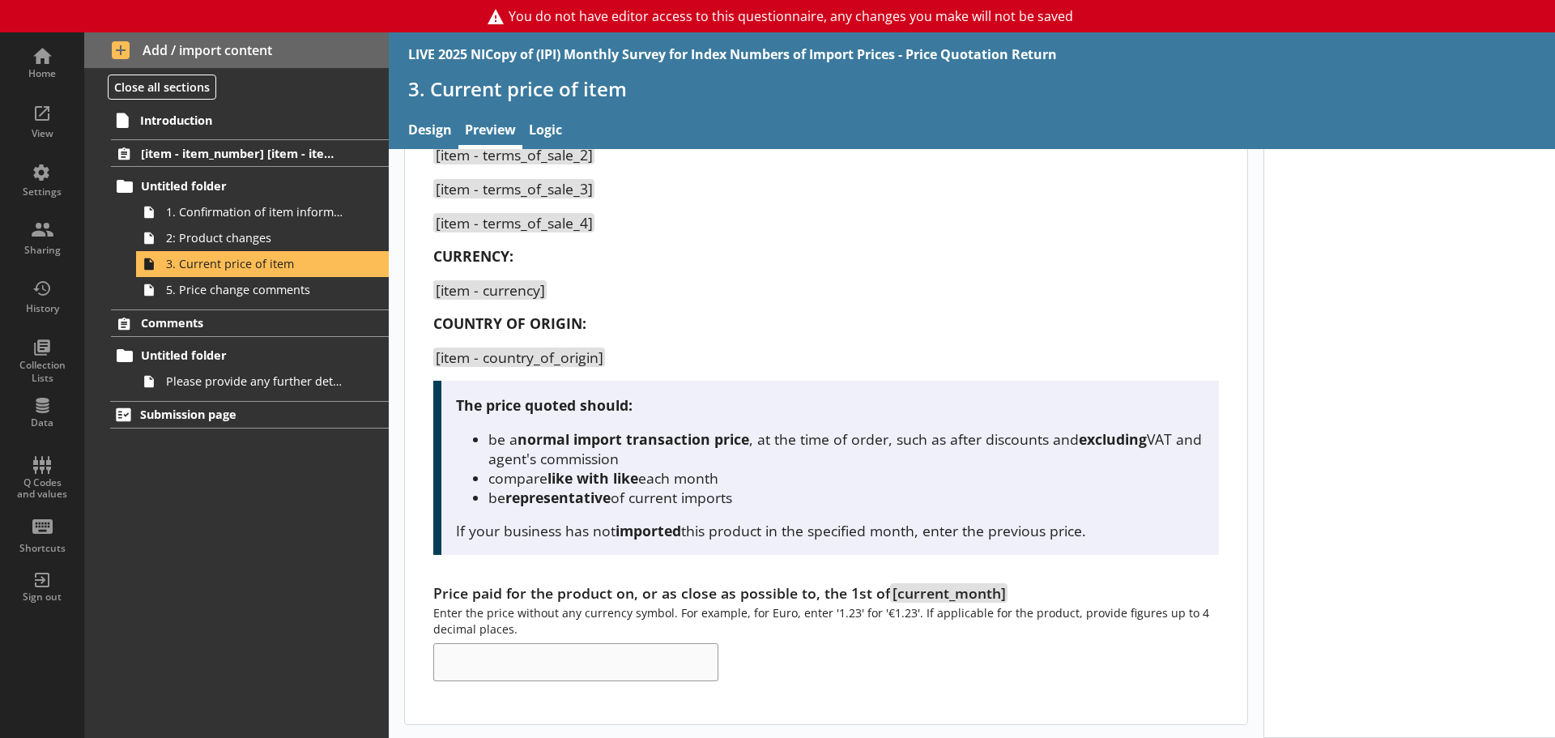
drag, startPoint x: 570, startPoint y: 443, endPoint x: 718, endPoint y: 455, distance: 148.7
click at [718, 455] on li "be a normal import transaction price , at the time of order, such as after disc…" at bounding box center [846, 448] width 716 height 39
click at [211, 291] on span "5. Price change comments" at bounding box center [256, 289] width 181 height 15
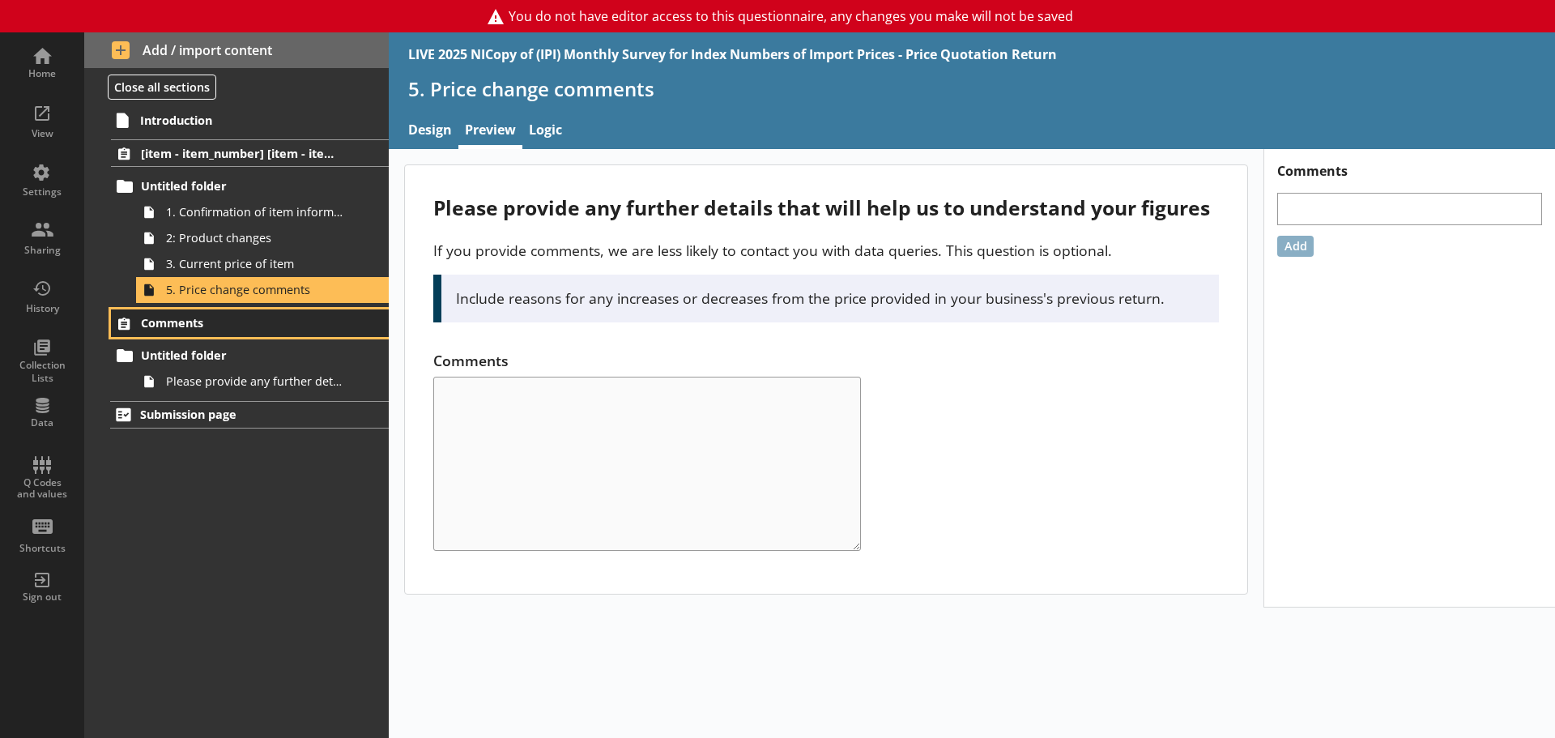
click at [233, 320] on span "Comments" at bounding box center [240, 322] width 199 height 15
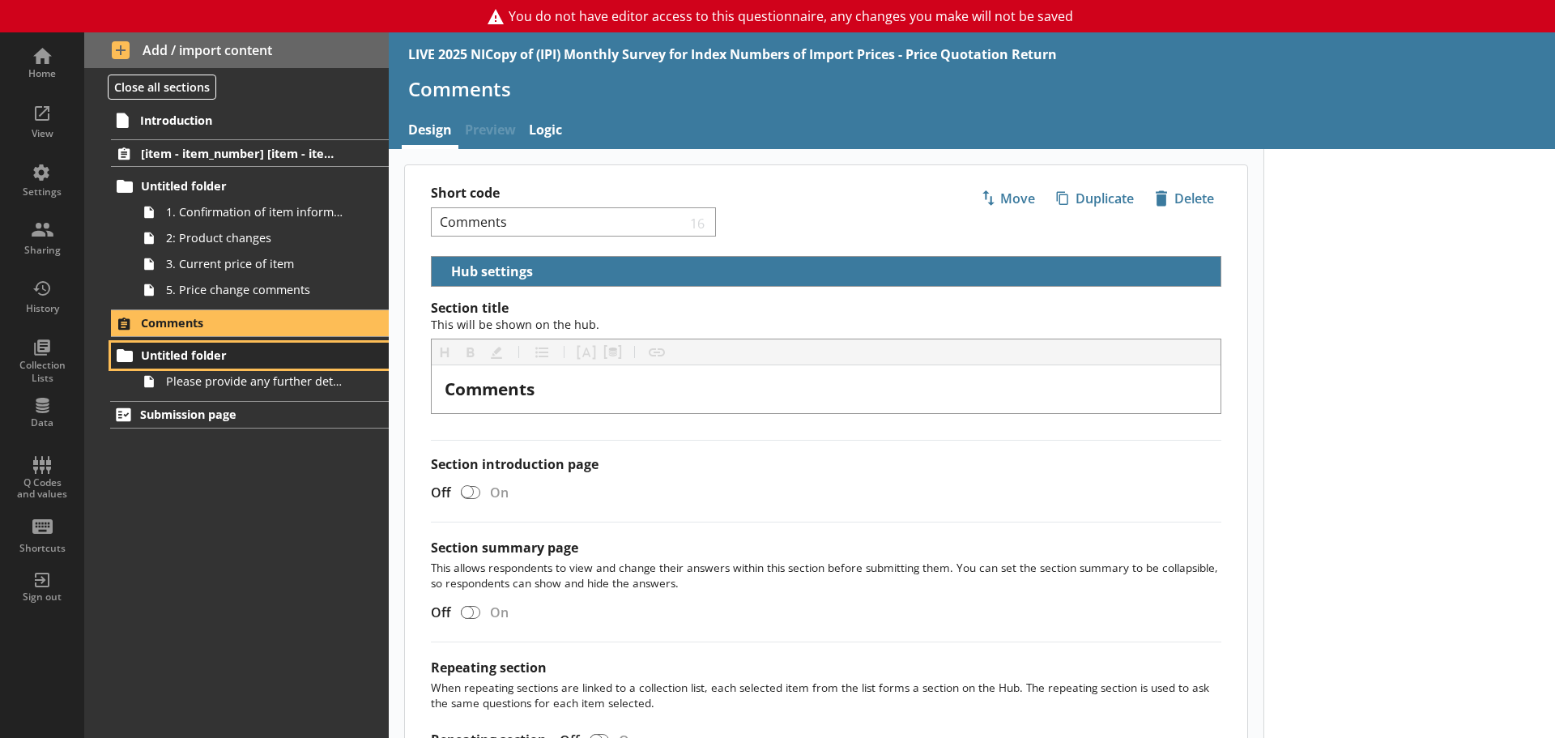
click at [251, 352] on span "Untitled folder" at bounding box center [240, 354] width 199 height 15
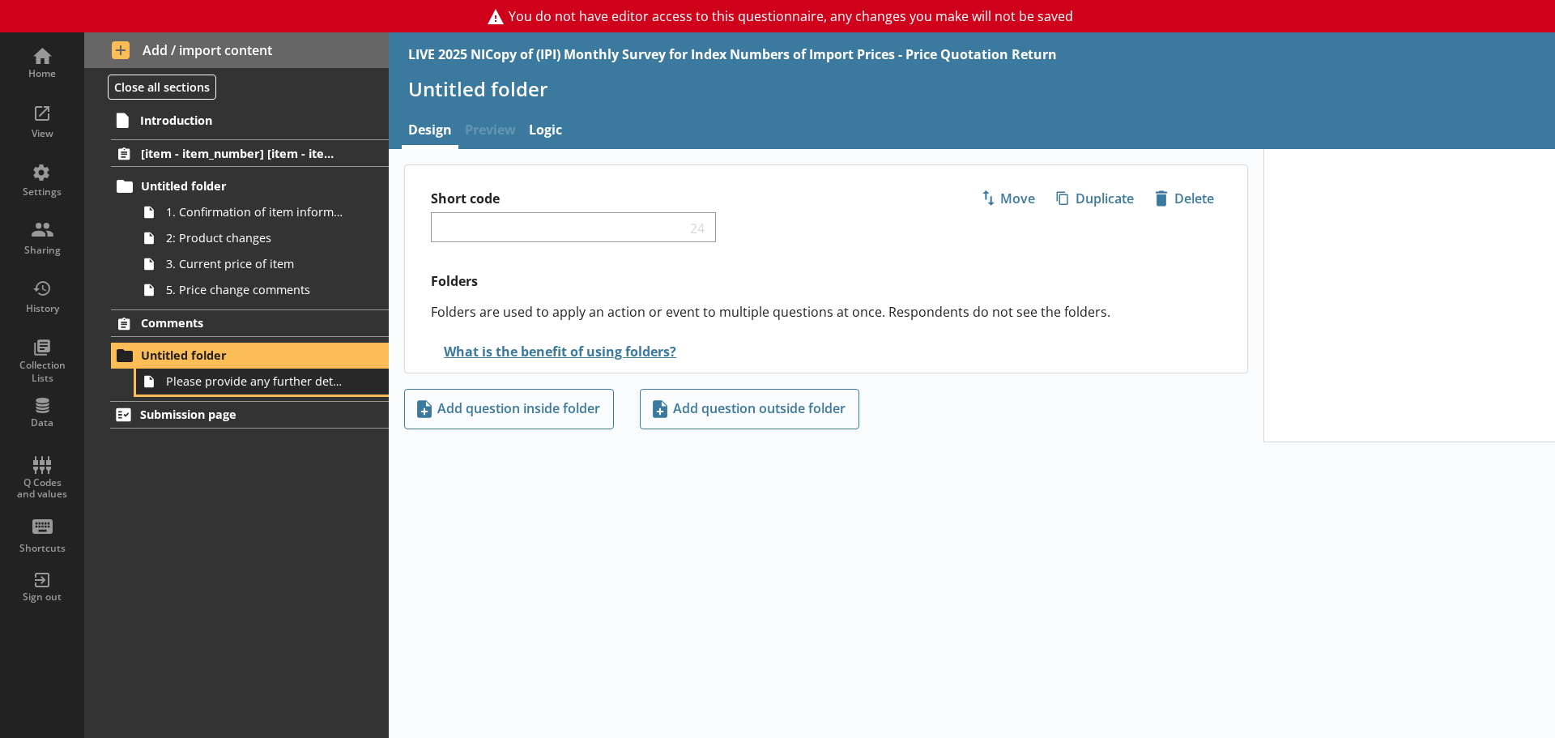
click at [254, 378] on span "Please provide any further details that will help us to understand your busines…" at bounding box center [256, 380] width 181 height 15
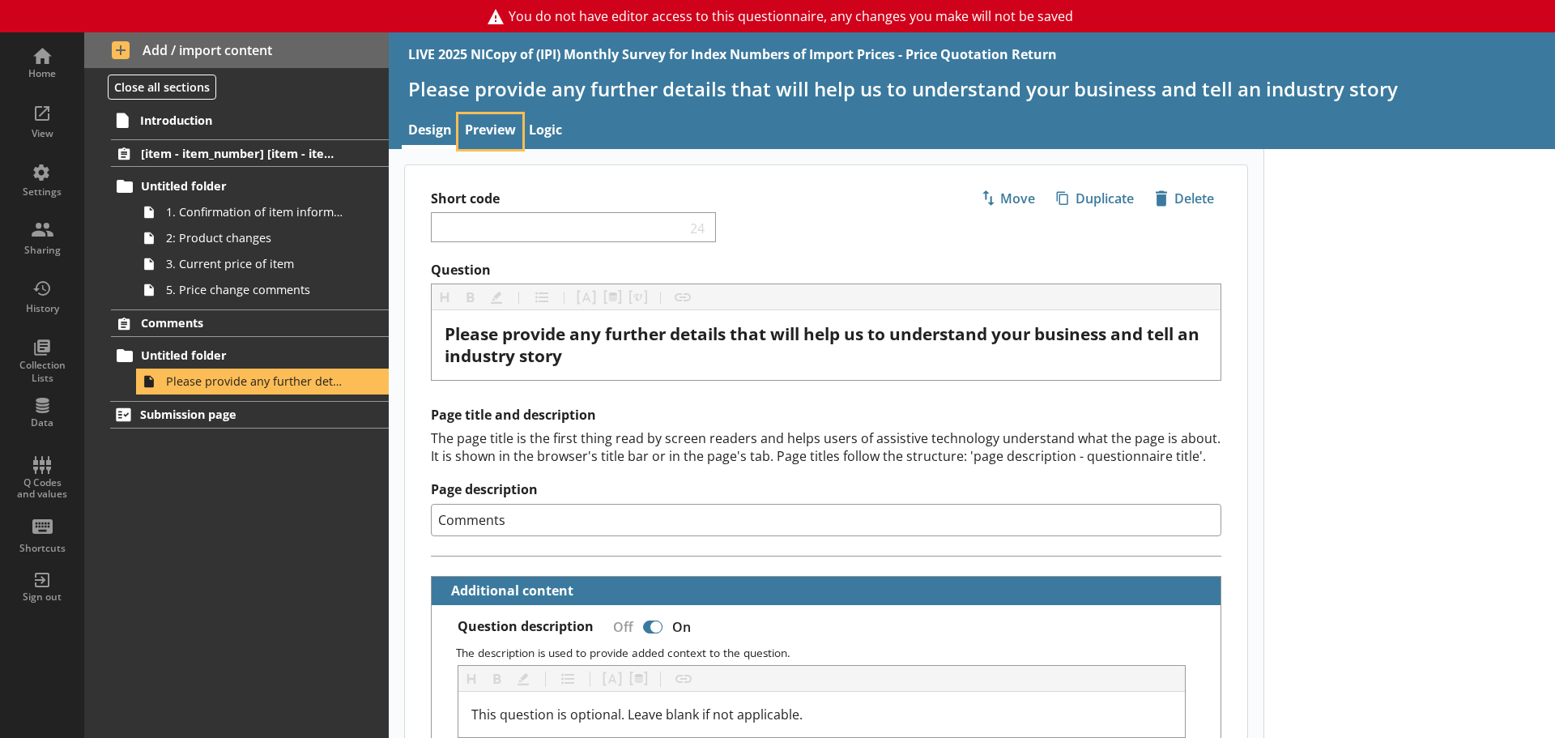
click at [500, 118] on link "Preview" at bounding box center [490, 131] width 64 height 35
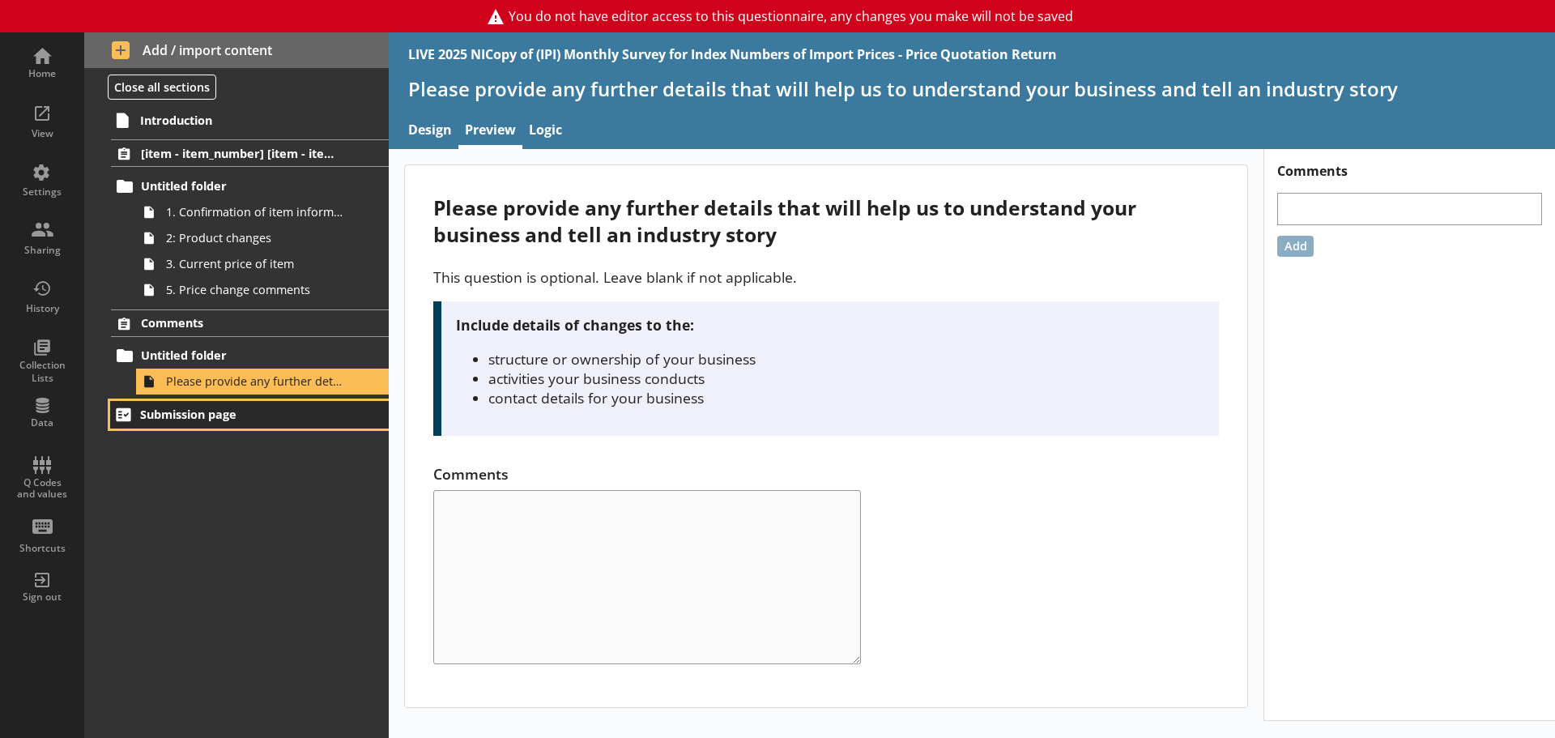
click at [223, 411] on span "Submission page" at bounding box center [240, 413] width 200 height 15
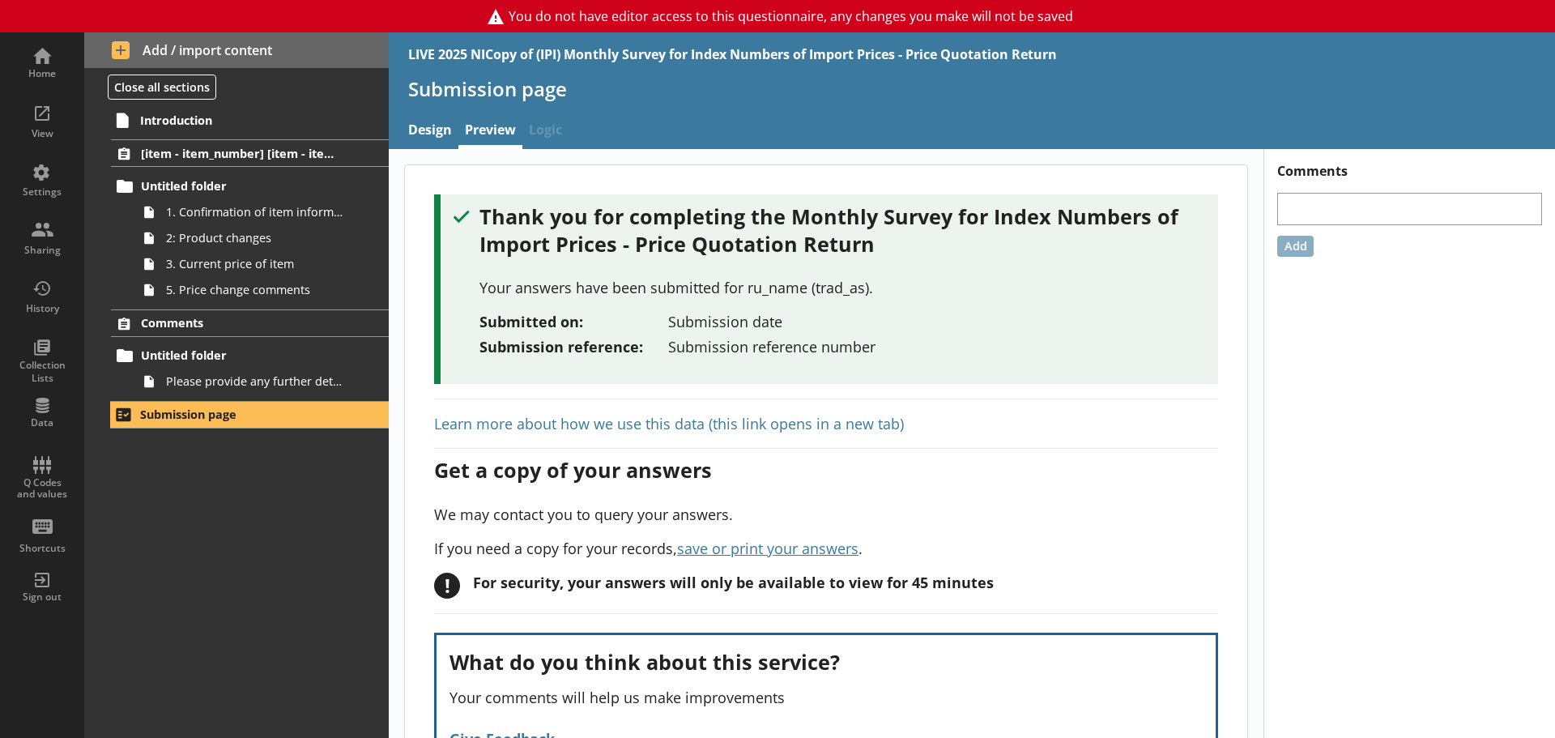
click at [784, 421] on link "Learn more about how we use this data (this link opens in a new tab)" at bounding box center [669, 423] width 470 height 19
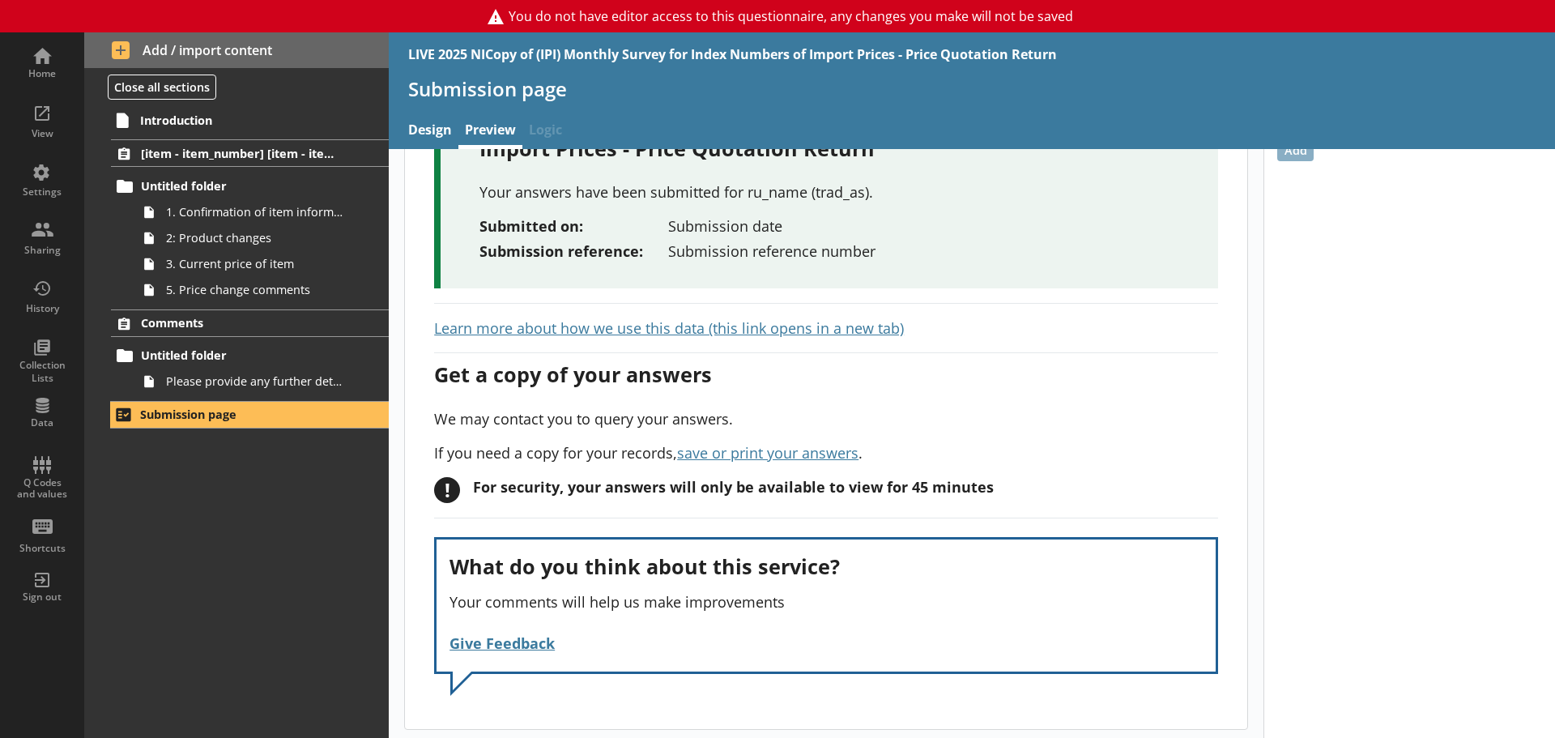
scroll to position [100, 0]
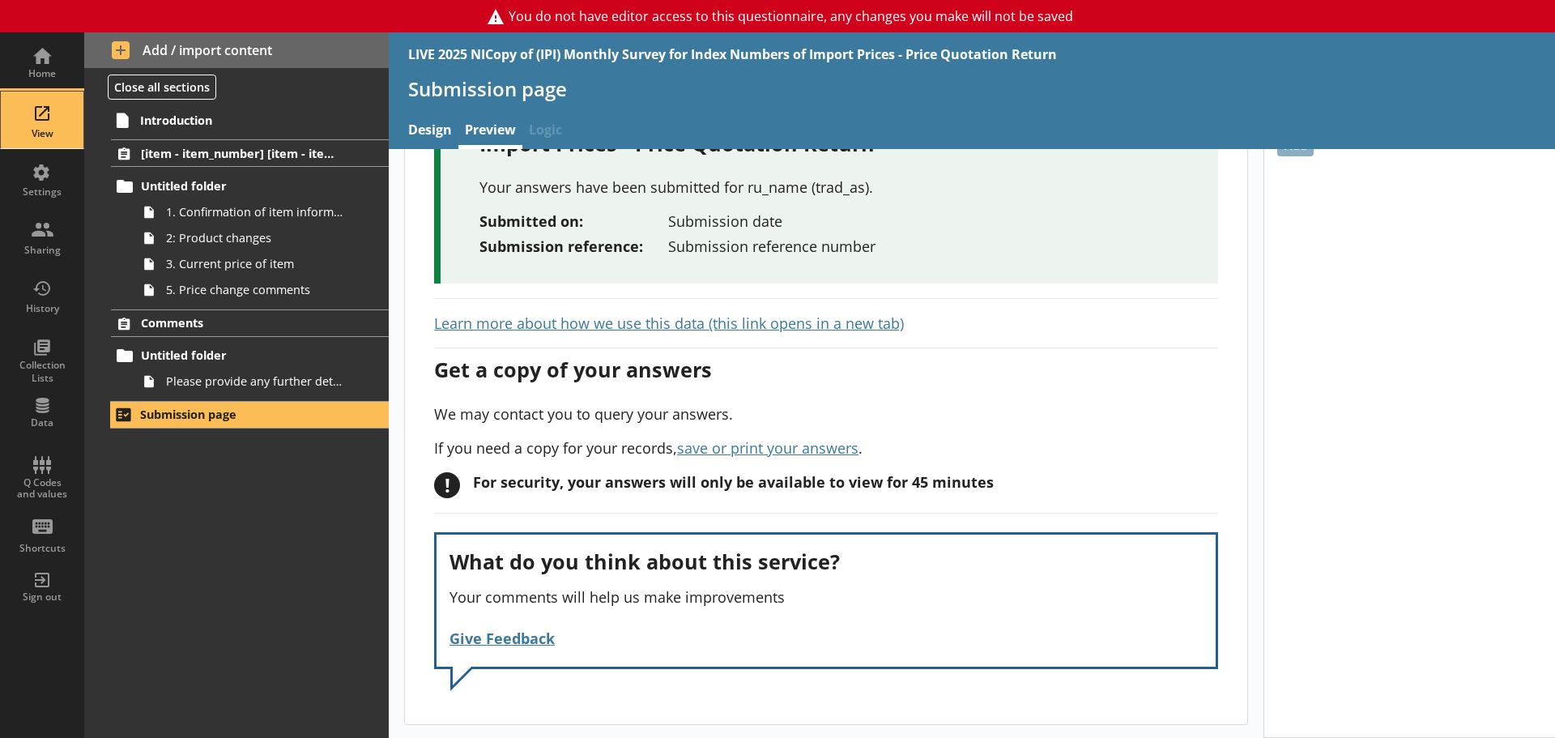
click at [30, 121] on div "View" at bounding box center [42, 119] width 57 height 57
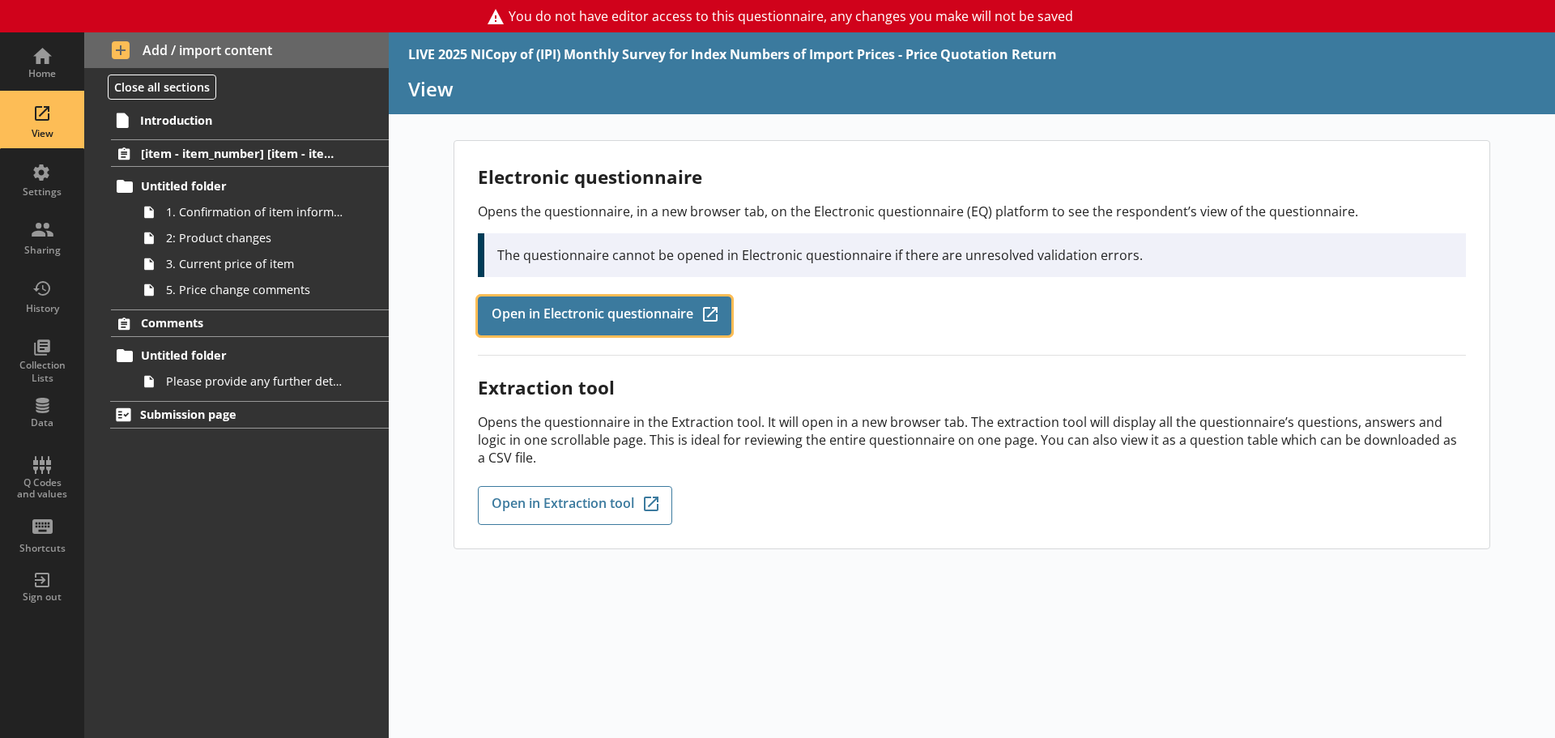
click at [634, 322] on span "Open in Electronic questionnaire" at bounding box center [592, 316] width 202 height 18
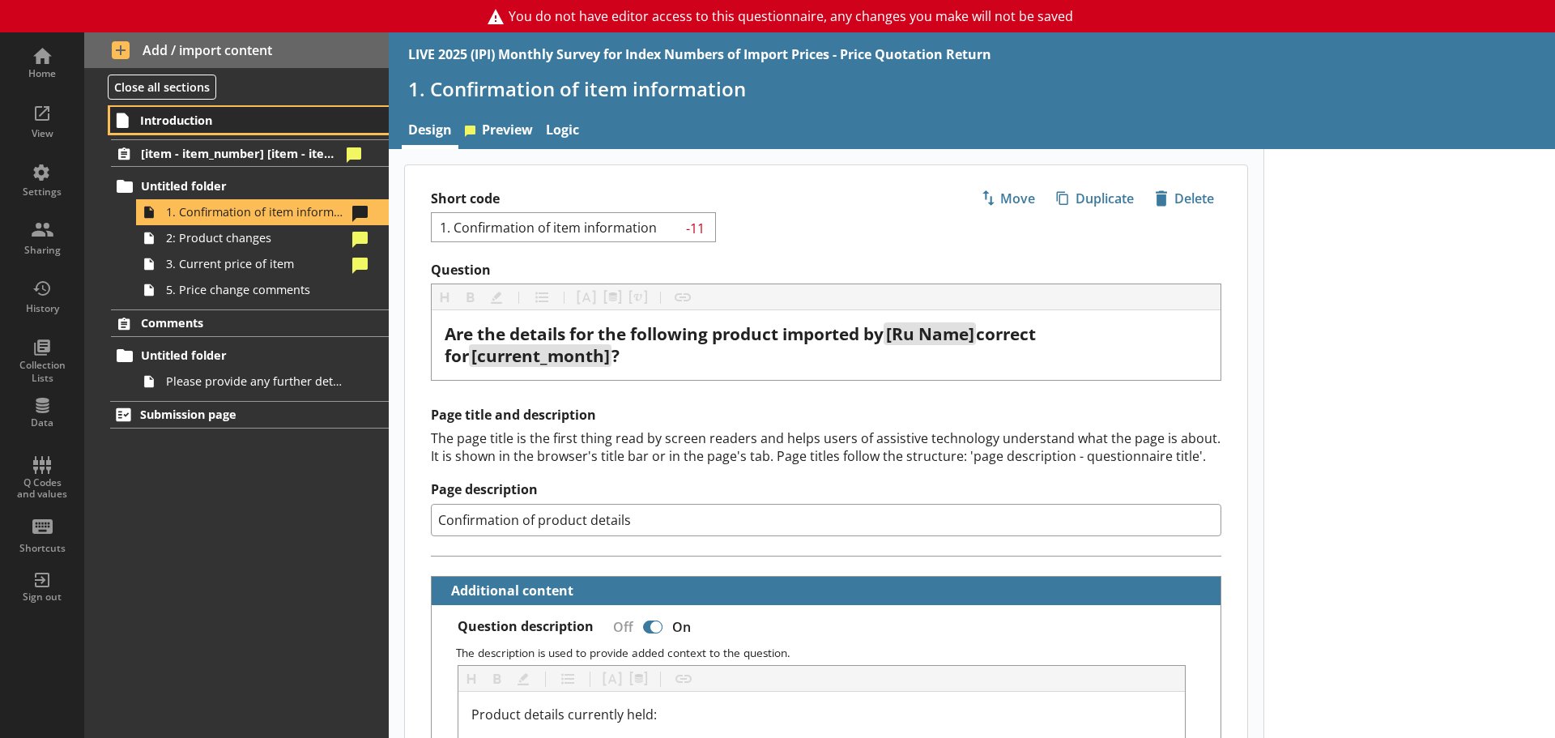
click at [211, 119] on span "Introduction" at bounding box center [240, 120] width 200 height 15
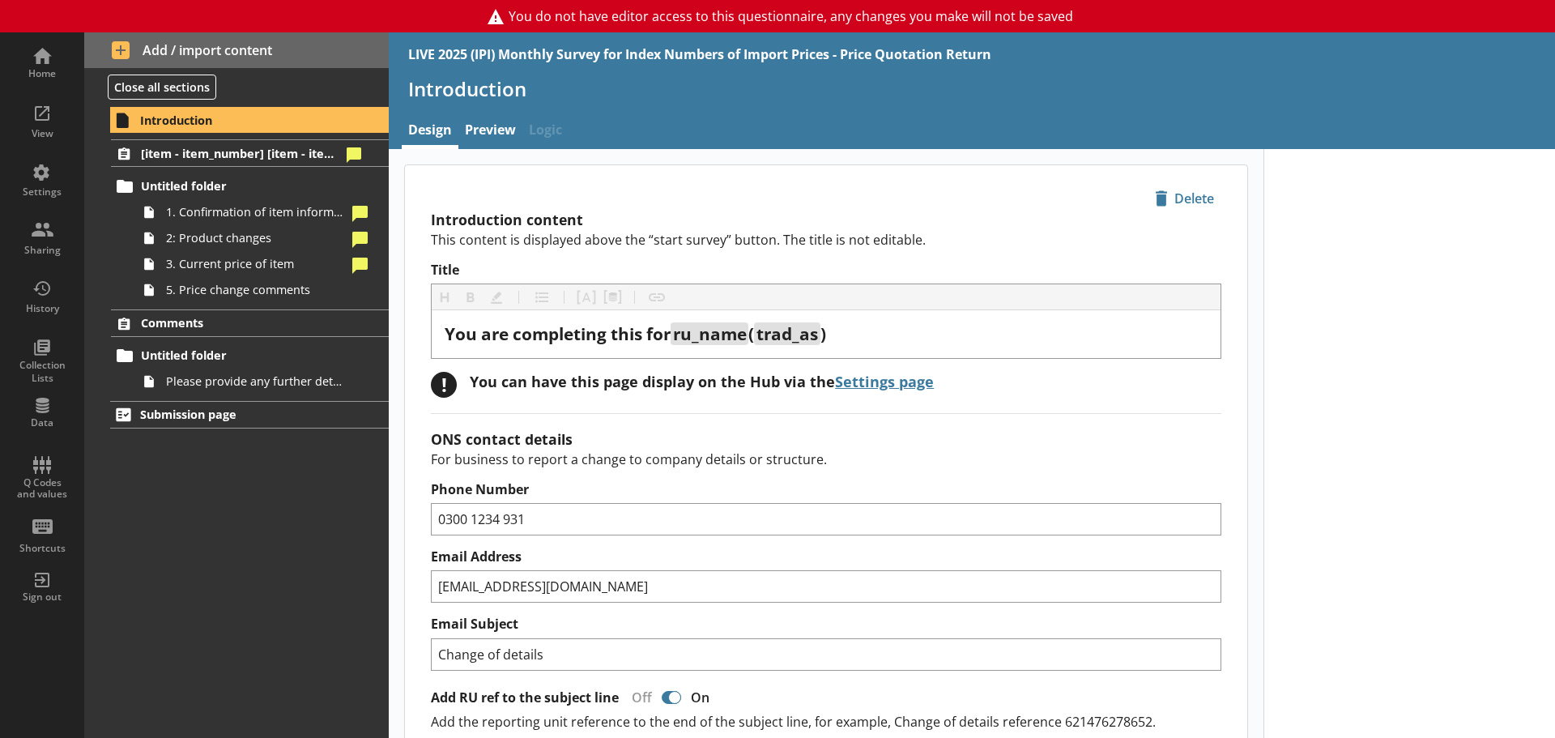
click at [496, 111] on div "Introduction" at bounding box center [972, 95] width 1166 height 38
click at [490, 123] on link "Preview" at bounding box center [490, 131] width 64 height 35
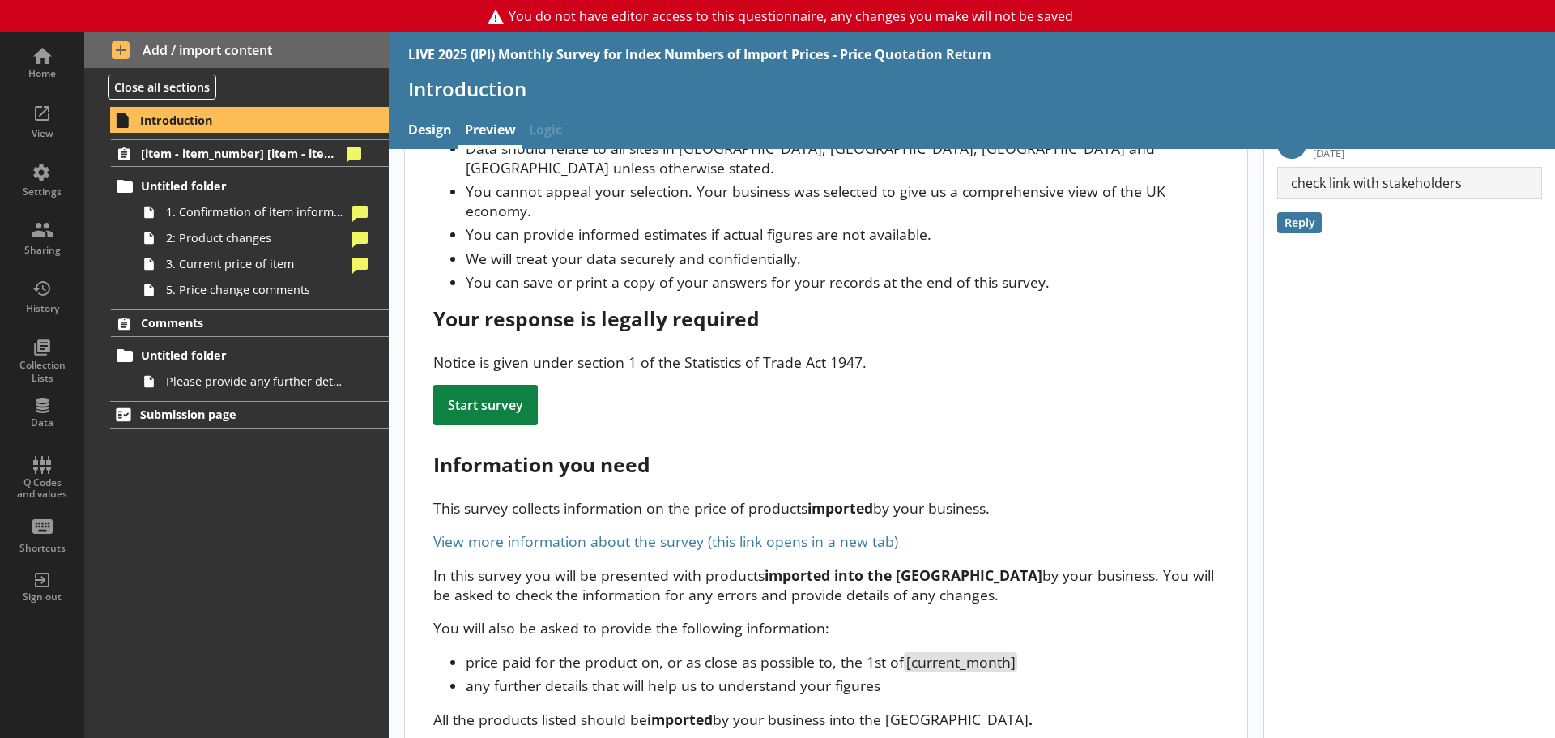
scroll to position [162, 0]
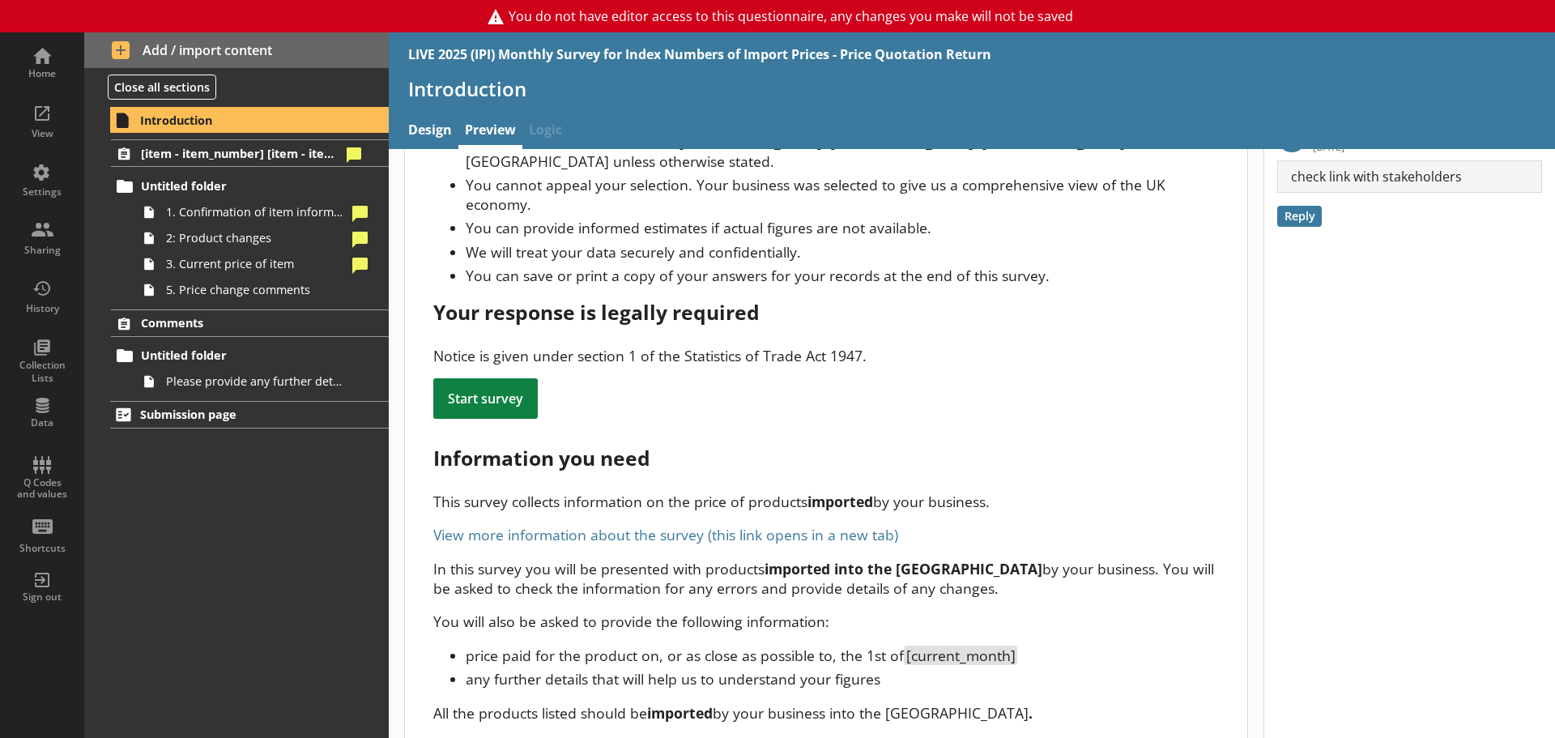
click at [739, 525] on link "View more information about the survey (this link opens in a new tab)" at bounding box center [665, 534] width 465 height 19
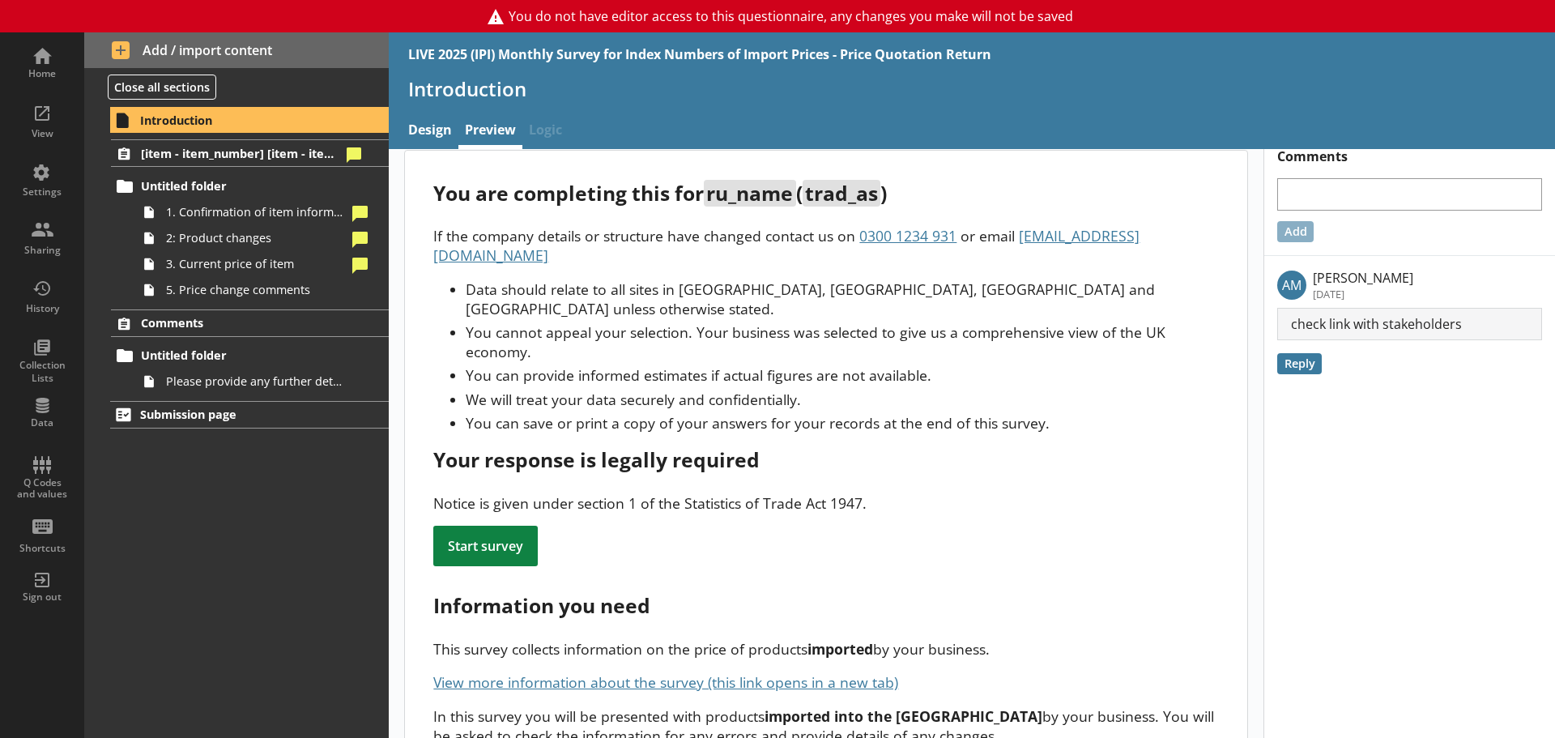
scroll to position [0, 0]
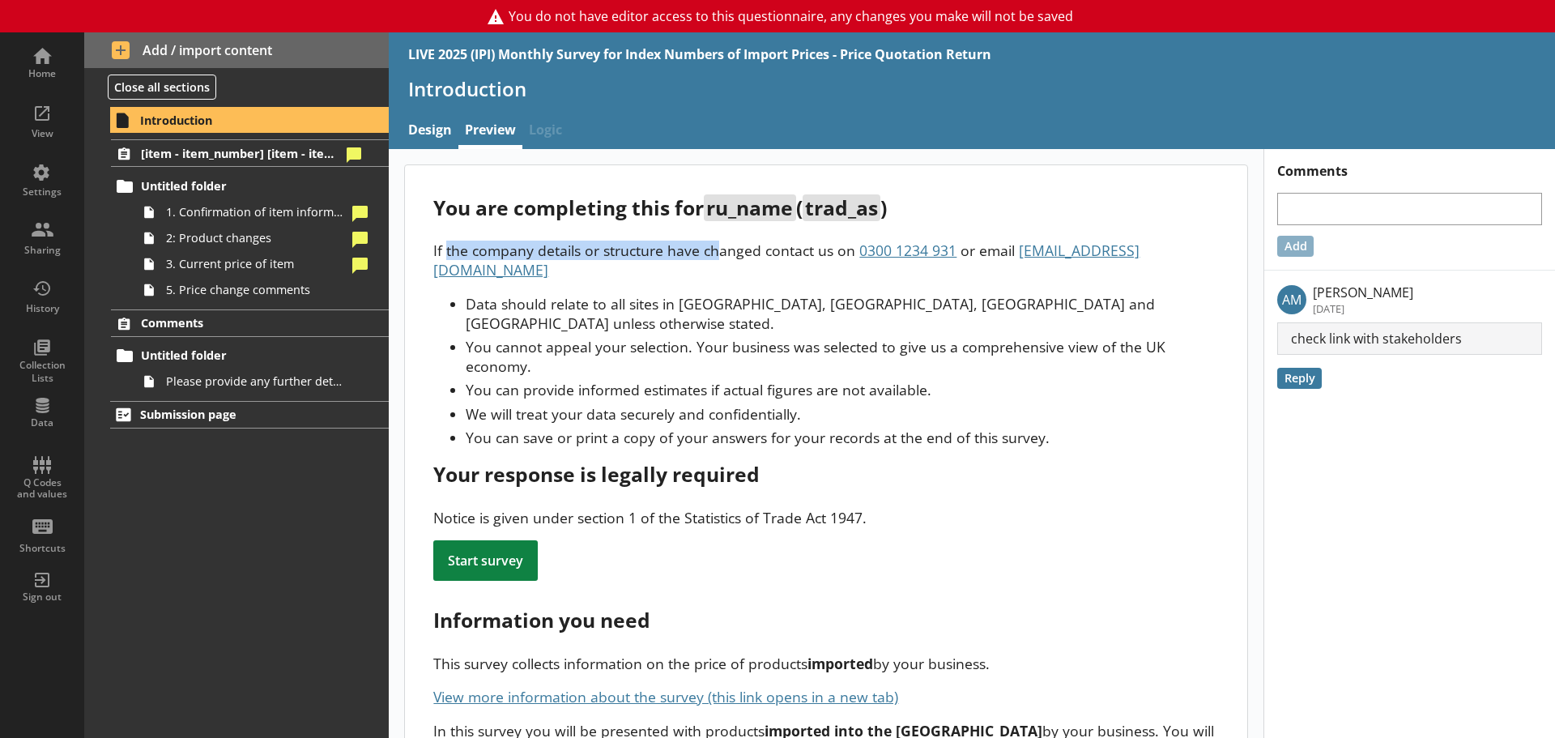
drag, startPoint x: 448, startPoint y: 247, endPoint x: 721, endPoint y: 257, distance: 273.0
click at [721, 257] on div "You are completing this for ru_name ( trad_as ) If the company details or struc…" at bounding box center [826, 616] width 842 height 903
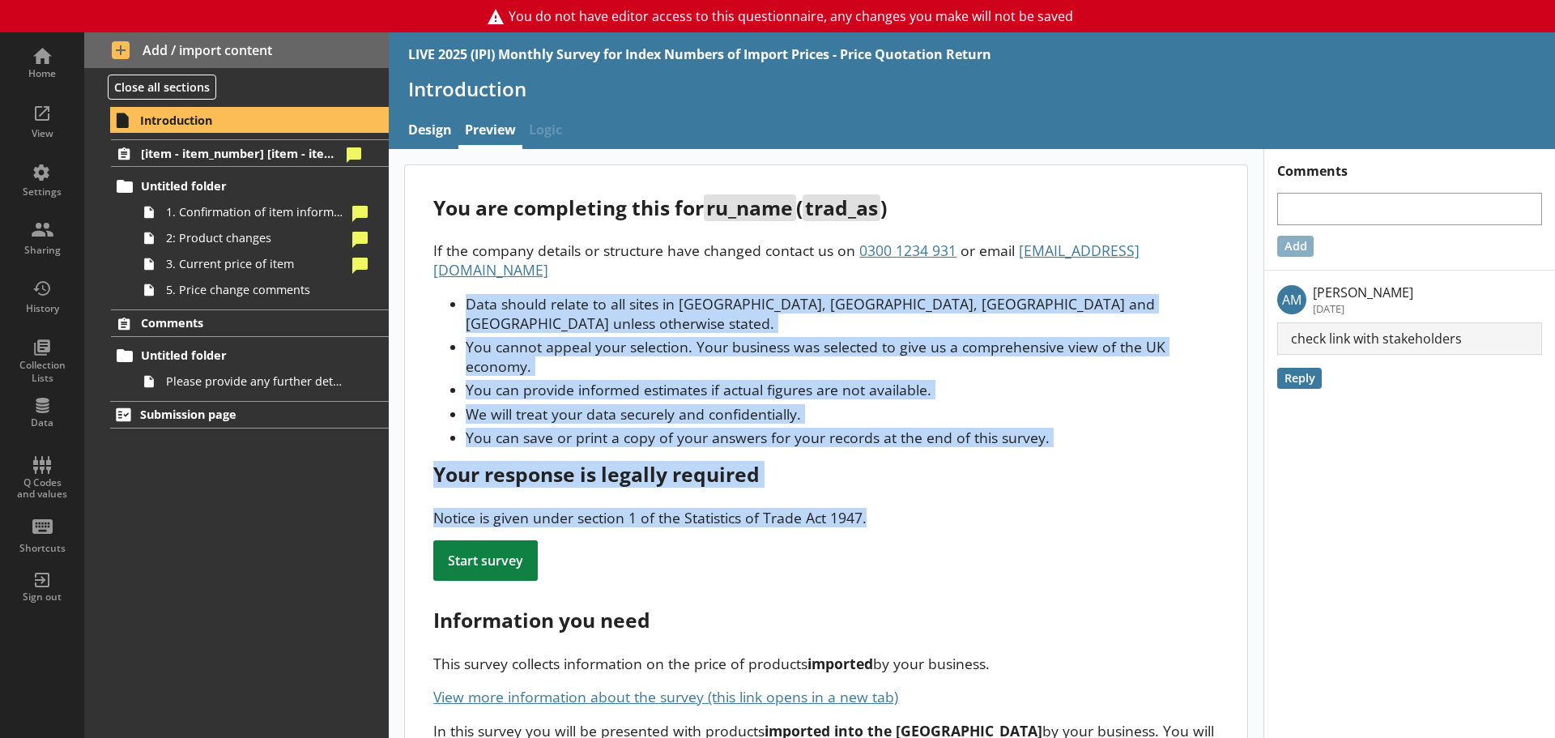
drag, startPoint x: 466, startPoint y: 280, endPoint x: 1039, endPoint y: 476, distance: 605.8
click at [1039, 476] on div "You are completing this for ru_name ( trad_as ) If the company details or struc…" at bounding box center [826, 616] width 842 height 903
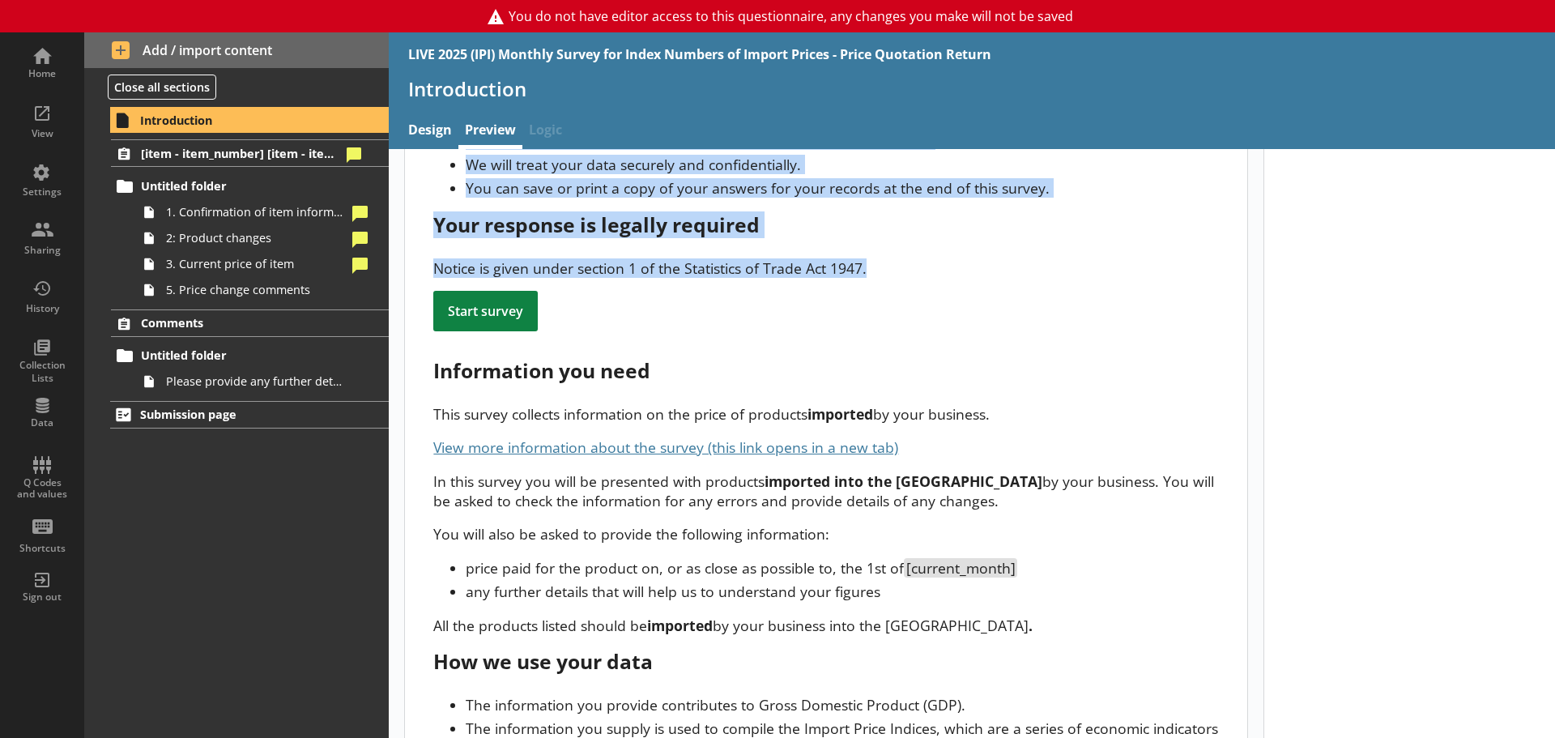
scroll to position [224, 0]
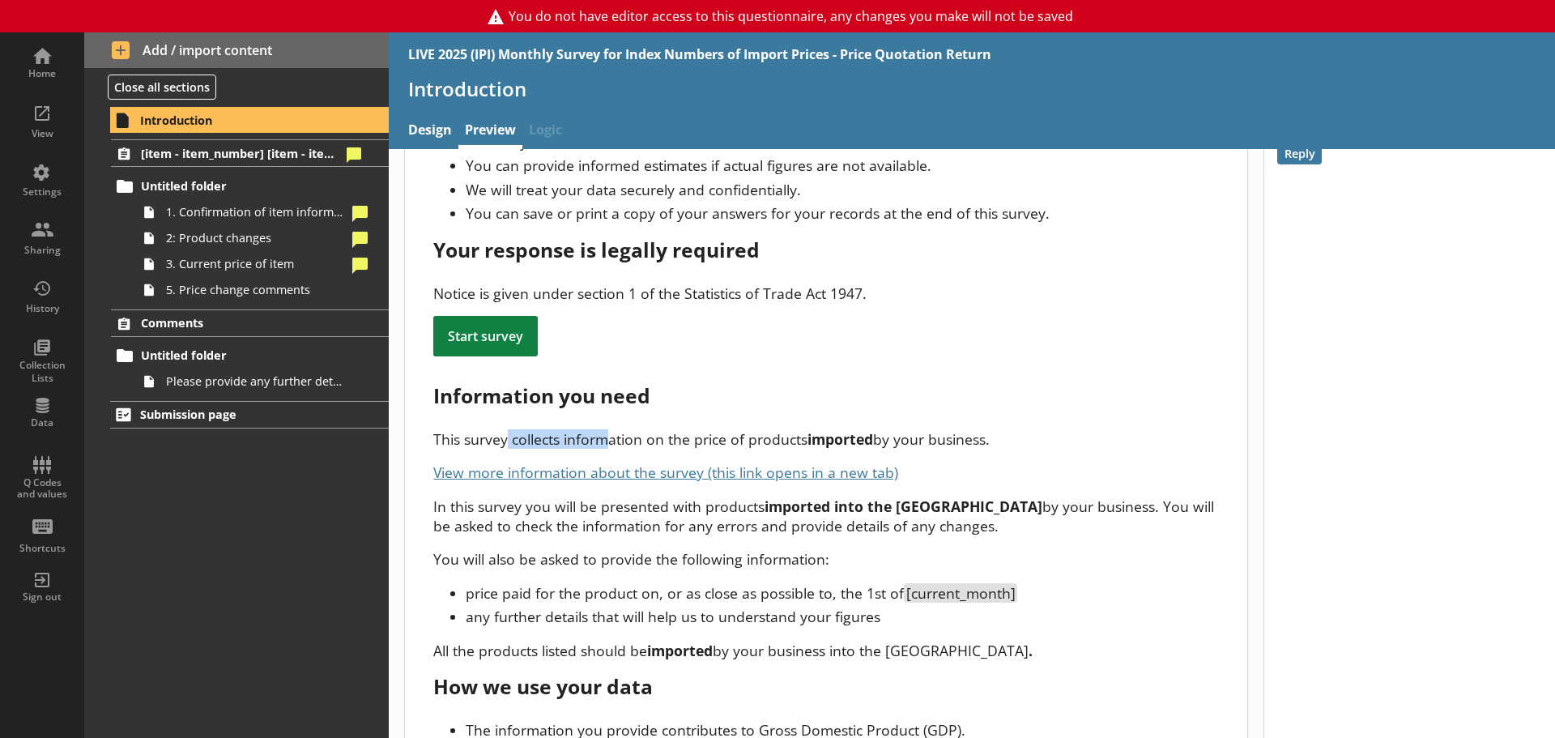
drag, startPoint x: 551, startPoint y: 402, endPoint x: 606, endPoint y: 402, distance: 55.1
click at [606, 429] on p "This survey collects information on the price of products imported by your busi…" at bounding box center [825, 438] width 785 height 19
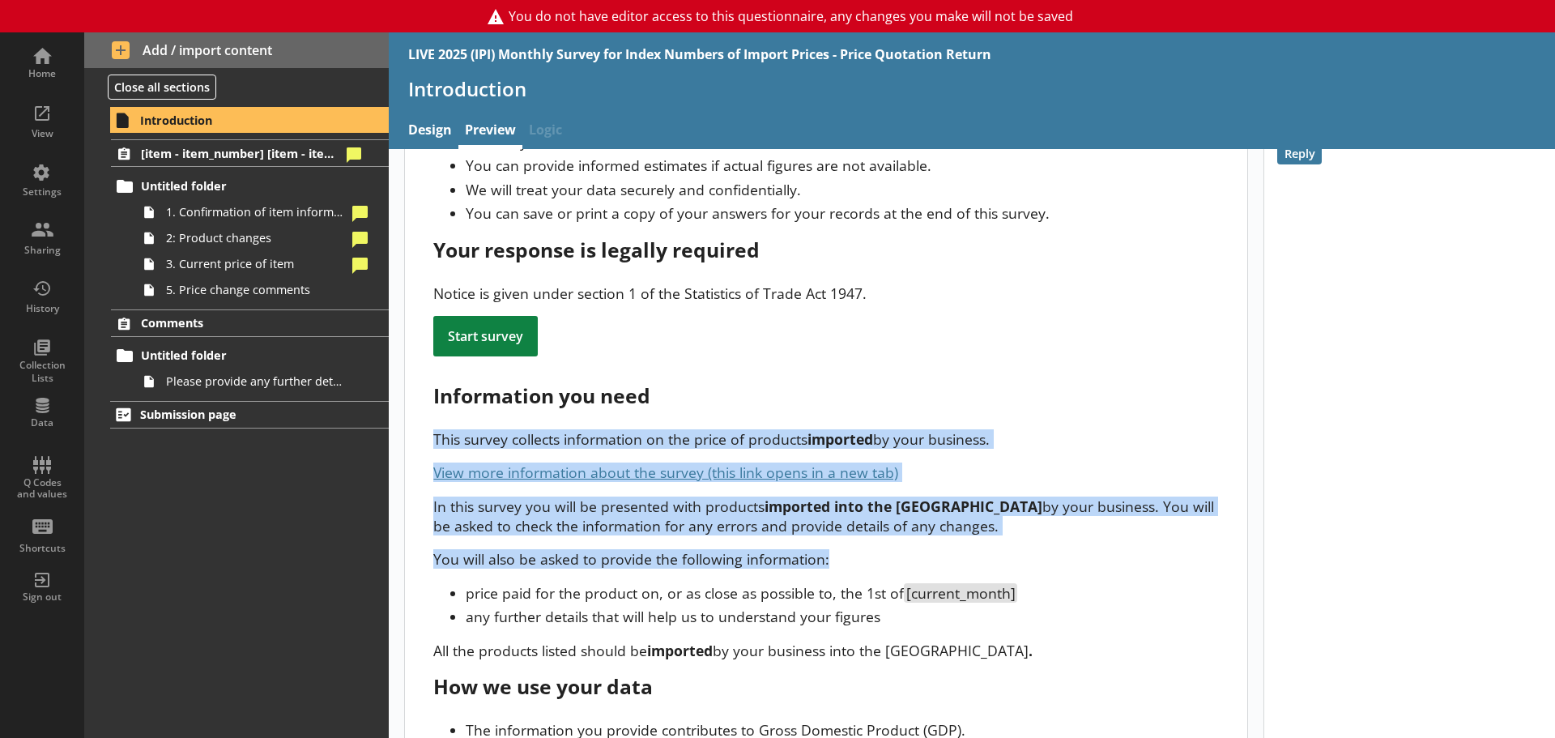
drag, startPoint x: 428, startPoint y: 397, endPoint x: 1118, endPoint y: 500, distance: 697.6
click at [1118, 500] on div "You are completing this for ru_name ( trad_as ) If the company details or struc…" at bounding box center [826, 392] width 842 height 903
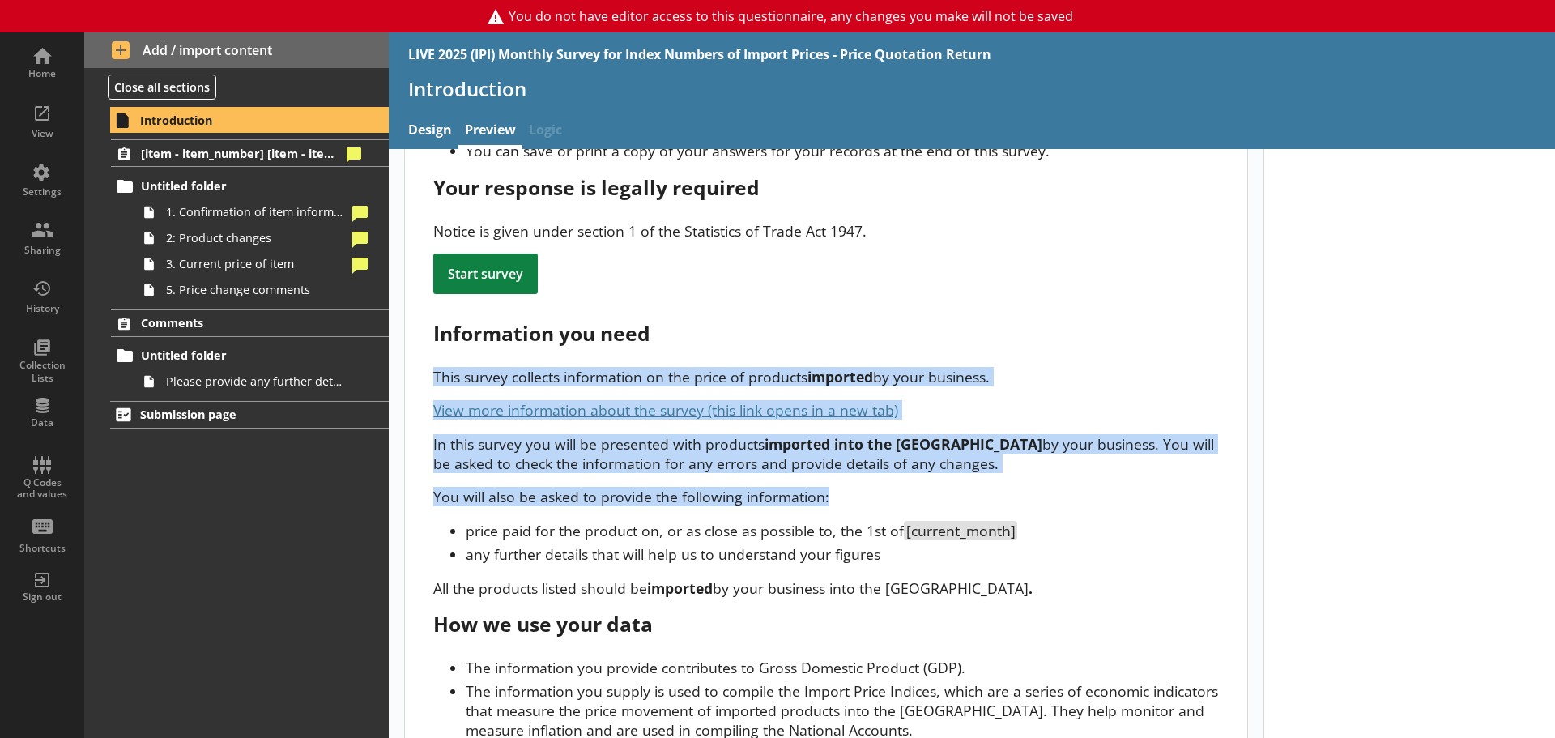
scroll to position [305, 0]
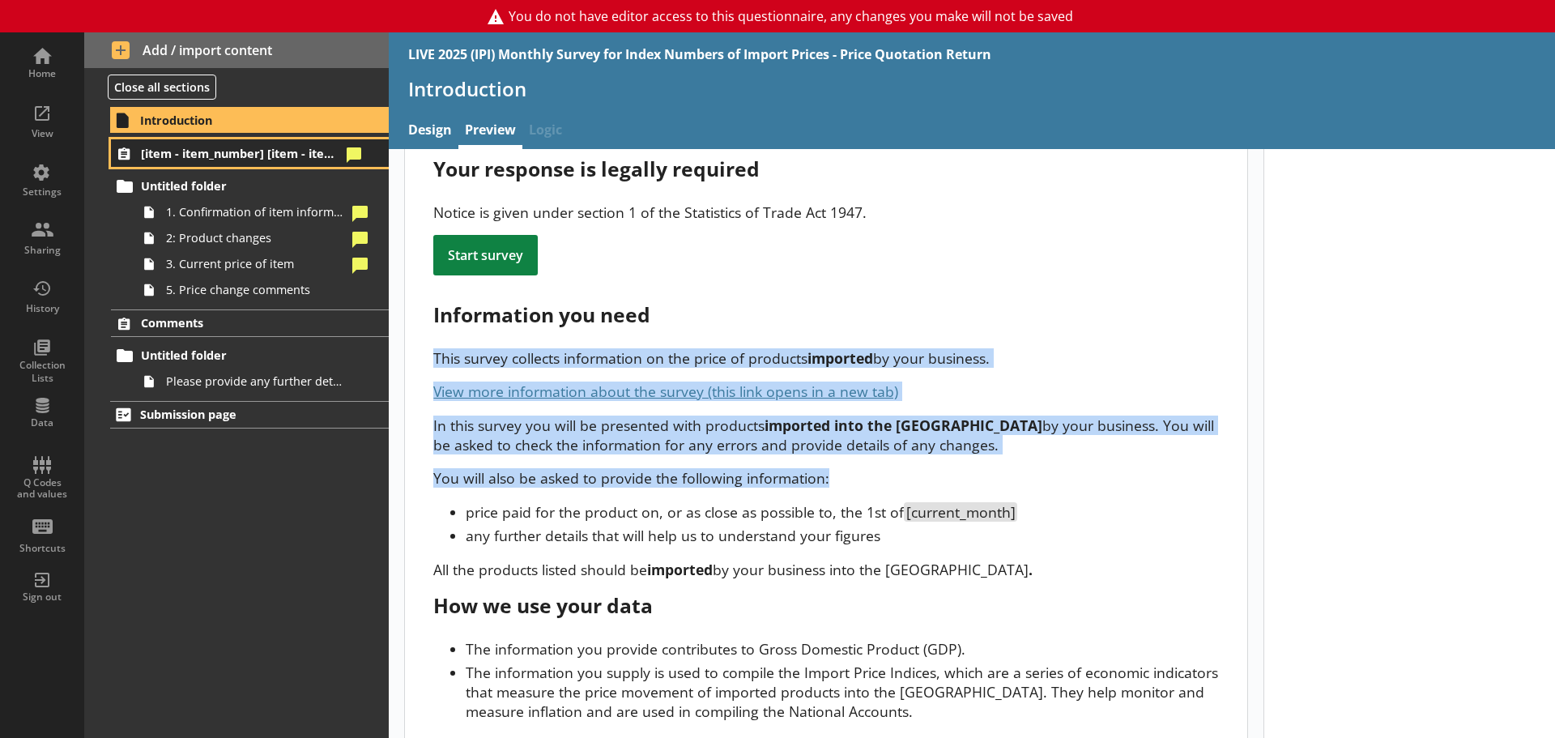
click at [191, 151] on span "[item - item_number] [item - item_specification_1]" at bounding box center [240, 153] width 199 height 15
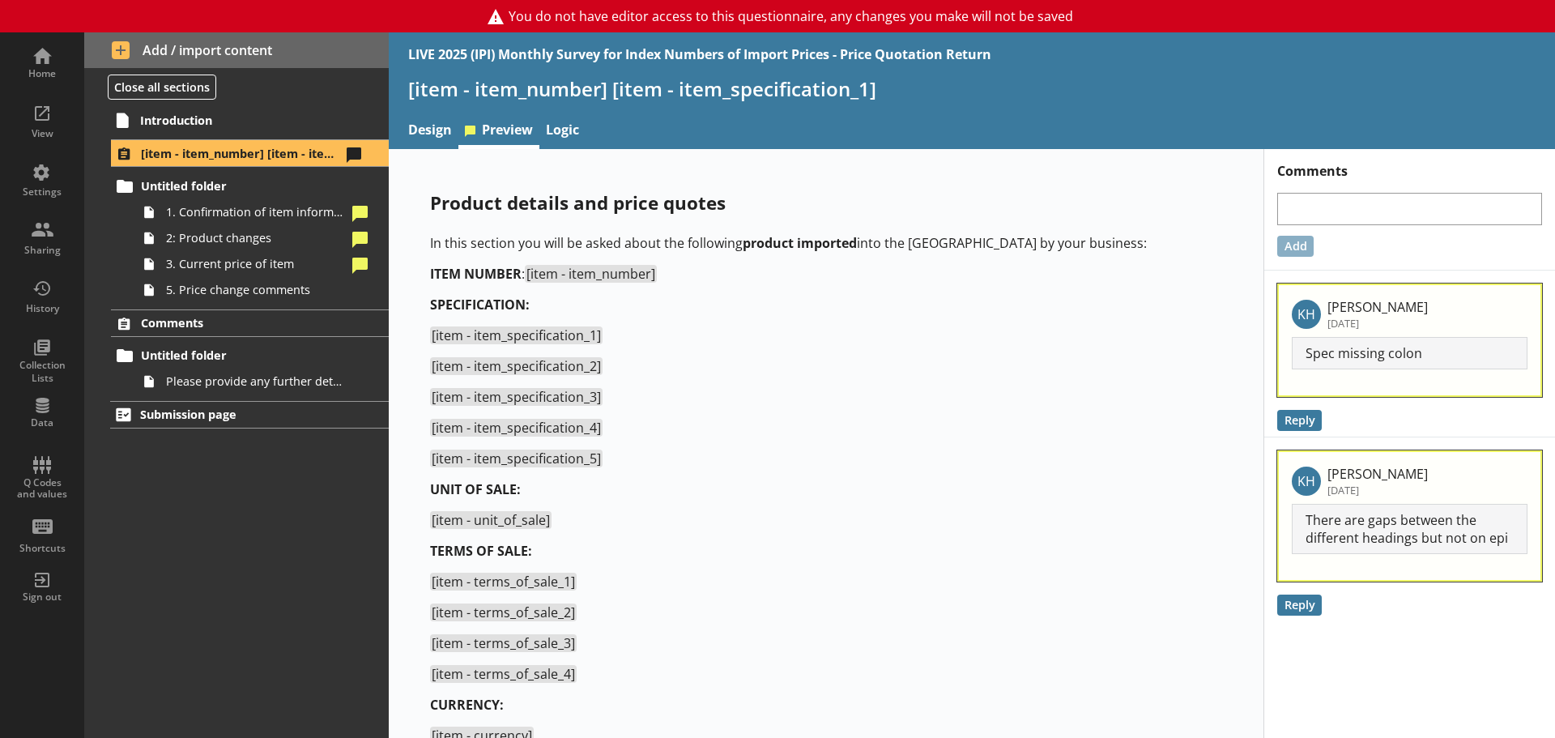
click at [913, 453] on p "[item - item_specification_5]" at bounding box center [826, 458] width 792 height 18
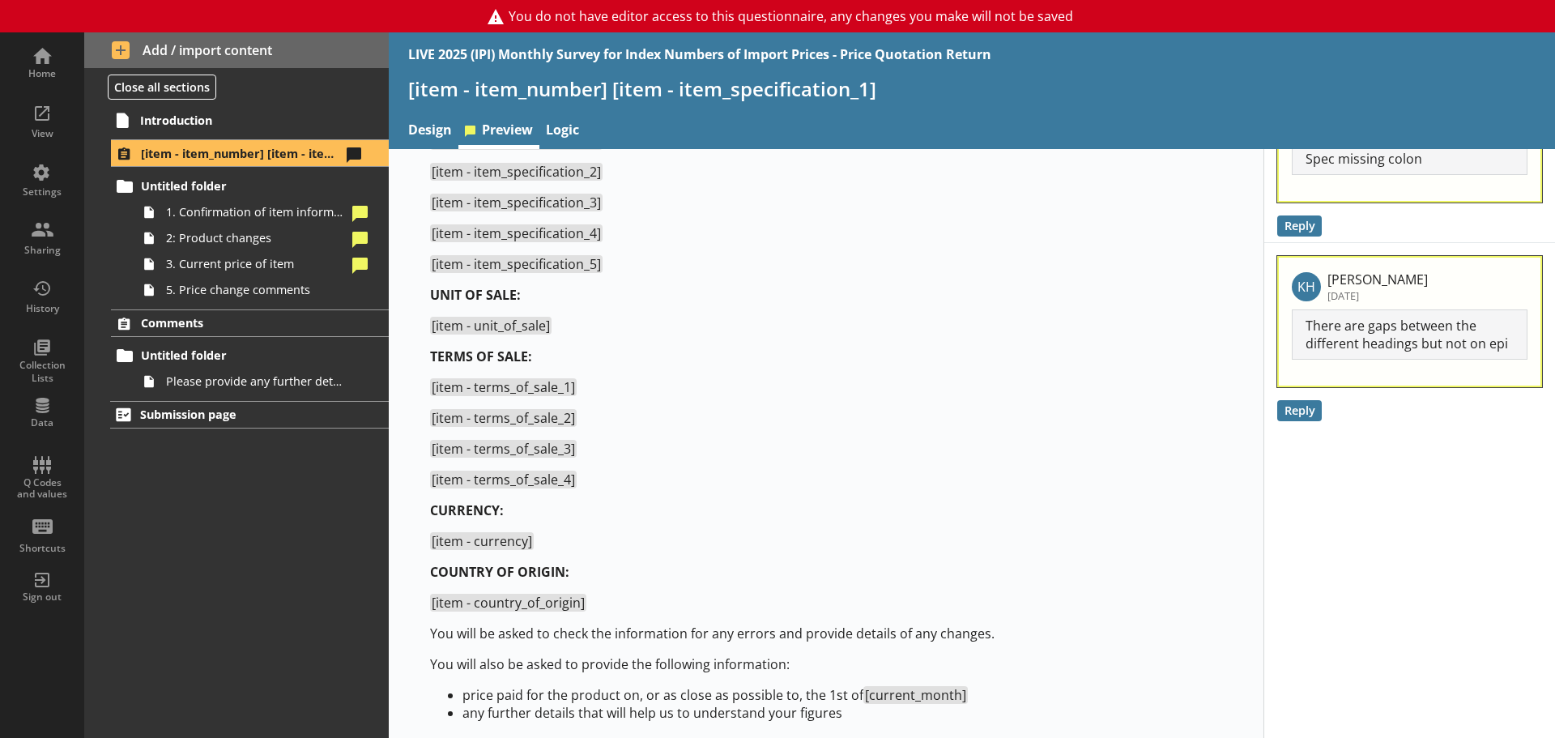
scroll to position [248, 0]
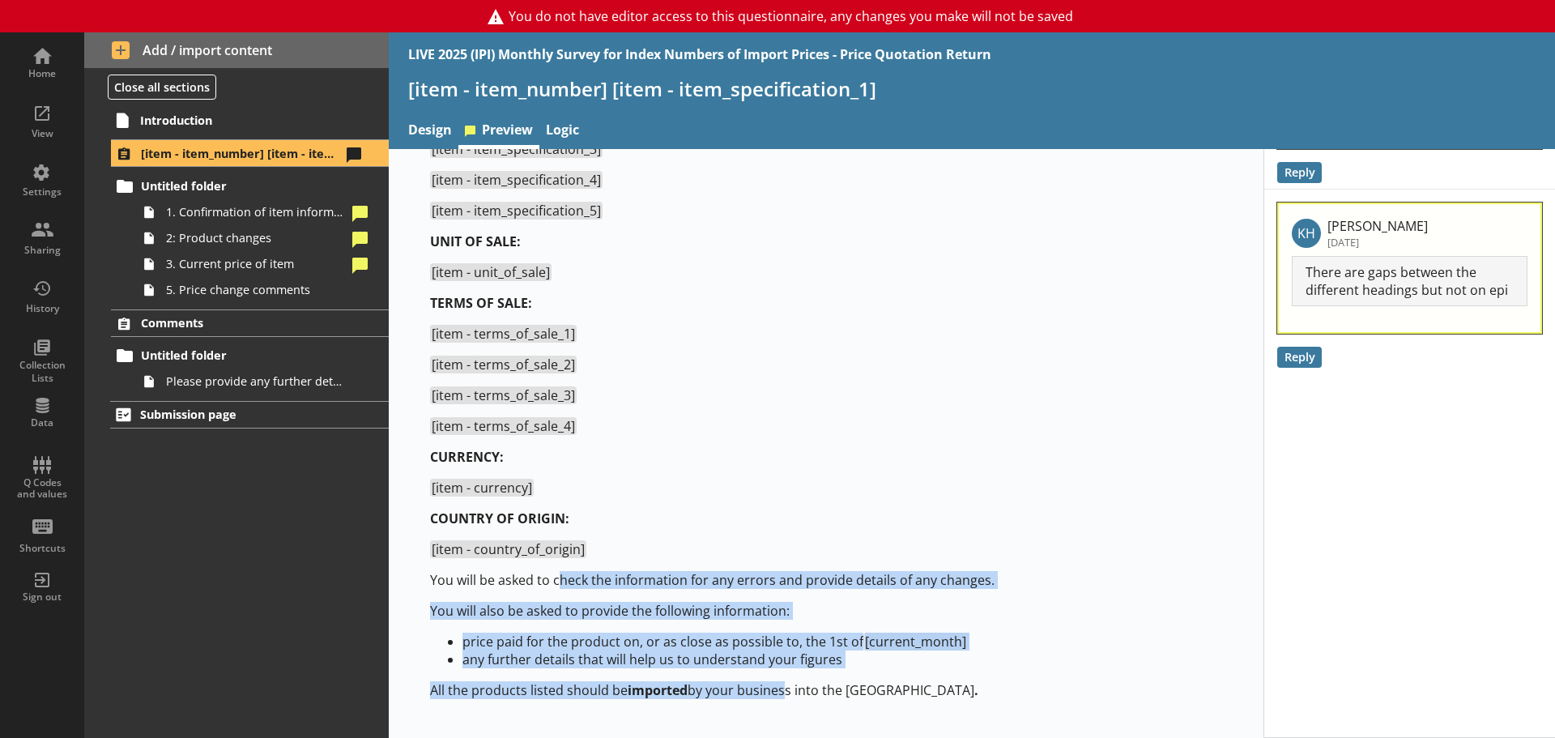
drag, startPoint x: 568, startPoint y: 586, endPoint x: 778, endPoint y: 696, distance: 236.9
click at [778, 640] on div "In this section you will be asked about the following product imported into the…" at bounding box center [826, 342] width 792 height 713
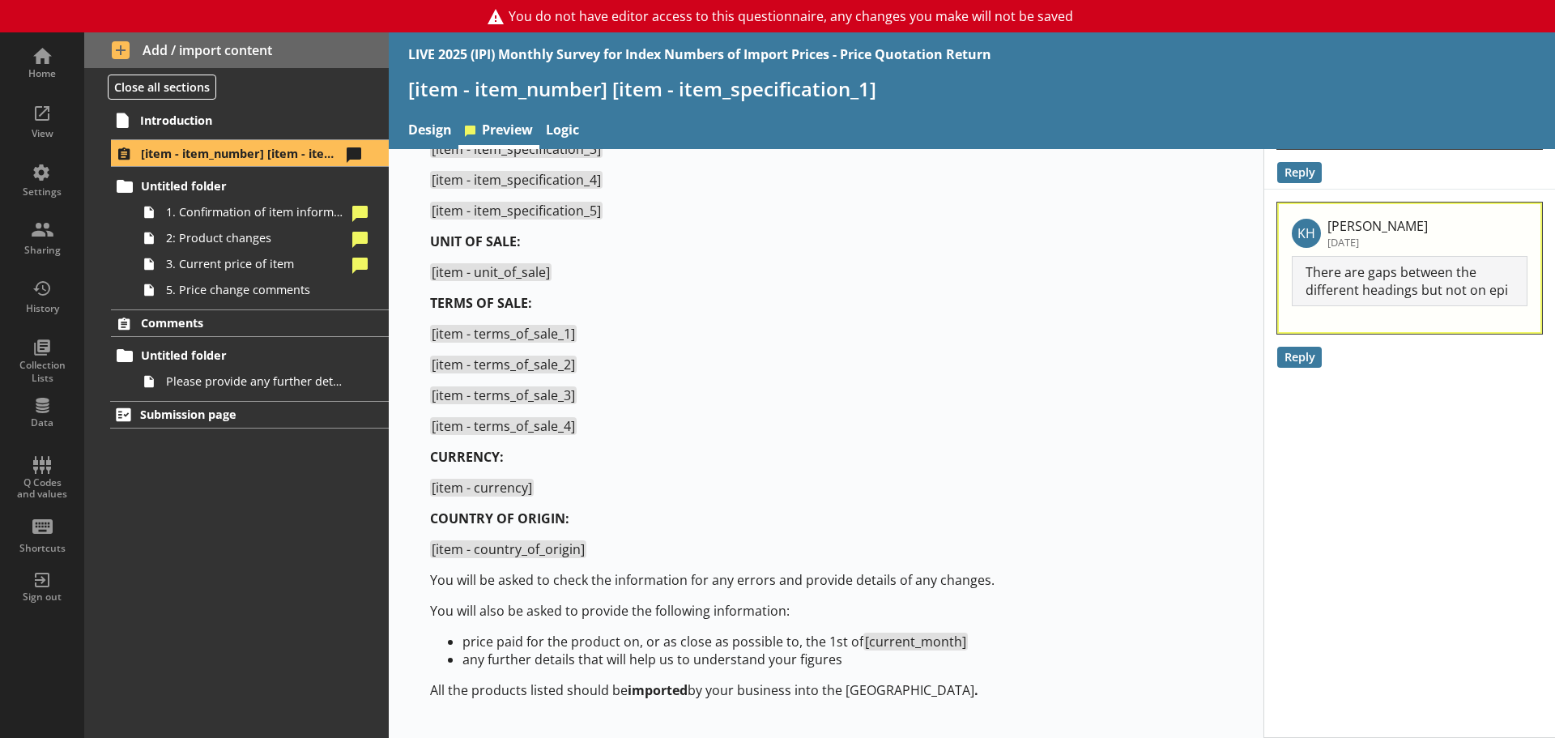
click at [734, 421] on p "[item - terms_of_sale_4]" at bounding box center [826, 426] width 792 height 18
click at [256, 186] on span "Untitled folder" at bounding box center [240, 185] width 199 height 15
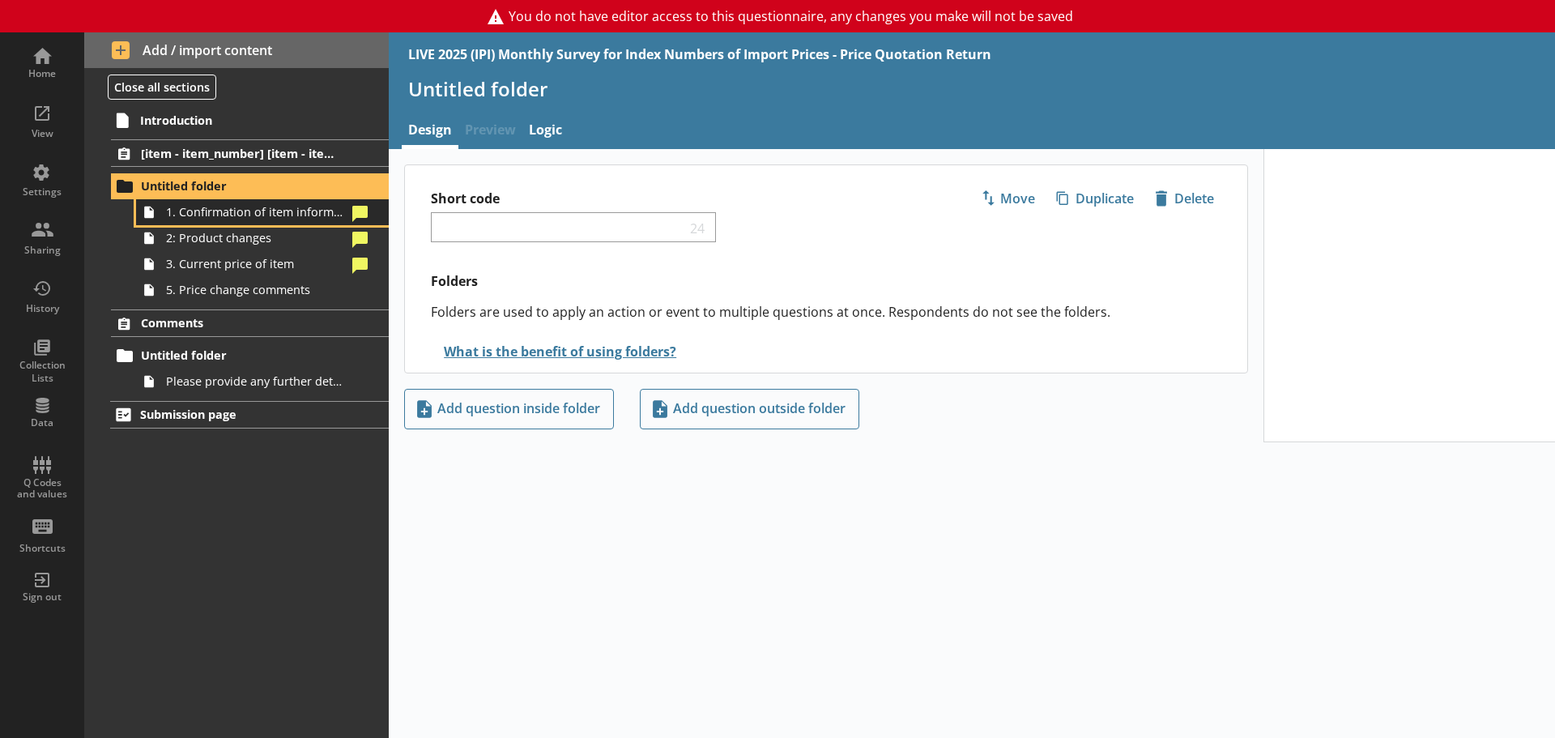
click at [289, 214] on span "1. Confirmation of item information" at bounding box center [256, 211] width 181 height 15
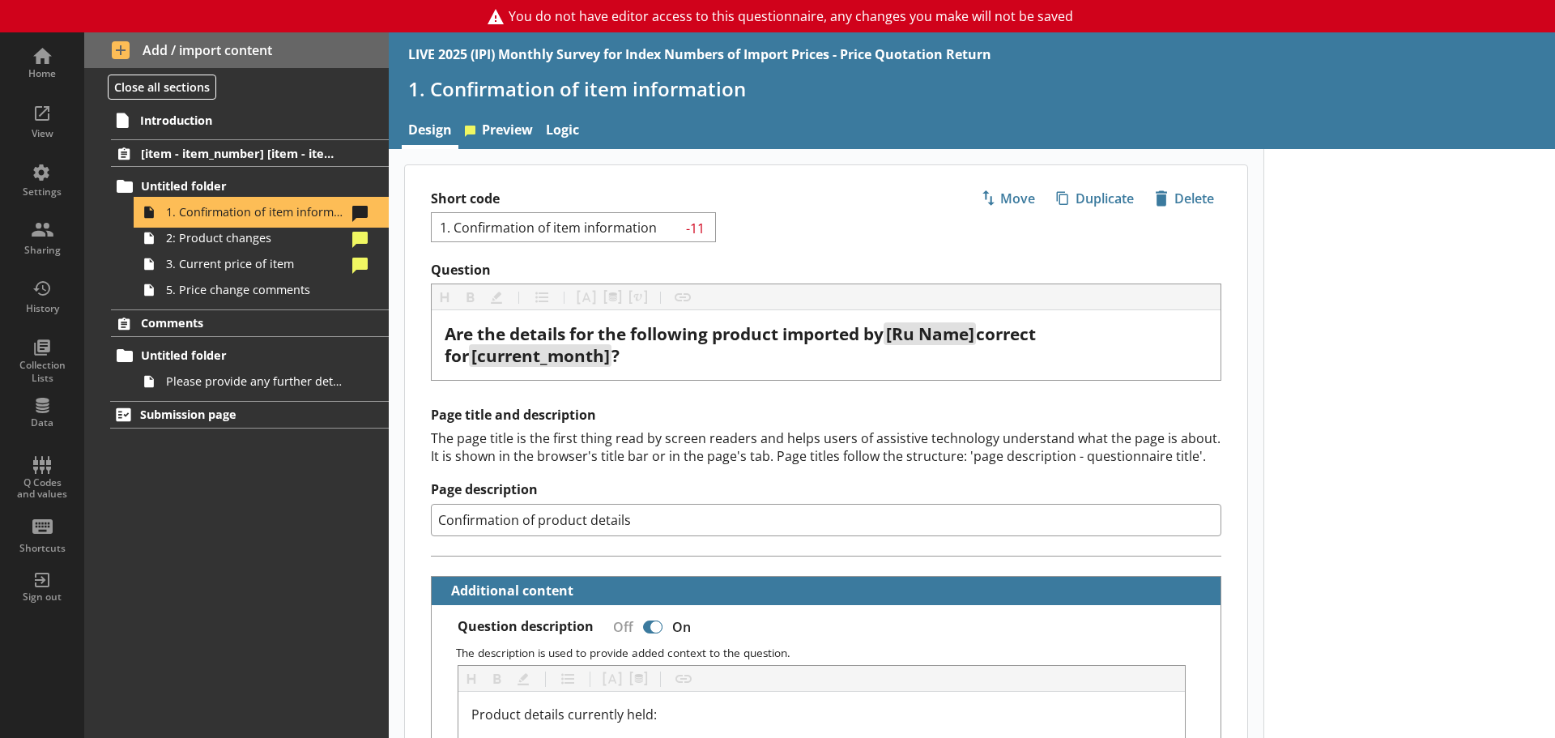
type textarea "x"
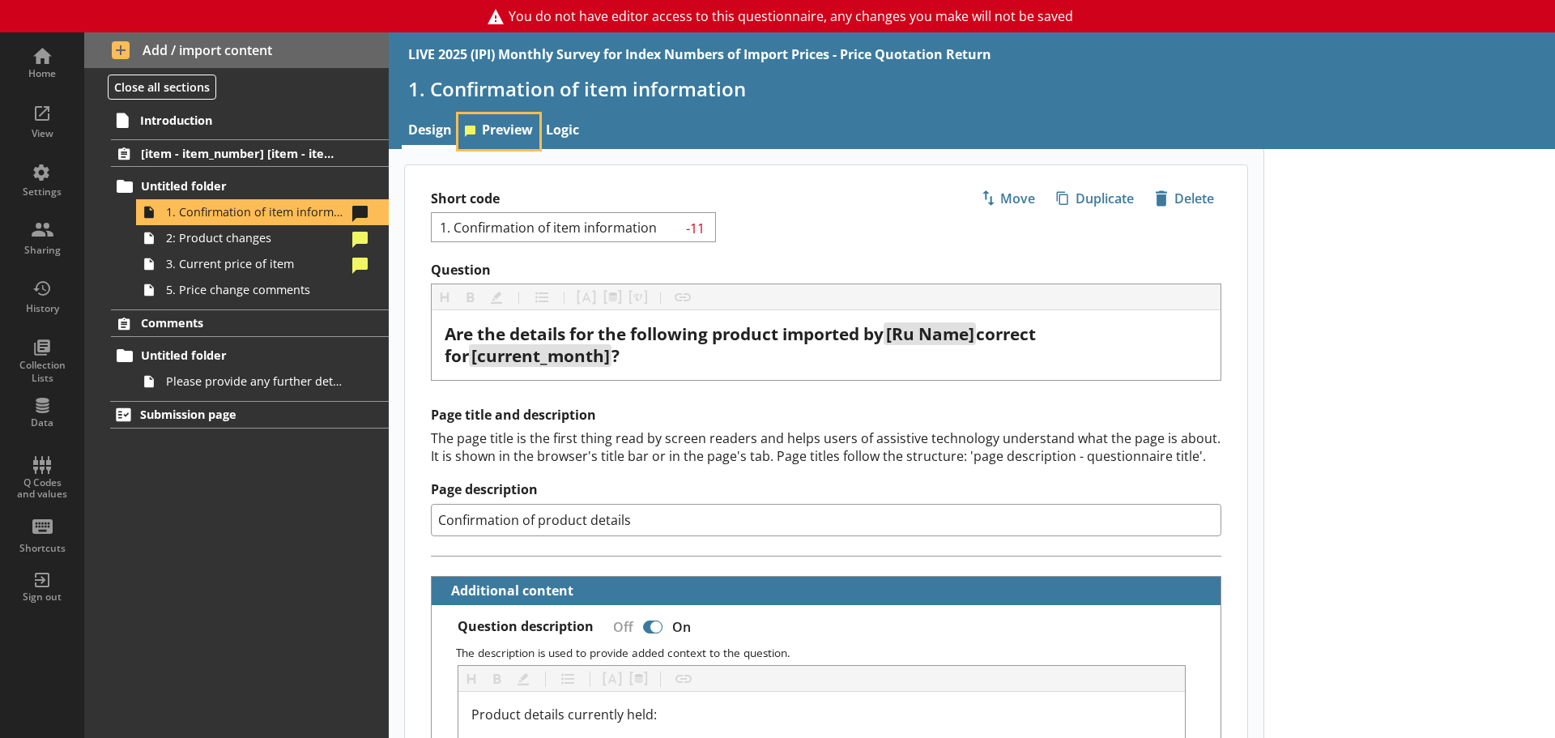
click at [485, 136] on link "Preview" at bounding box center [498, 131] width 81 height 35
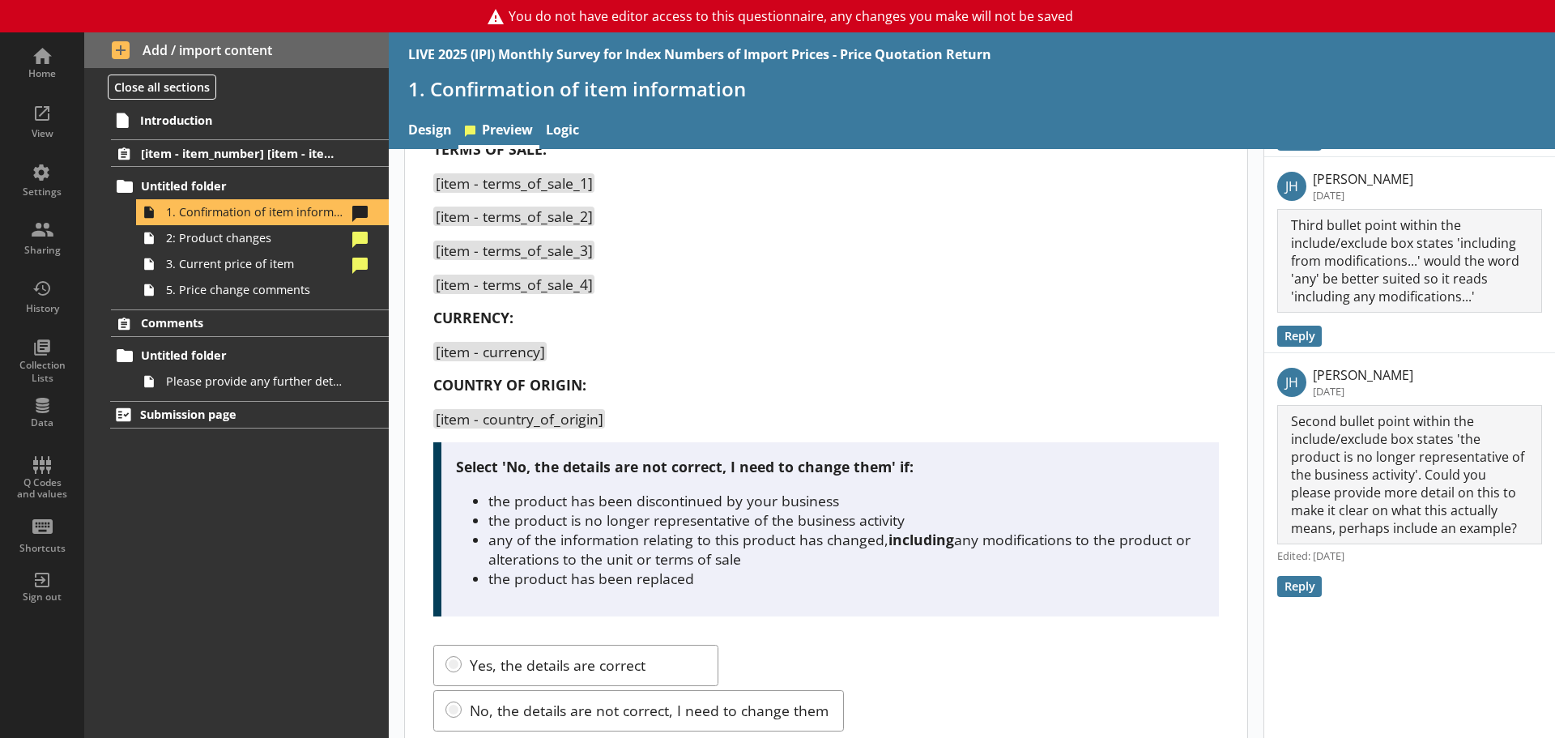
scroll to position [515, 0]
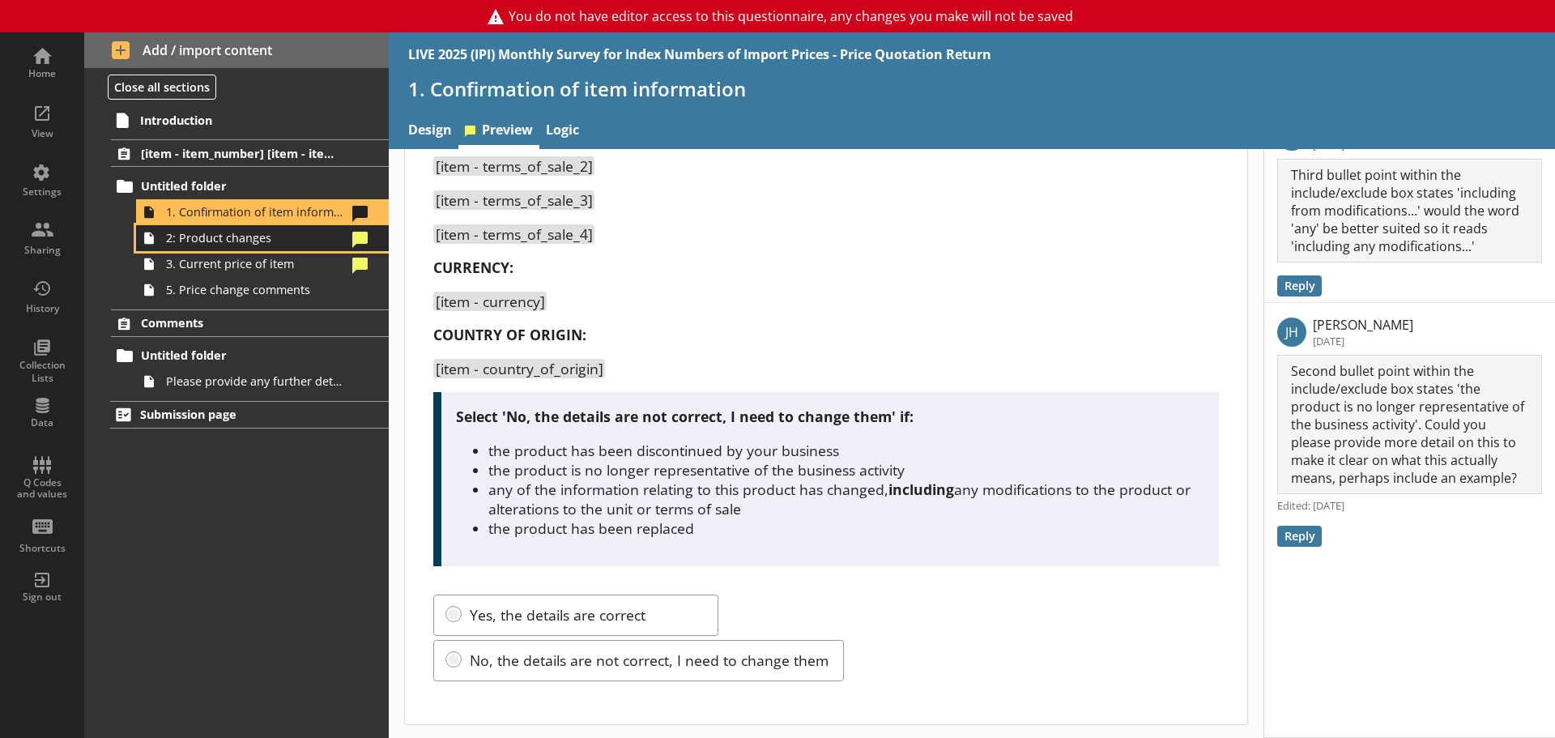
click at [280, 247] on link "2: Product changes" at bounding box center [262, 238] width 253 height 26
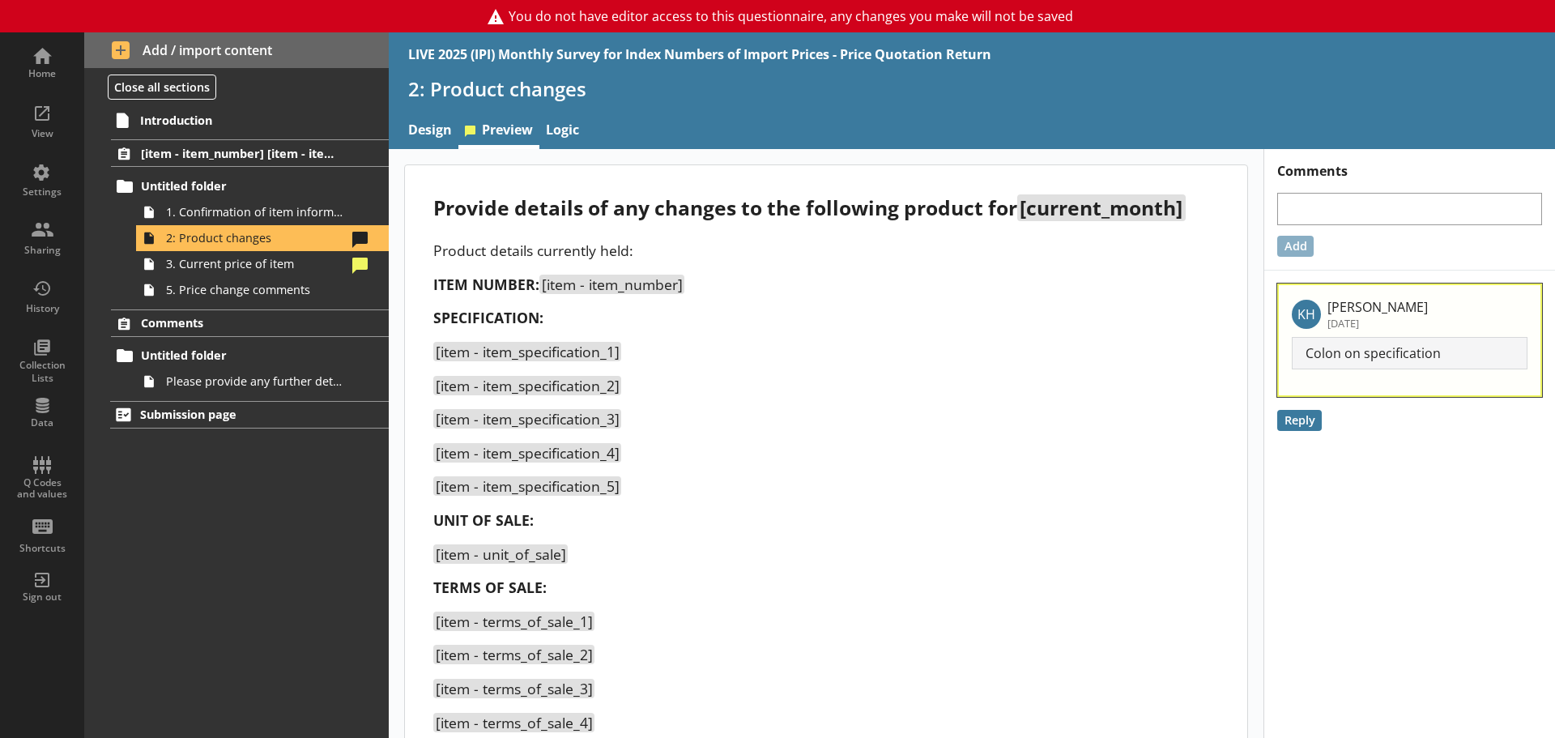
click at [904, 381] on p "[item - item_specification_2]" at bounding box center [825, 385] width 785 height 19
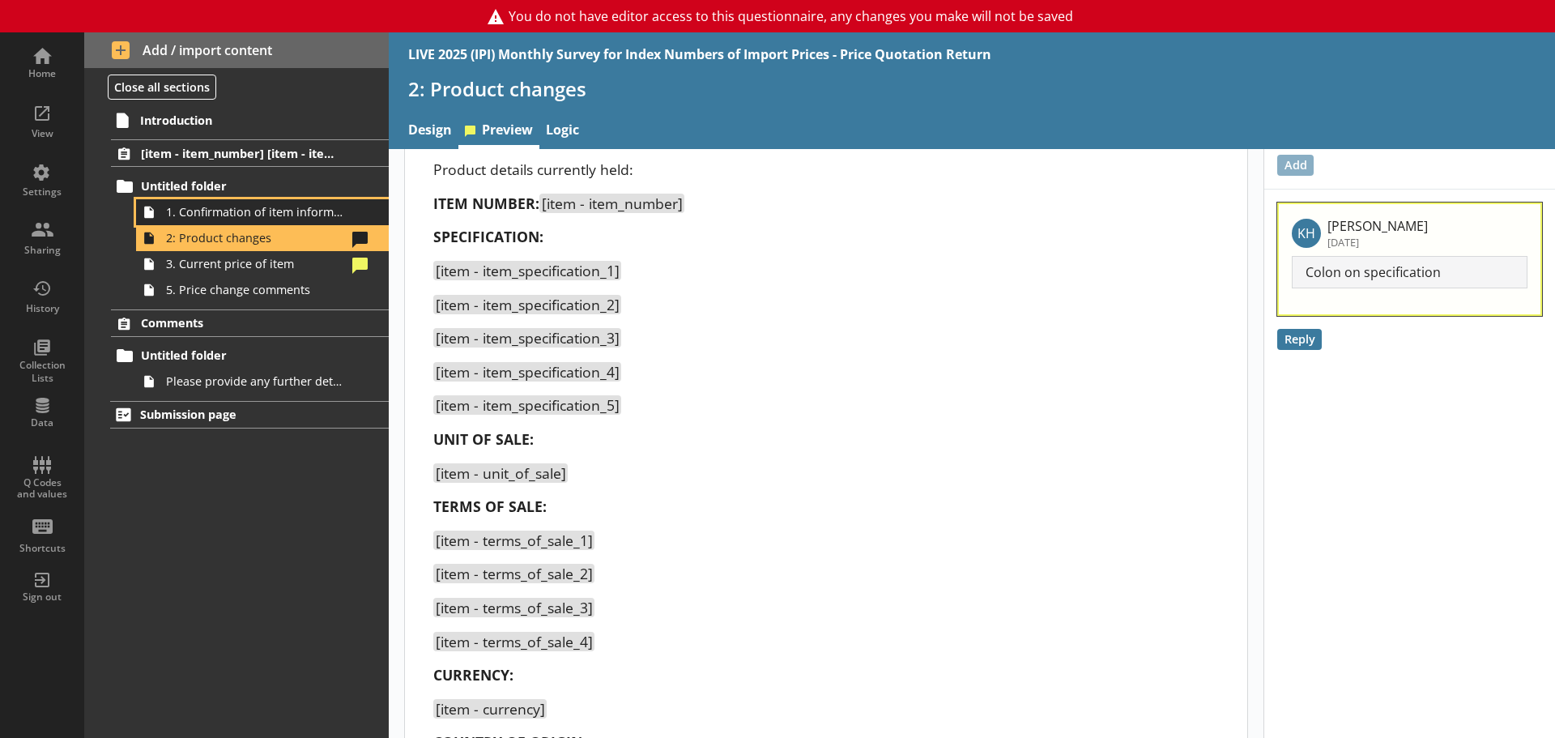
click at [211, 211] on span "1. Confirmation of item information" at bounding box center [256, 211] width 181 height 15
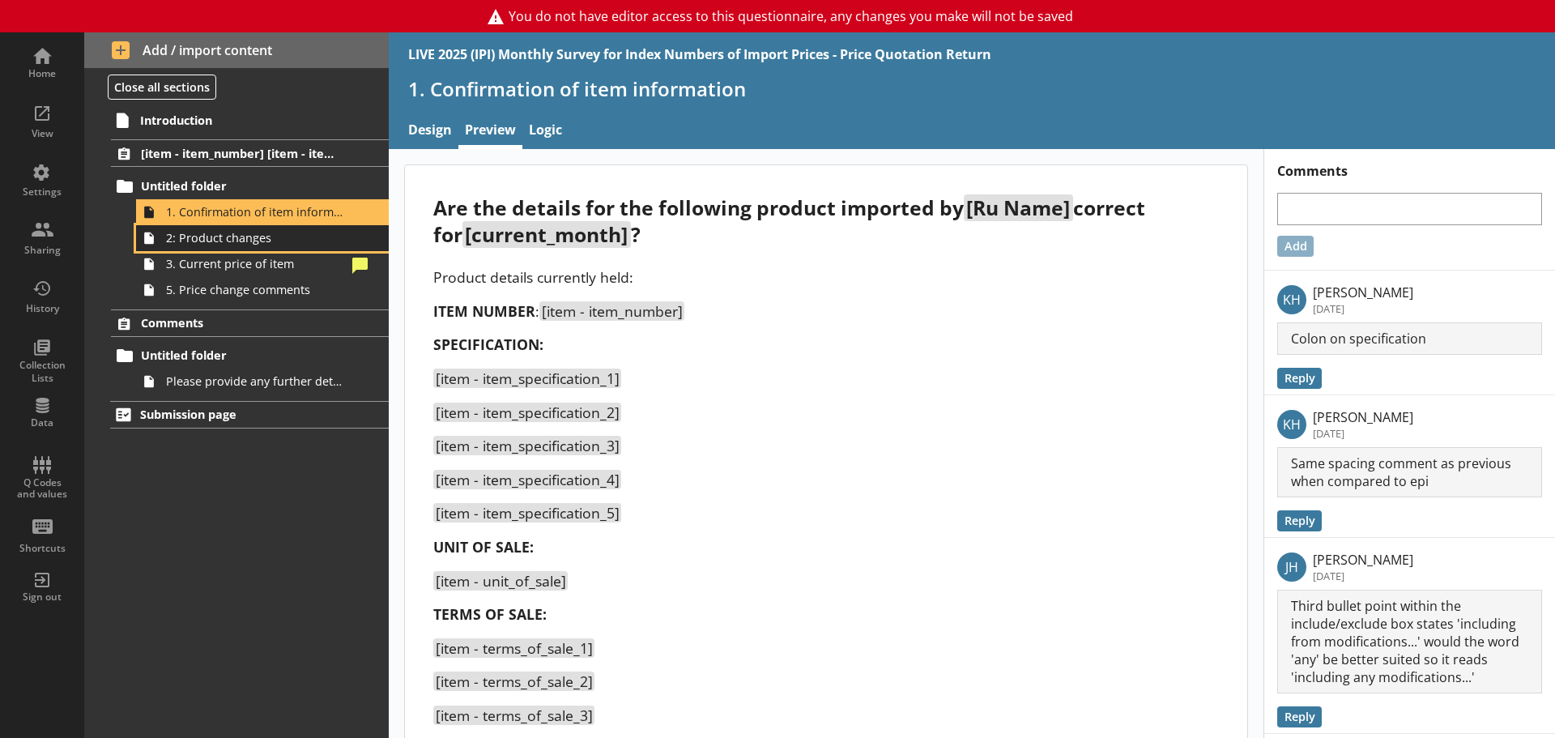
click at [189, 248] on link "2: Product changes" at bounding box center [262, 238] width 253 height 26
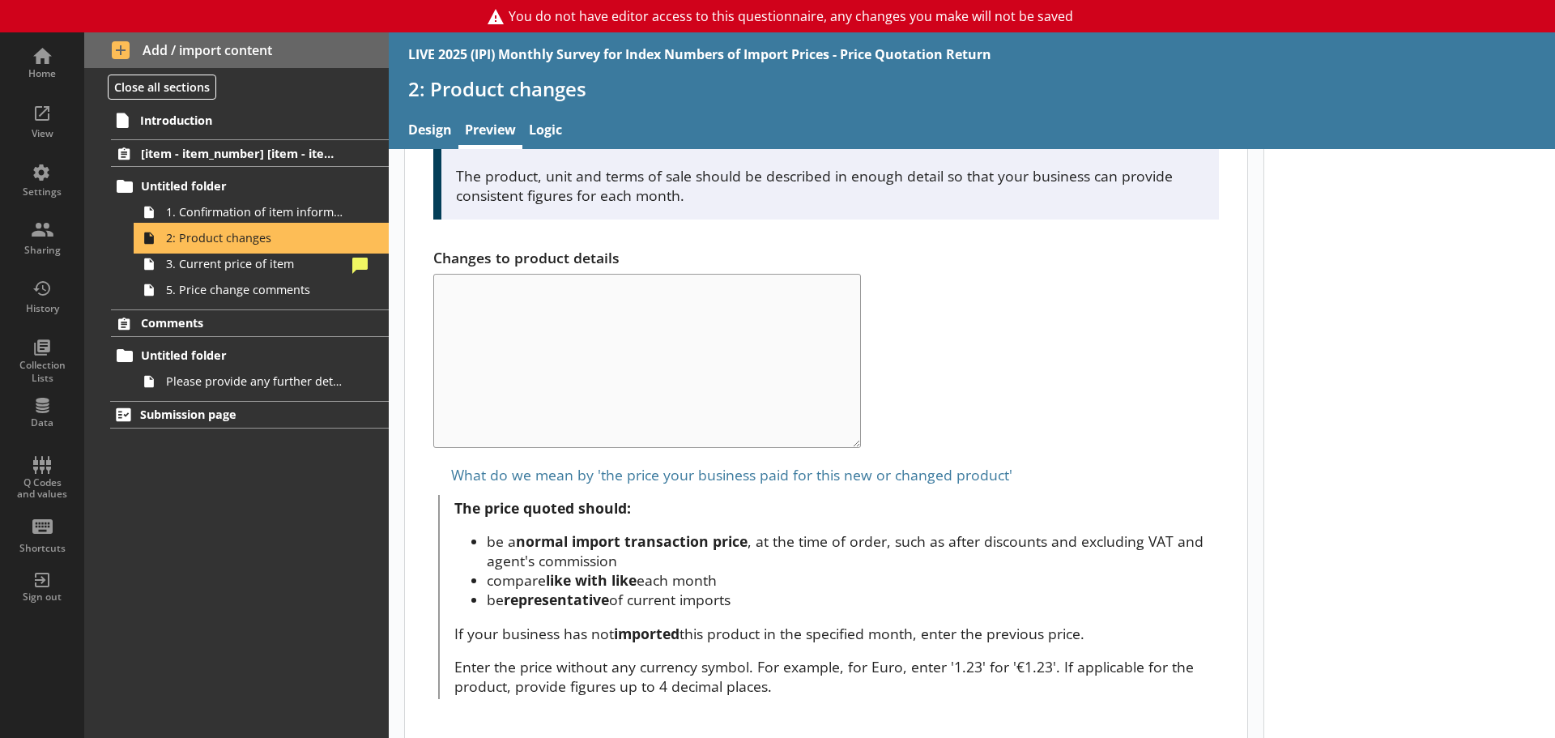
scroll to position [891, 0]
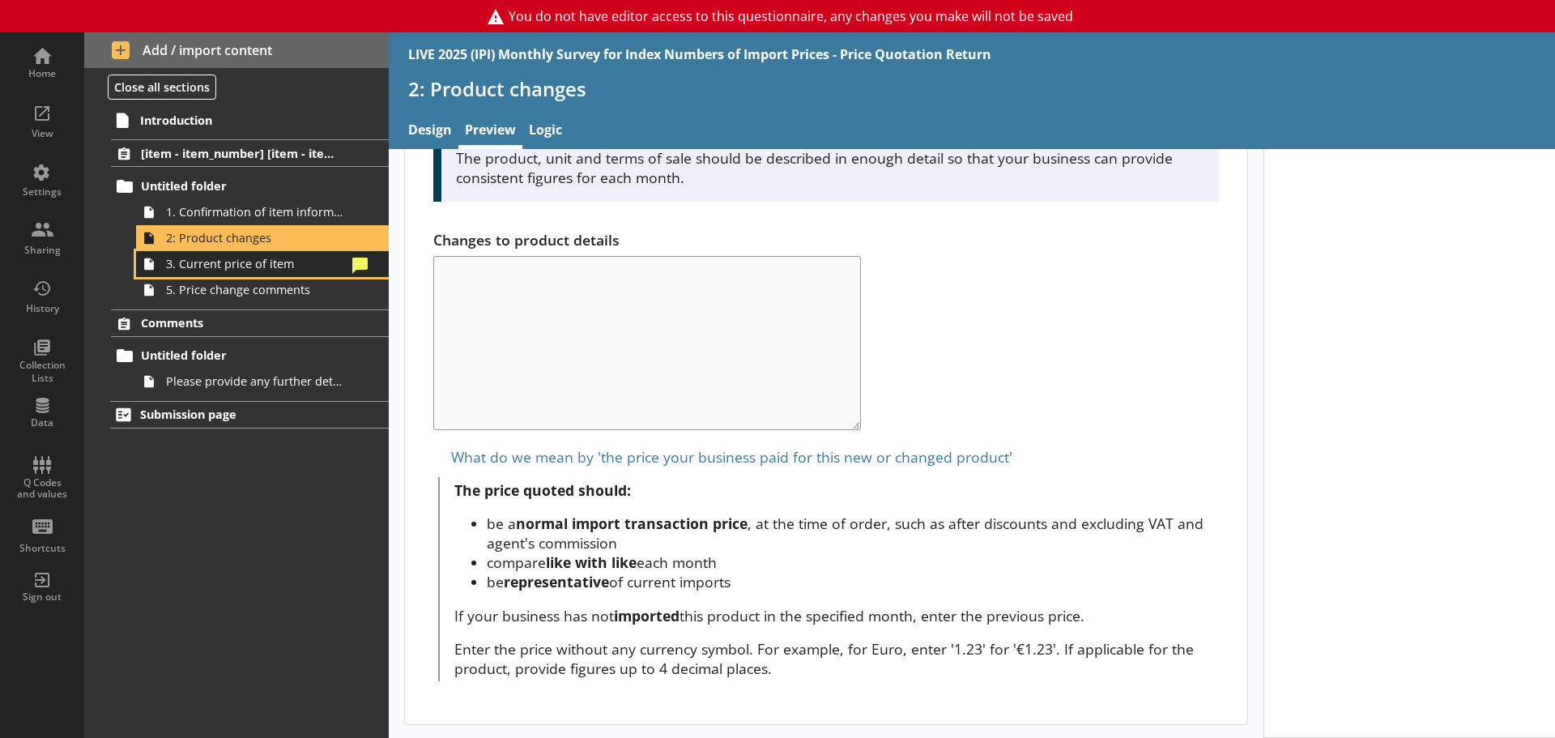
click at [229, 270] on span "3. Current price of item" at bounding box center [256, 263] width 181 height 15
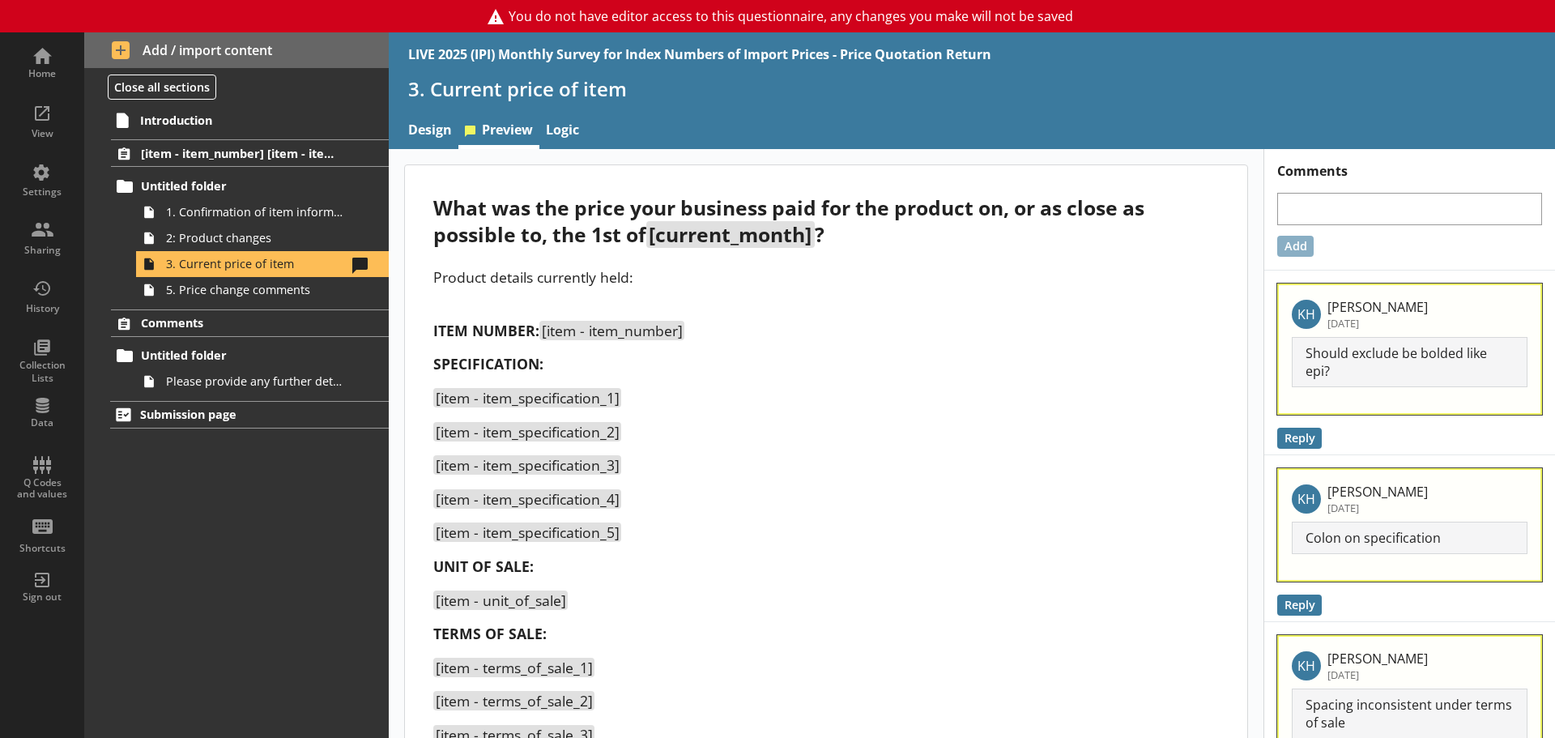
click at [927, 370] on p "SPECIFICATION:" at bounding box center [825, 363] width 785 height 19
click at [275, 231] on span "2: Product changes" at bounding box center [256, 237] width 181 height 15
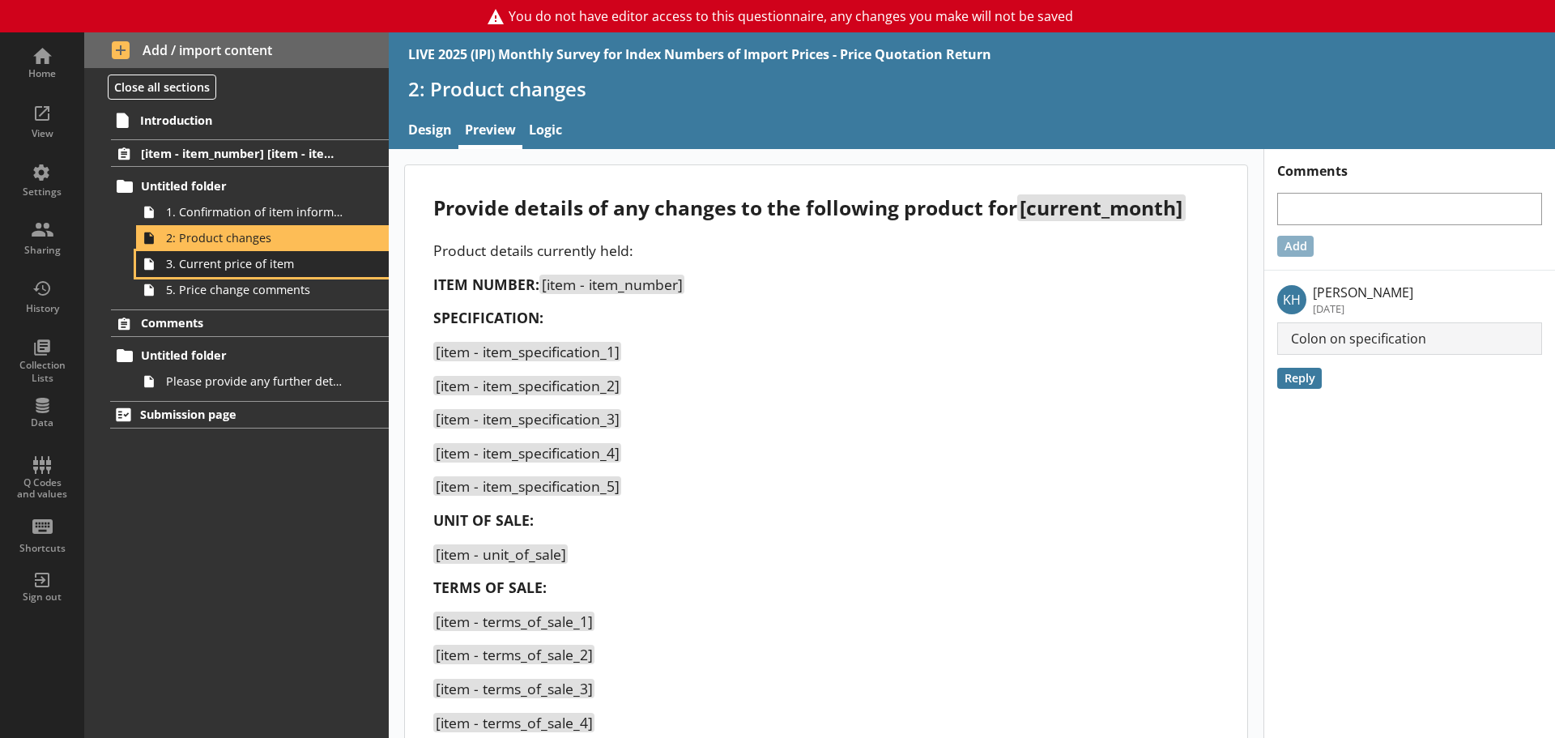
click at [235, 270] on span "3. Current price of item" at bounding box center [256, 263] width 181 height 15
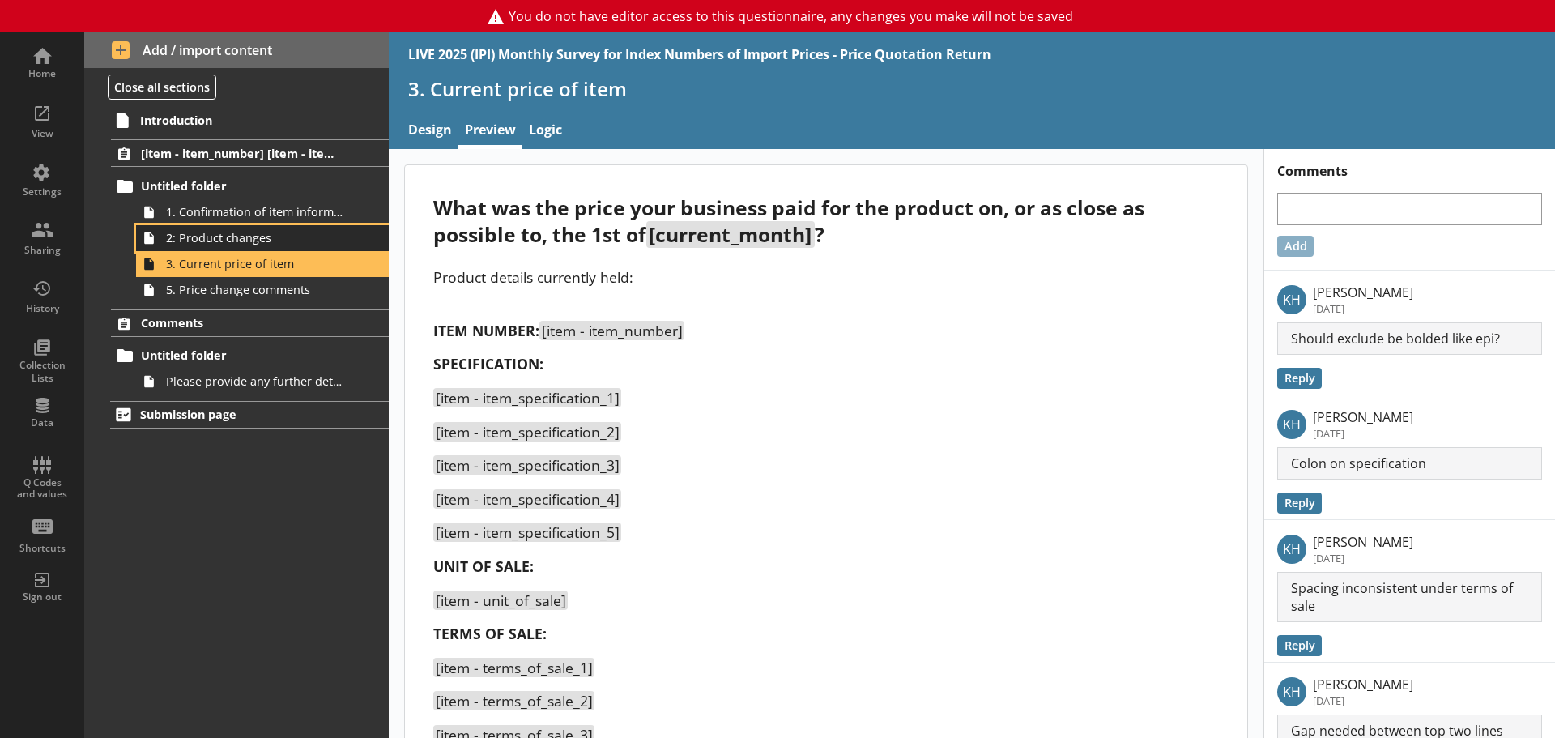
click at [223, 238] on span "2: Product changes" at bounding box center [256, 237] width 181 height 15
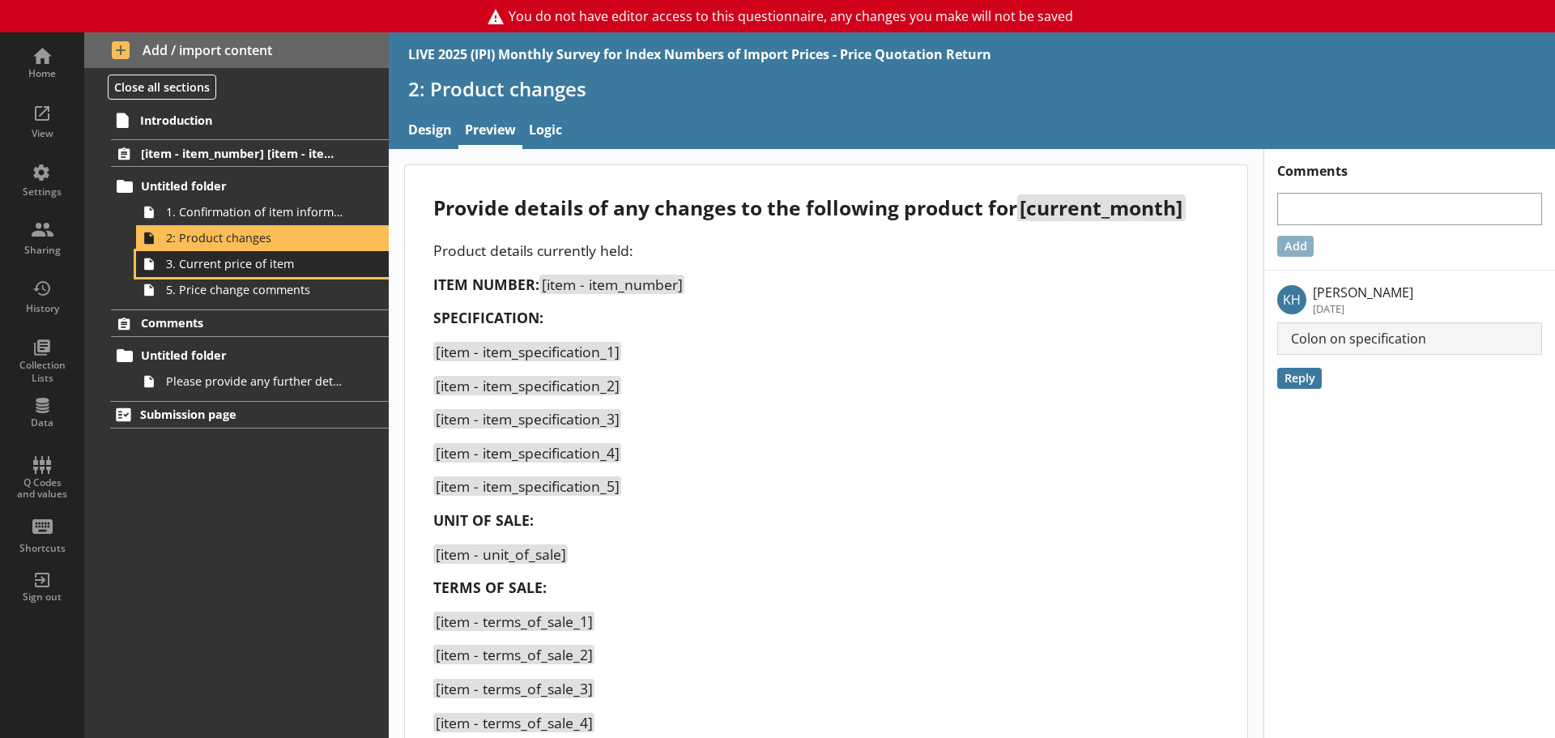
click at [293, 266] on span "3. Current price of item" at bounding box center [256, 263] width 181 height 15
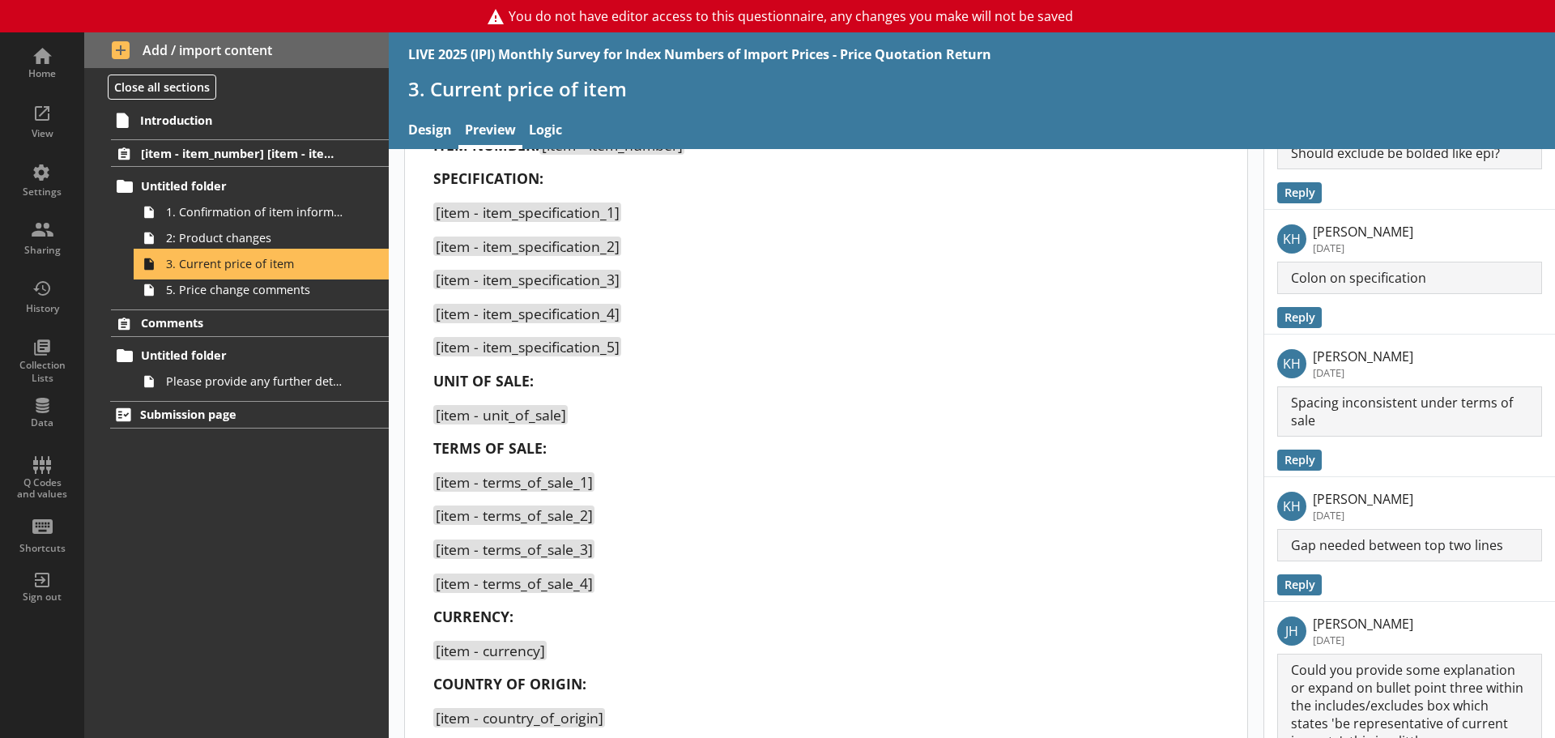
scroll to position [546, 0]
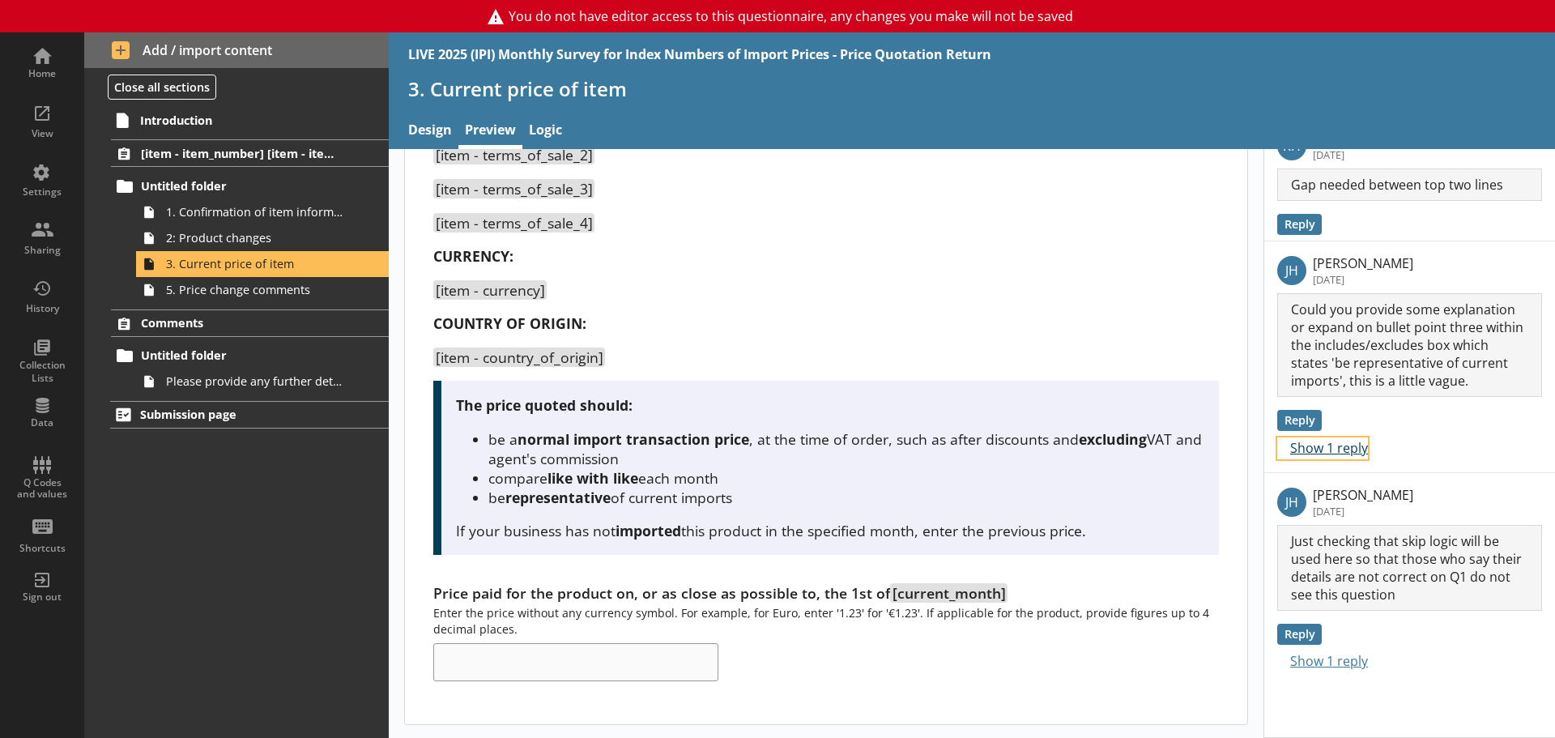
click at [1243, 444] on button "Show 1 reply" at bounding box center [1322, 448] width 91 height 22
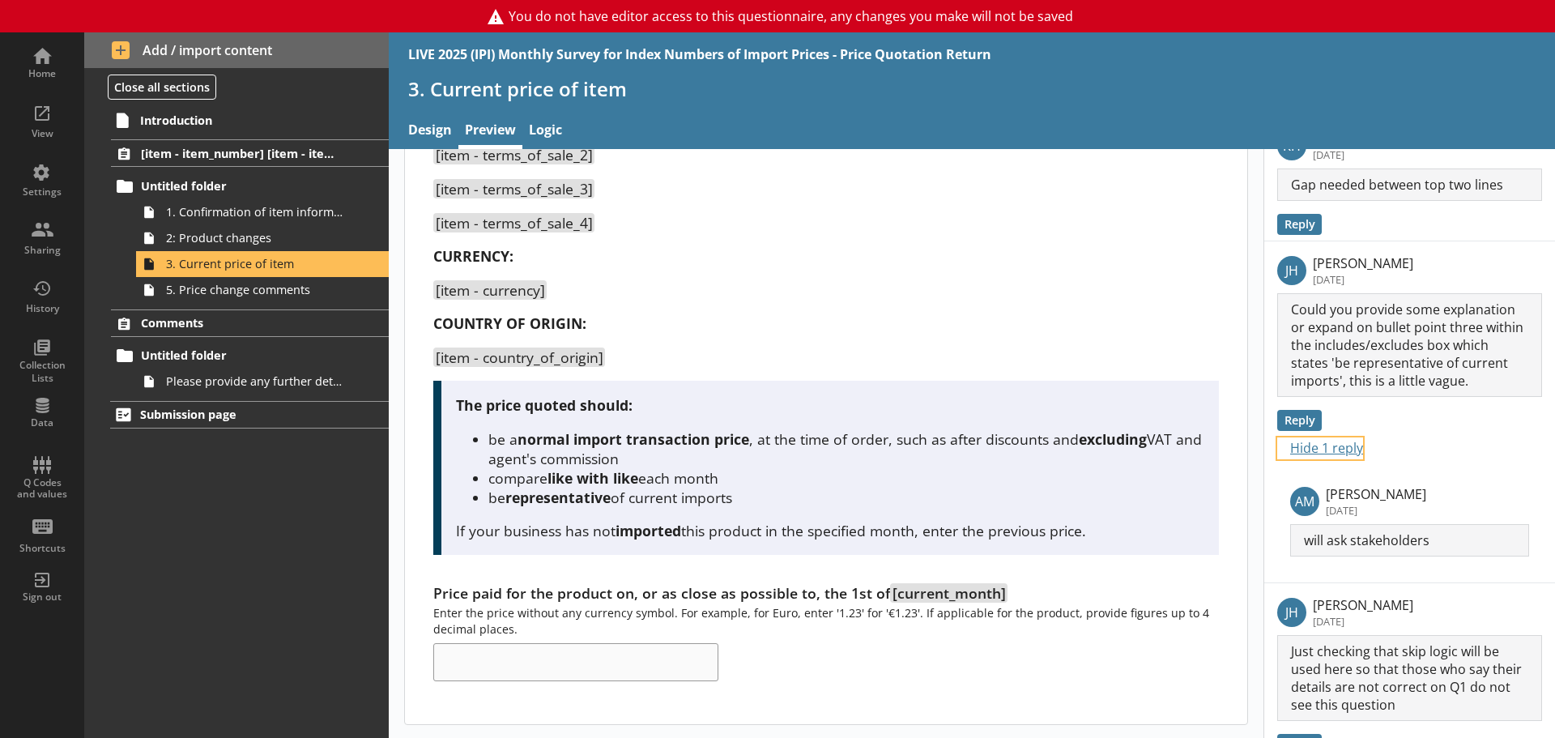
scroll to position [604, 0]
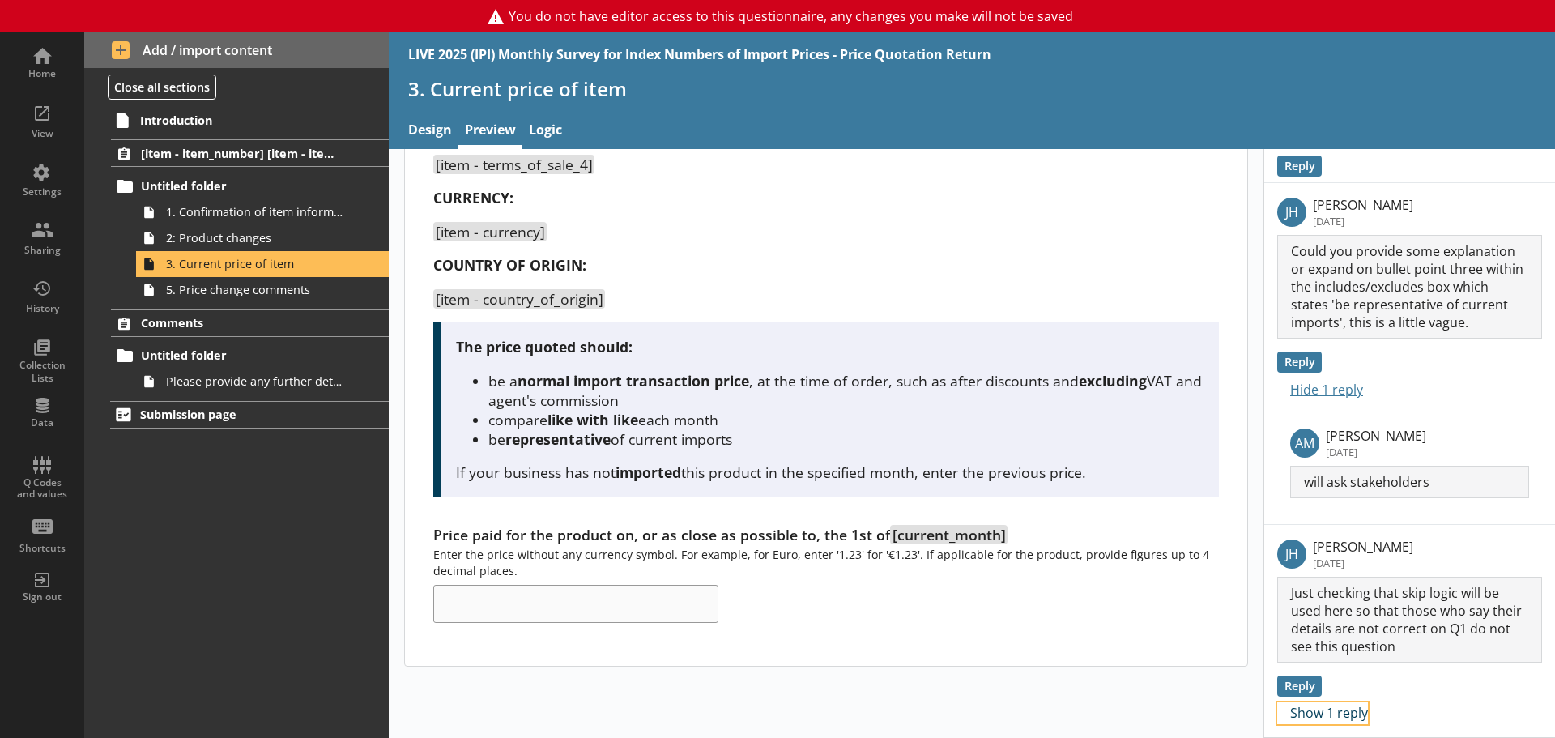
click at [1243, 640] on button "Show 1 reply" at bounding box center [1322, 713] width 91 height 22
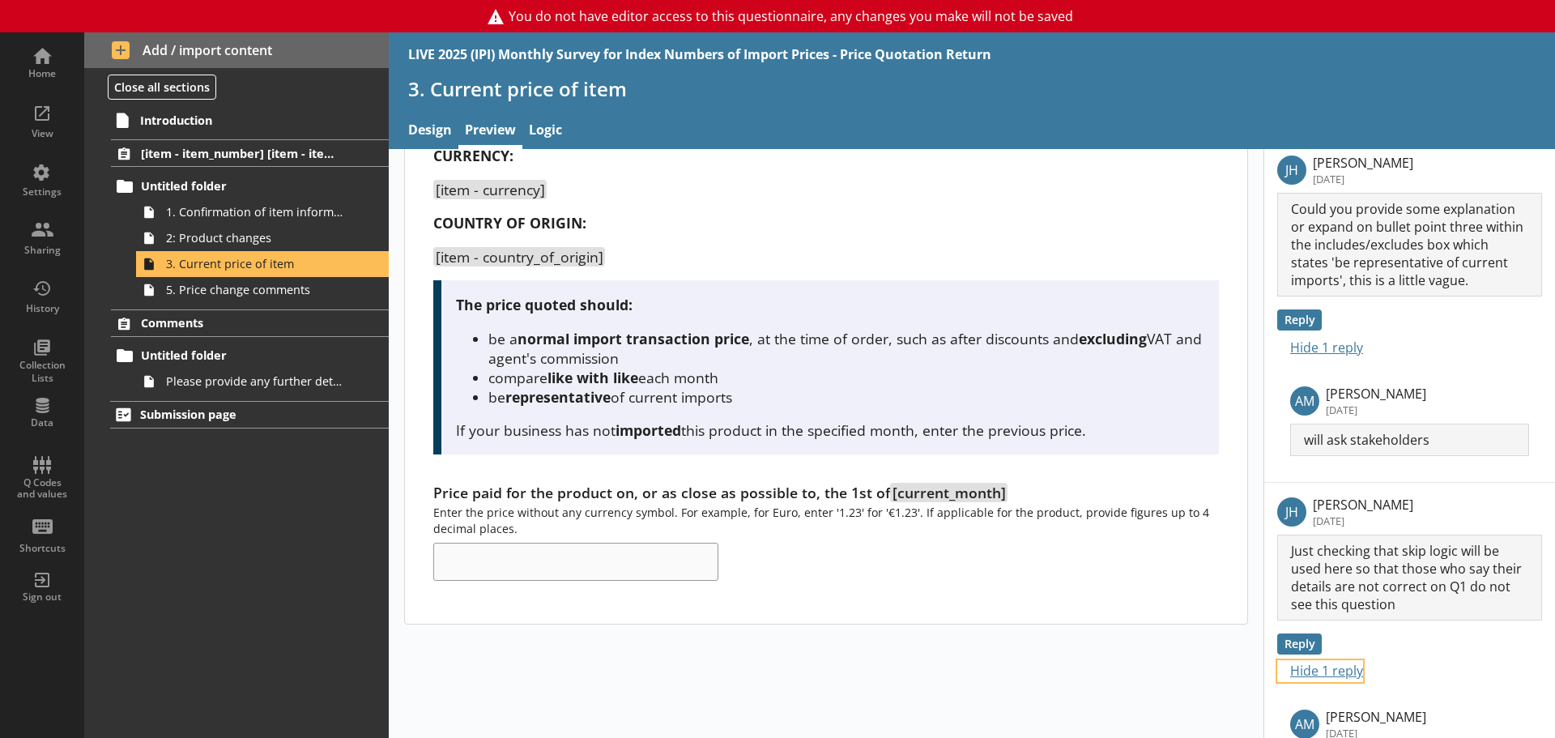
scroll to position [565, 0]
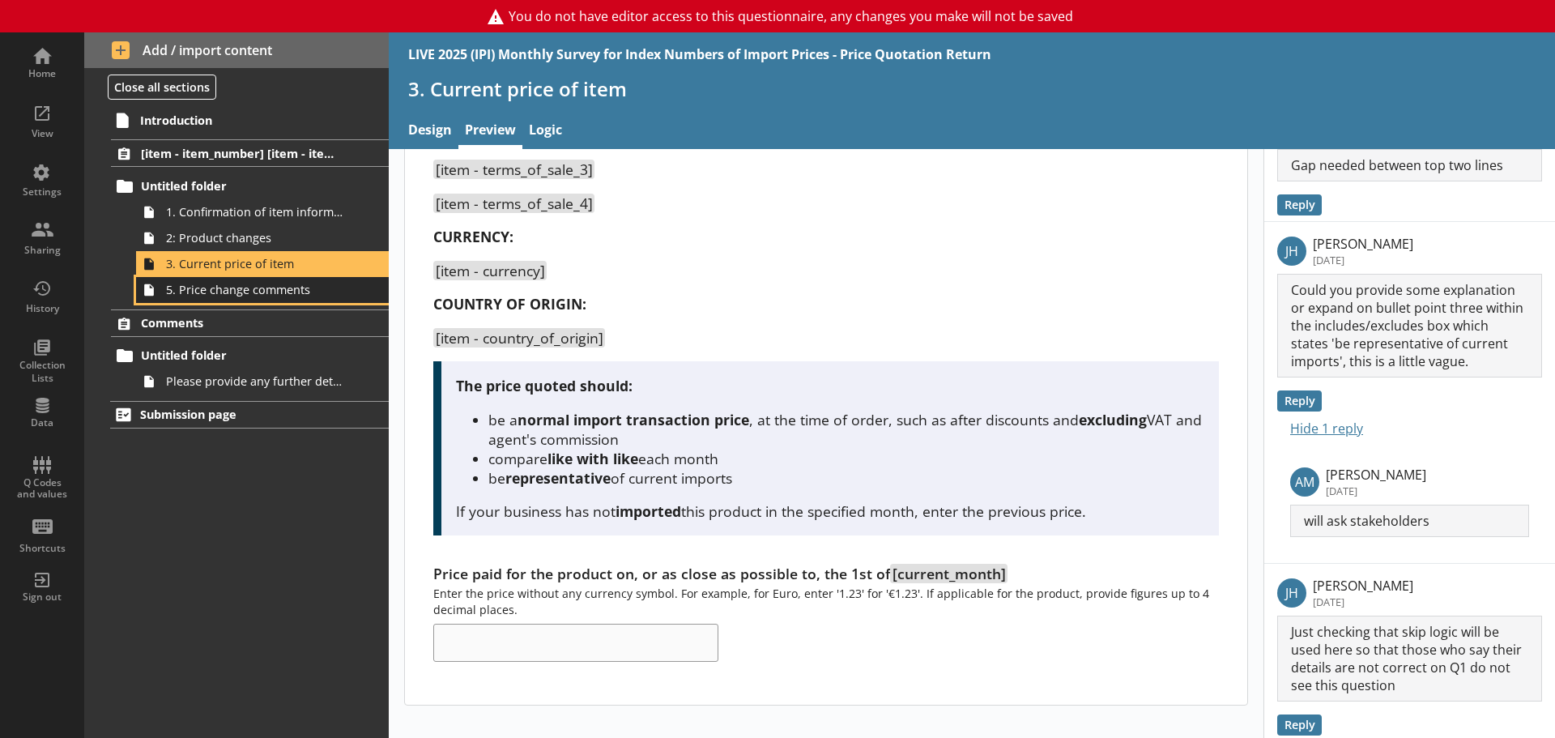
click at [249, 298] on link "5. Price change comments" at bounding box center [262, 290] width 253 height 26
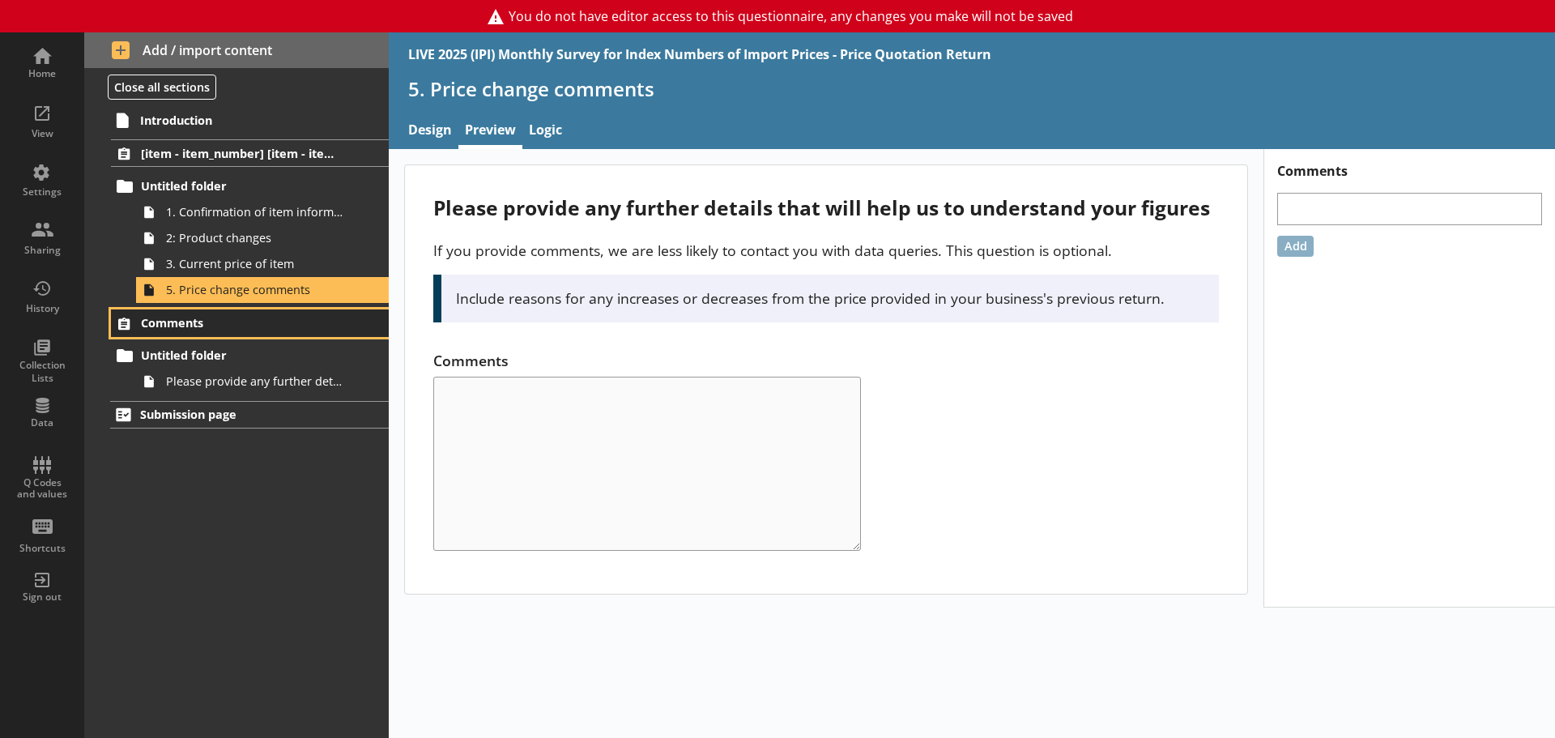
click at [181, 315] on span "Comments" at bounding box center [240, 322] width 199 height 15
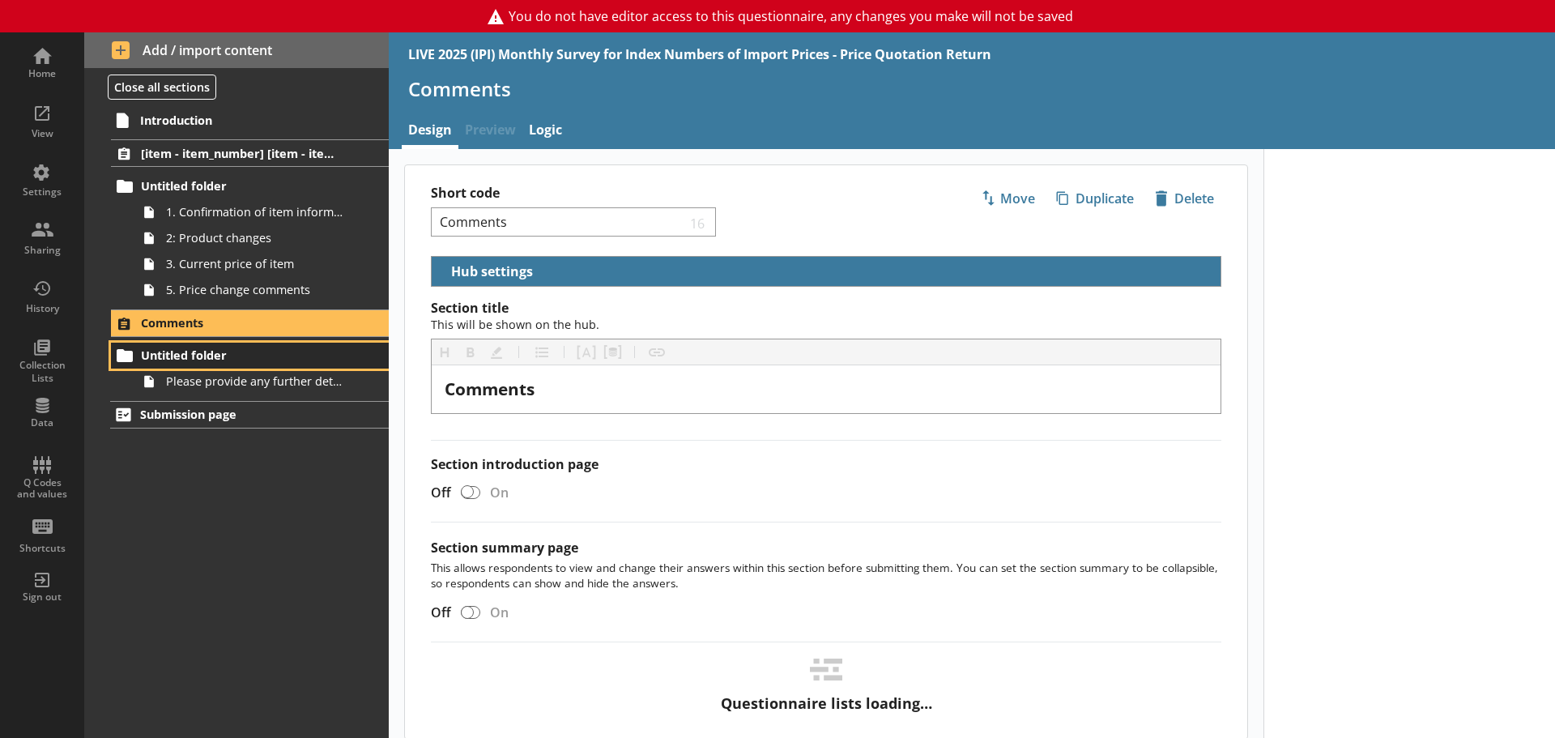
click at [201, 355] on span "Untitled folder" at bounding box center [240, 354] width 199 height 15
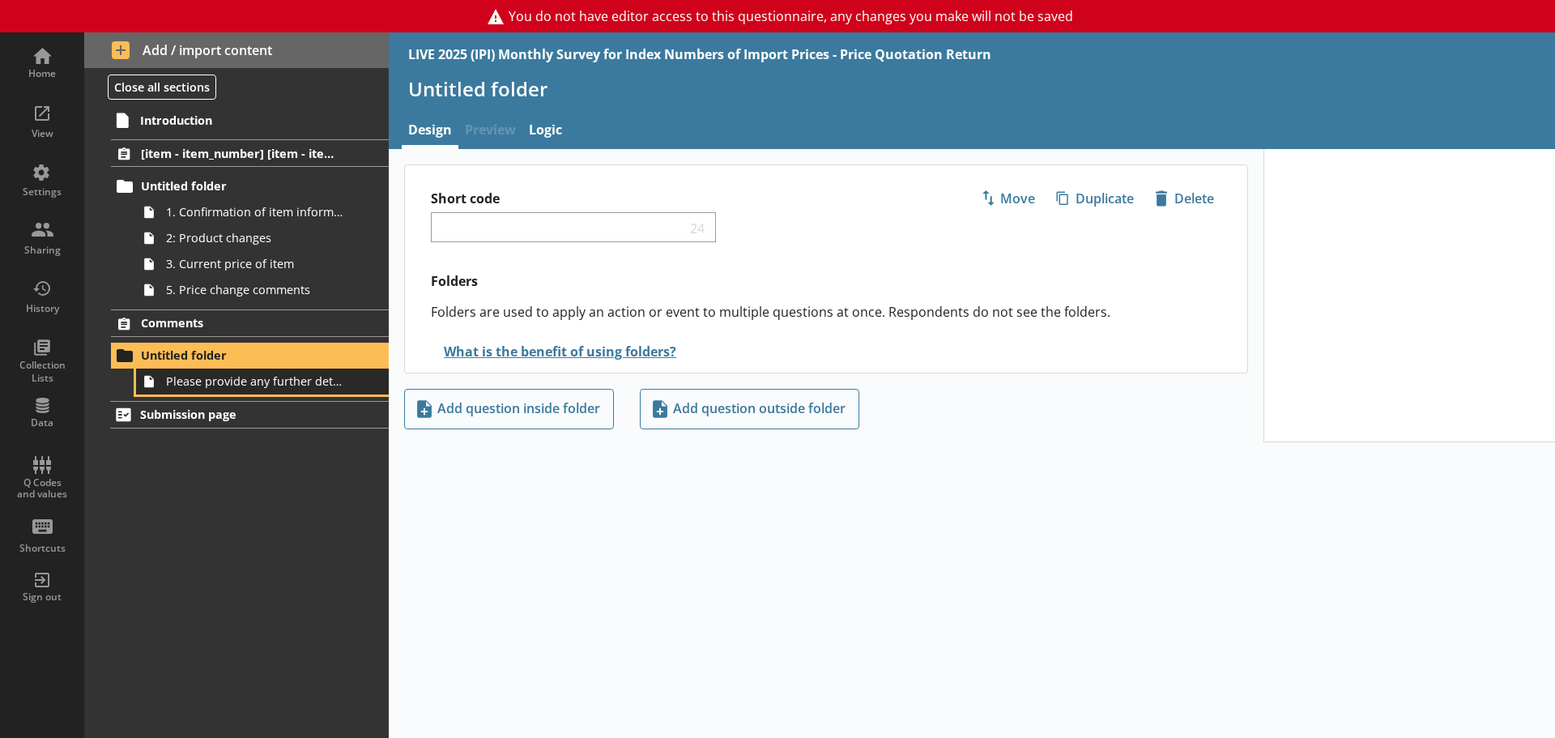
click at [217, 383] on span "Please provide any further details that will help us to understand your busines…" at bounding box center [256, 380] width 181 height 15
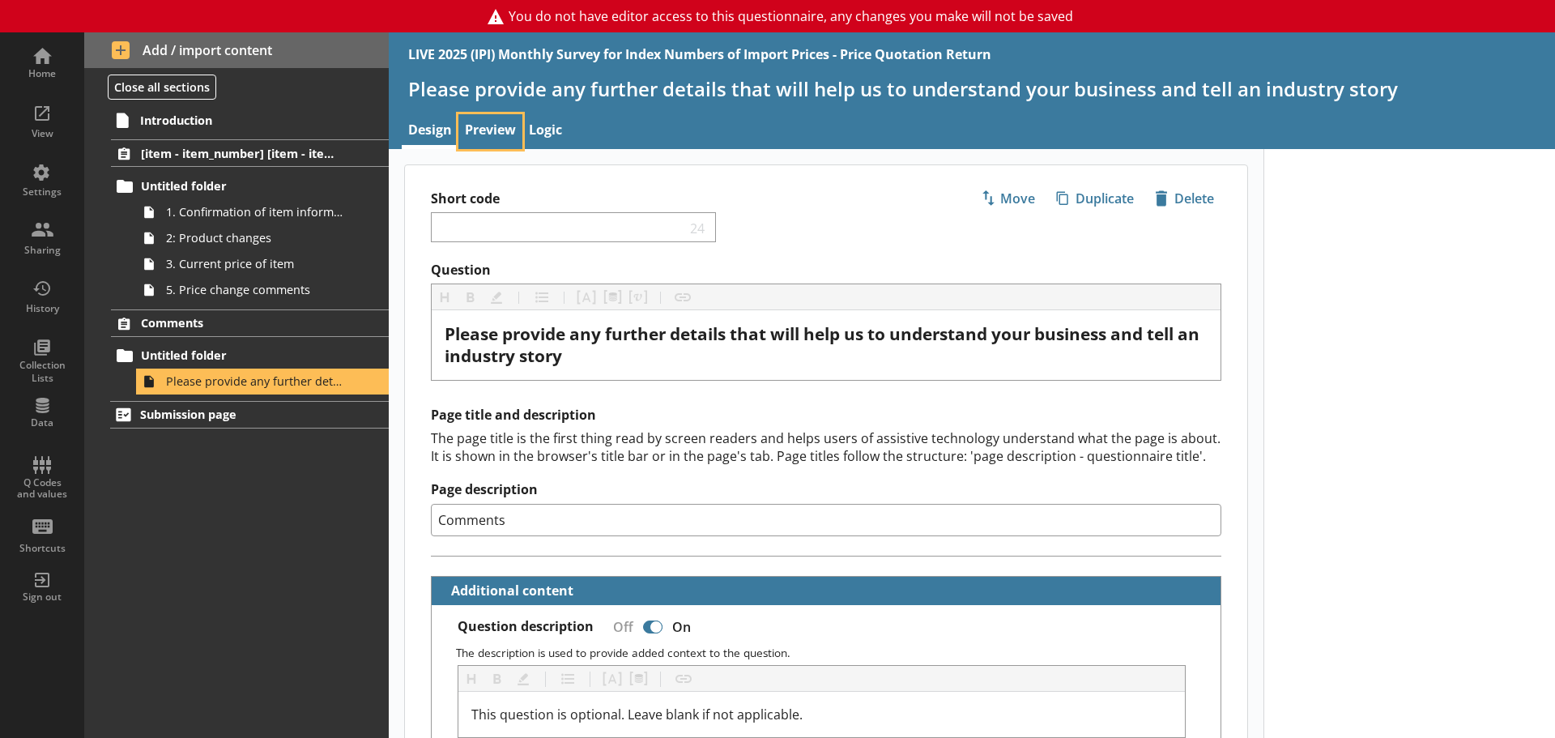
click at [481, 133] on link "Preview" at bounding box center [490, 131] width 64 height 35
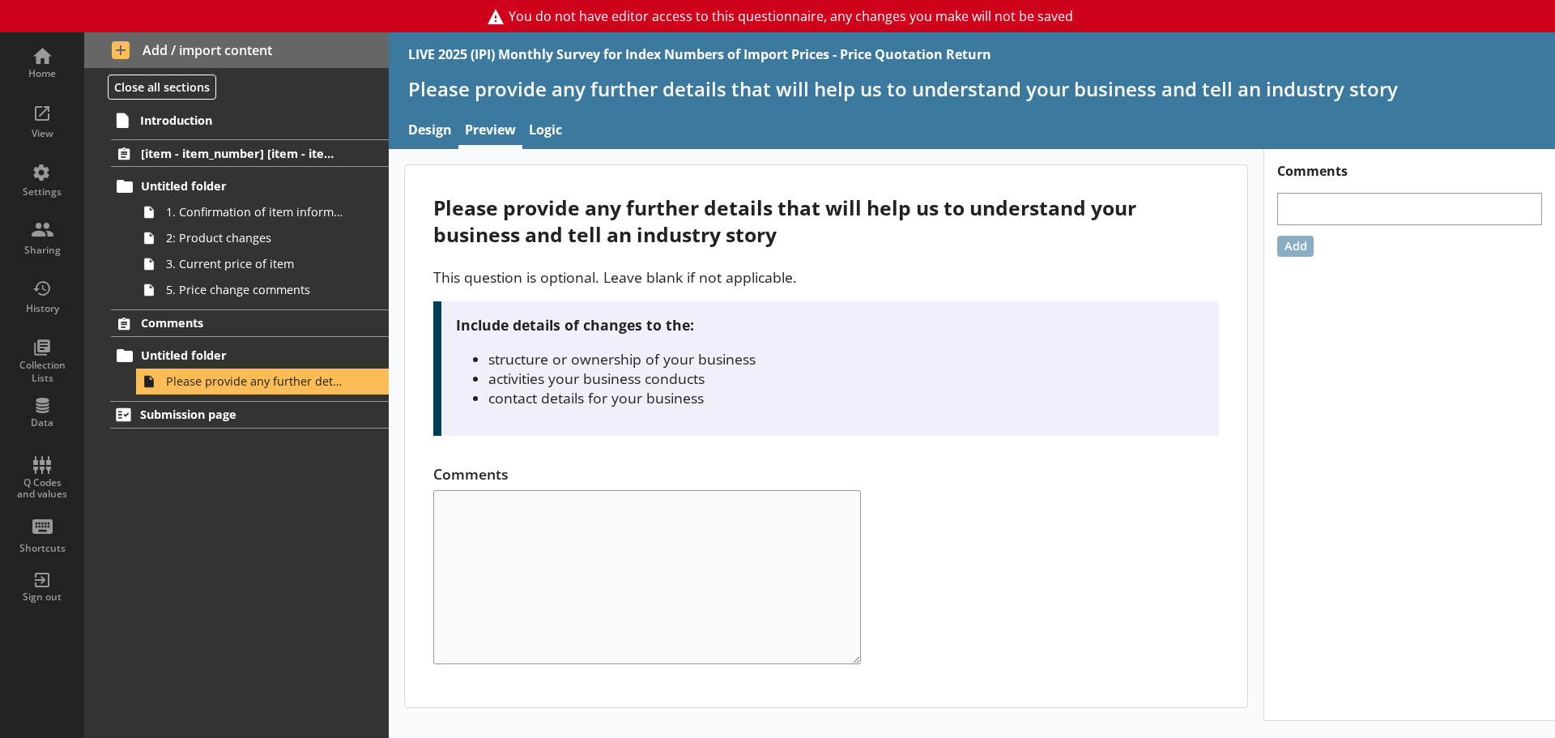
click at [889, 364] on li "structure or ownership of your business" at bounding box center [846, 358] width 716 height 19
click at [173, 415] on span "Submission page" at bounding box center [240, 413] width 200 height 15
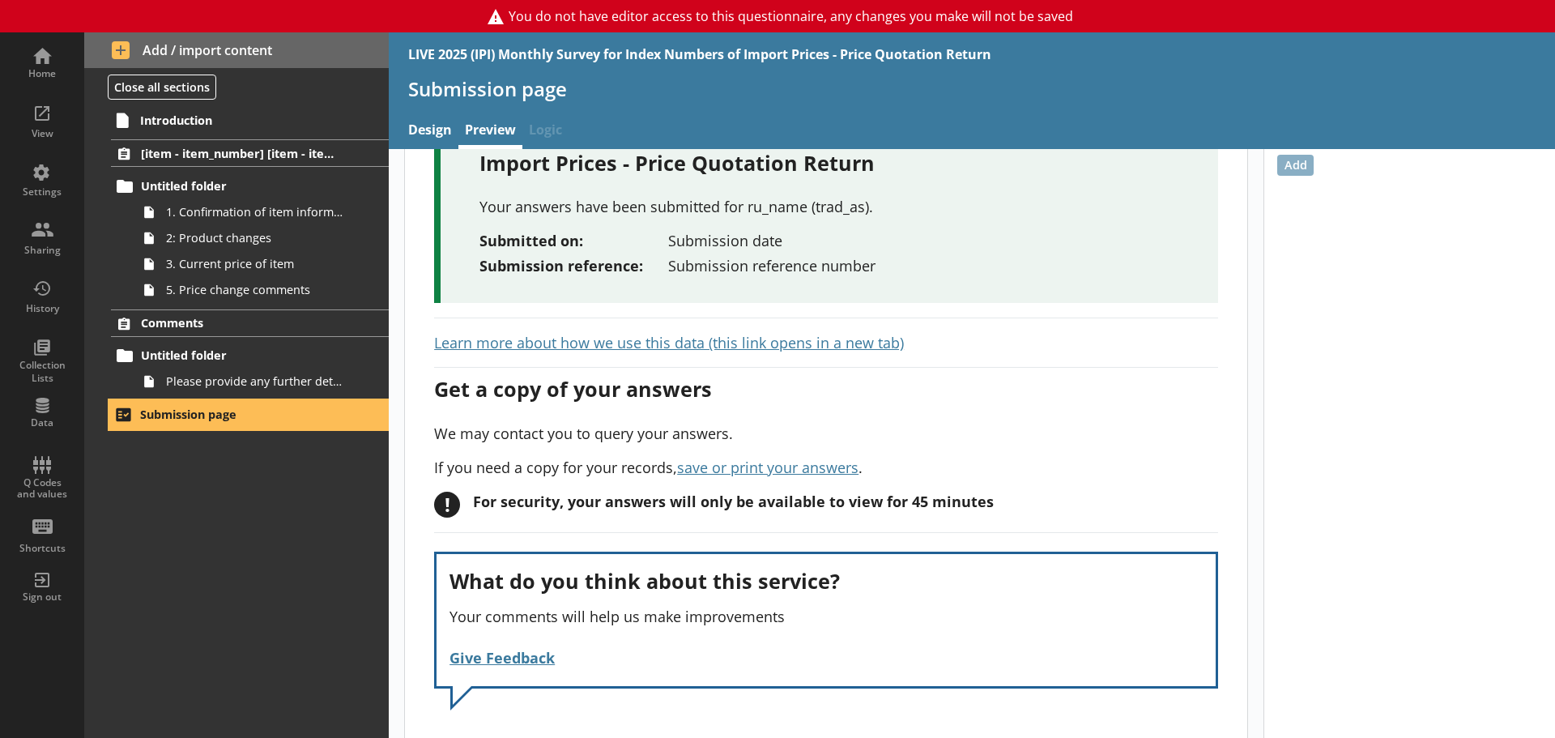
scroll to position [100, 0]
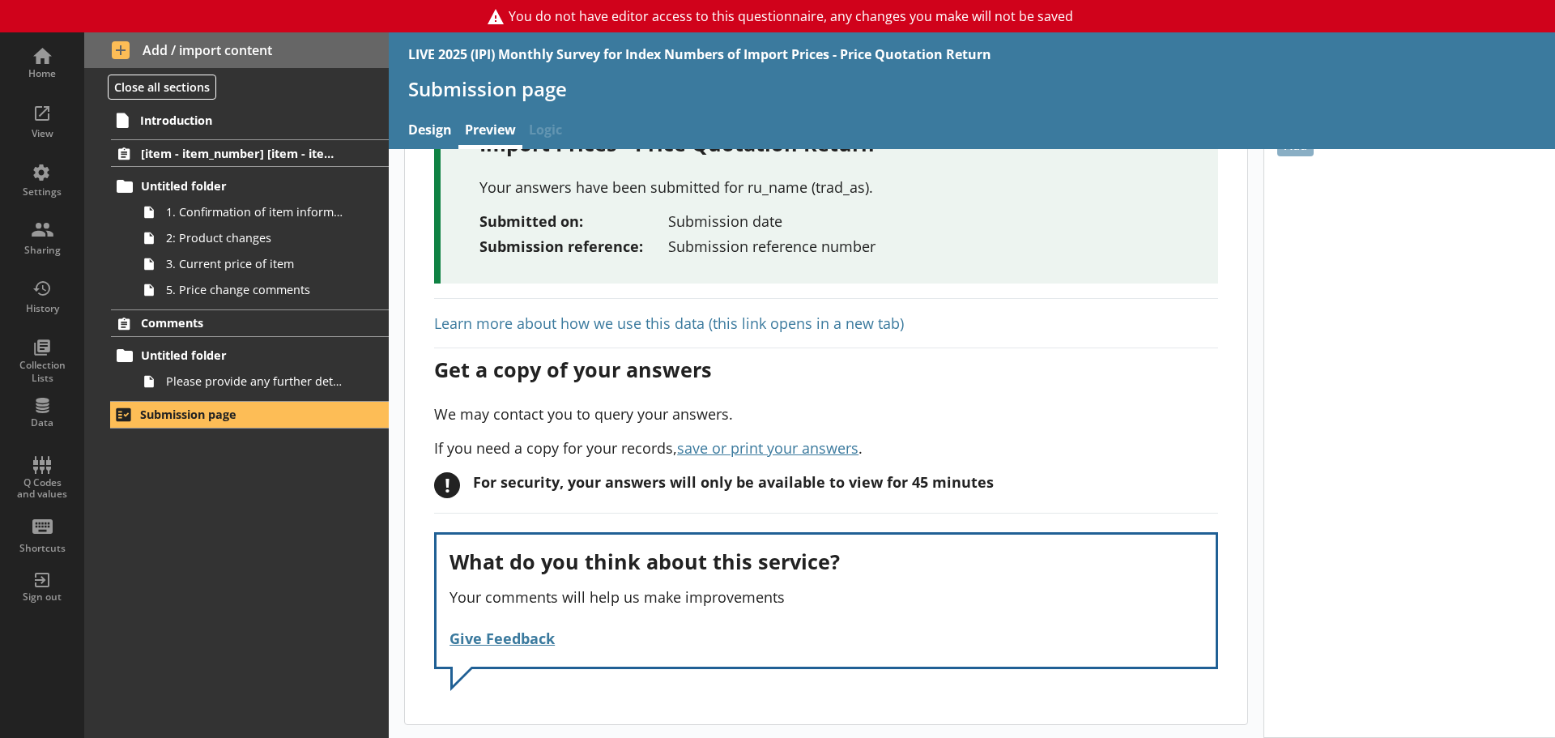
click at [528, 325] on link "Learn more about how we use this data (this link opens in a new tab)" at bounding box center [669, 322] width 470 height 19
click at [1052, 355] on div "Get a copy of your answers" at bounding box center [826, 369] width 784 height 28
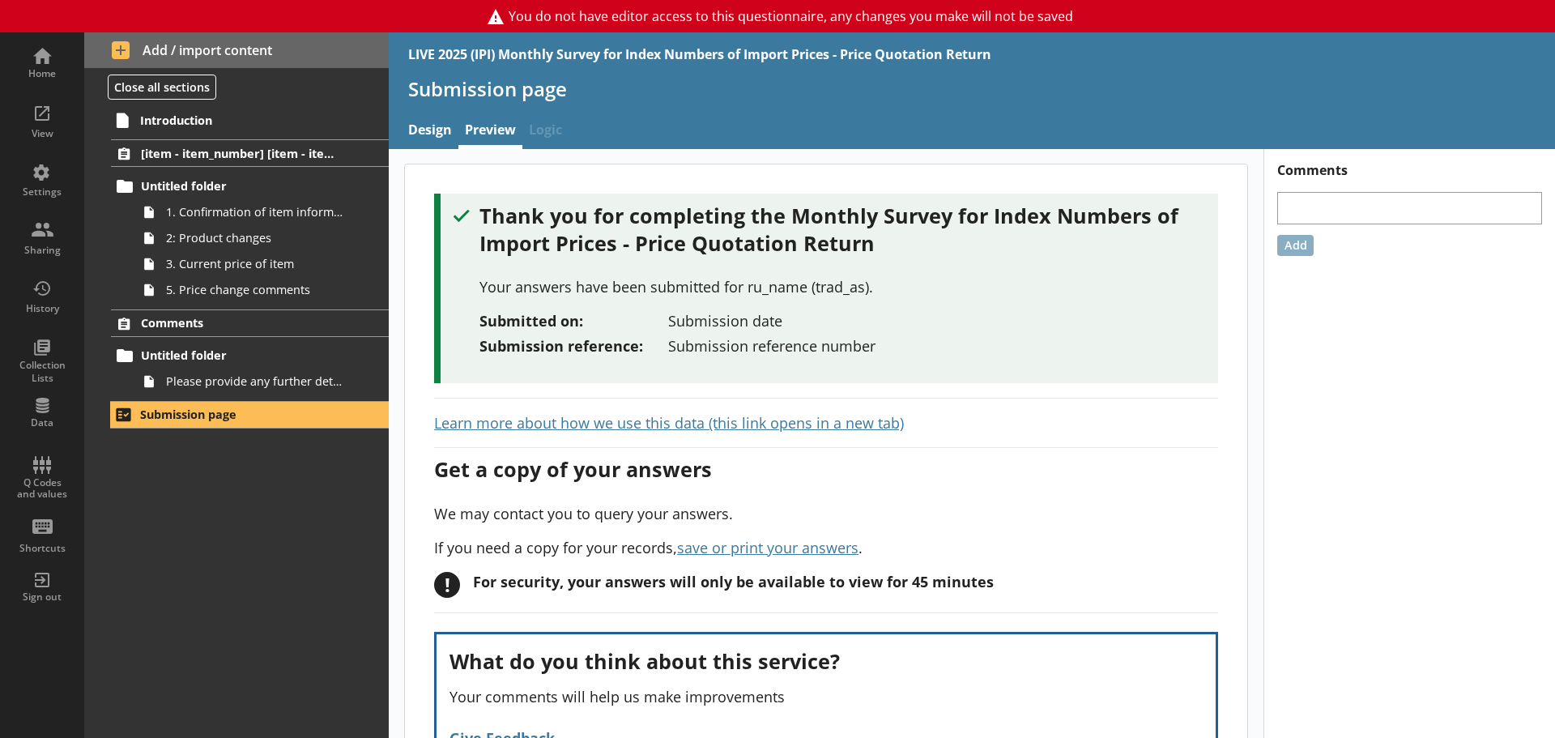
scroll to position [0, 0]
click at [214, 109] on link "Introduction" at bounding box center [249, 120] width 279 height 26
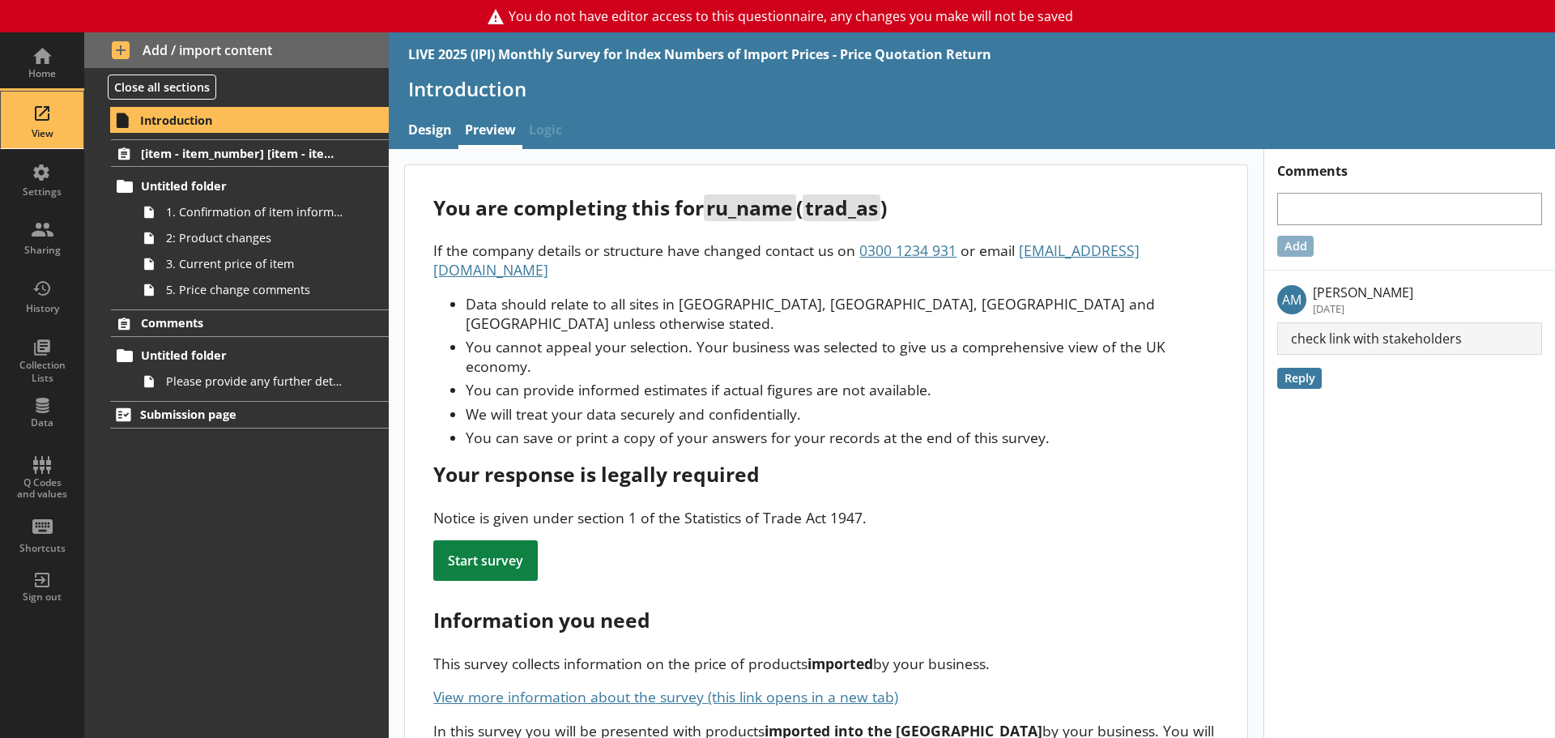
click at [40, 101] on div "View" at bounding box center [42, 119] width 57 height 57
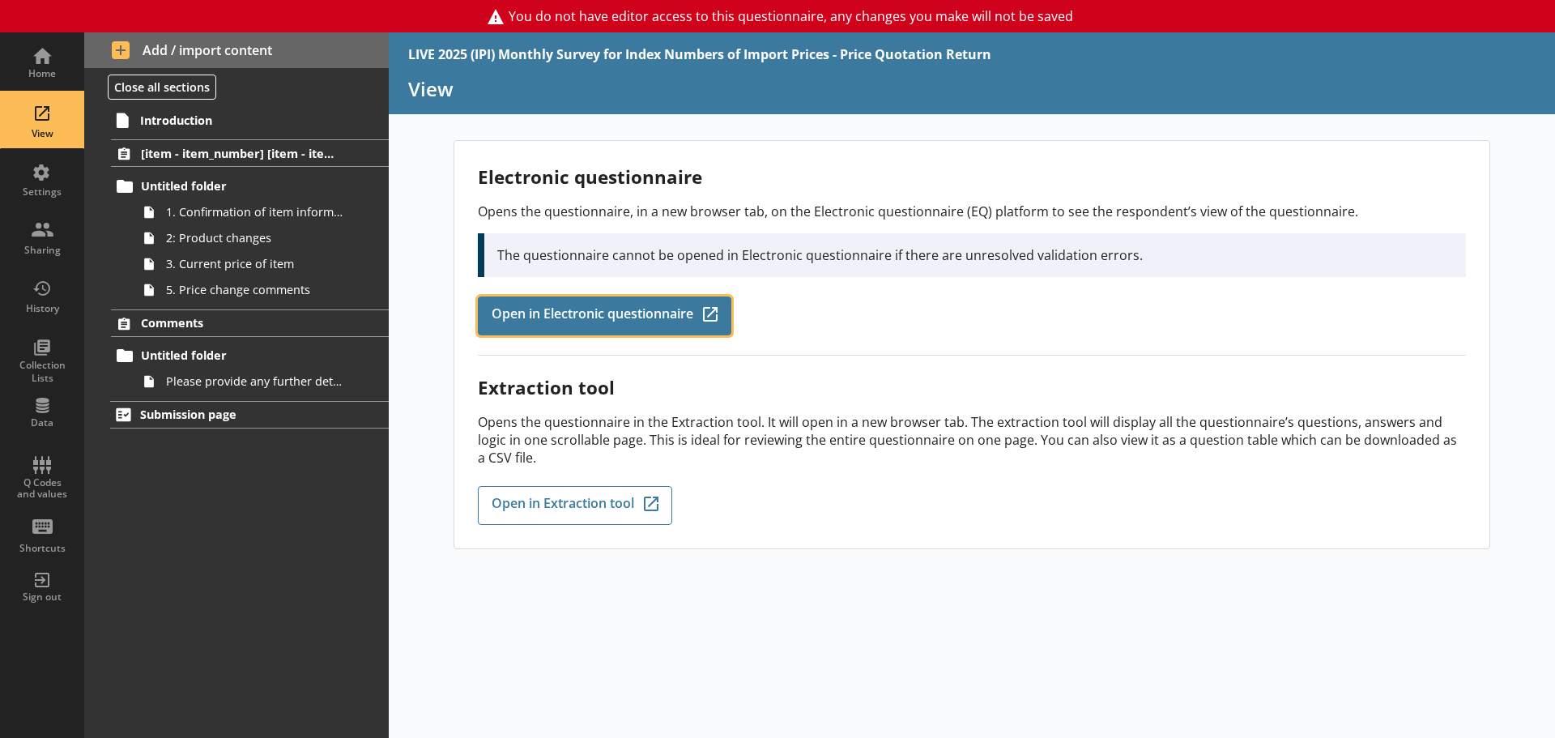
click at [581, 334] on link "Open in Electronic questionnaire Q-Codes_Icon Created with Sketch." at bounding box center [604, 315] width 253 height 39
